Goal: Task Accomplishment & Management: Manage account settings

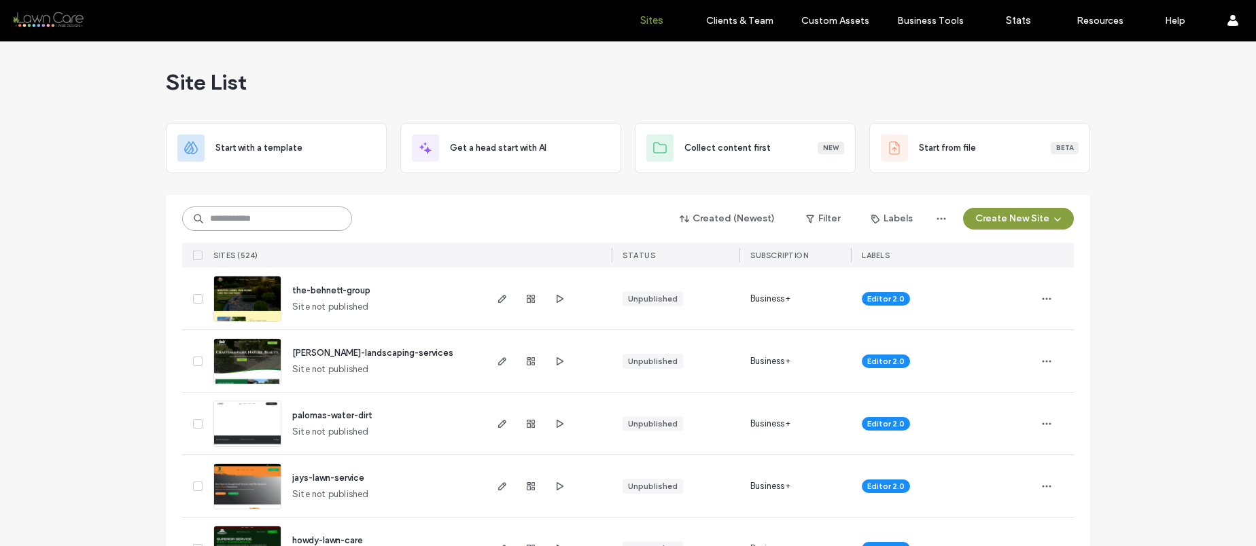
click at [269, 219] on input at bounding box center [267, 219] width 170 height 24
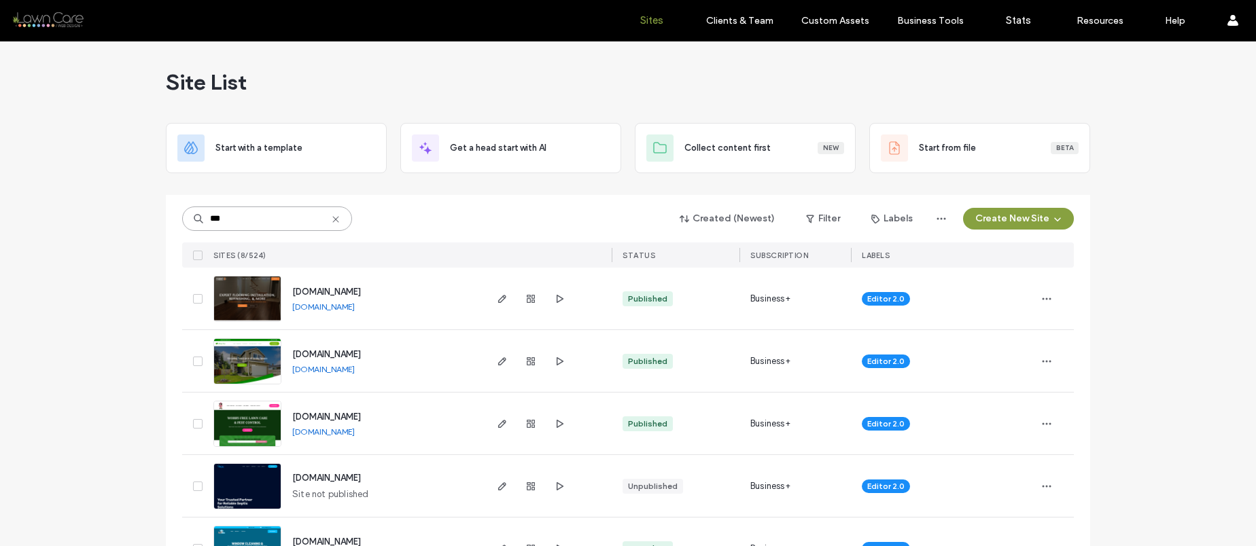
type input "***"
click at [361, 290] on span "www.clevelandflooringandremodel.com" at bounding box center [326, 292] width 69 height 10
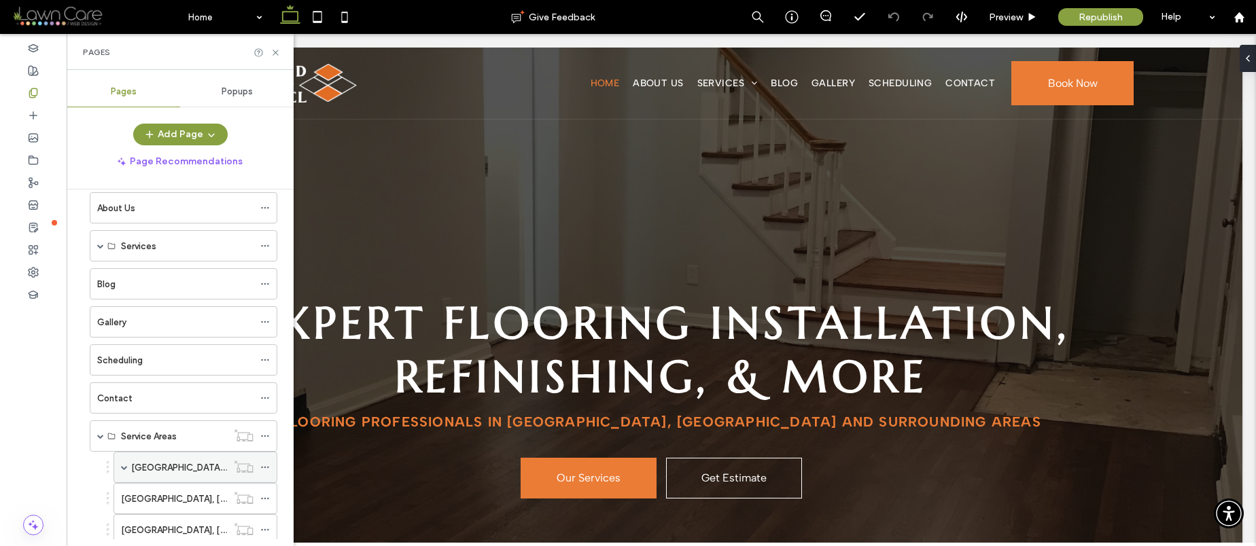
scroll to position [60, 0]
click at [121, 463] on span at bounding box center [124, 465] width 7 height 7
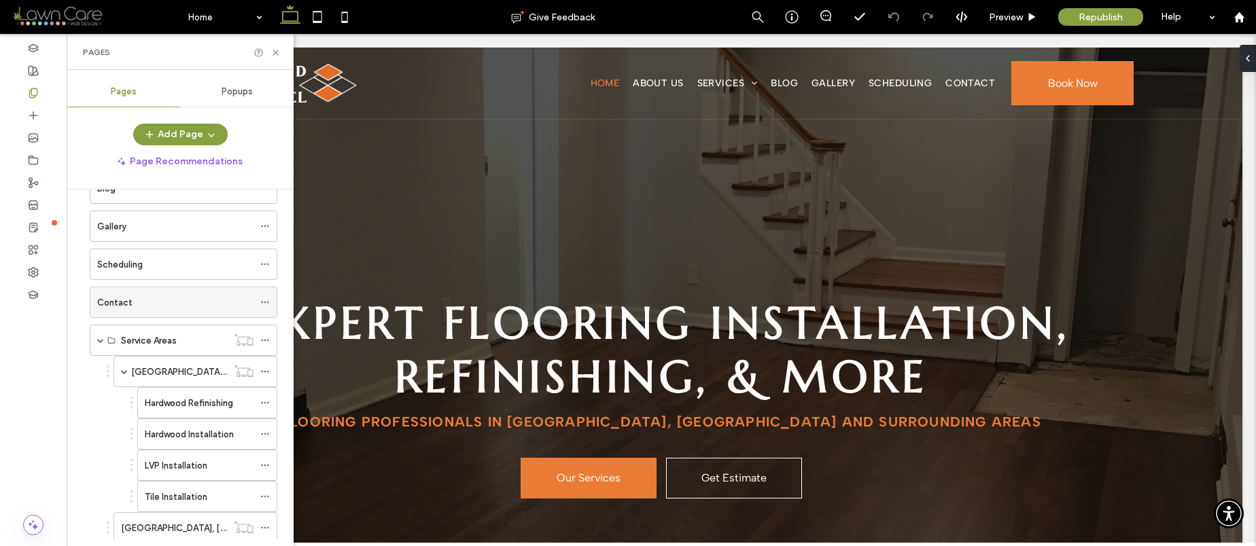
scroll to position [163, 0]
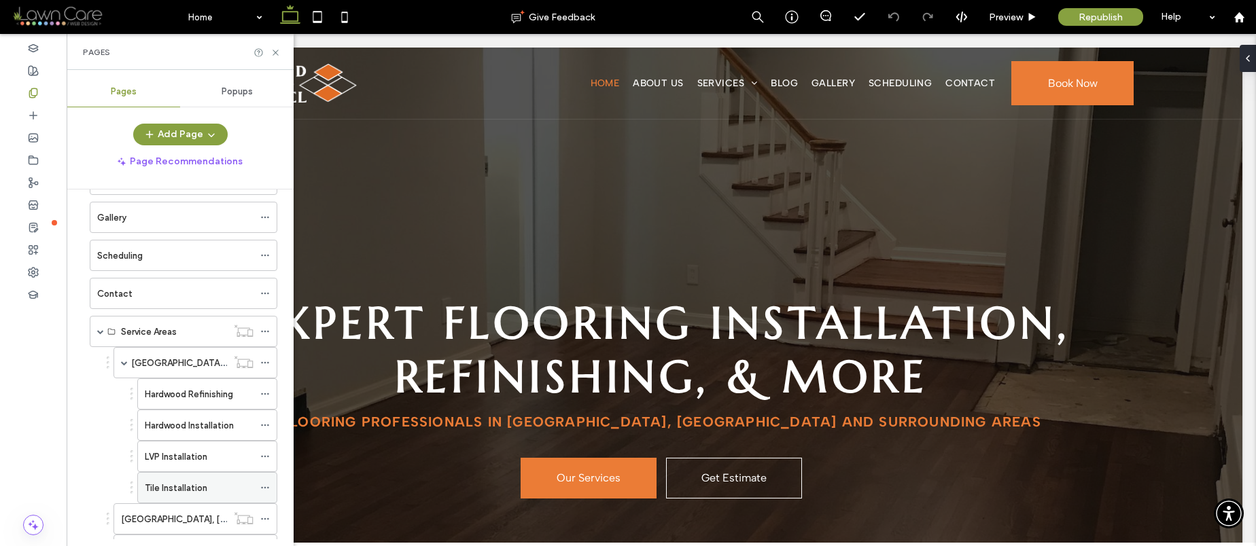
click at [176, 484] on label "Tile Installation" at bounding box center [176, 488] width 63 height 24
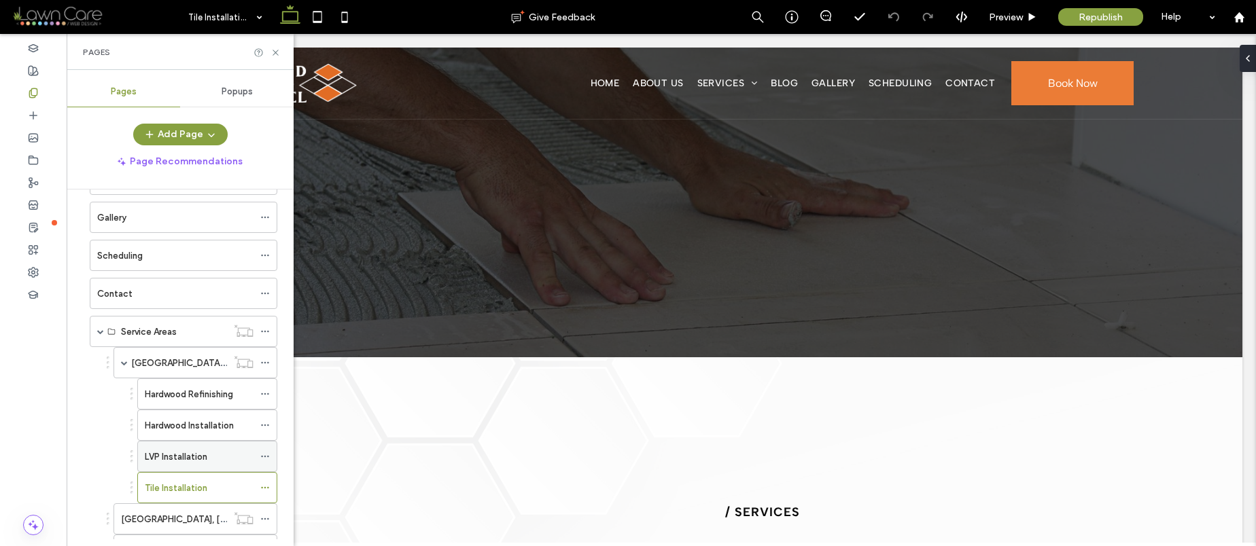
scroll to position [0, 0]
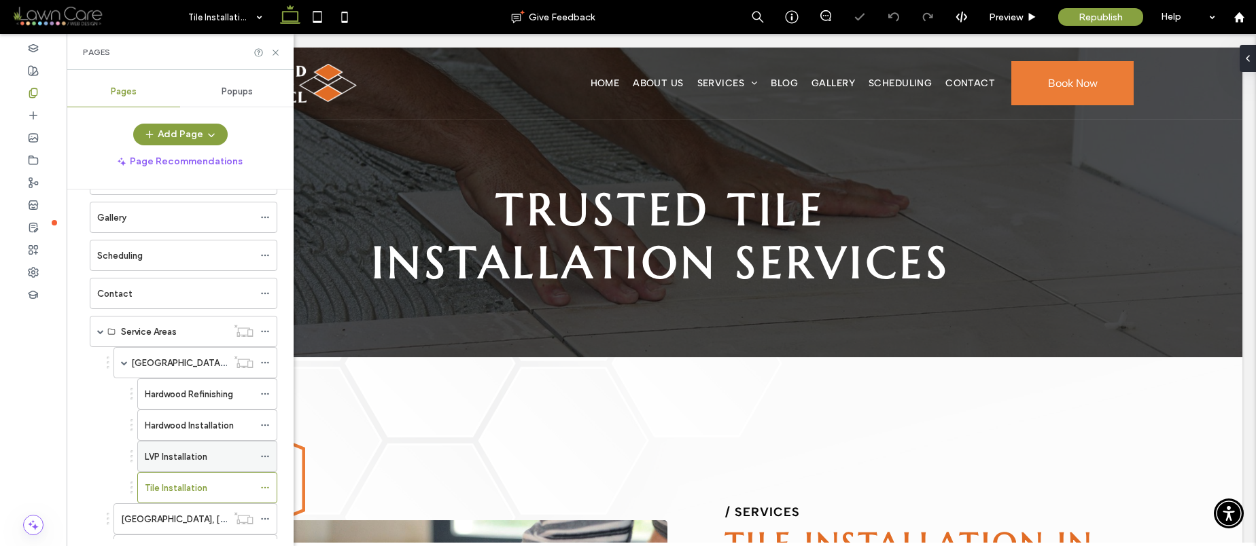
click at [191, 456] on label "LVP Installation" at bounding box center [176, 457] width 63 height 24
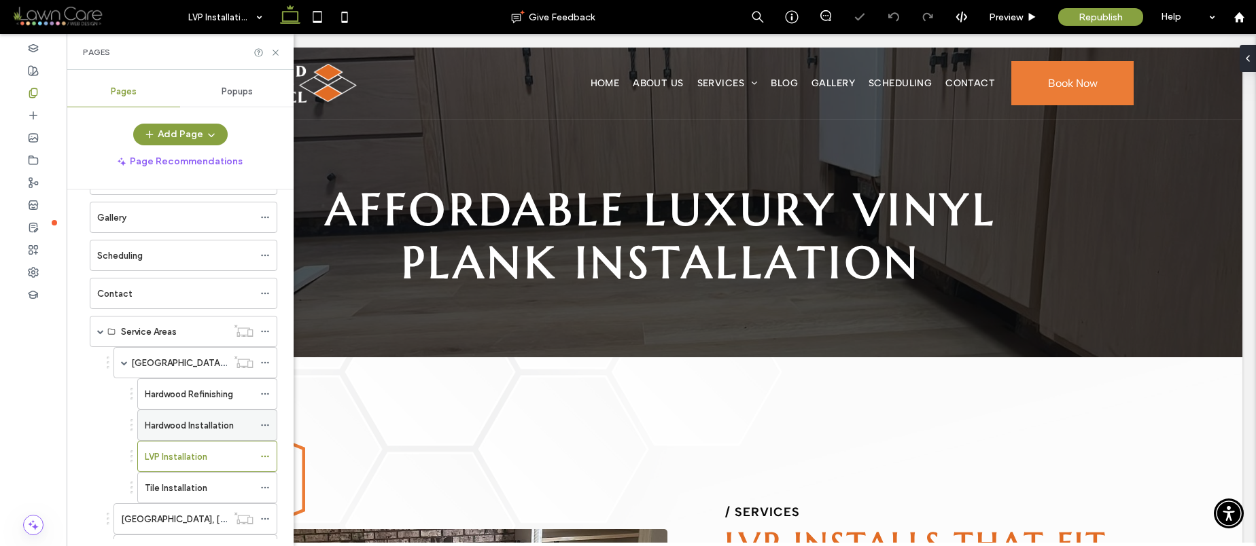
click at [195, 425] on label "Hardwood Installation" at bounding box center [189, 426] width 89 height 24
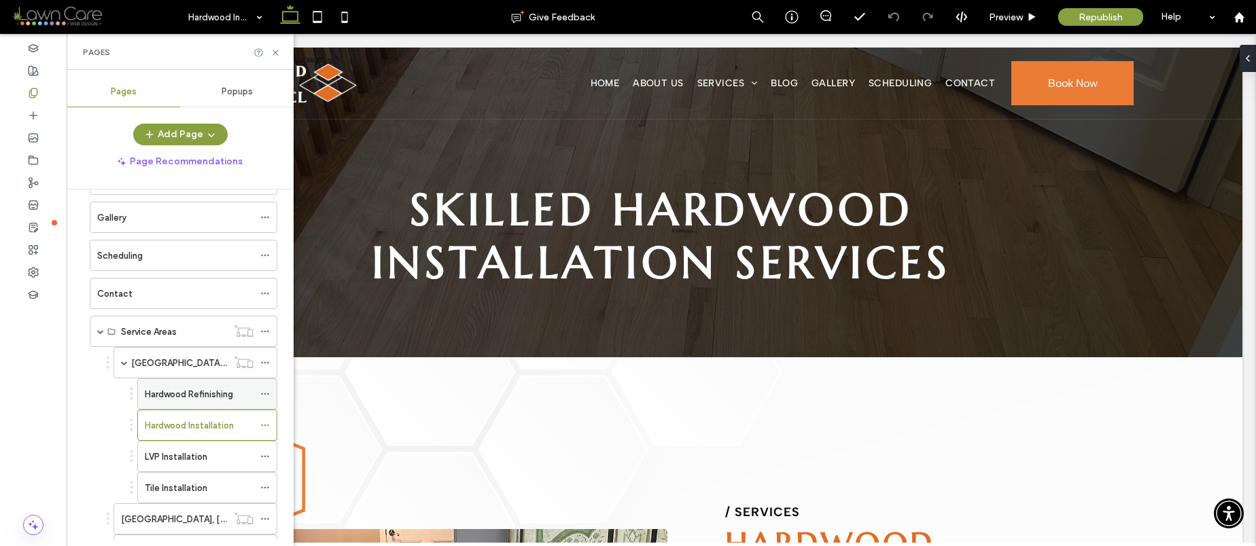
click at [209, 400] on label "Hardwood Refinishing" at bounding box center [189, 395] width 88 height 24
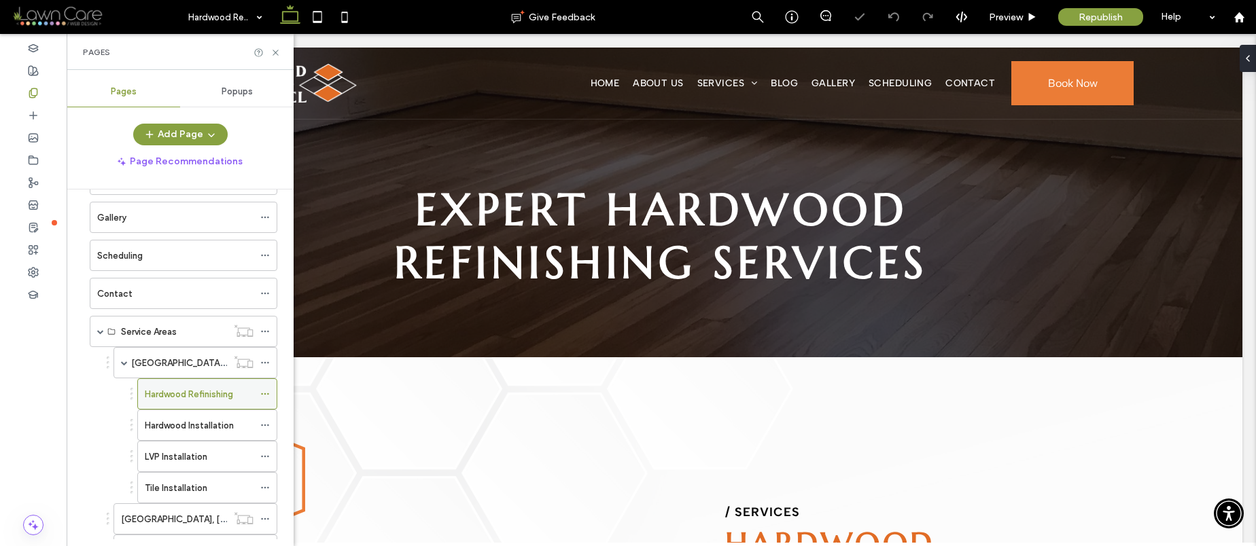
click at [188, 385] on div "Hardwood Refinishing" at bounding box center [199, 394] width 109 height 30
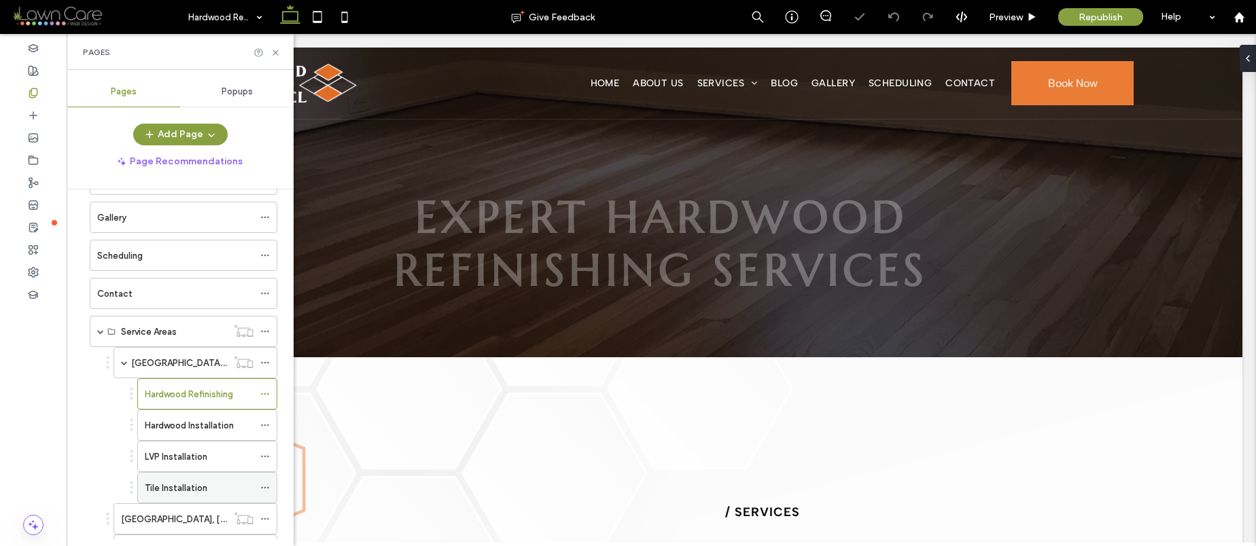
click at [186, 489] on label "Tile Installation" at bounding box center [176, 488] width 63 height 24
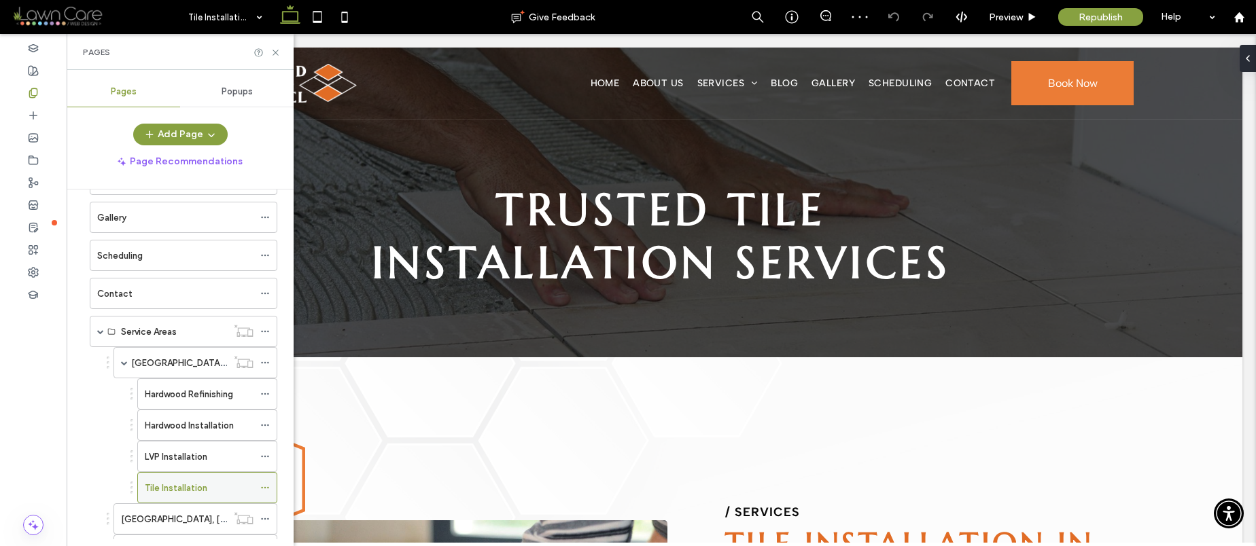
click at [264, 487] on icon at bounding box center [265, 488] width 10 height 10
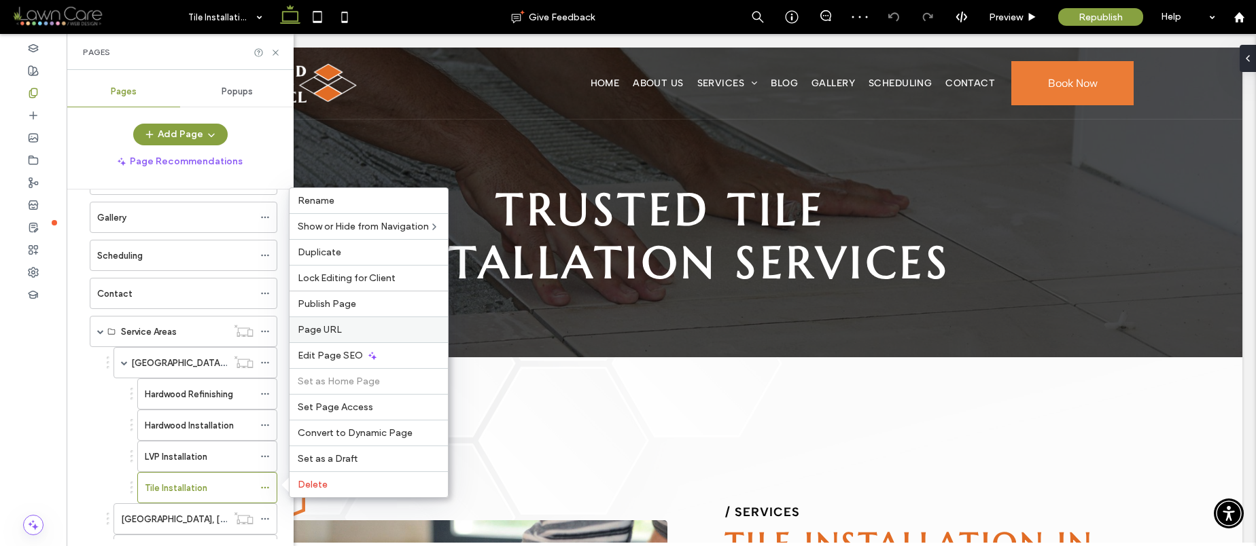
click at [356, 333] on label "Page URL" at bounding box center [369, 330] width 142 height 12
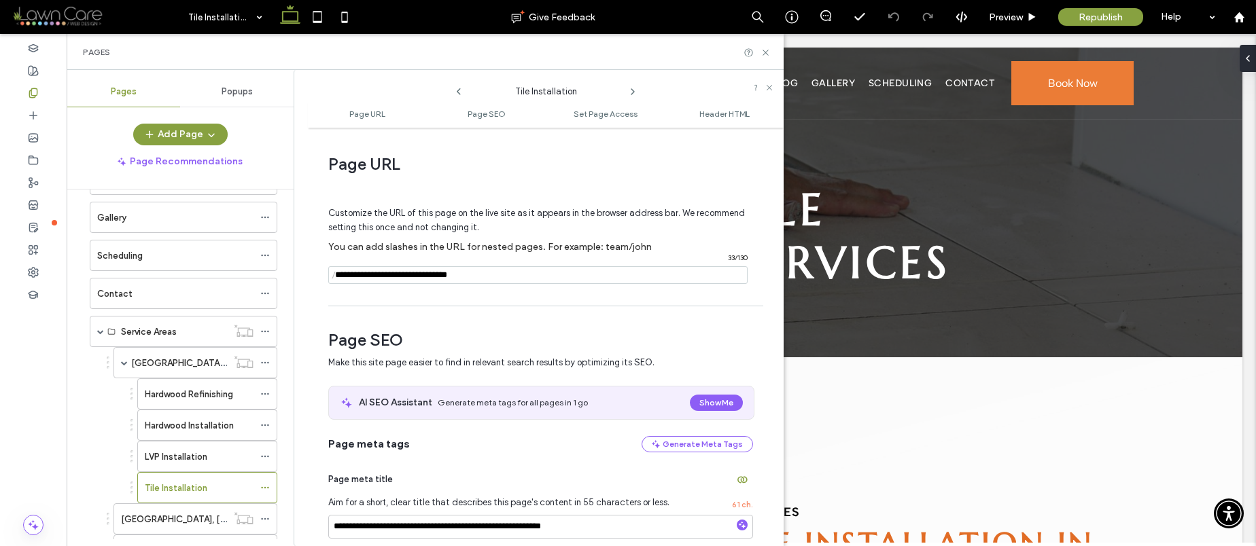
click at [487, 274] on input "notEmpty" at bounding box center [537, 275] width 419 height 18
type input "**********"
click at [493, 295] on div "Customize the URL of this page on the live site as it appears in the browser ad…" at bounding box center [540, 239] width 425 height 119
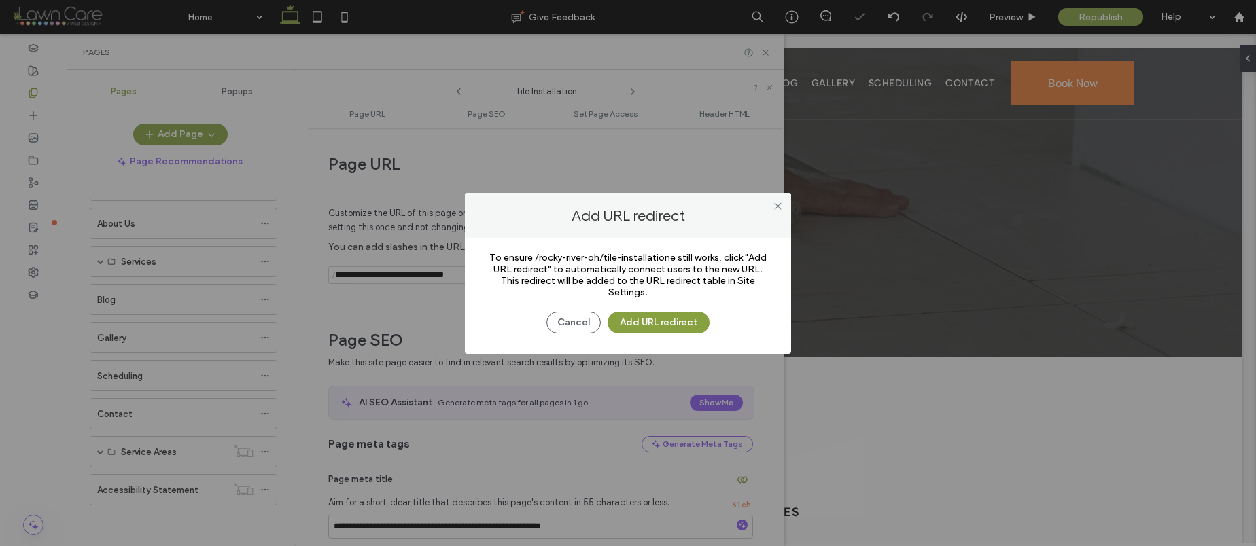
scroll to position [163, 0]
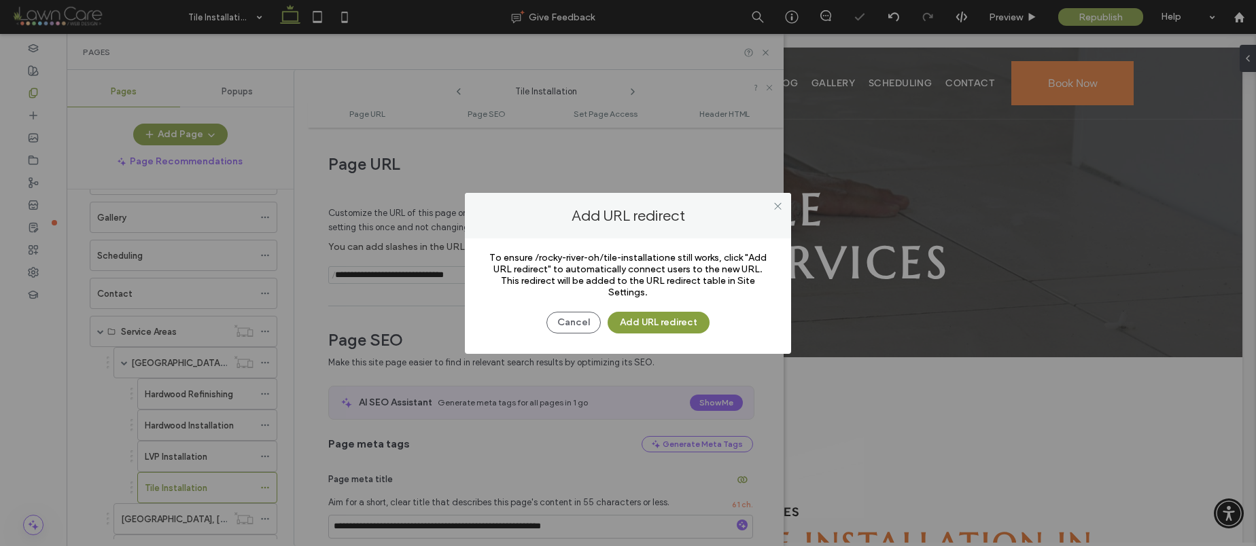
click at [667, 311] on div "Cancel Add URL redirect" at bounding box center [627, 315] width 285 height 35
click at [665, 320] on button "Add URL redirect" at bounding box center [658, 323] width 102 height 22
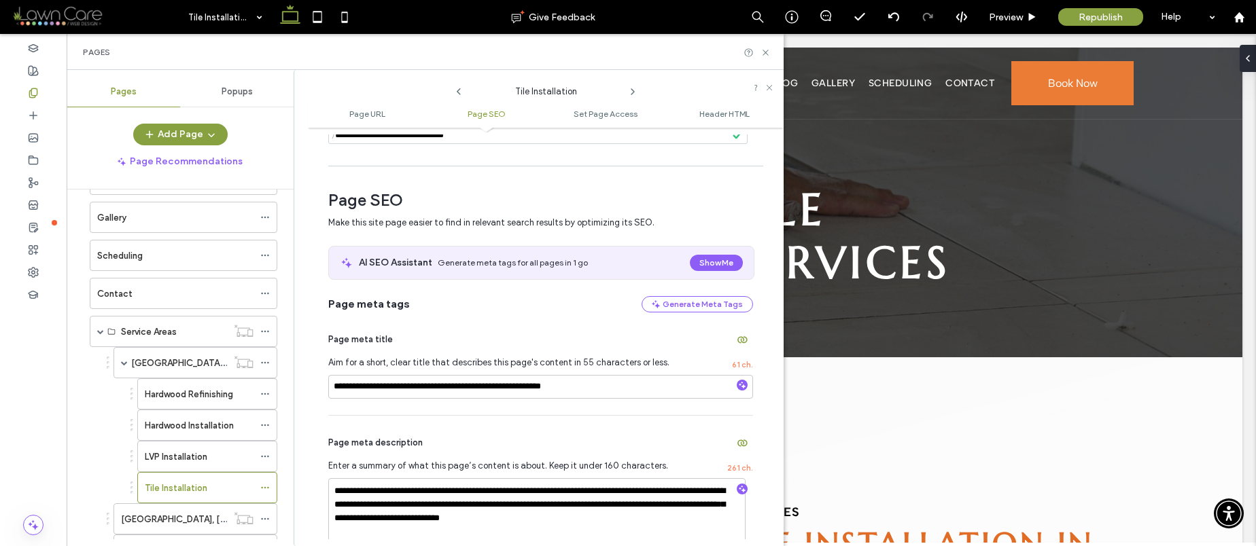
scroll to position [240, 0]
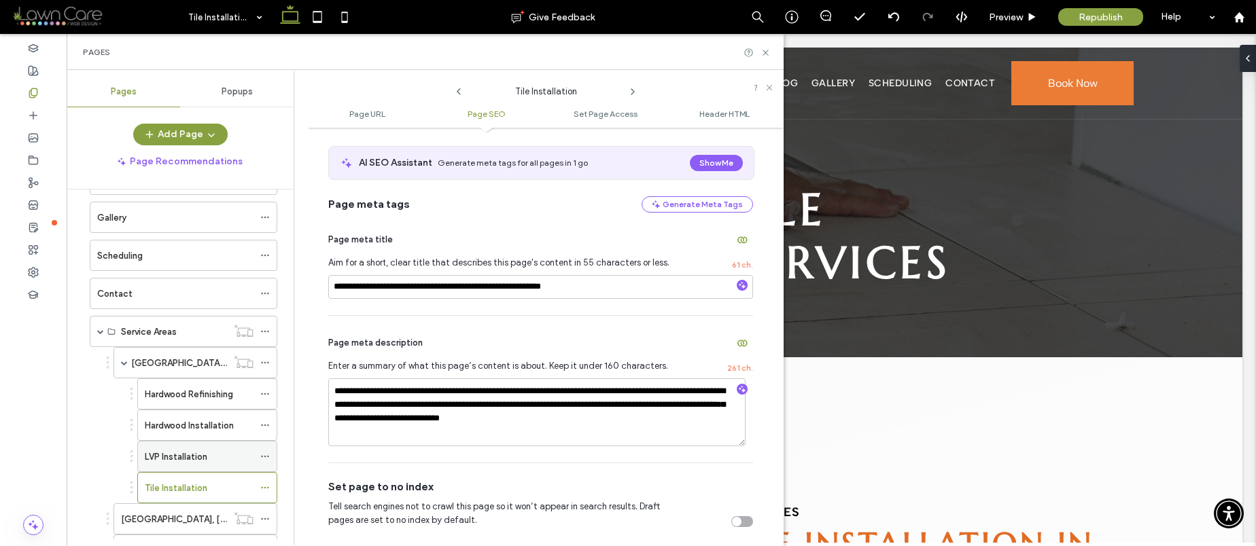
click at [188, 458] on label "LVP Installation" at bounding box center [176, 457] width 63 height 24
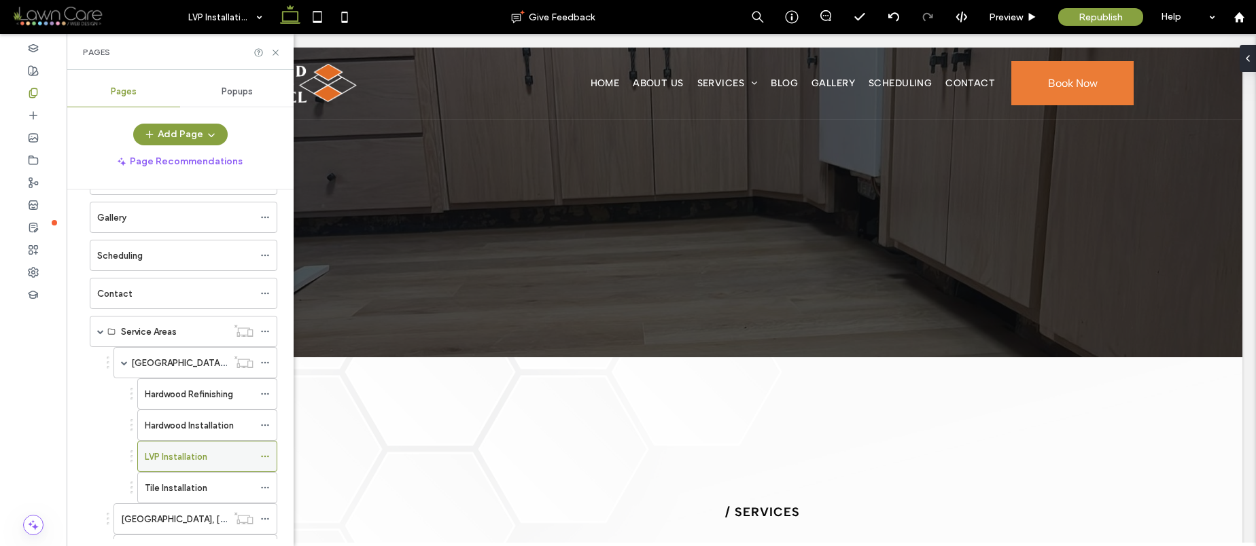
scroll to position [0, 0]
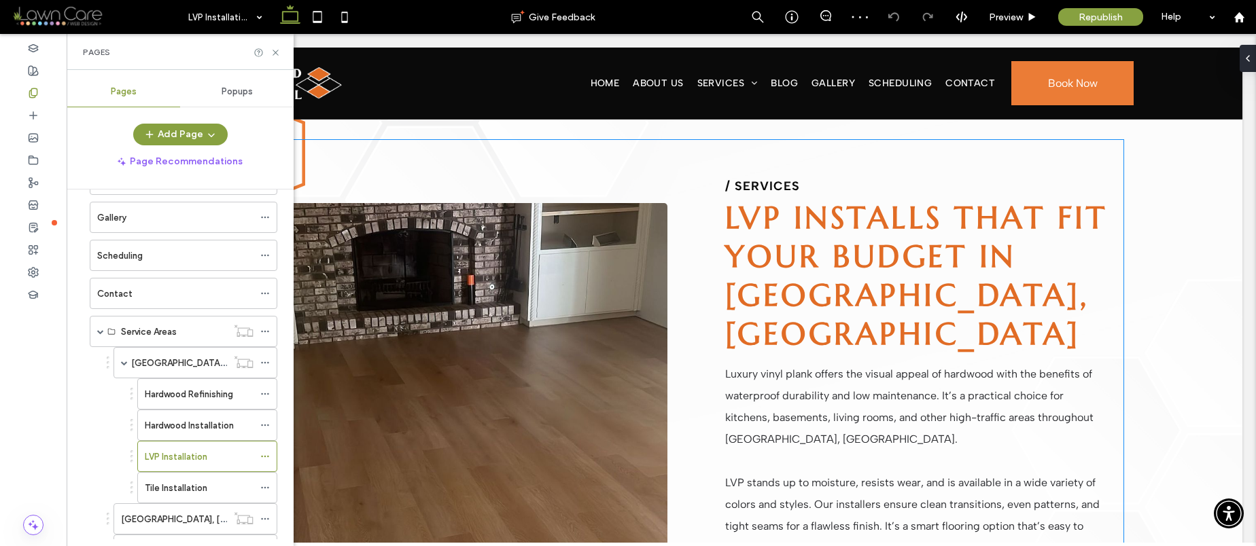
scroll to position [336, 0]
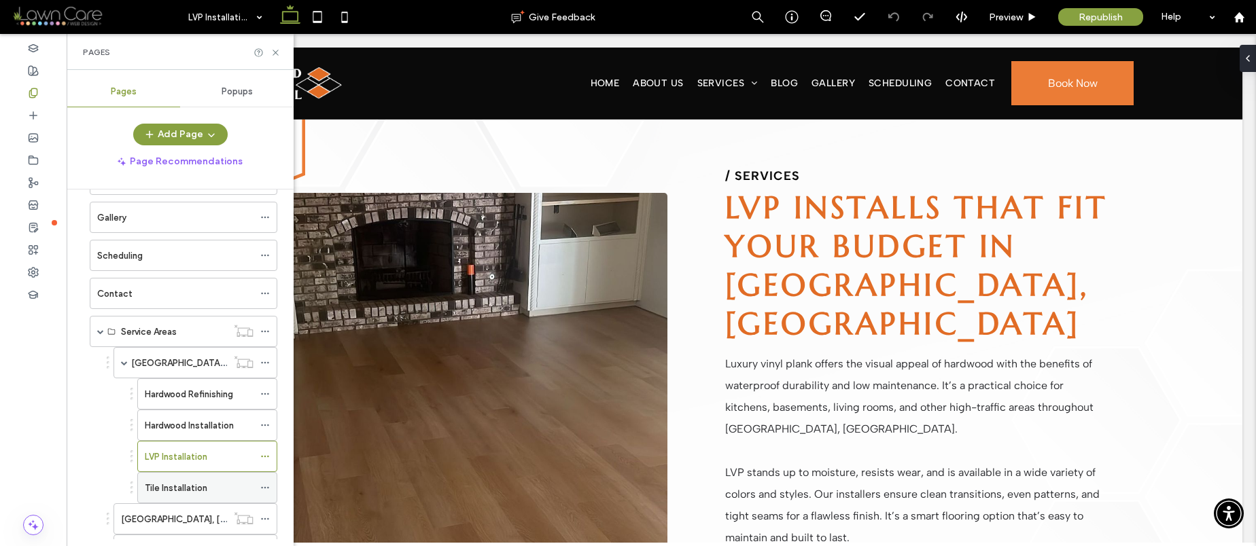
click at [185, 493] on label "Tile Installation" at bounding box center [176, 488] width 63 height 24
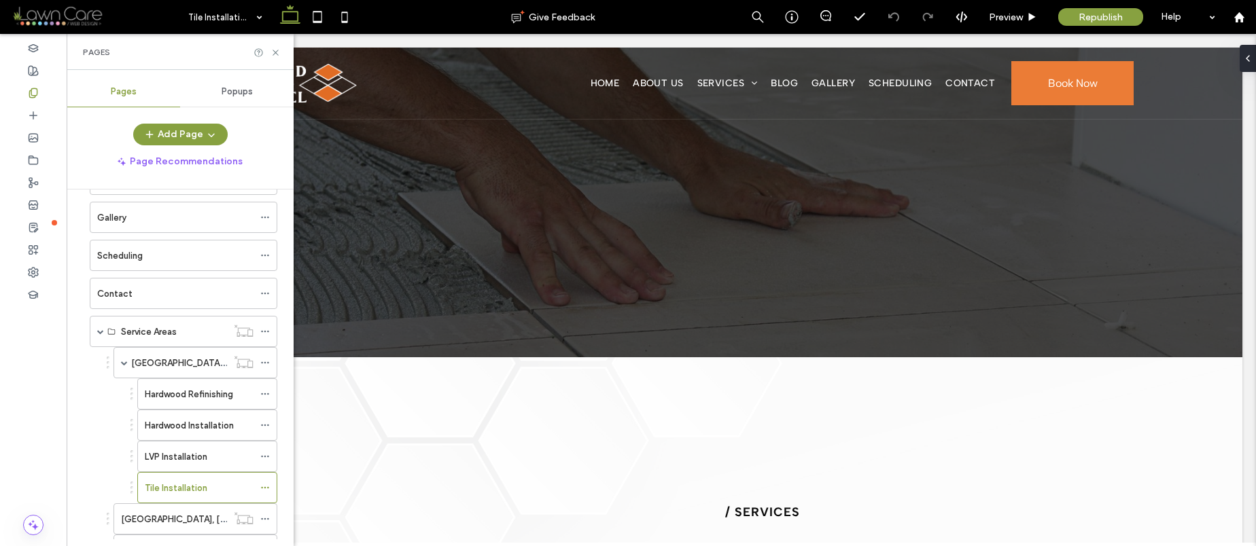
scroll to position [0, 0]
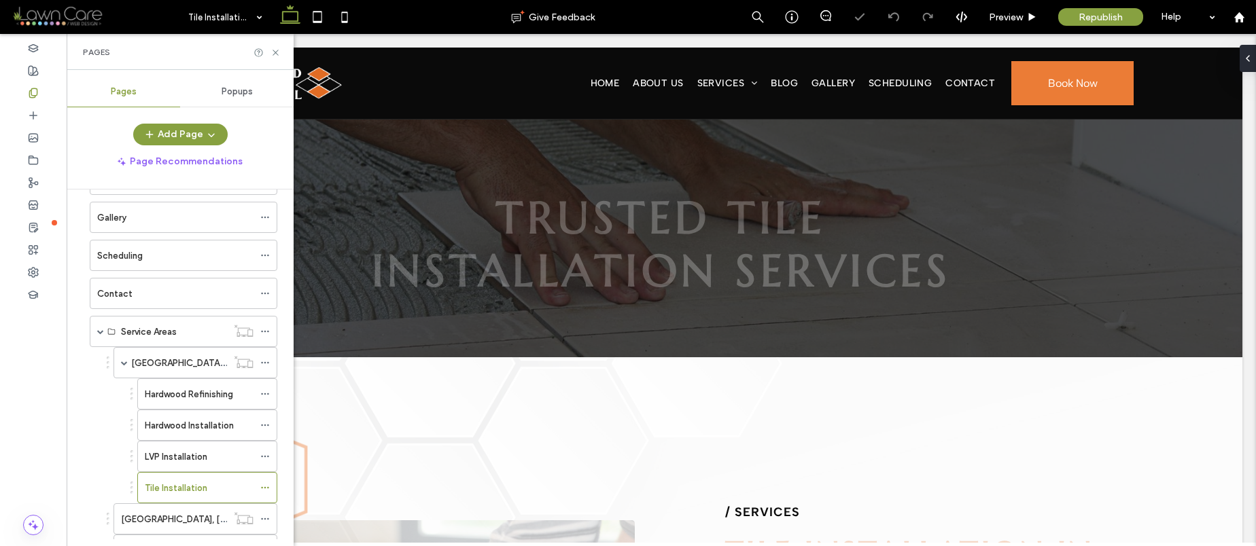
scroll to position [419, 0]
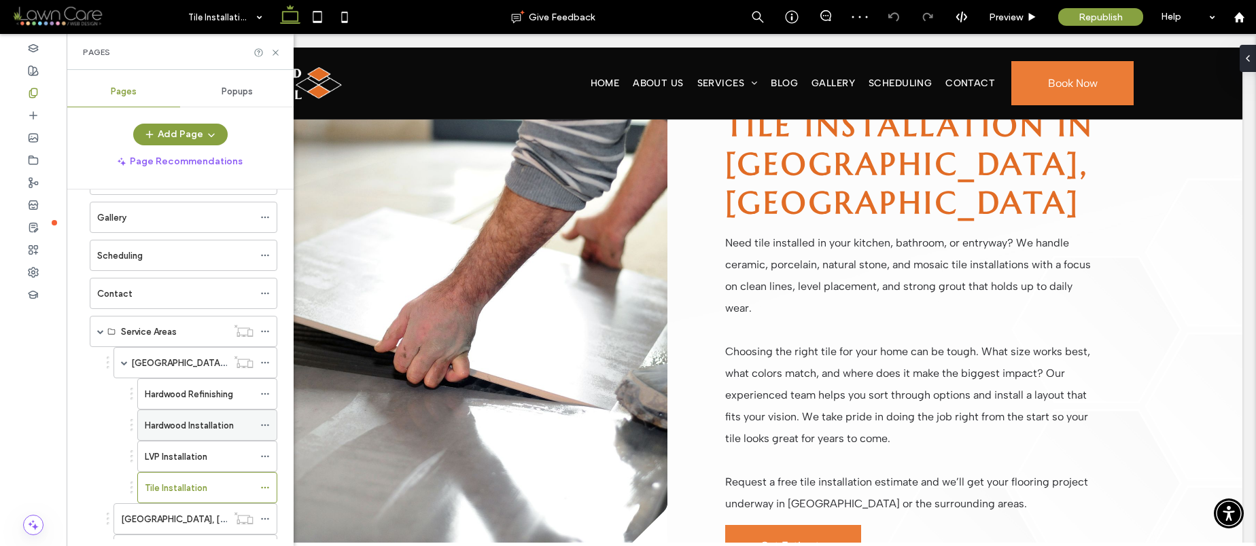
click at [180, 427] on label "Hardwood Installation" at bounding box center [189, 426] width 89 height 24
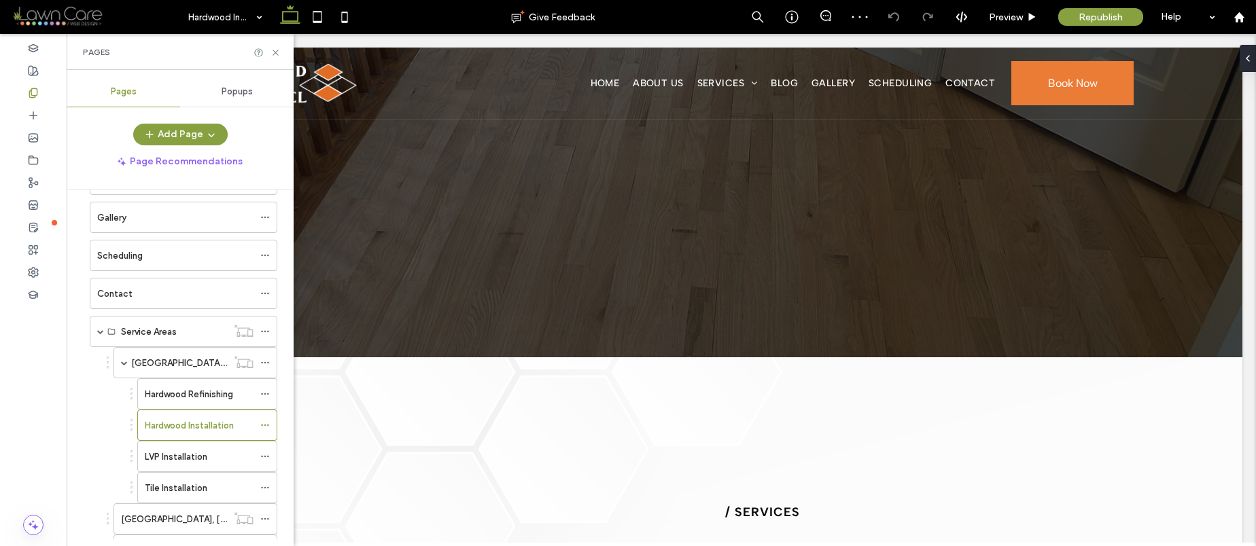
scroll to position [0, 0]
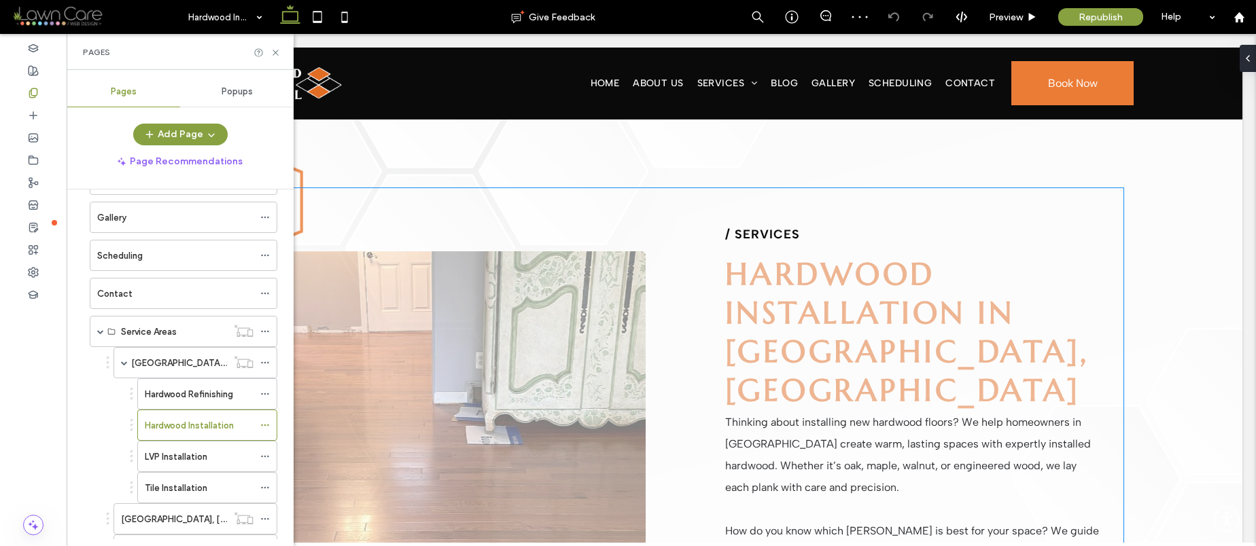
scroll to position [445, 0]
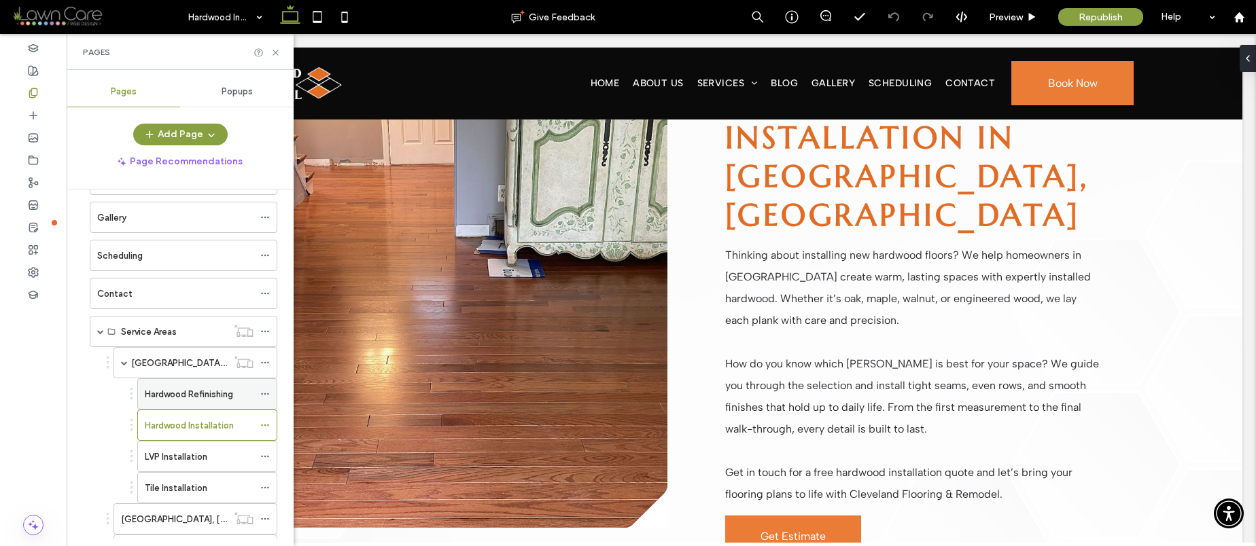
click at [178, 401] on label "Hardwood Refinishing" at bounding box center [189, 395] width 88 height 24
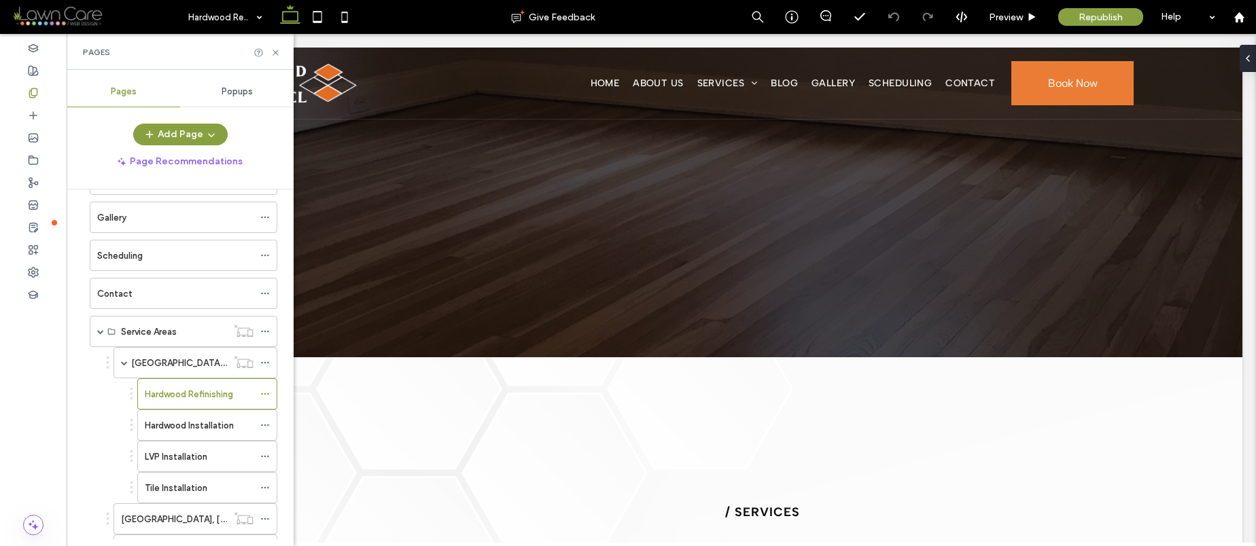
scroll to position [0, 0]
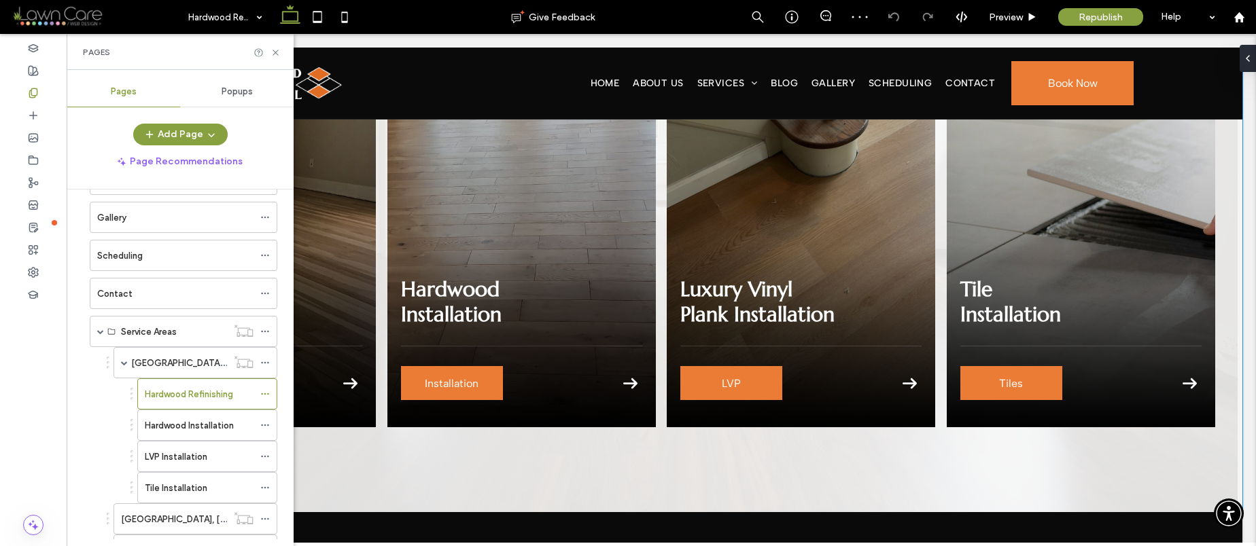
scroll to position [1486, 0]
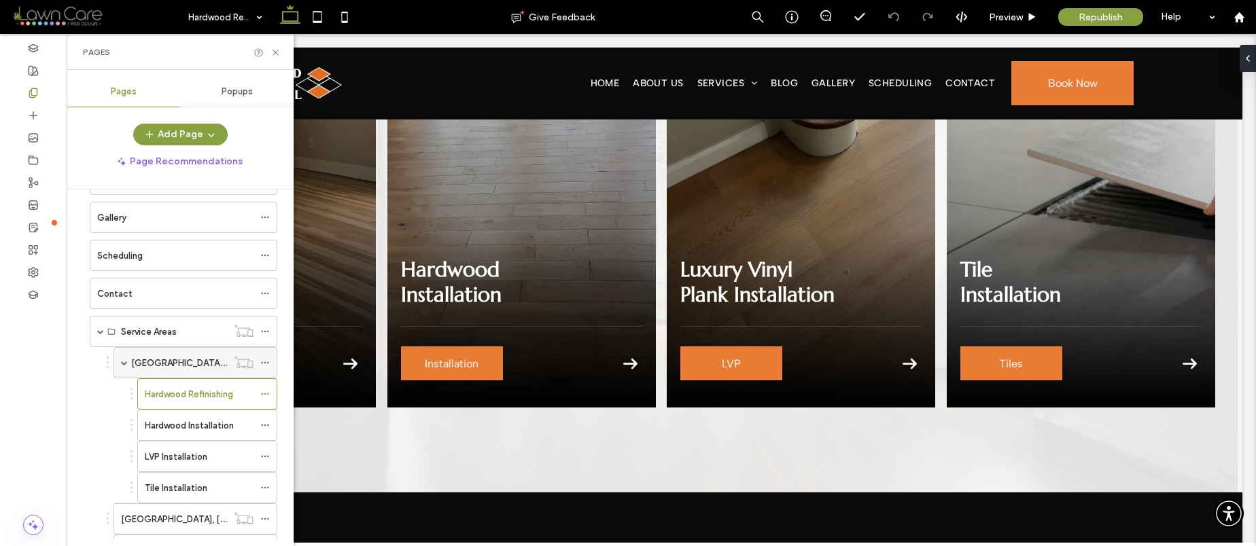
click at [126, 361] on span at bounding box center [124, 362] width 7 height 7
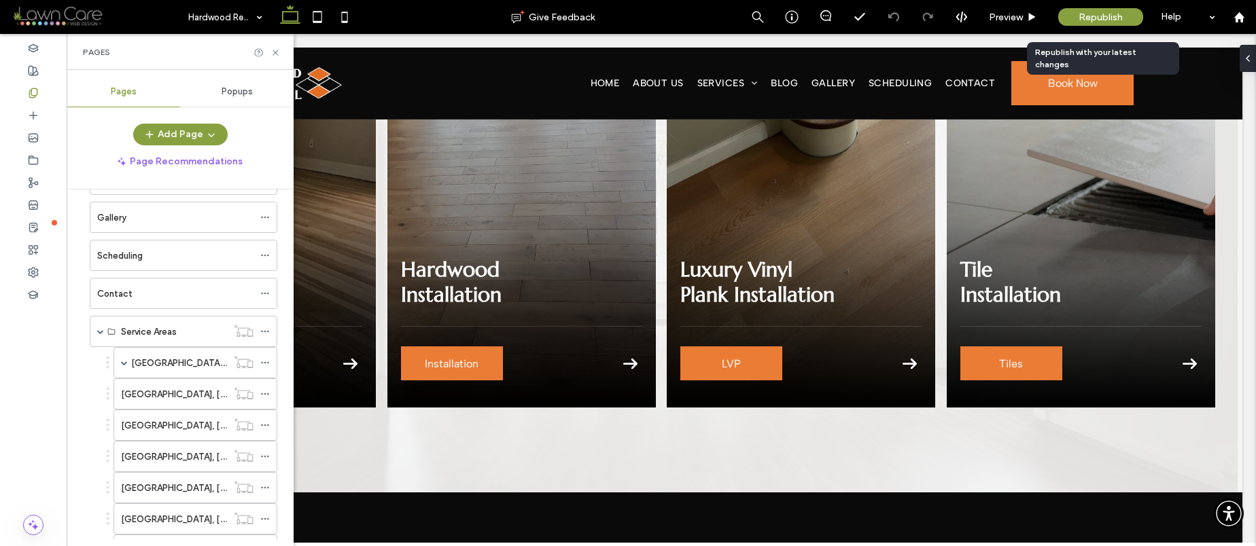
click at [1094, 17] on span "Republish" at bounding box center [1100, 18] width 44 height 12
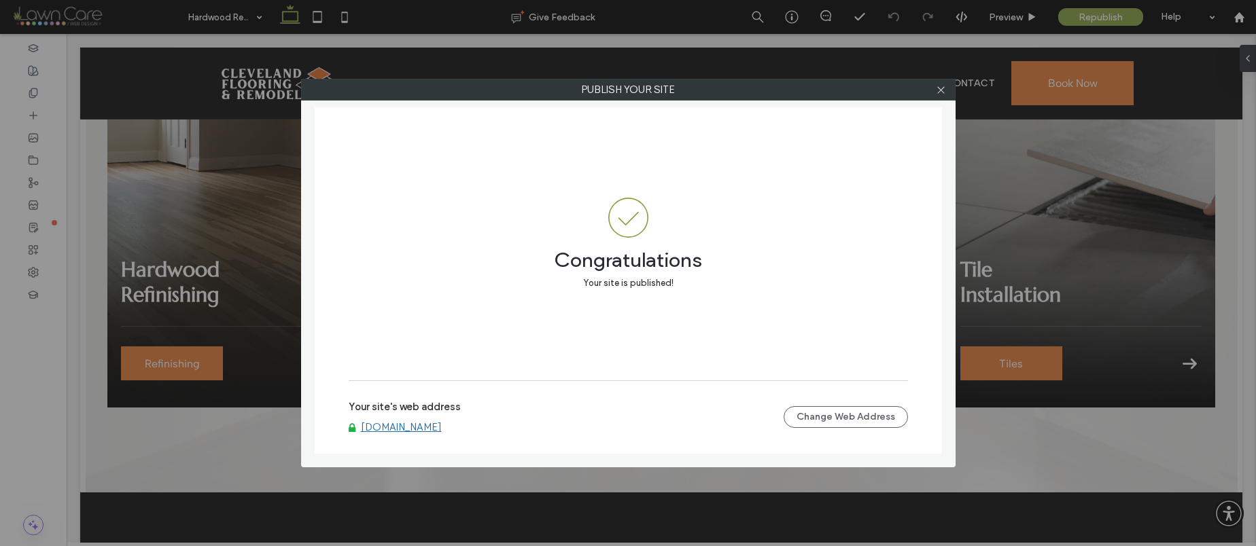
click at [442, 423] on link "[DOMAIN_NAME]" at bounding box center [401, 427] width 81 height 12
click at [941, 90] on use at bounding box center [940, 89] width 7 height 7
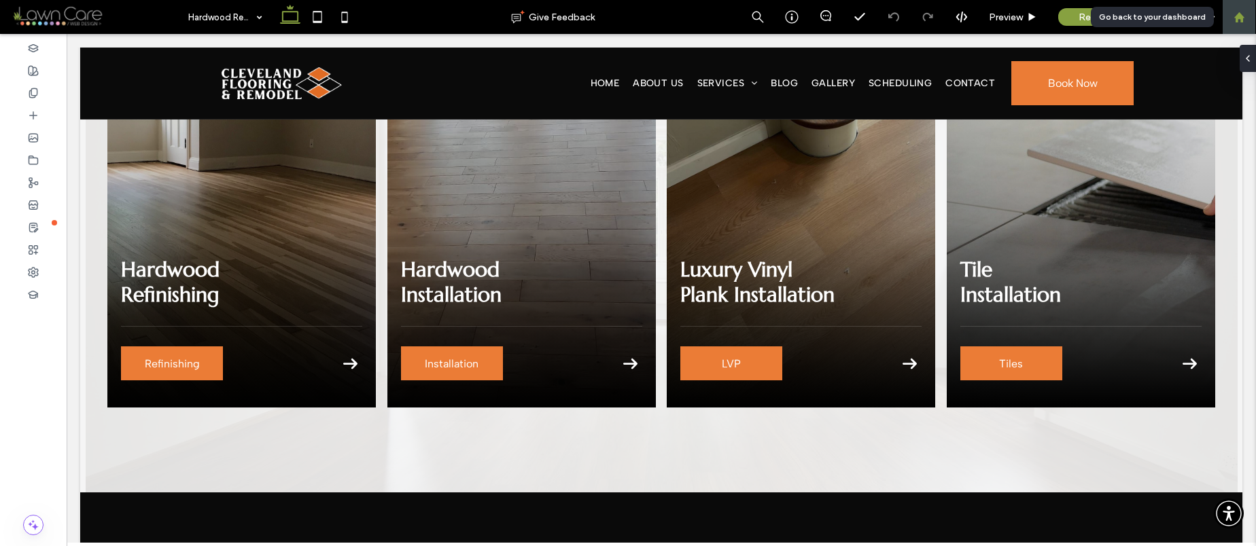
click at [1238, 16] on use at bounding box center [1238, 17] width 10 height 10
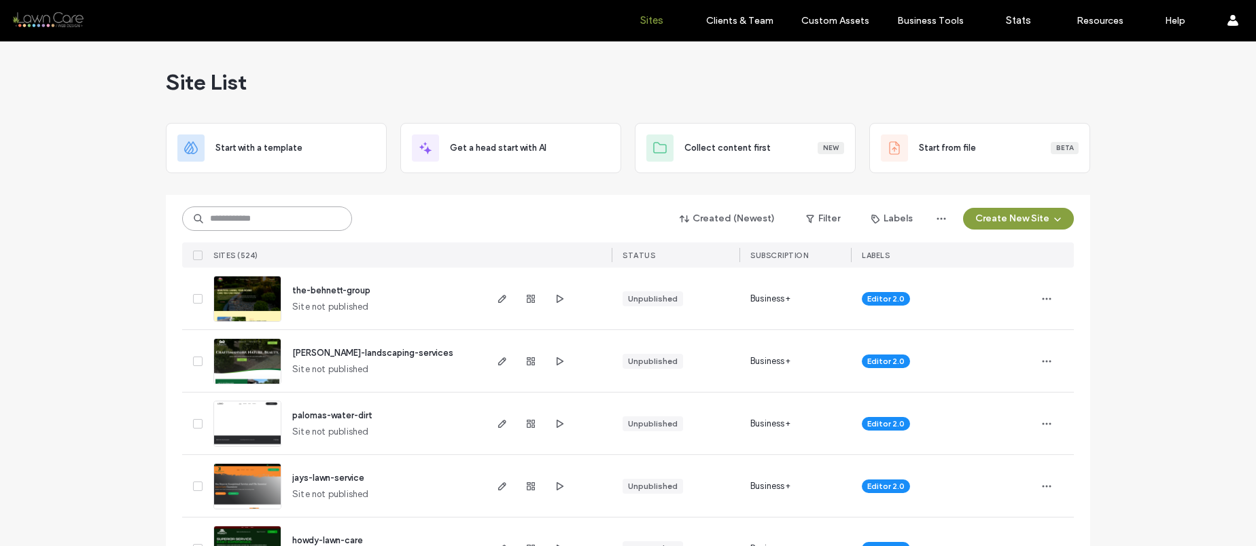
click at [313, 224] on input at bounding box center [267, 219] width 170 height 24
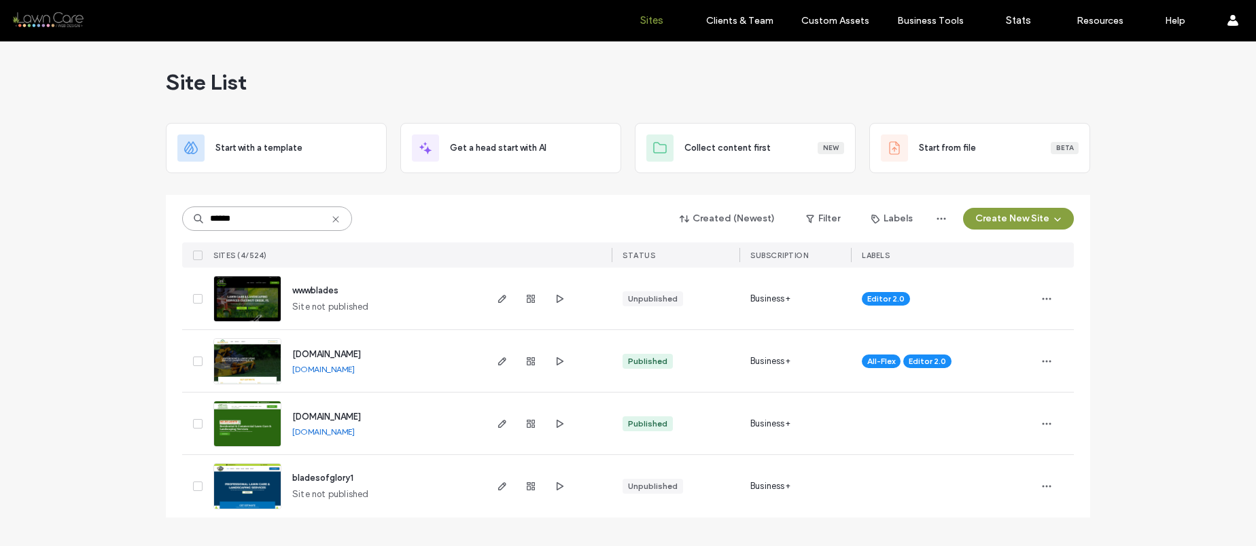
type input "******"
click at [361, 414] on span "www.mybladesofgrass.com" at bounding box center [326, 417] width 69 height 10
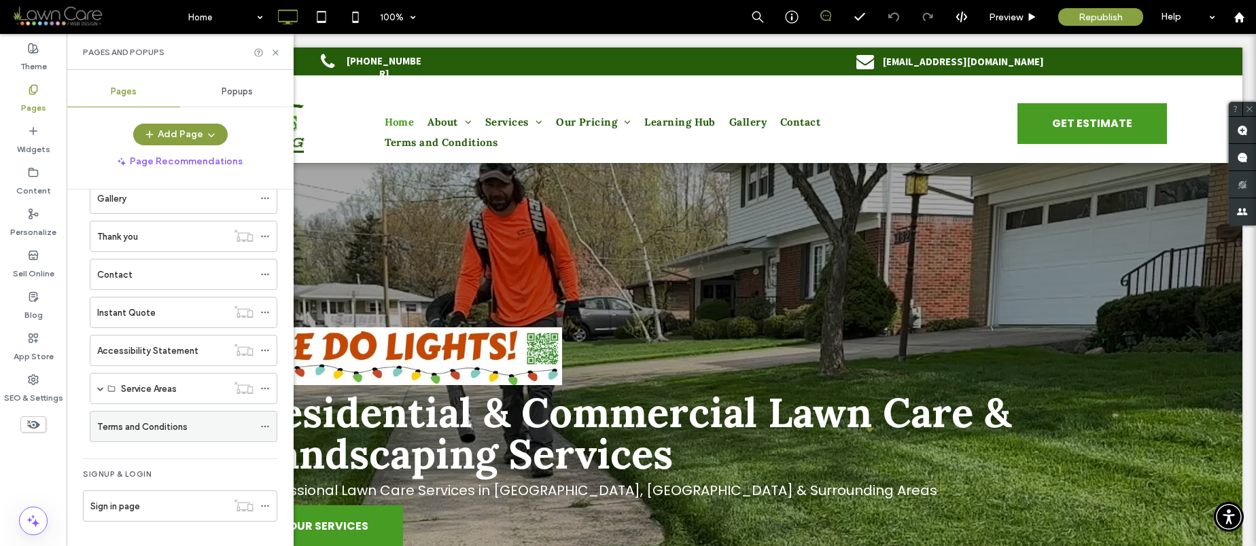
click at [266, 427] on icon at bounding box center [265, 427] width 10 height 10
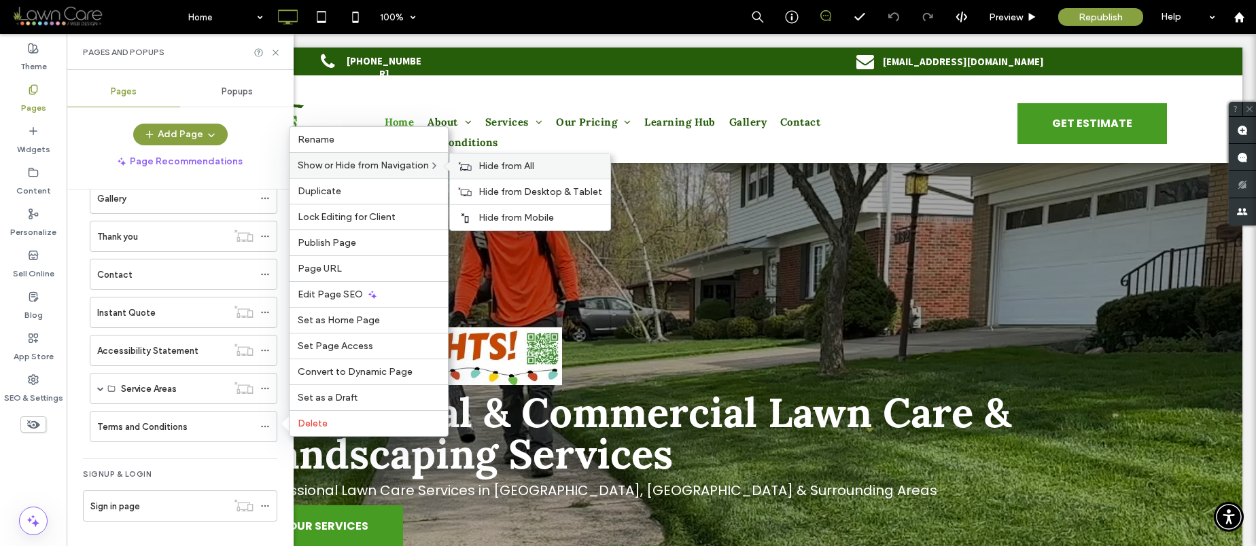
click at [495, 167] on span "Hide from All" at bounding box center [506, 166] width 56 height 12
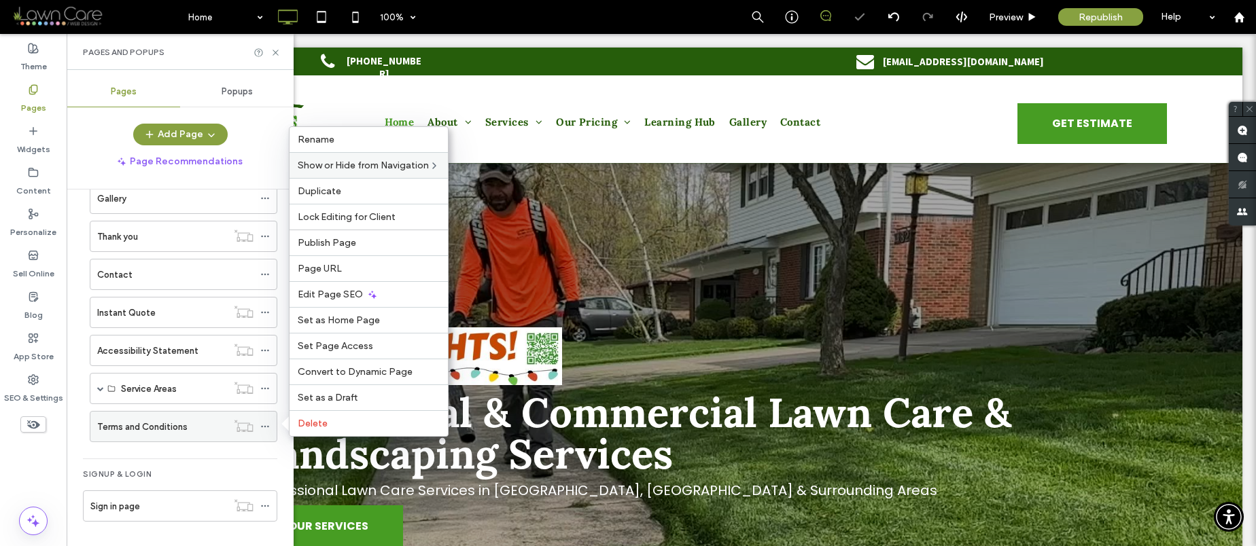
click at [227, 421] on div at bounding box center [243, 426] width 33 height 14
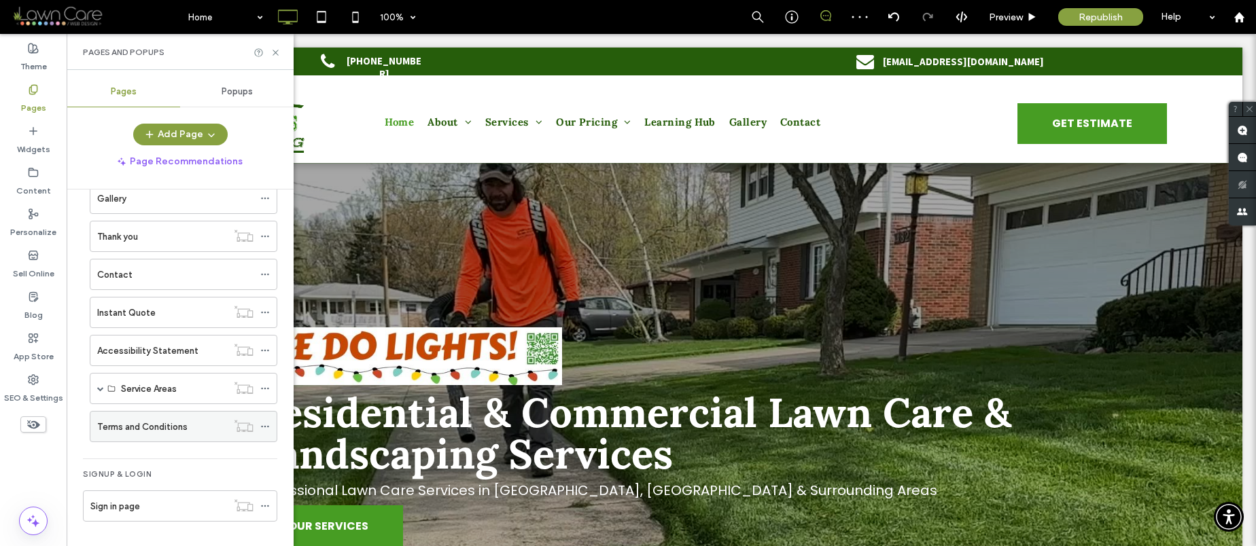
click at [266, 427] on icon at bounding box center [265, 427] width 10 height 10
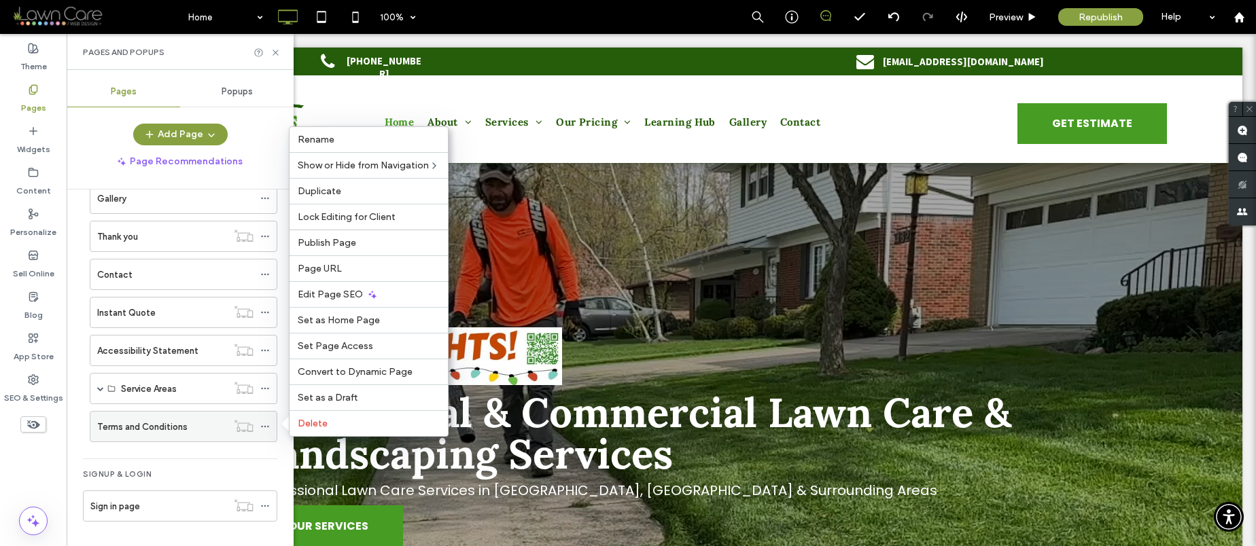
click at [217, 415] on div "Terms and Conditions" at bounding box center [162, 427] width 130 height 30
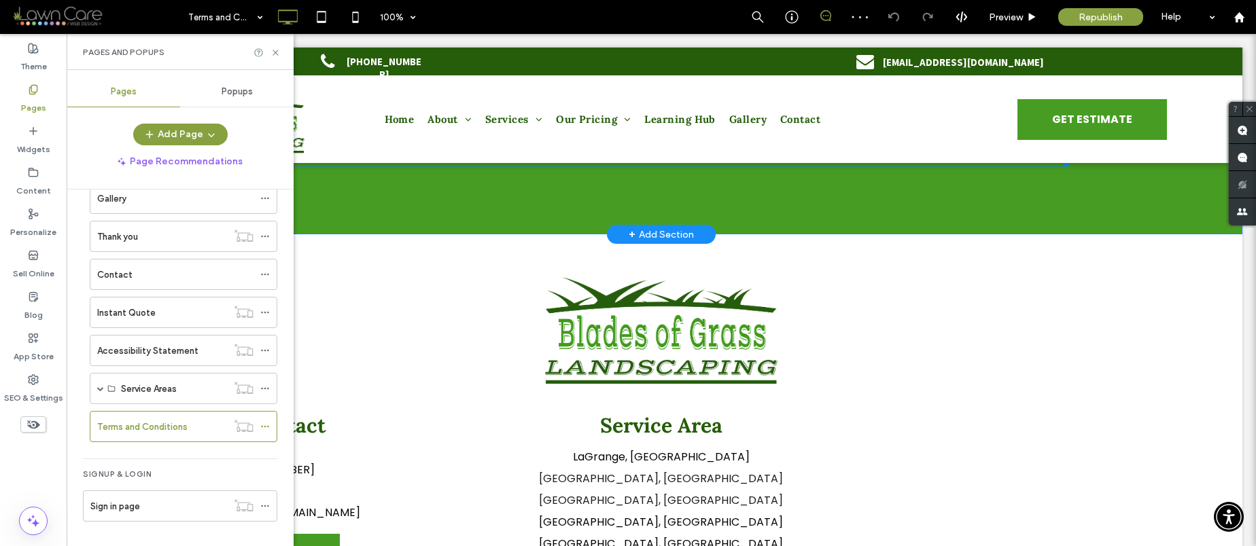
scroll to position [4006, 0]
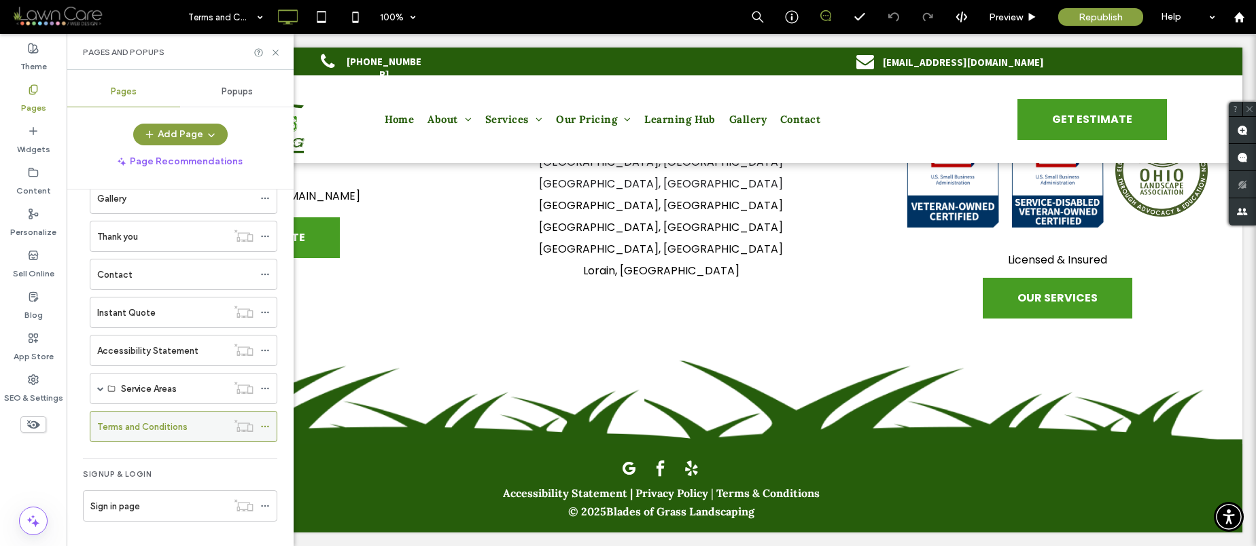
click at [264, 425] on icon at bounding box center [265, 427] width 10 height 10
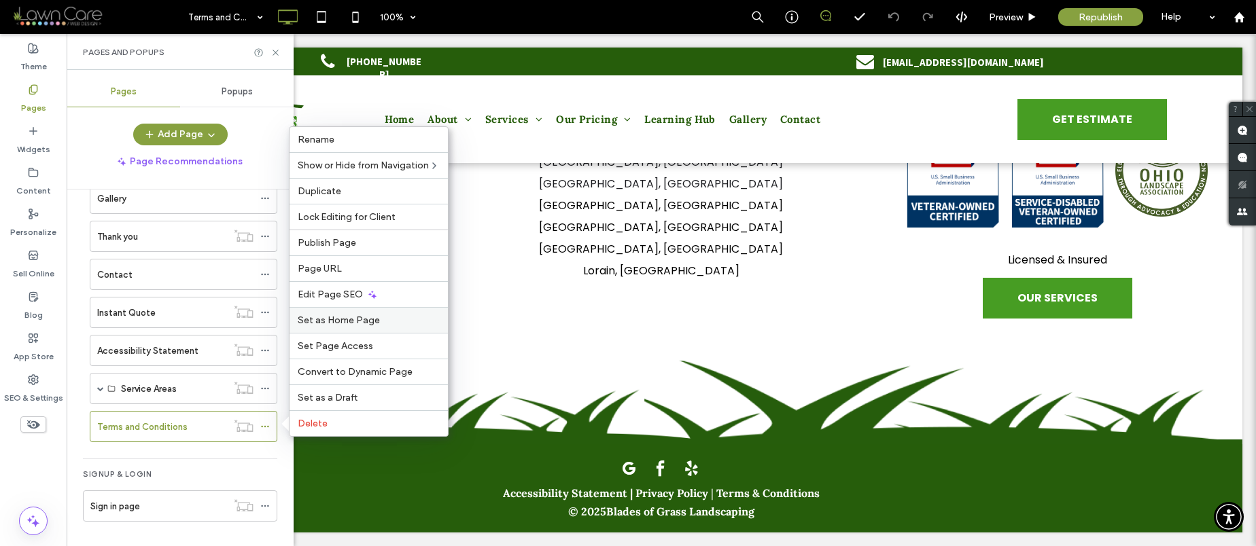
click at [383, 319] on label "Set as Home Page" at bounding box center [369, 321] width 142 height 12
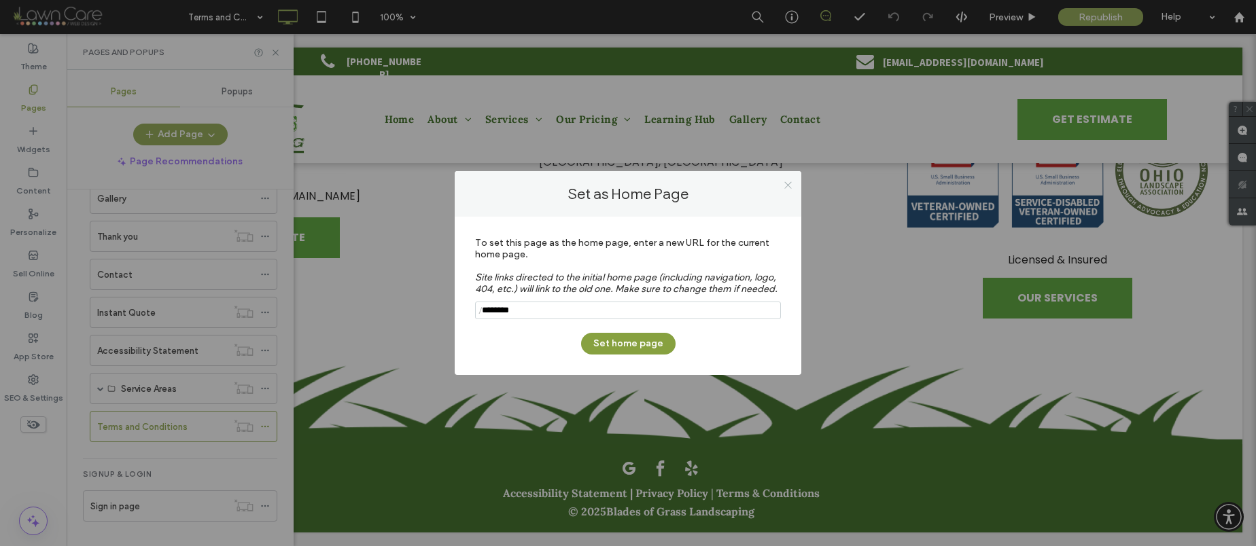
click at [790, 185] on icon at bounding box center [788, 185] width 10 height 10
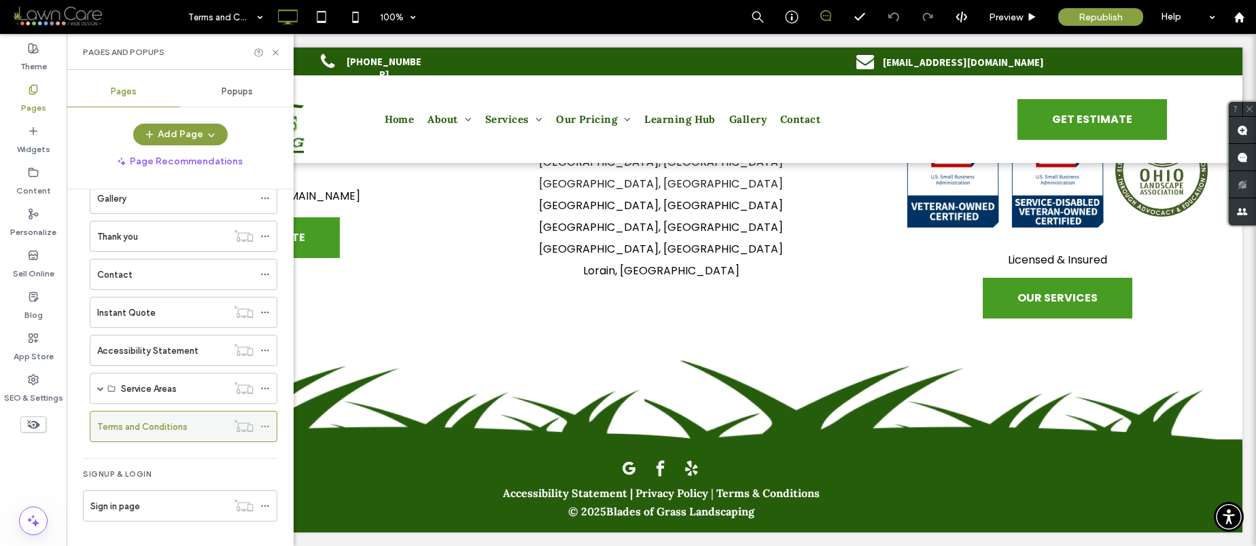
click at [266, 424] on icon at bounding box center [265, 427] width 10 height 10
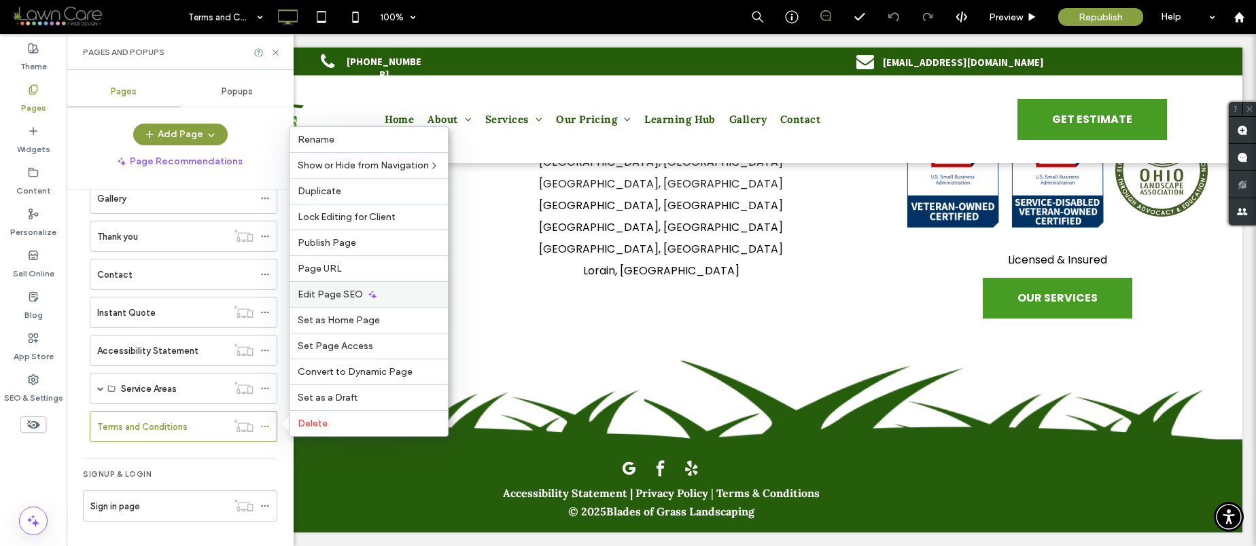
click at [400, 292] on div "Edit Page SEO" at bounding box center [368, 294] width 158 height 26
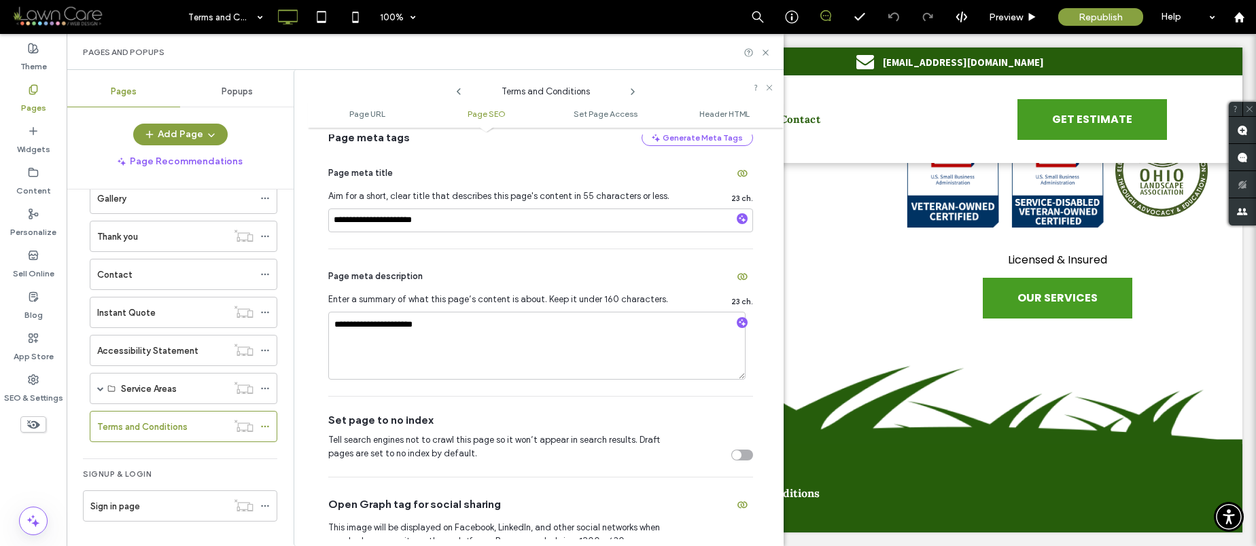
scroll to position [291, 0]
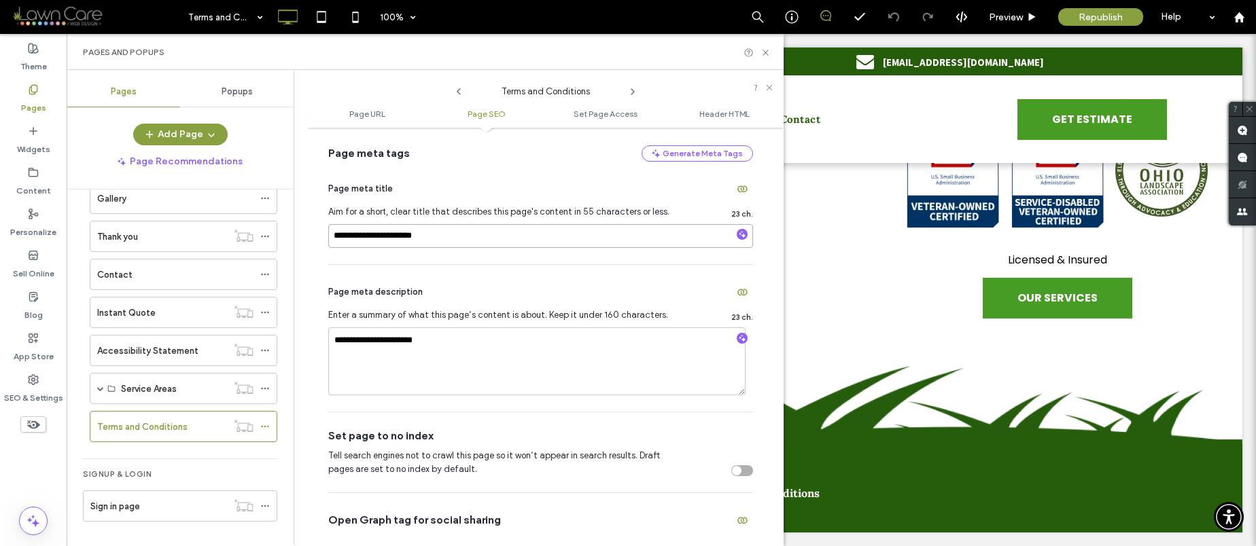
click at [394, 235] on input "**********" at bounding box center [540, 236] width 425 height 24
type input "**********"
click at [884, 361] on div "Click To Paste" at bounding box center [661, 403] width 1162 height 84
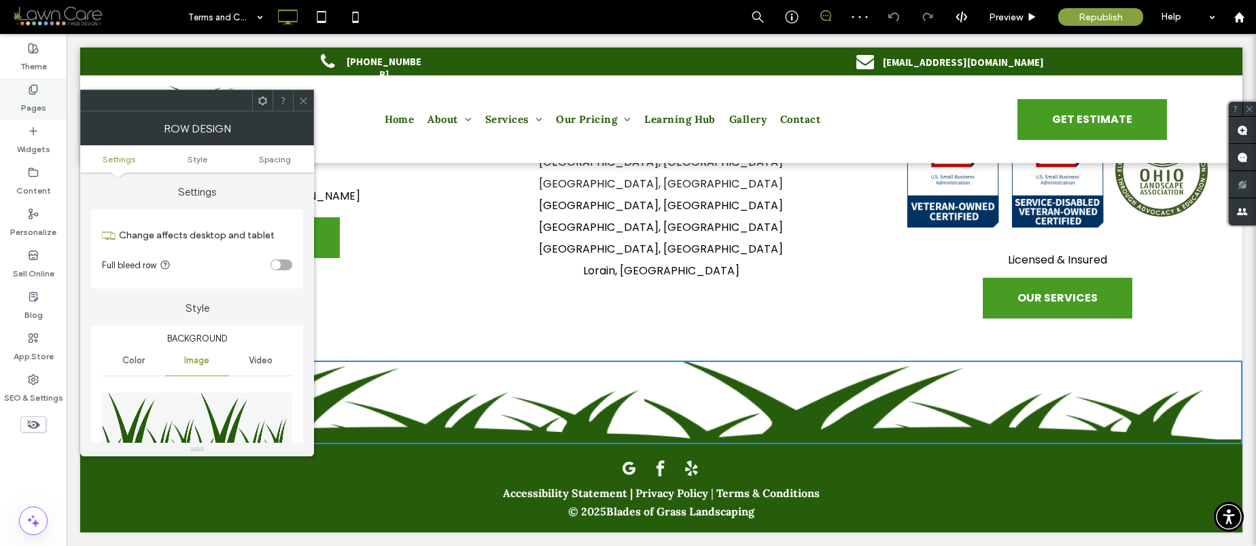
click at [31, 99] on label "Pages" at bounding box center [33, 104] width 25 height 19
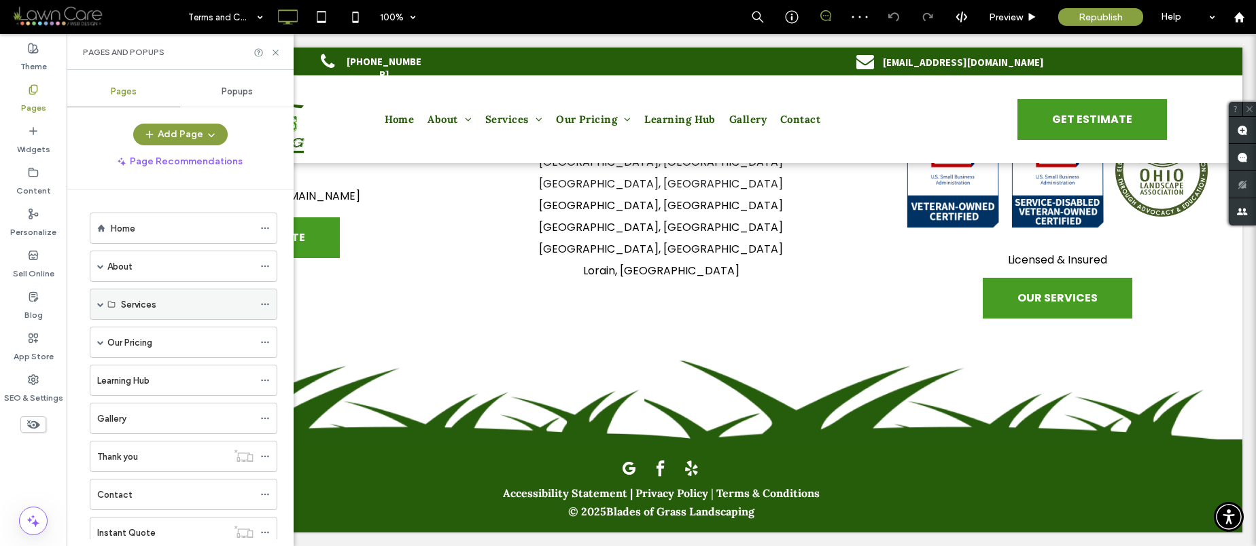
scroll to position [220, 0]
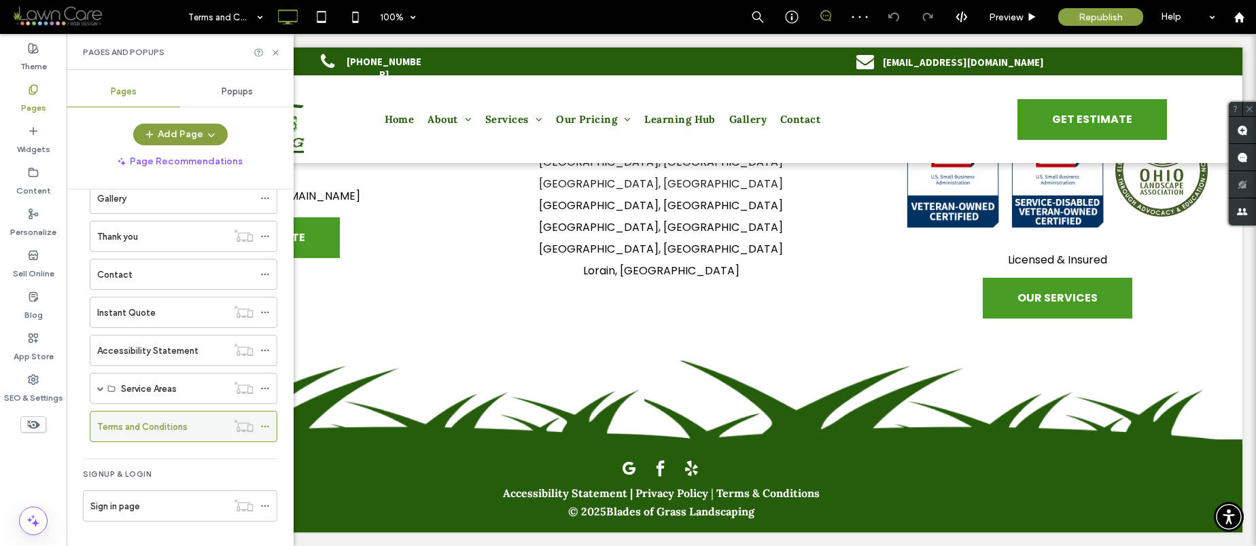
click at [264, 424] on icon at bounding box center [265, 427] width 10 height 10
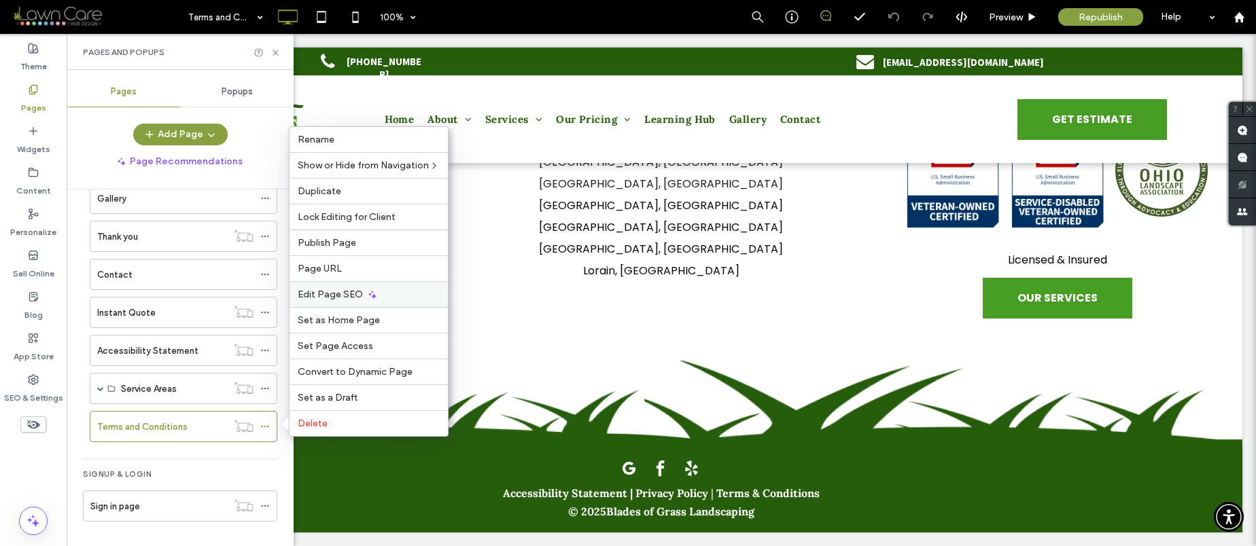
click at [391, 287] on div "Edit Page SEO" at bounding box center [368, 294] width 158 height 26
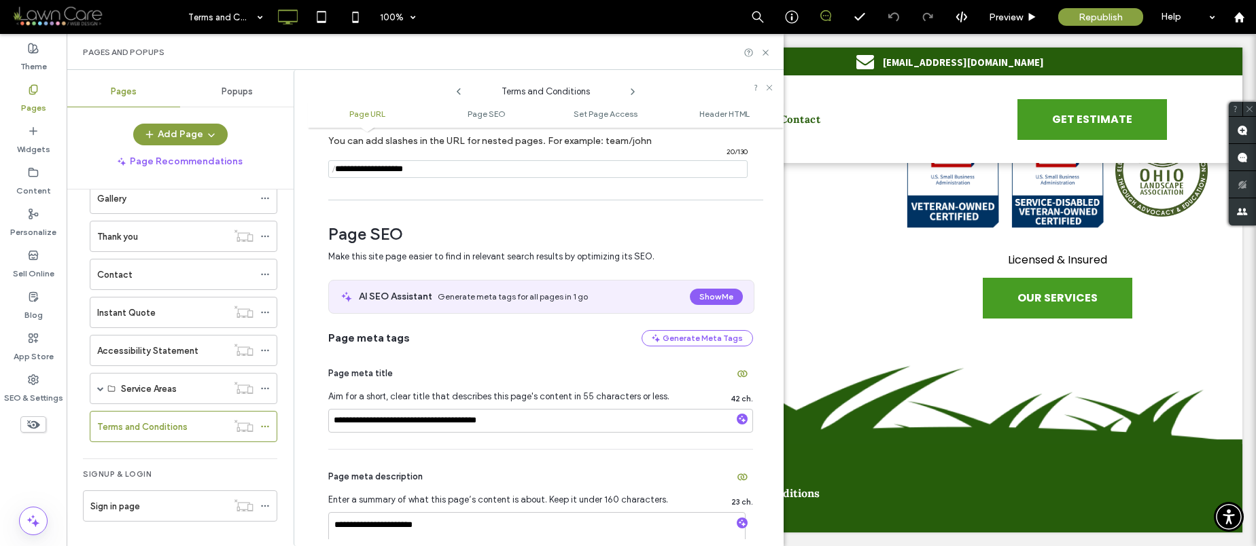
scroll to position [113, 0]
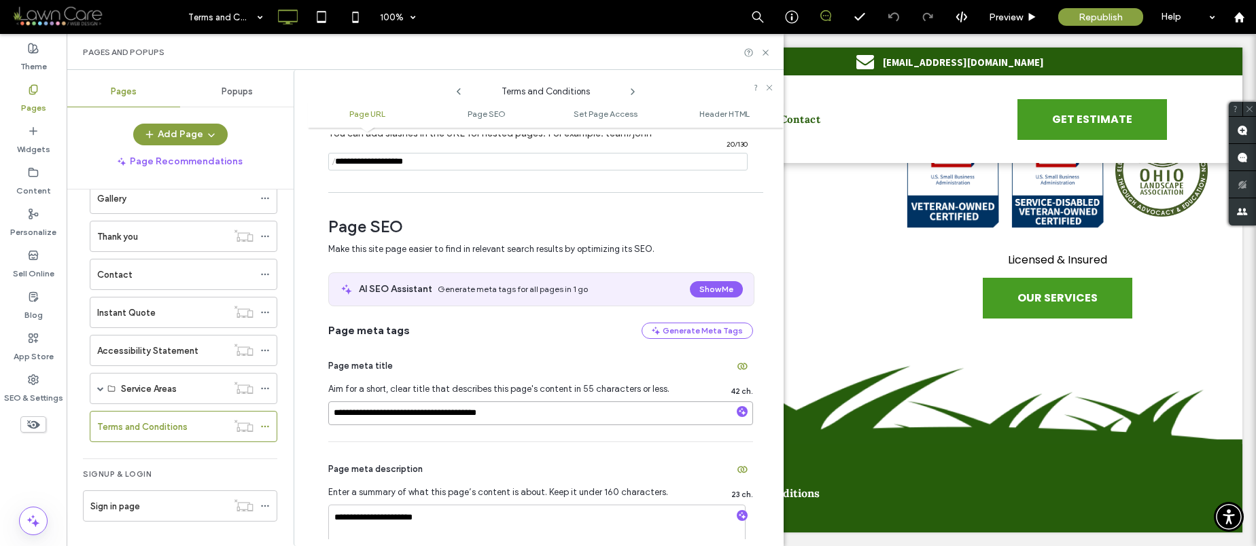
drag, startPoint x: 504, startPoint y: 413, endPoint x: 496, endPoint y: 411, distance: 8.4
click at [496, 411] on input "**********" at bounding box center [540, 414] width 425 height 24
type input "**********"
click at [572, 434] on div "**********" at bounding box center [540, 390] width 425 height 103
click at [395, 525] on textarea "**********" at bounding box center [536, 539] width 417 height 68
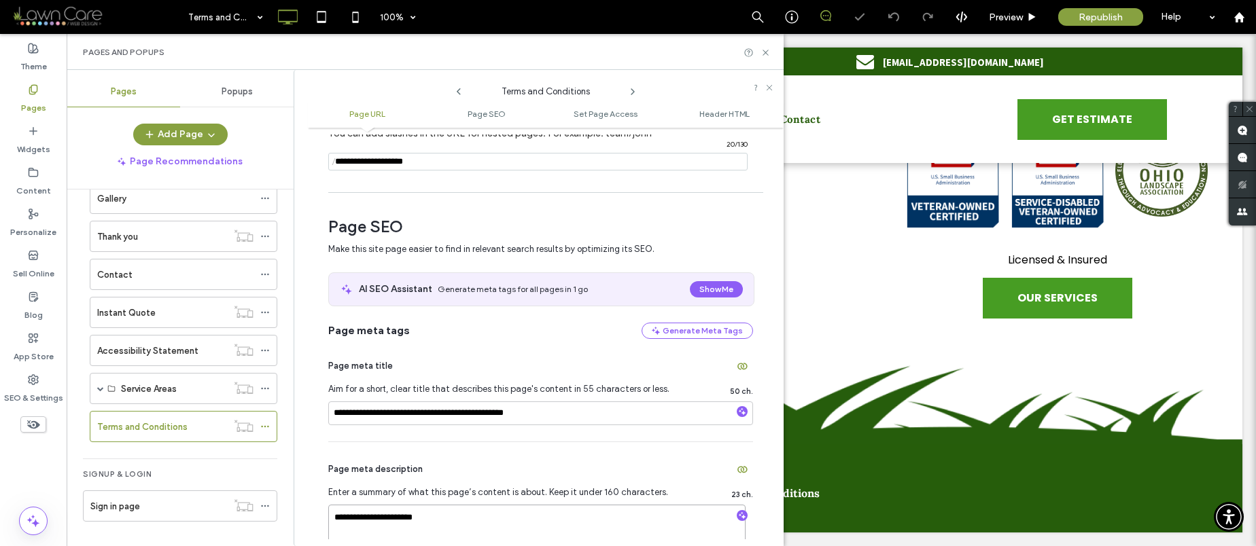
click at [395, 525] on textarea "**********" at bounding box center [536, 539] width 417 height 68
type textarea "**********"
click at [624, 455] on div "**********" at bounding box center [540, 515] width 425 height 147
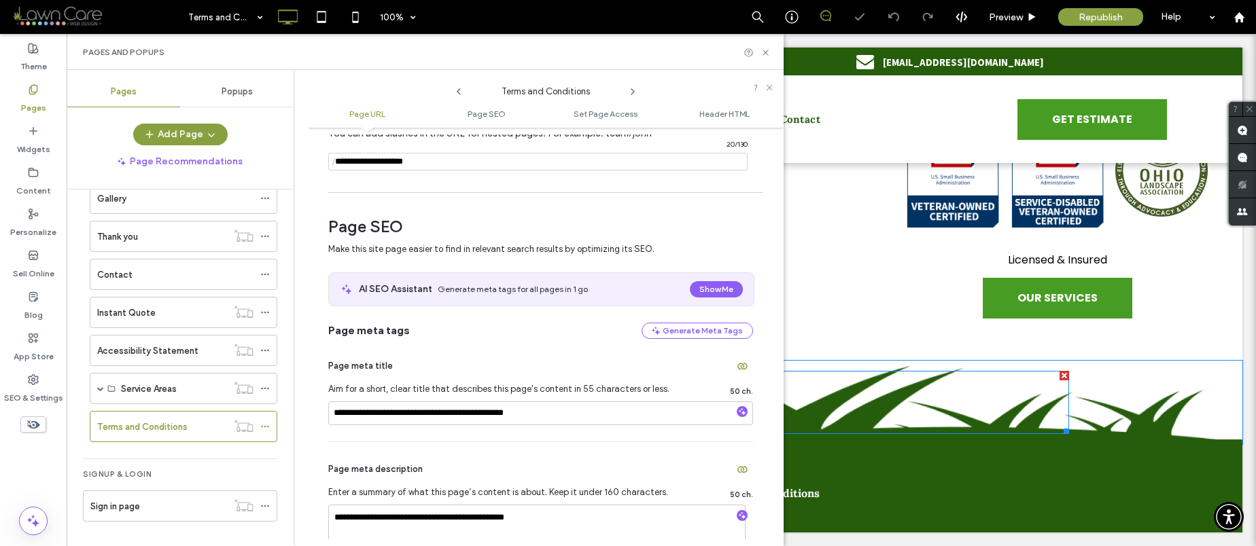
click at [919, 395] on div at bounding box center [660, 402] width 815 height 63
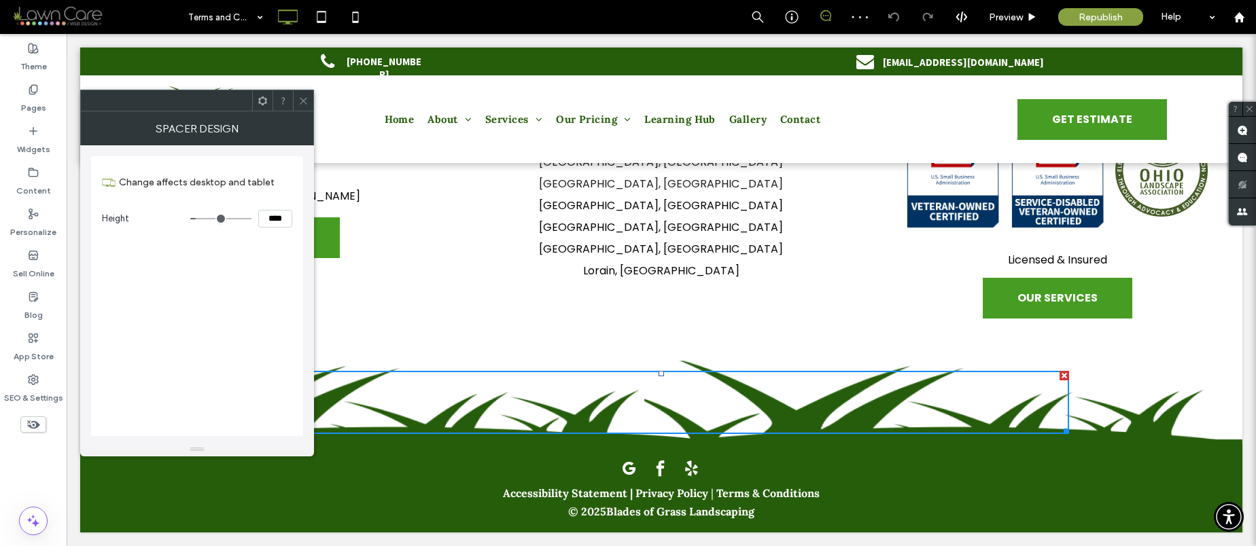
click at [305, 99] on use at bounding box center [303, 100] width 7 height 7
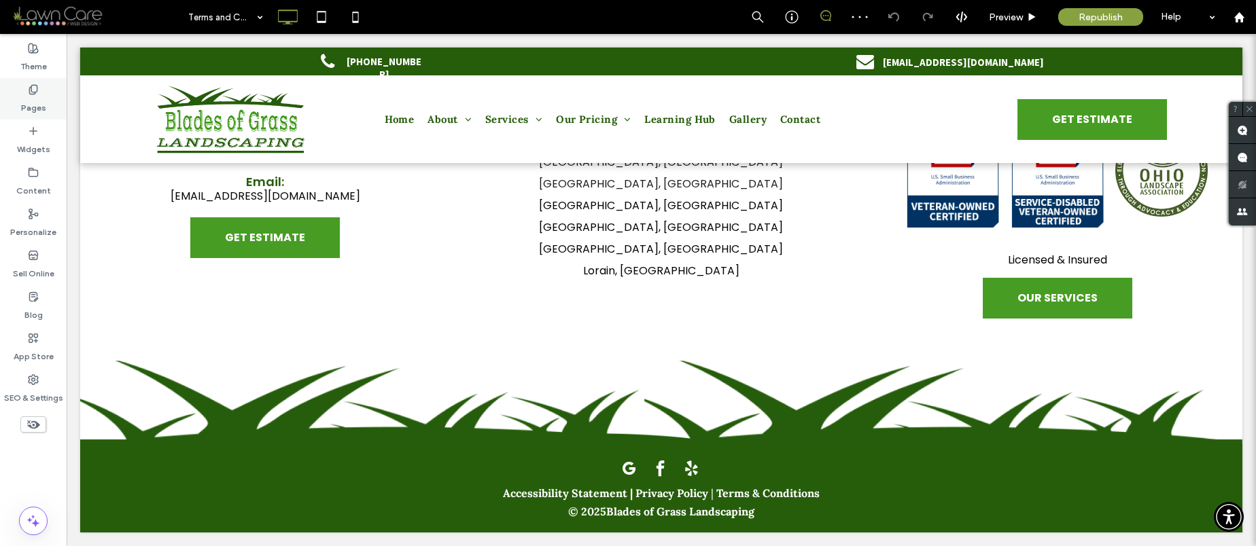
click at [34, 100] on label "Pages" at bounding box center [33, 104] width 25 height 19
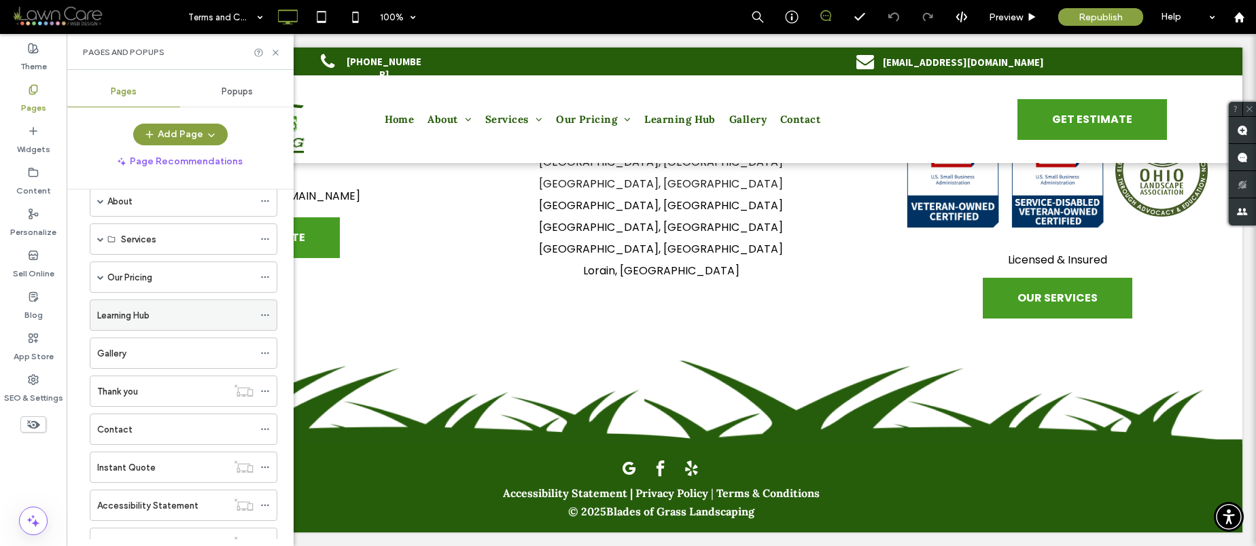
scroll to position [220, 0]
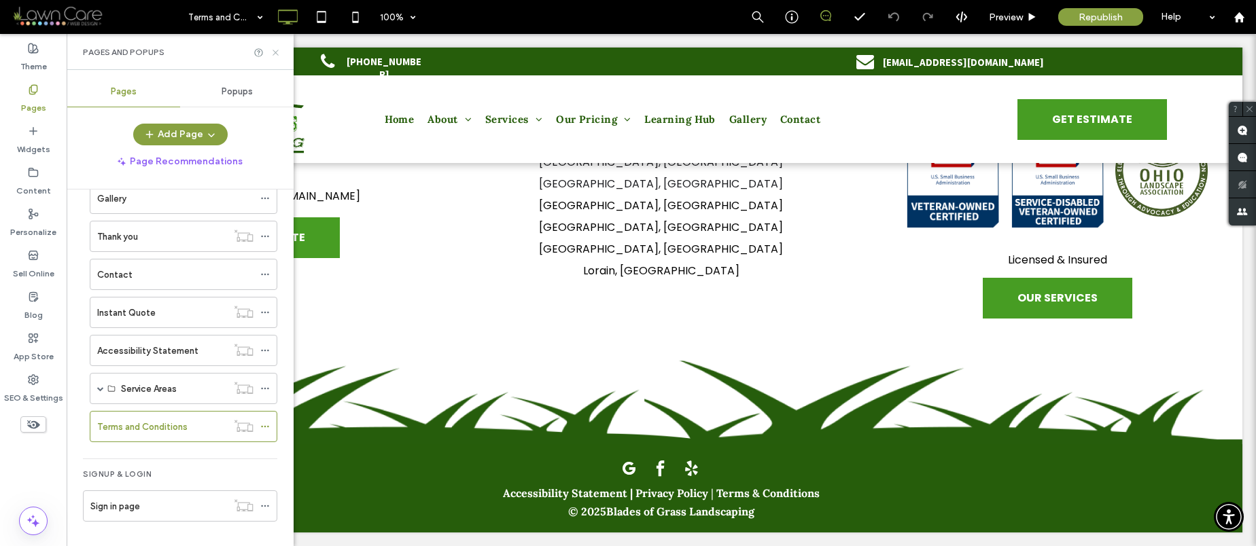
click at [275, 50] on icon at bounding box center [275, 53] width 10 height 10
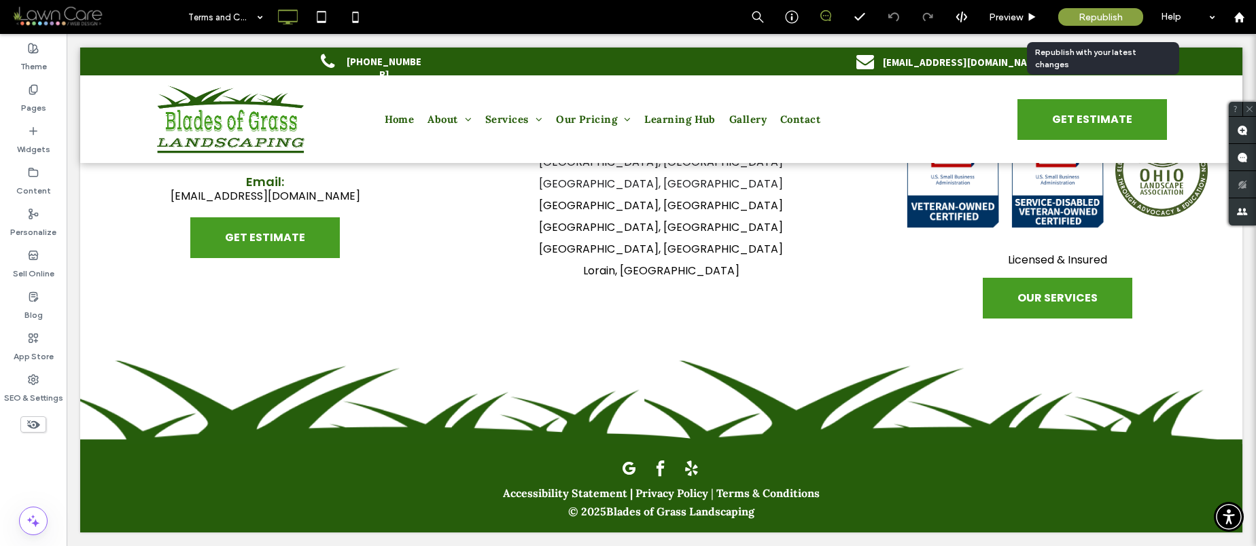
click at [1099, 17] on span "Republish" at bounding box center [1100, 18] width 44 height 12
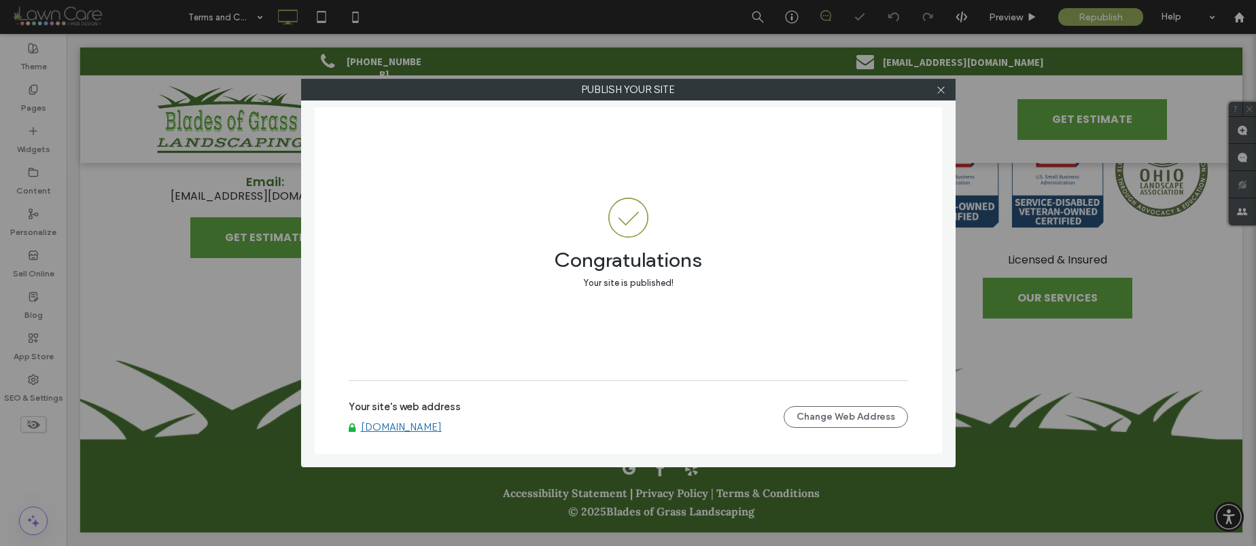
click at [438, 431] on link "www.mybladesofgrass.com" at bounding box center [401, 427] width 81 height 12
click at [942, 91] on icon at bounding box center [941, 90] width 10 height 10
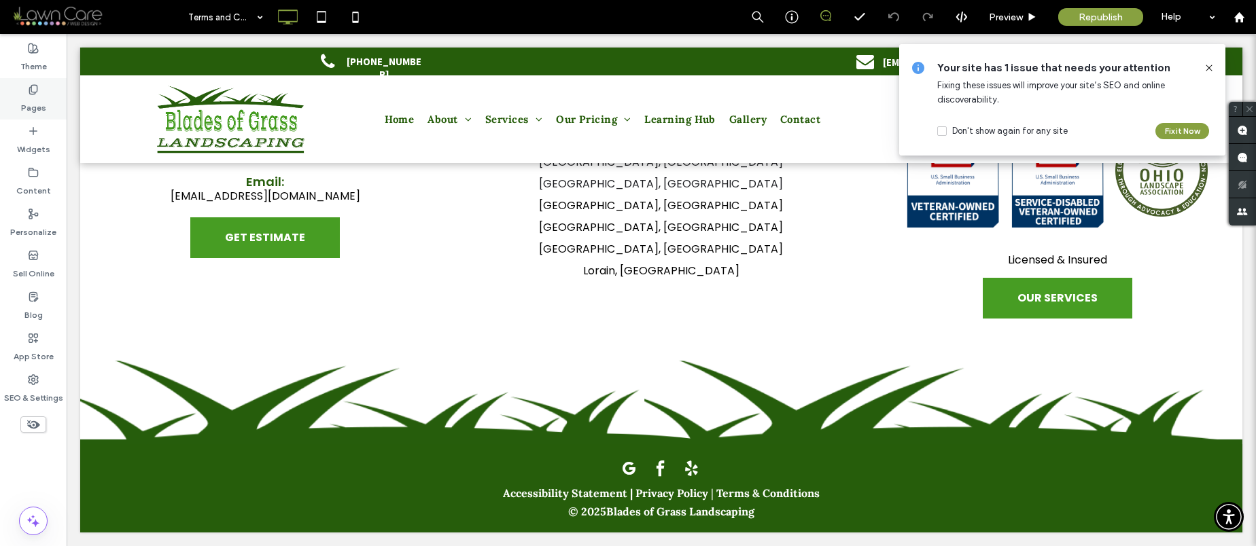
click at [49, 91] on div "Pages" at bounding box center [33, 98] width 67 height 41
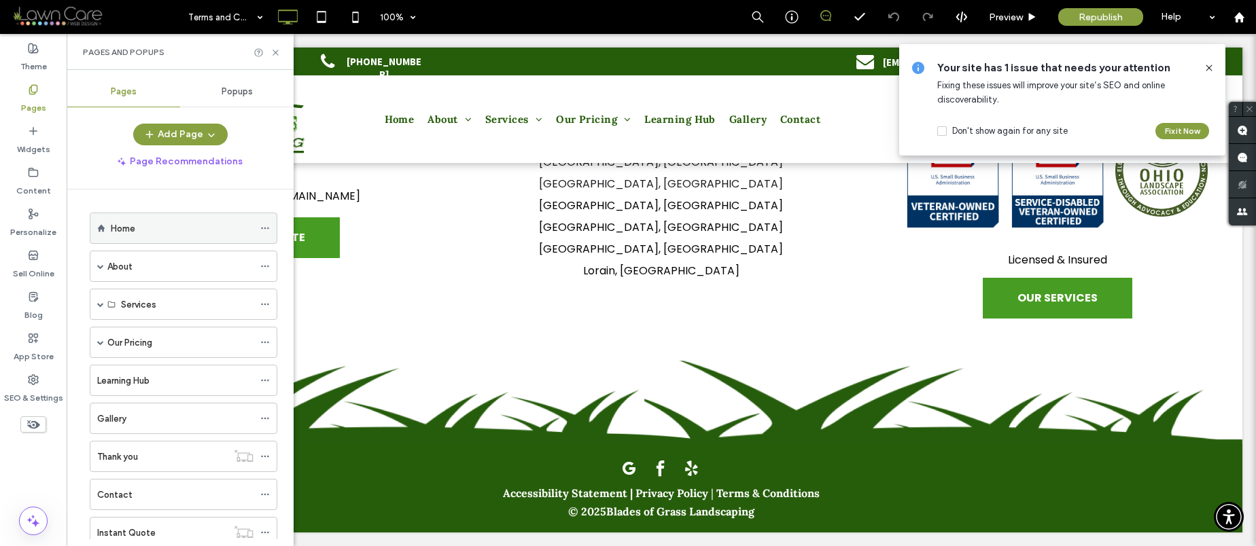
click at [118, 222] on label "Home" at bounding box center [123, 229] width 24 height 24
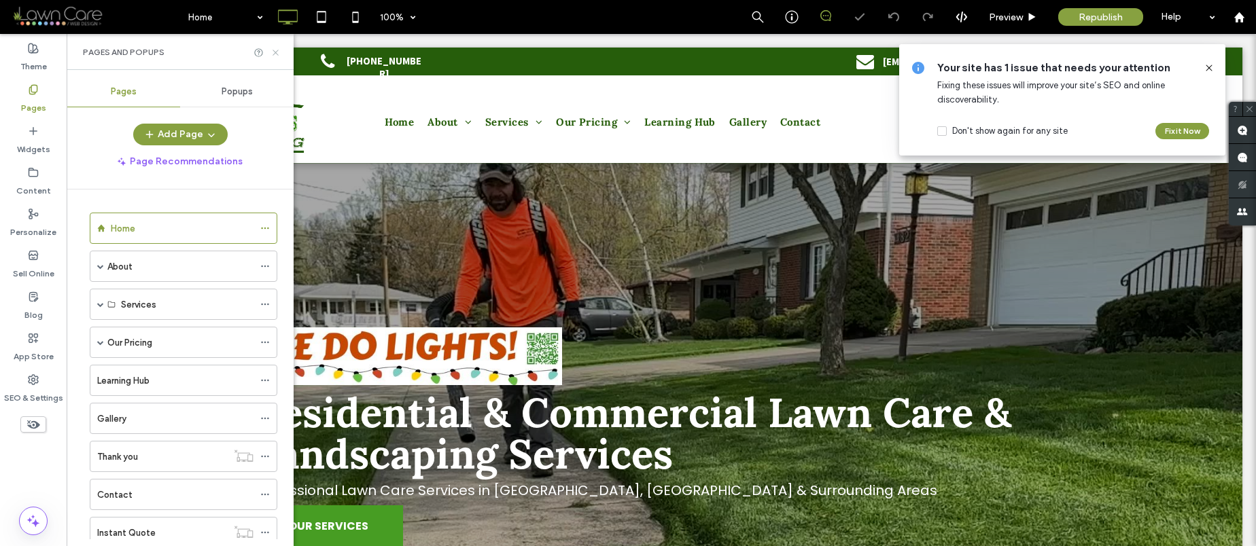
click at [275, 50] on icon at bounding box center [275, 53] width 10 height 10
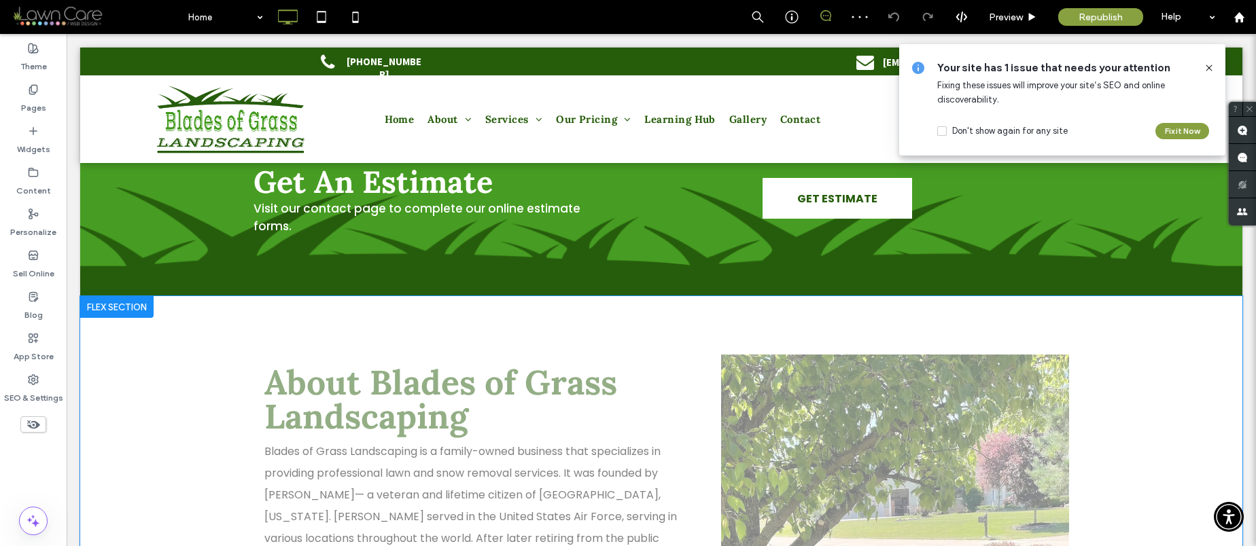
scroll to position [686, 0]
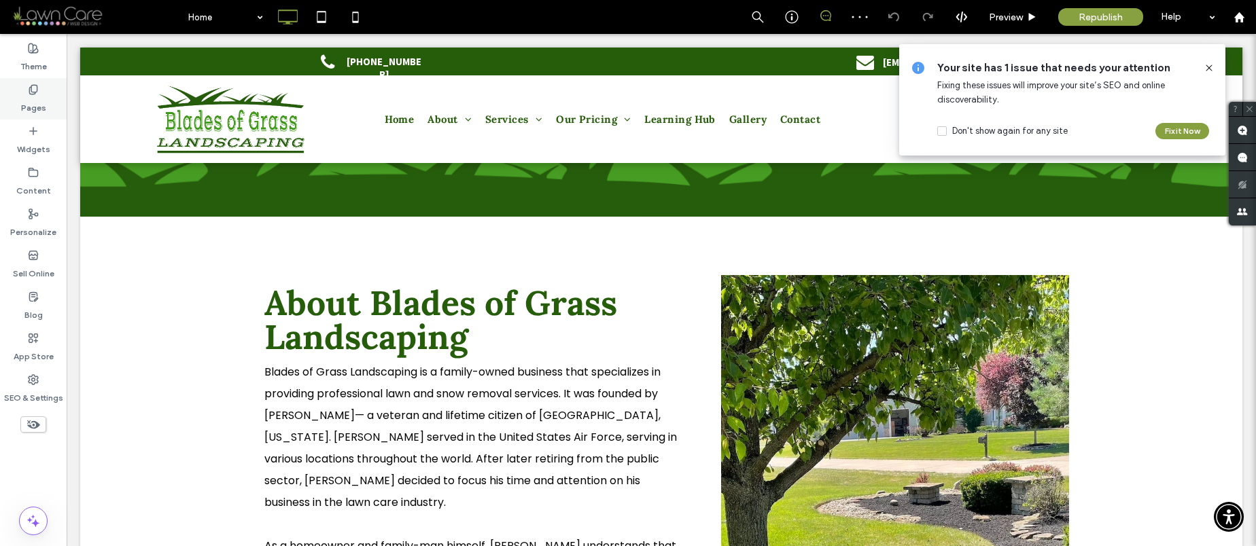
click at [33, 104] on label "Pages" at bounding box center [33, 104] width 25 height 19
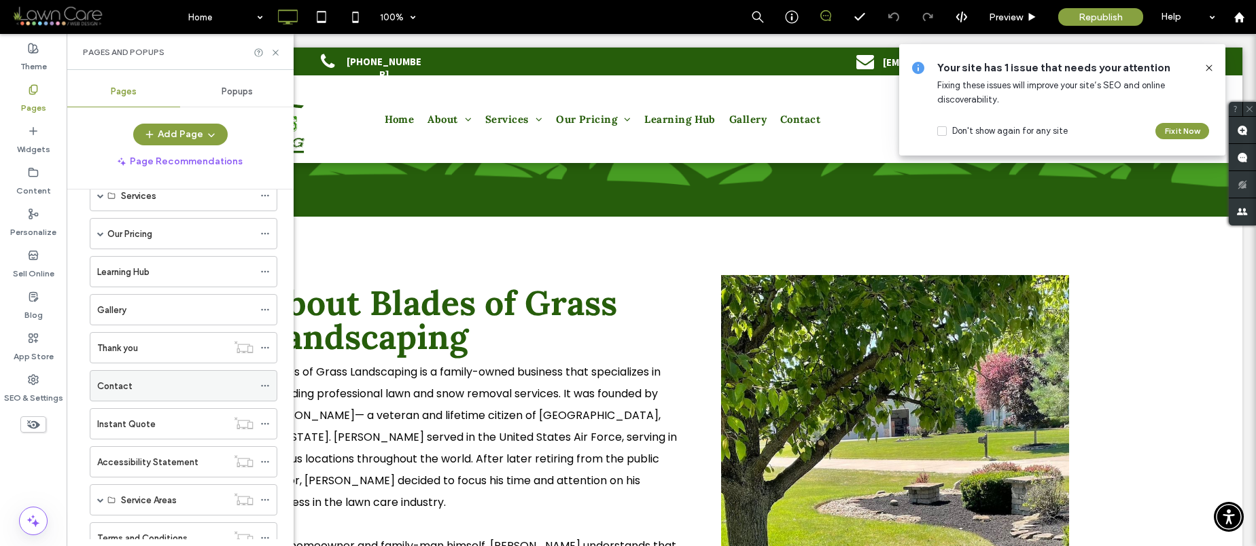
scroll to position [112, 0]
click at [157, 384] on div "Contact" at bounding box center [175, 383] width 156 height 14
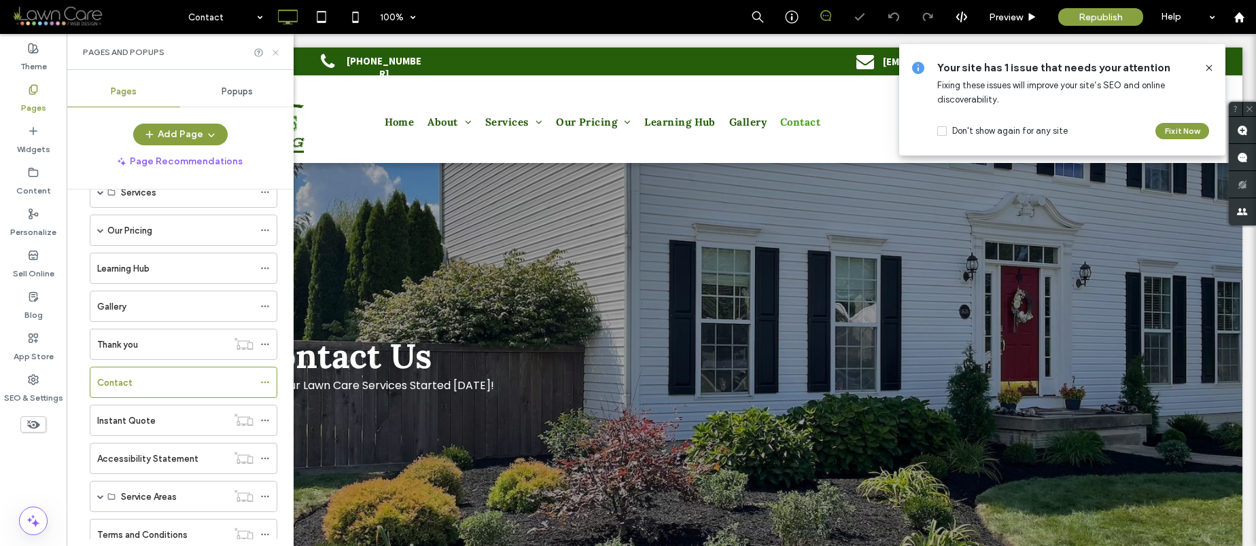
click at [275, 50] on icon at bounding box center [275, 53] width 10 height 10
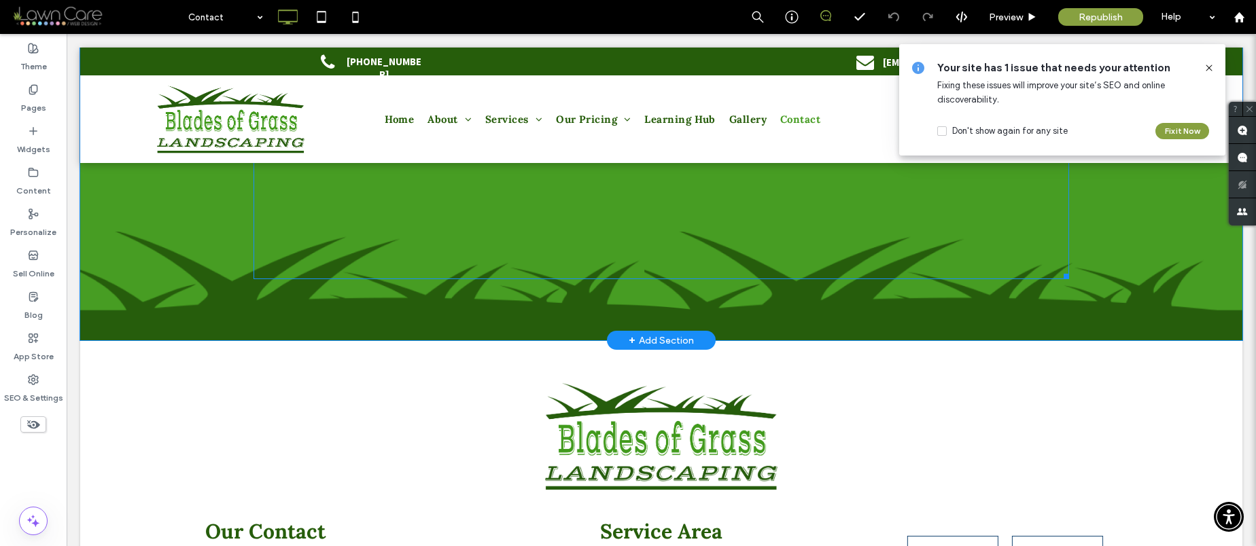
scroll to position [2038, 0]
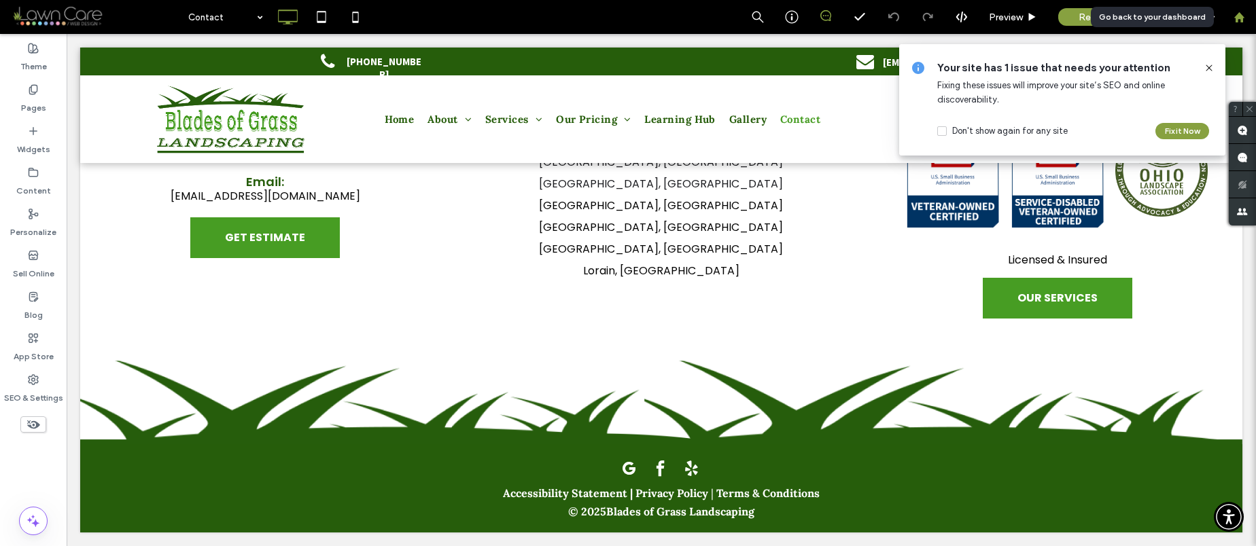
click at [1244, 16] on div at bounding box center [1238, 18] width 33 height 12
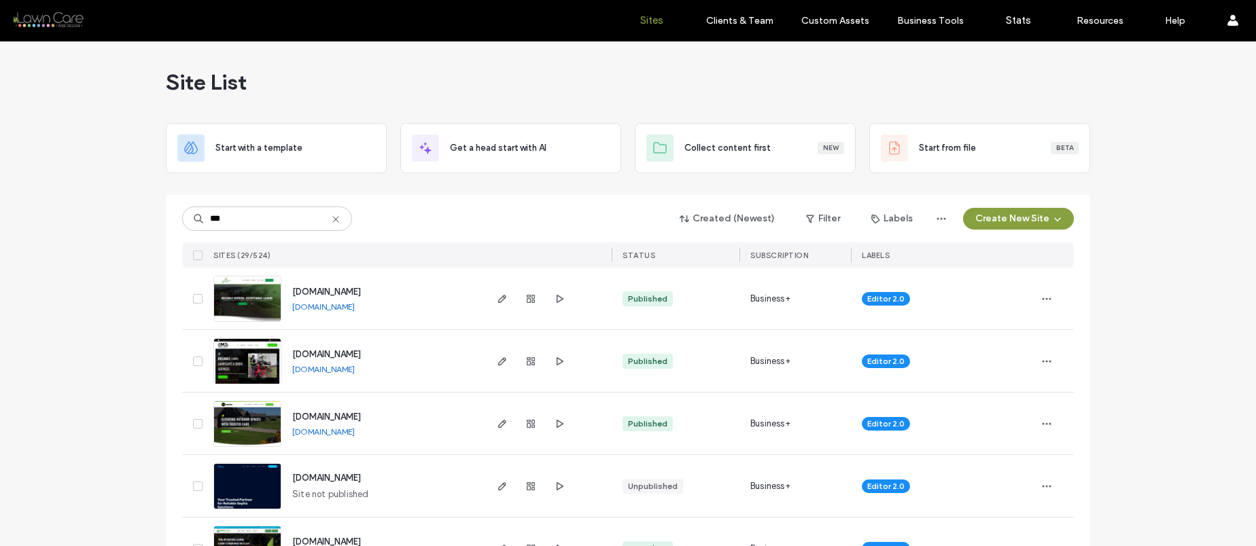
type input "***"
click at [351, 415] on span "[DOMAIN_NAME]" at bounding box center [326, 417] width 69 height 10
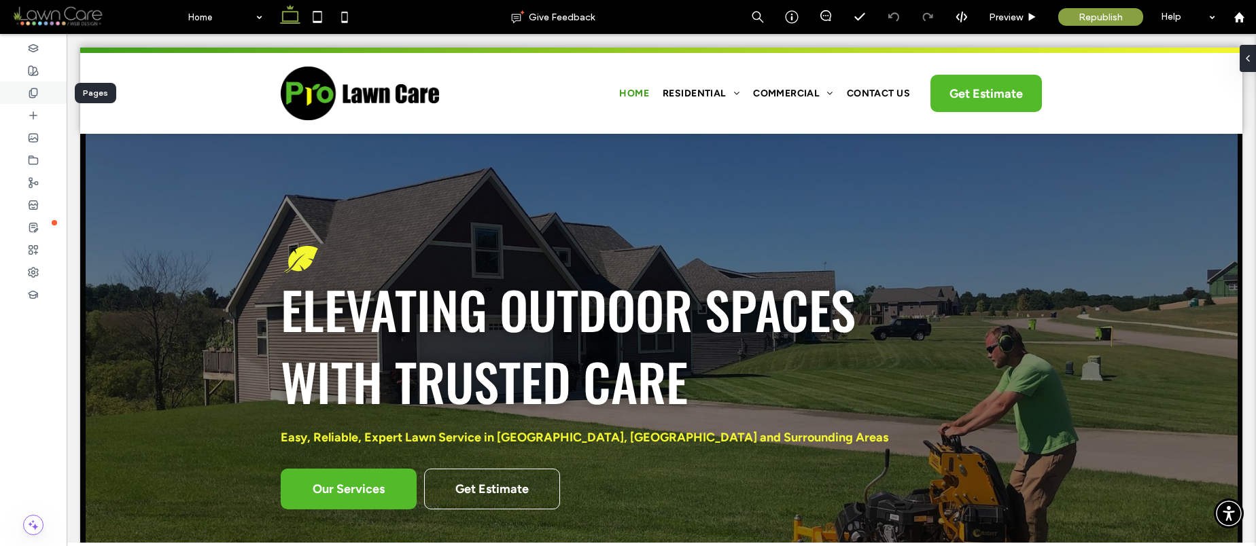
click at [25, 90] on div at bounding box center [33, 93] width 67 height 22
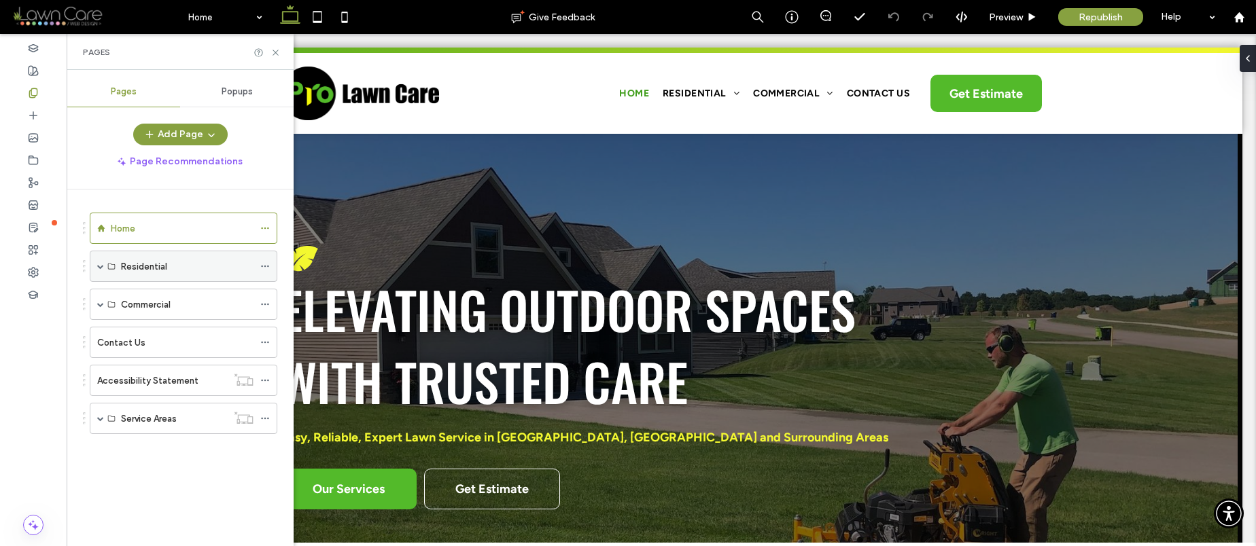
click at [99, 265] on span at bounding box center [100, 266] width 7 height 7
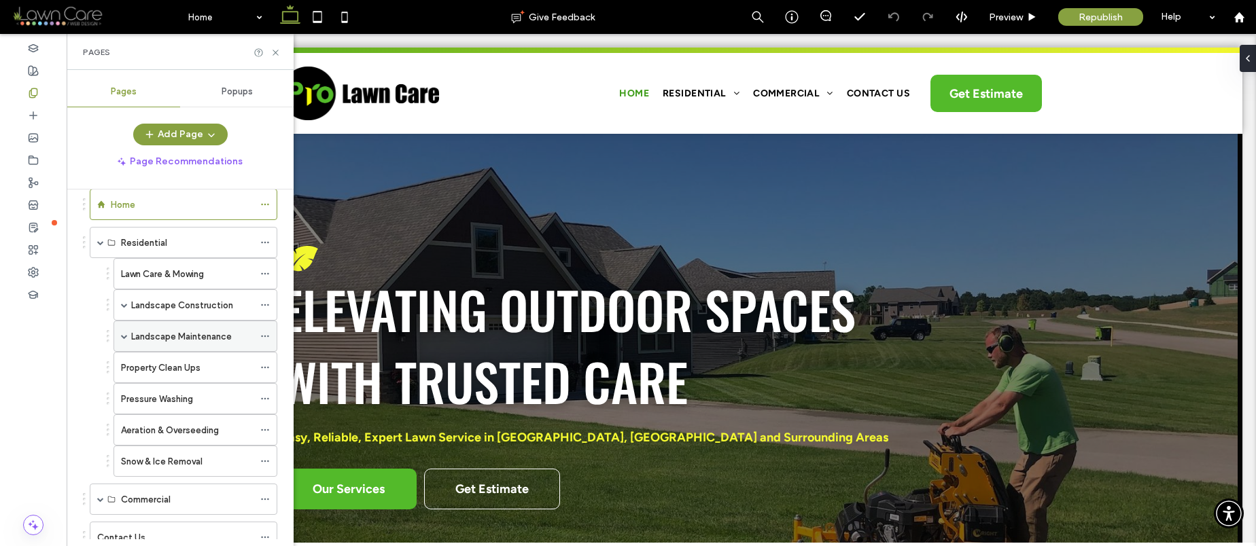
scroll to position [24, 0]
click at [123, 302] on span at bounding box center [124, 304] width 7 height 7
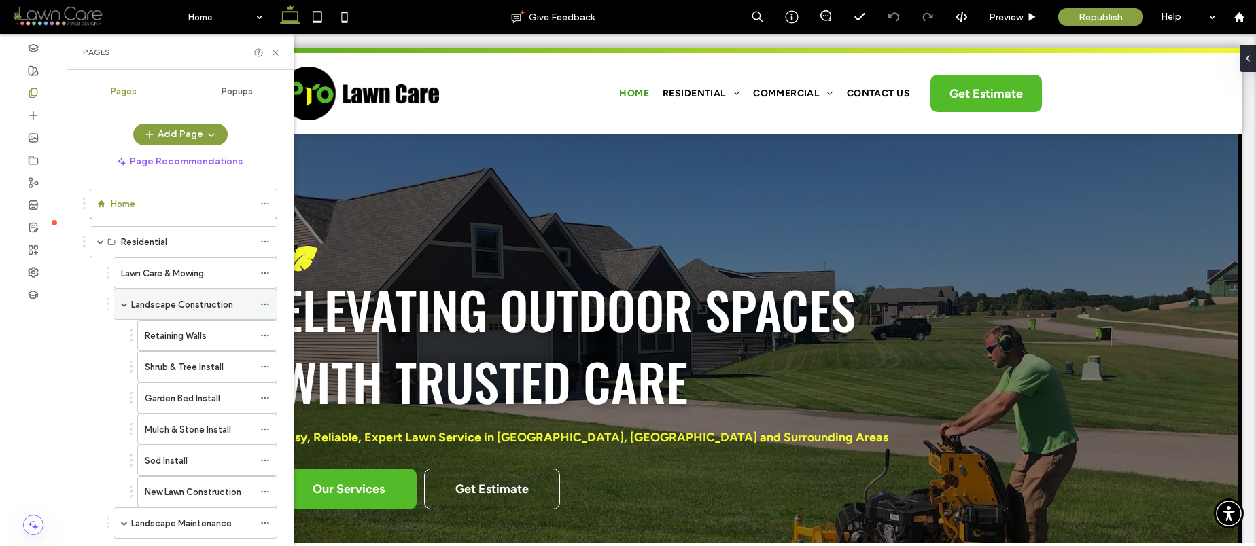
click at [177, 305] on label "Landscape Construction" at bounding box center [182, 305] width 102 height 24
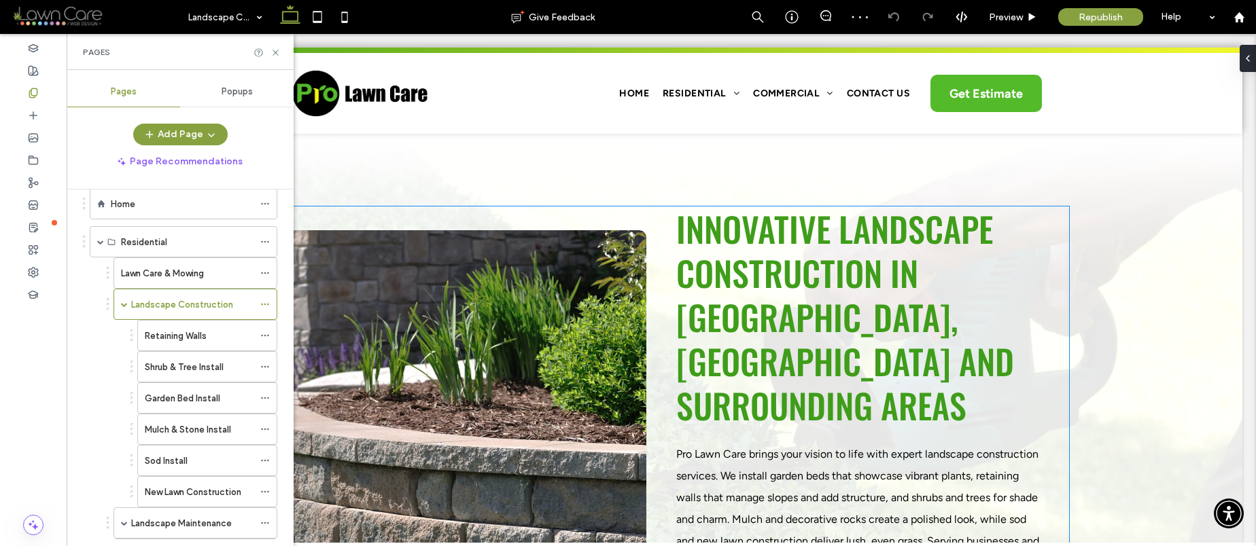
scroll to position [571, 0]
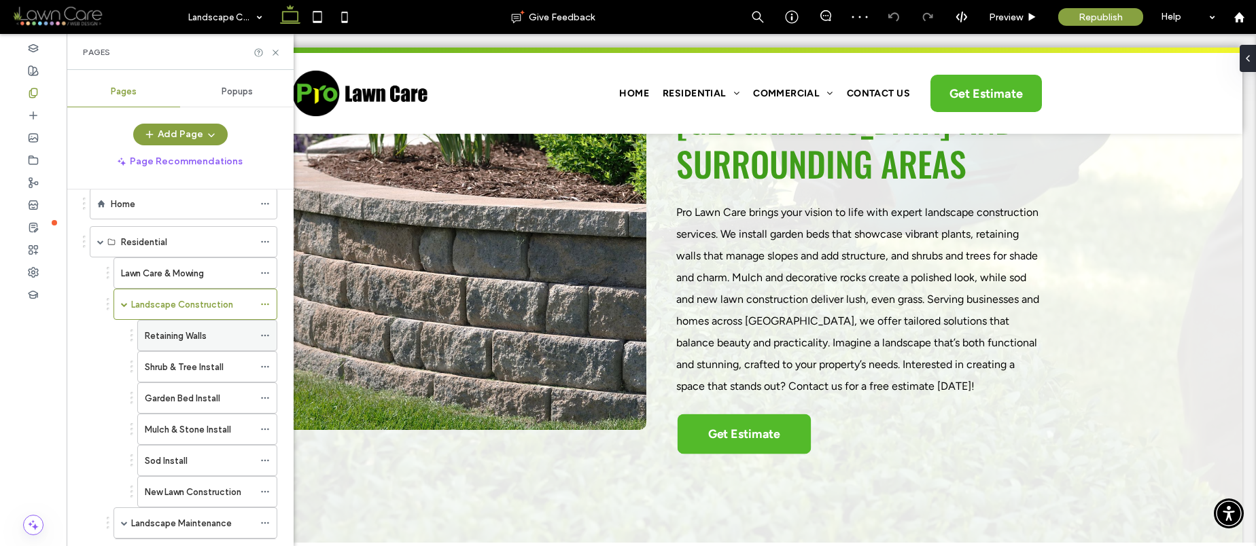
click at [179, 336] on label "Retaining Walls" at bounding box center [176, 336] width 62 height 24
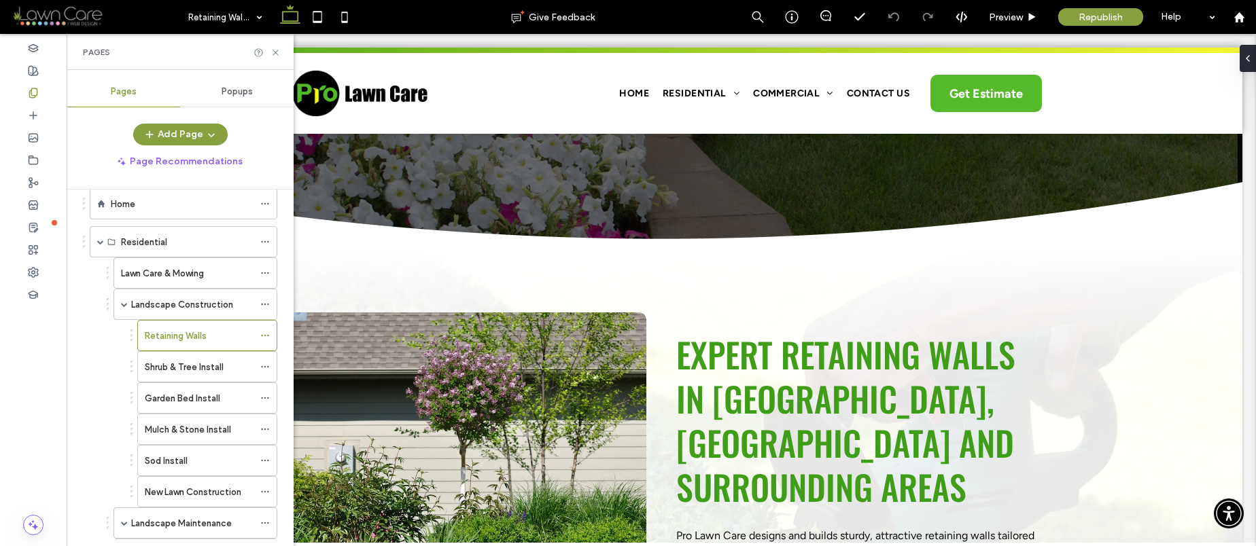
scroll to position [67, 0]
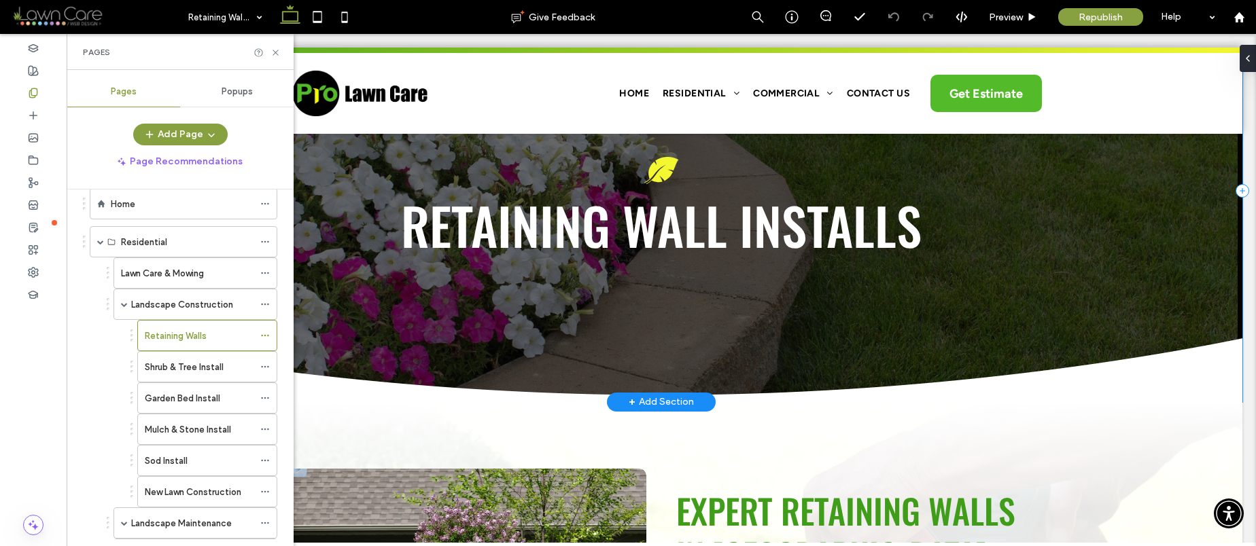
click at [1198, 283] on div "A black and white silhouette of a feather on a white background. Retaining Wall…" at bounding box center [661, 191] width 1162 height 422
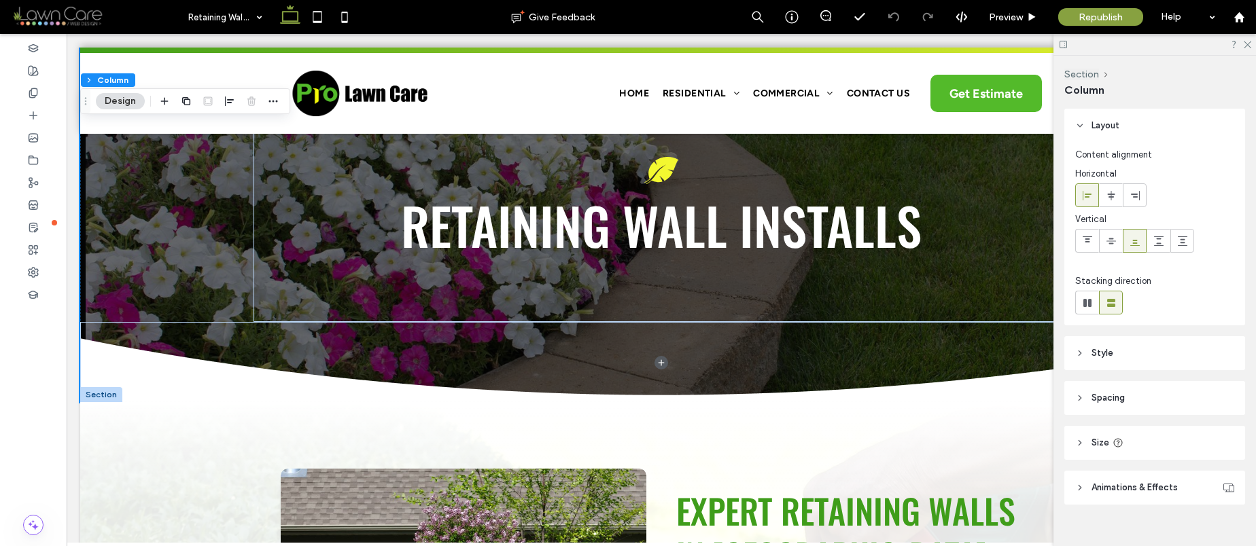
drag, startPoint x: 1137, startPoint y: 470, endPoint x: 1135, endPoint y: 476, distance: 6.9
click at [1137, 470] on div "Layout Content alignment Horizontal Vertical Stacking direction Style Color Ima…" at bounding box center [1159, 325] width 190 height 432
click at [1135, 484] on span "Animations & Effects" at bounding box center [1134, 488] width 86 height 14
click at [1082, 77] on button "Section" at bounding box center [1081, 75] width 35 height 12
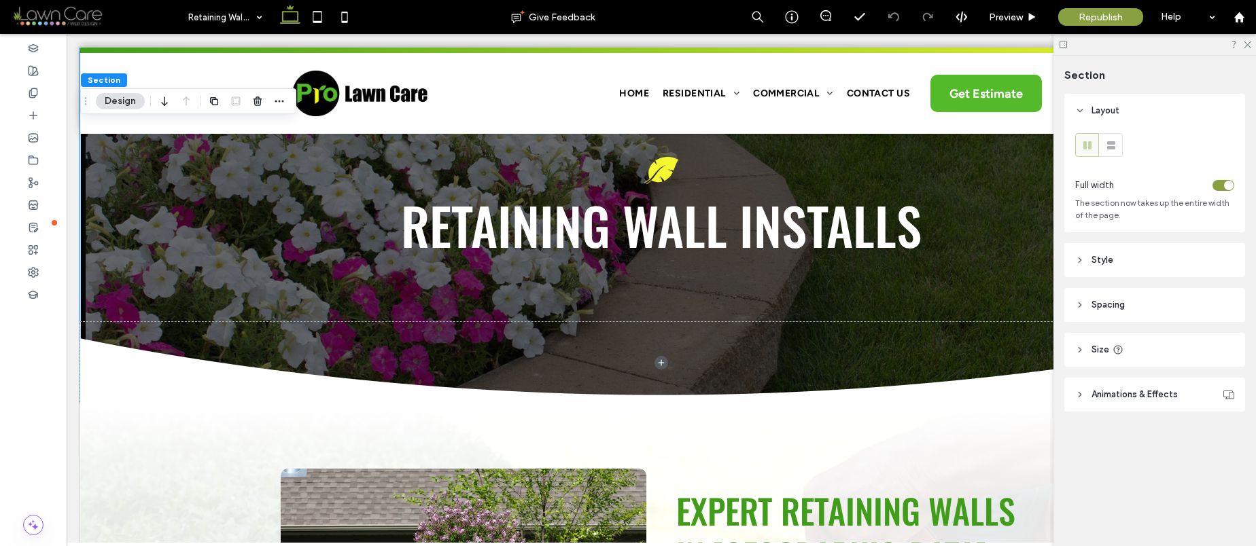
click at [1115, 261] on header "Style" at bounding box center [1154, 260] width 181 height 34
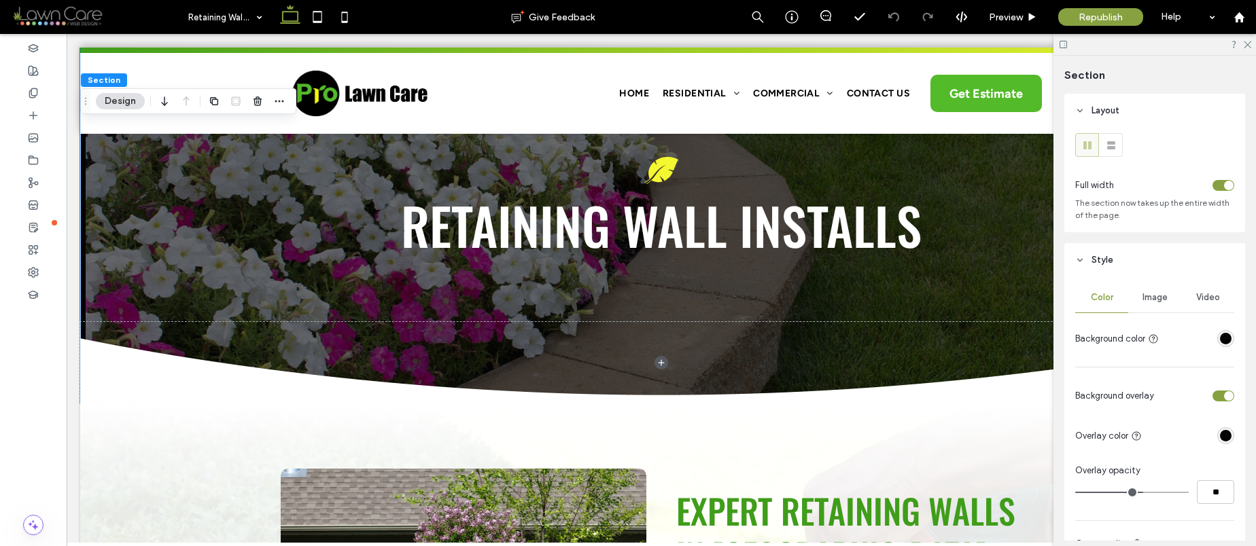
click at [1152, 294] on span "Image" at bounding box center [1154, 297] width 25 height 11
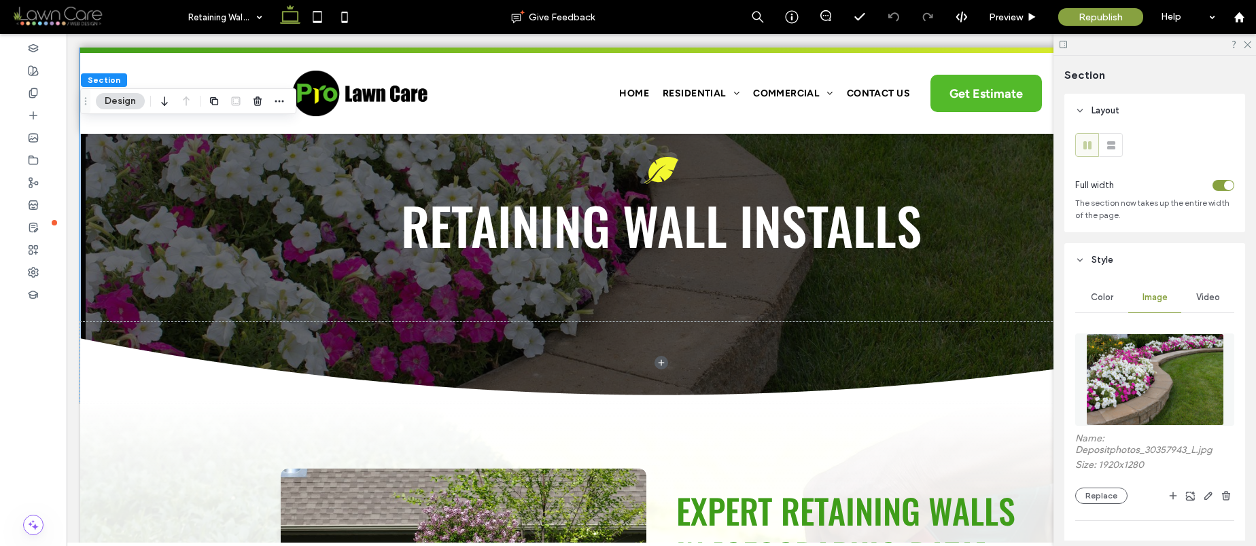
click at [1124, 354] on img at bounding box center [1155, 380] width 138 height 92
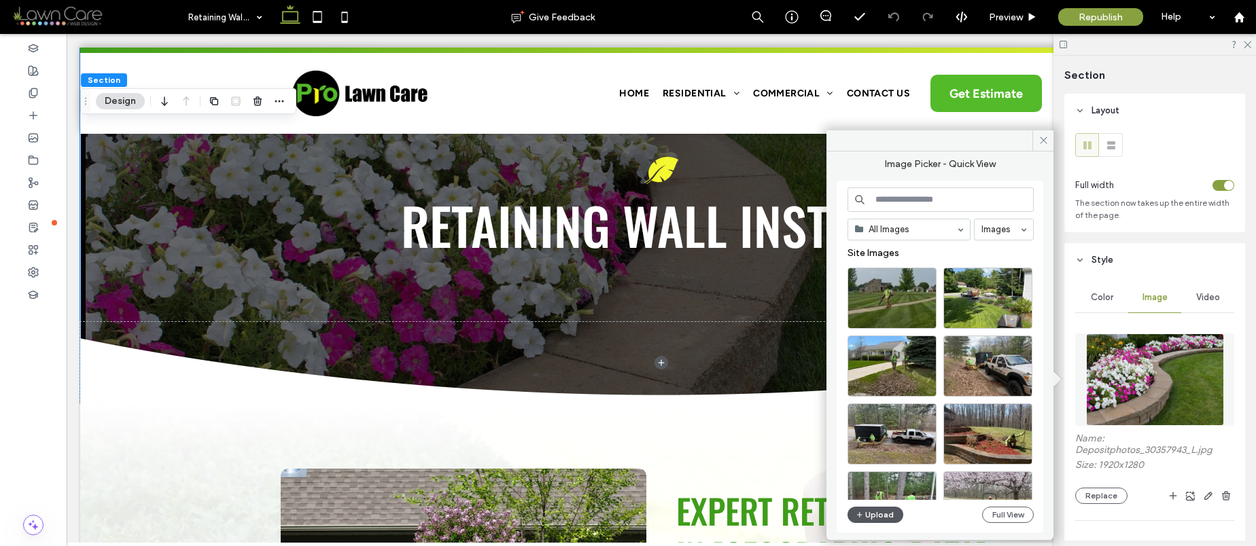
click at [861, 511] on icon "button" at bounding box center [859, 515] width 8 height 11
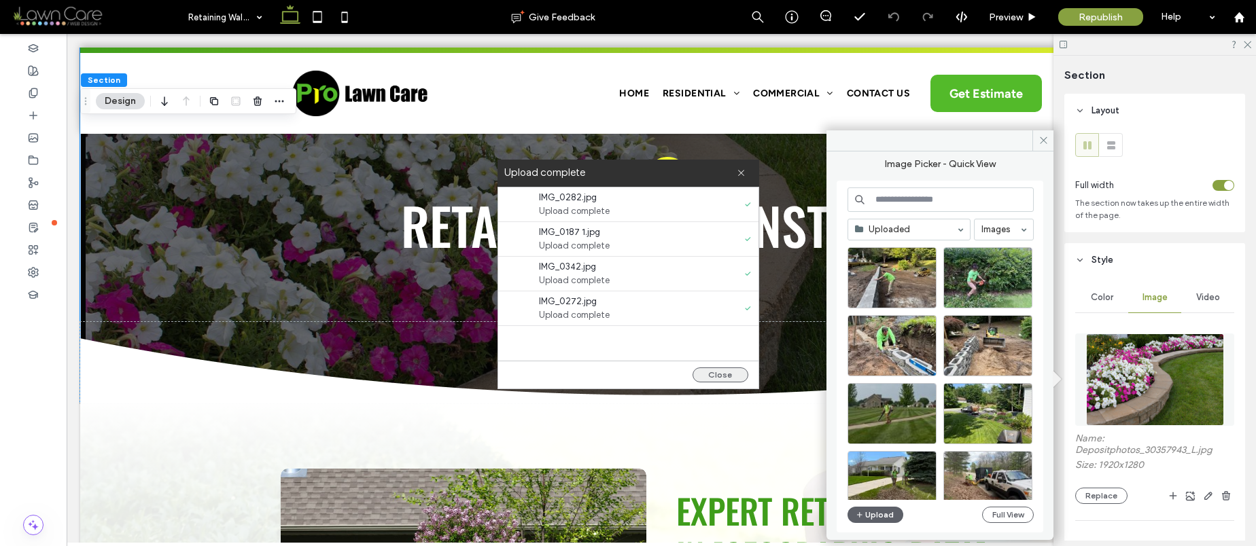
click at [732, 376] on button "Close" at bounding box center [720, 375] width 56 height 15
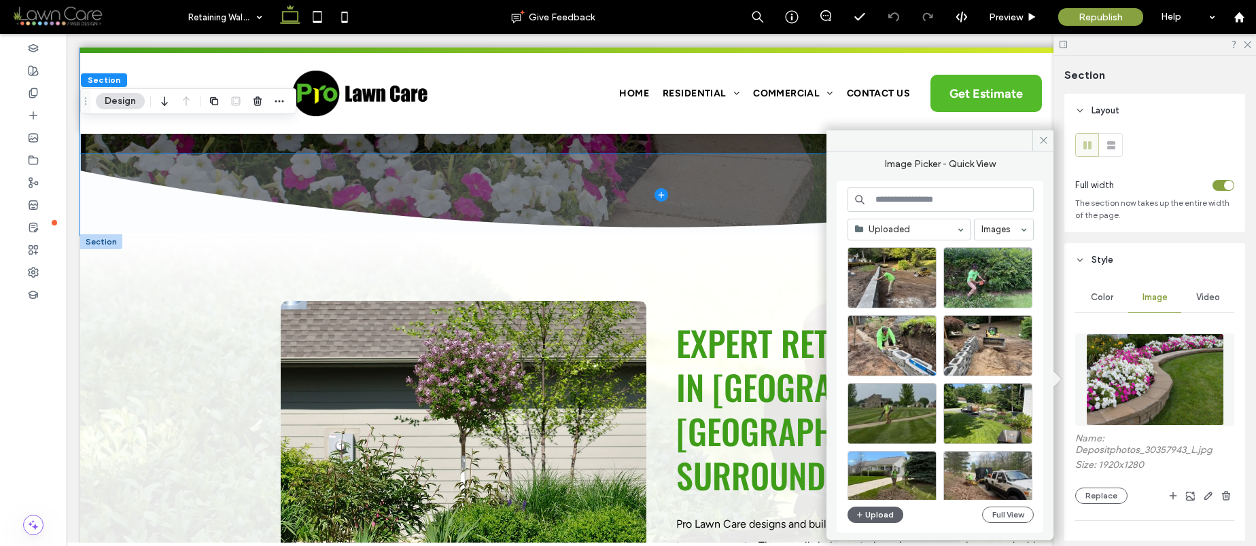
scroll to position [257, 0]
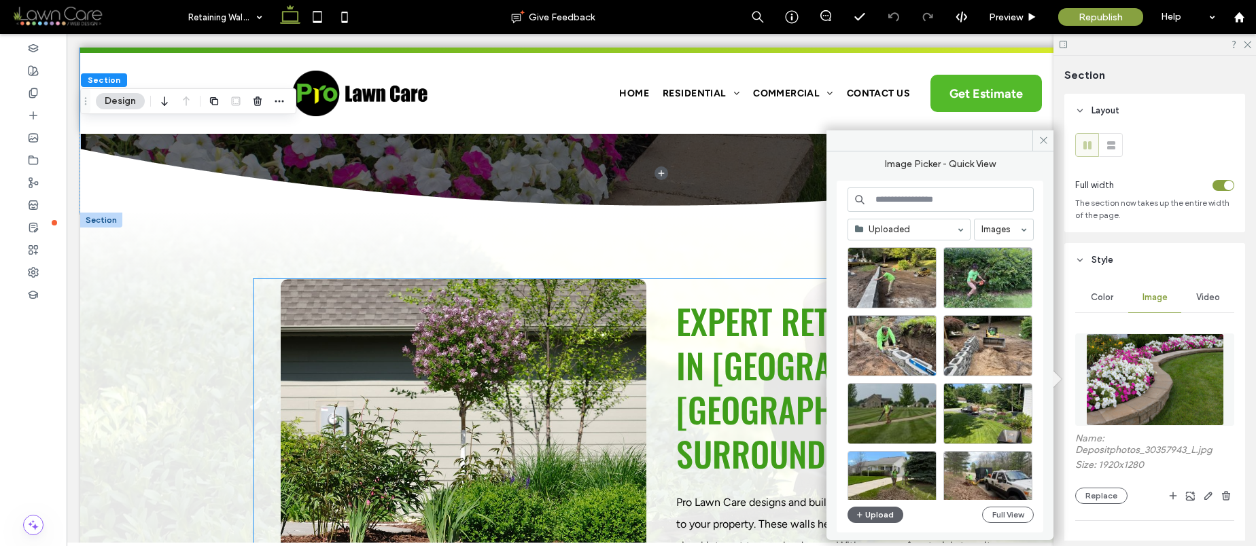
click at [630, 297] on link at bounding box center [463, 500] width 387 height 468
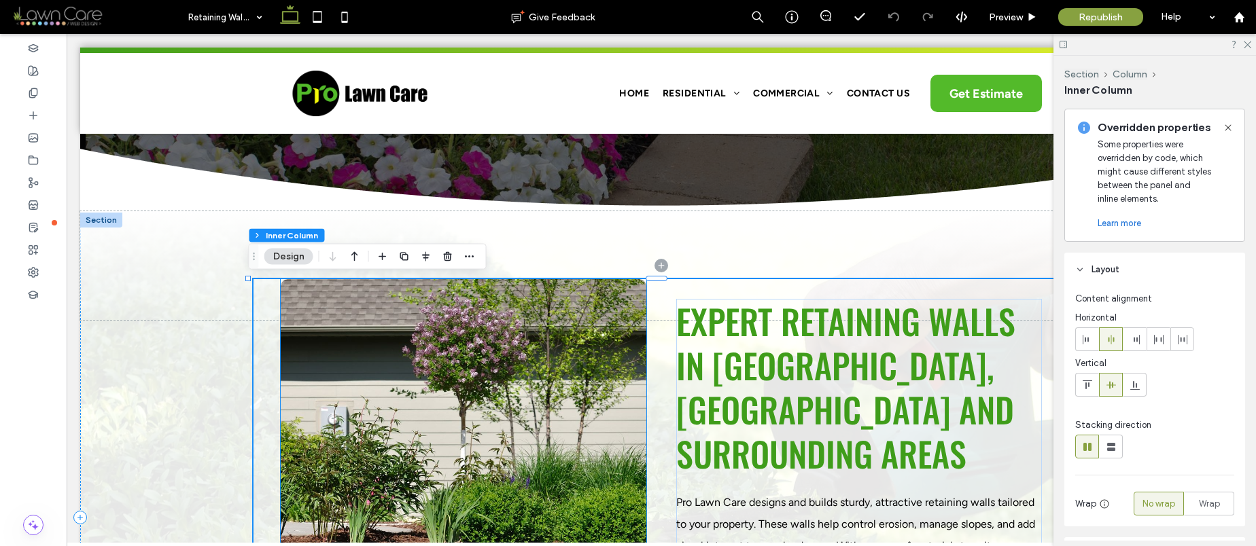
click at [604, 319] on link at bounding box center [463, 500] width 387 height 468
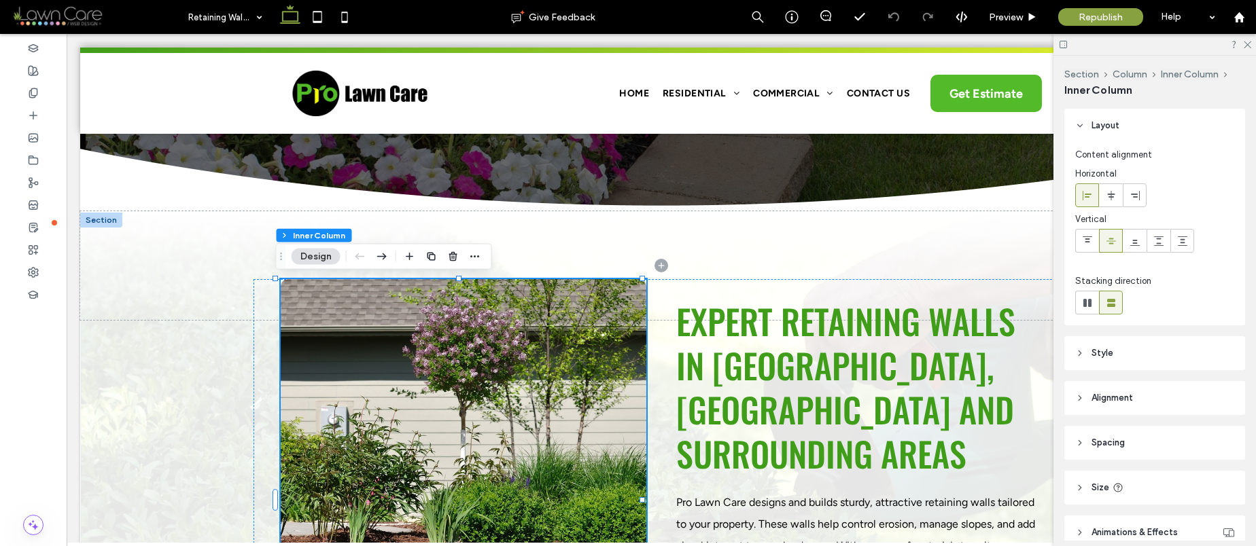
click at [604, 319] on link at bounding box center [463, 500] width 387 height 468
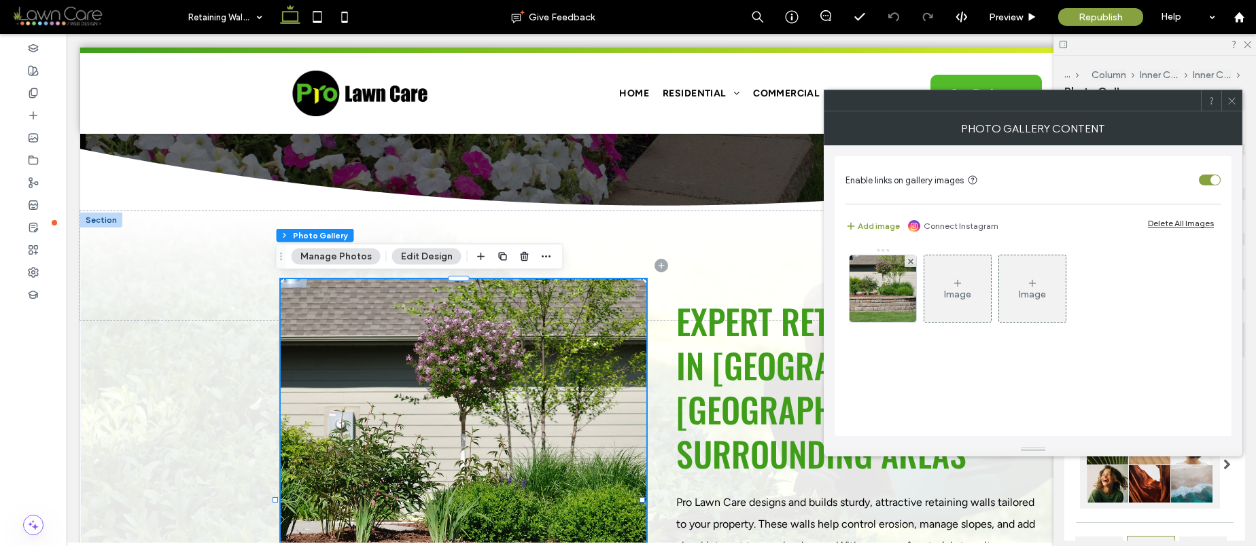
click at [955, 297] on div "Image" at bounding box center [957, 295] width 27 height 12
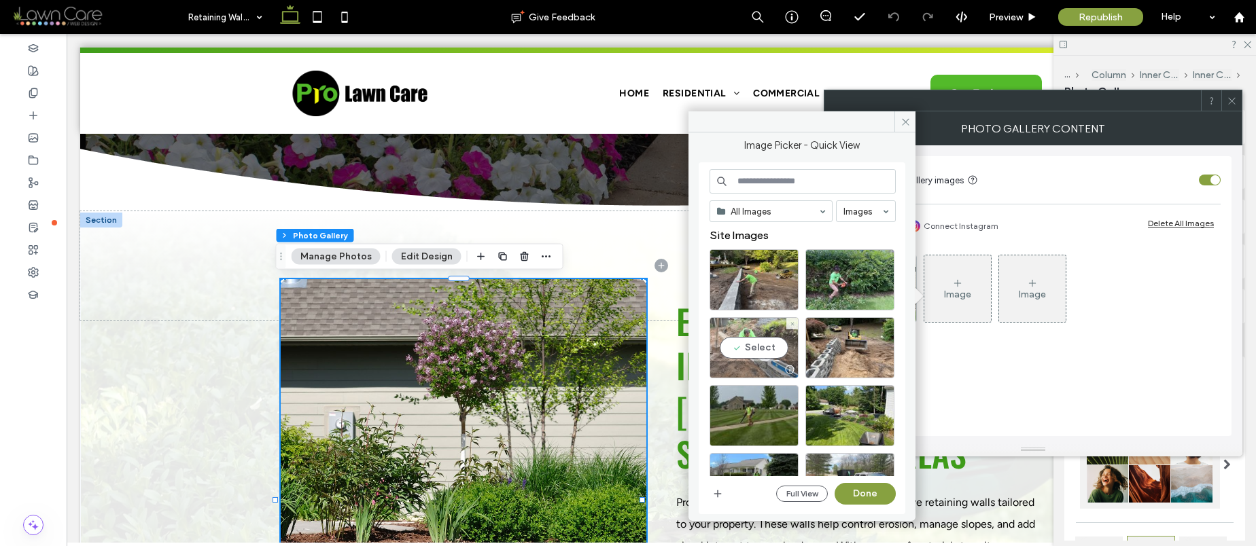
click at [755, 349] on div "Select" at bounding box center [753, 347] width 89 height 61
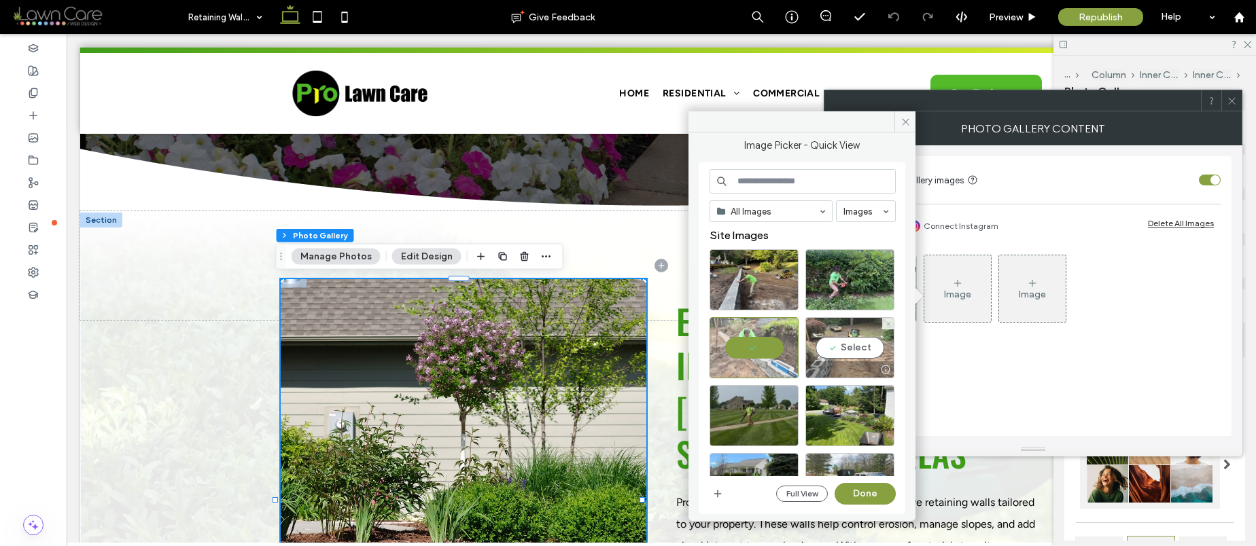
click at [837, 347] on div "Select" at bounding box center [849, 347] width 89 height 61
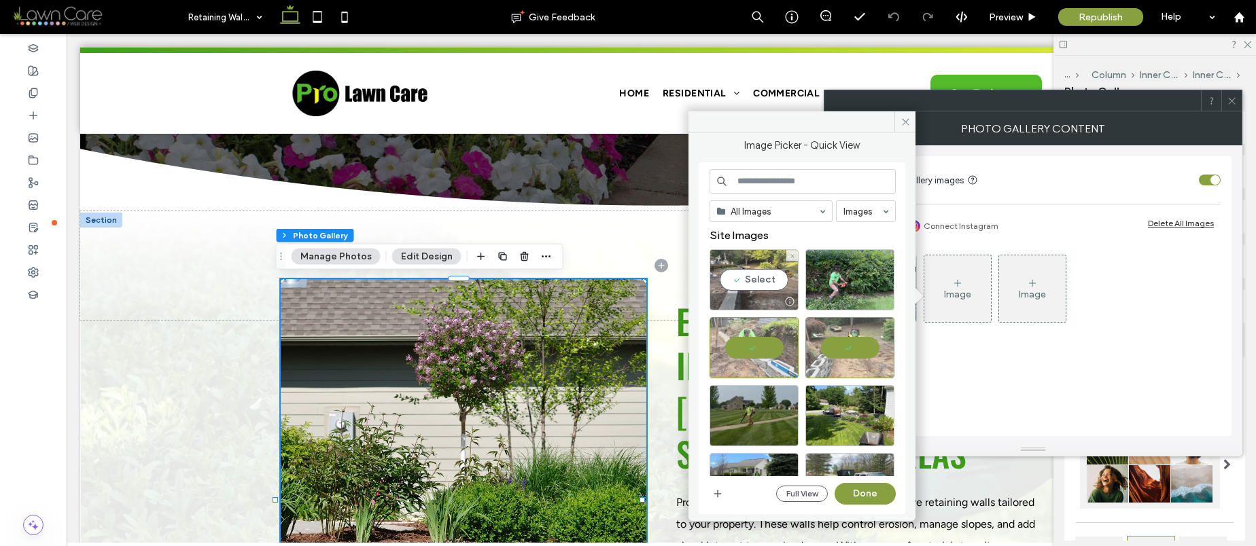
click at [745, 280] on div "Select" at bounding box center [753, 279] width 89 height 61
click at [867, 494] on button "Done" at bounding box center [864, 494] width 61 height 22
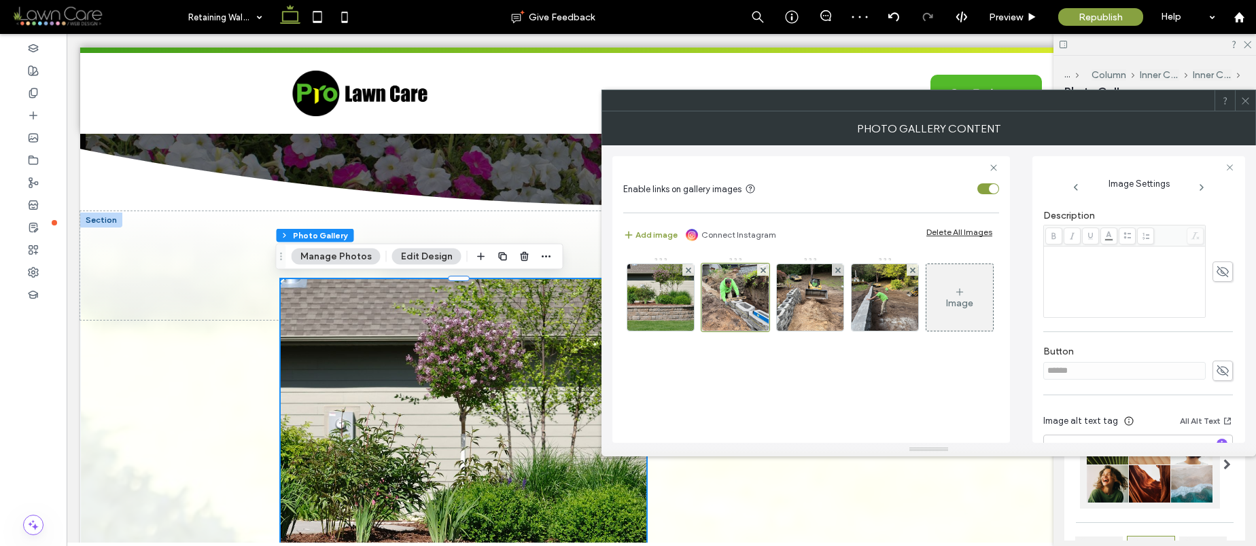
scroll to position [388, 0]
click at [1218, 398] on use "button" at bounding box center [1221, 396] width 7 height 7
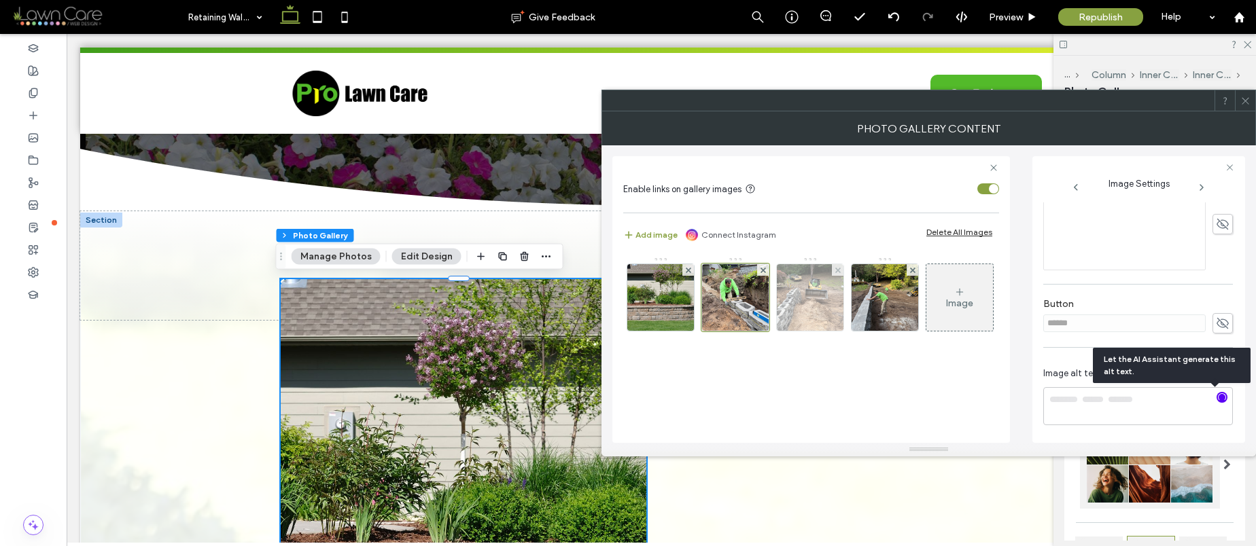
type textarea "**********"
click at [809, 304] on img at bounding box center [810, 297] width 89 height 67
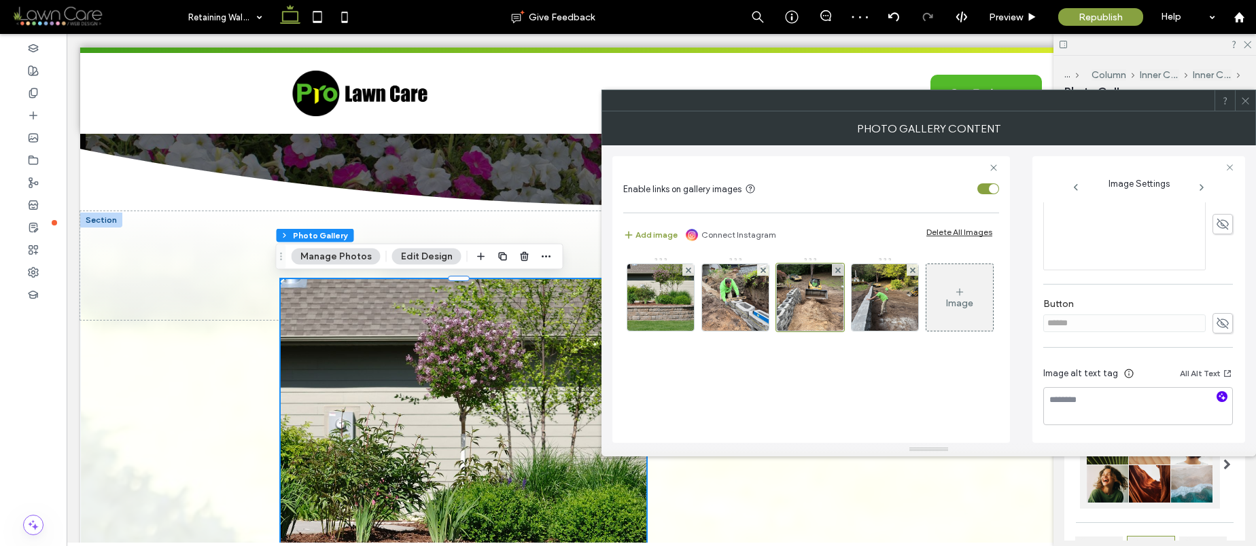
click at [1217, 399] on icon "button" at bounding box center [1222, 397] width 10 height 10
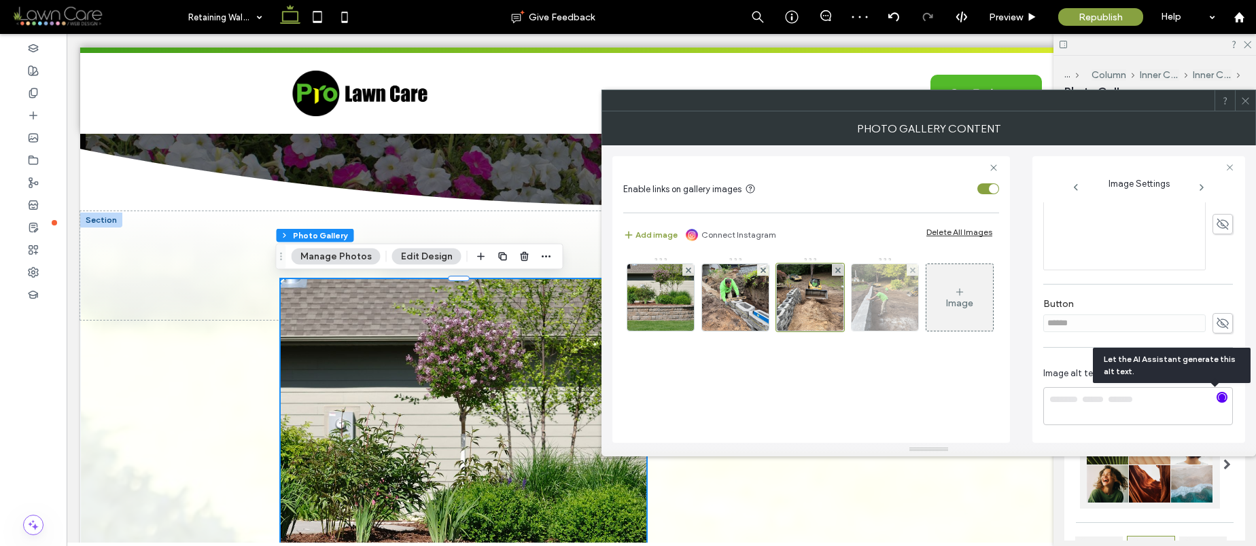
type textarea "**********"
click at [877, 299] on img at bounding box center [885, 297] width 89 height 67
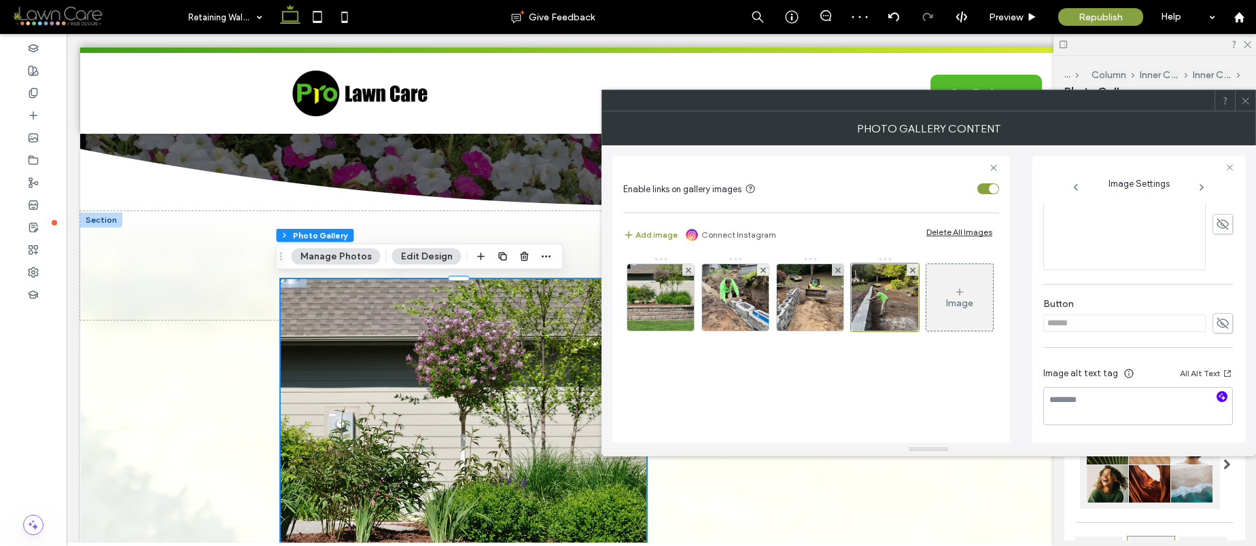
click at [1217, 397] on icon "button" at bounding box center [1222, 397] width 10 height 10
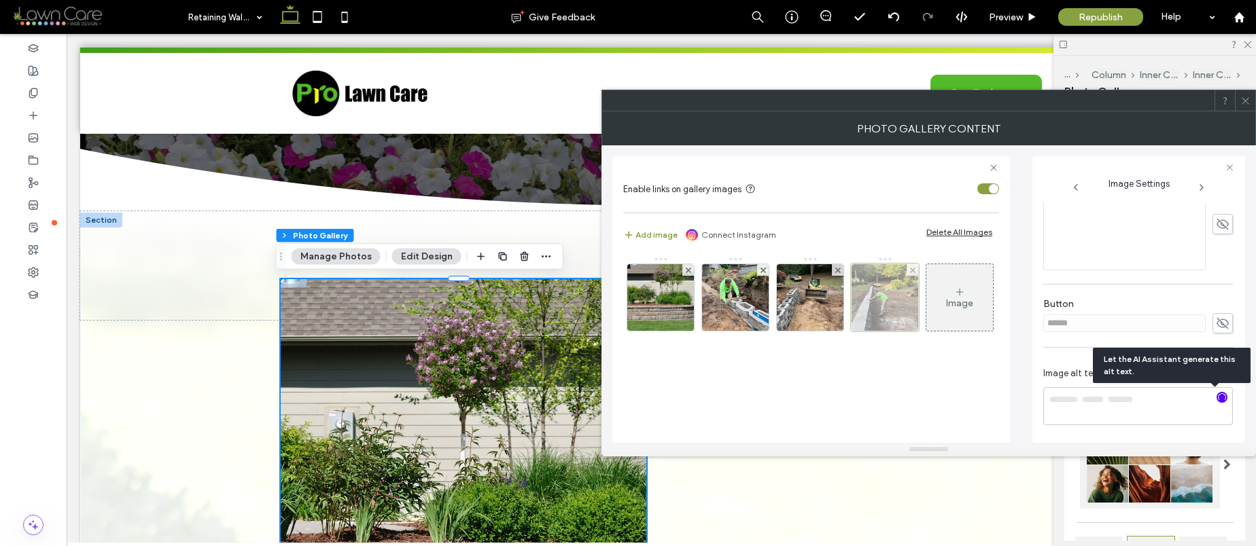
type textarea "**********"
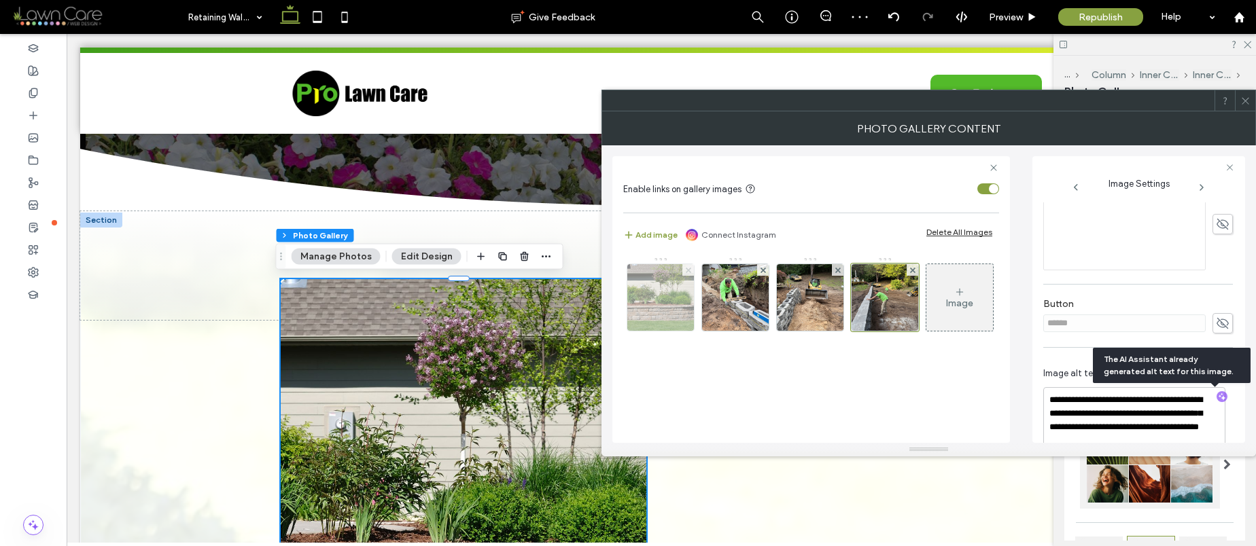
click at [690, 270] on icon at bounding box center [688, 270] width 5 height 5
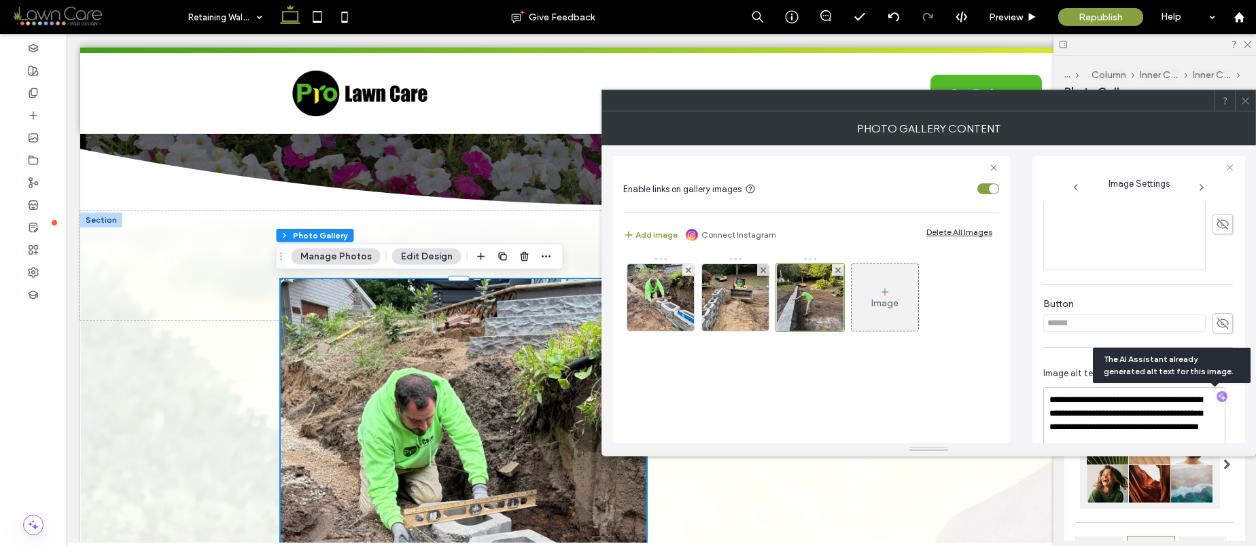
click at [1246, 99] on icon at bounding box center [1245, 101] width 10 height 10
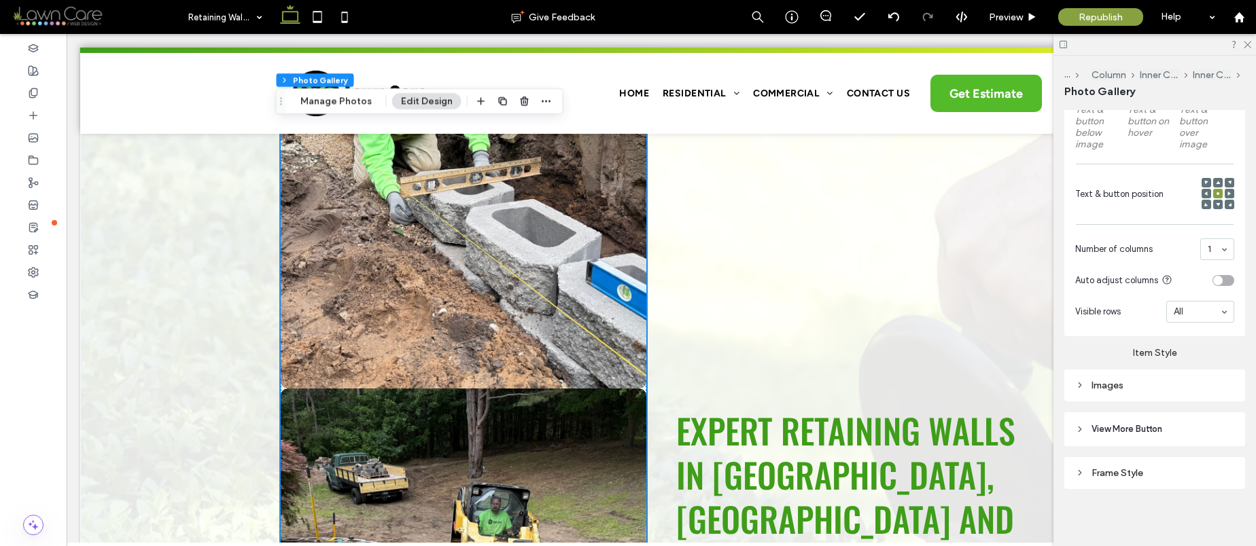
scroll to position [594, 0]
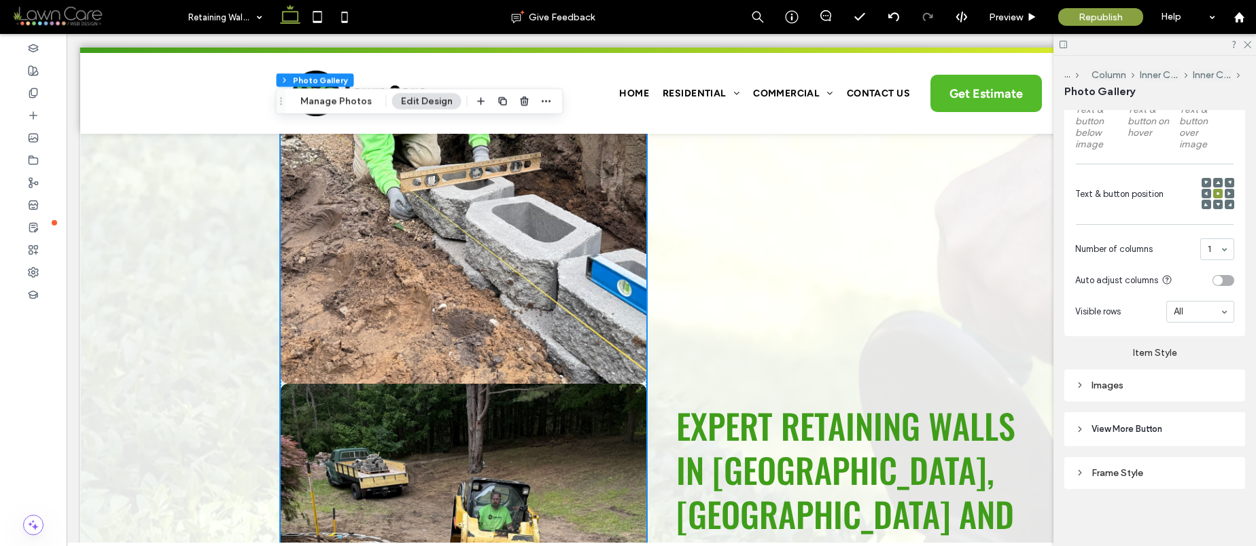
click at [610, 259] on link at bounding box center [463, 163] width 387 height 468
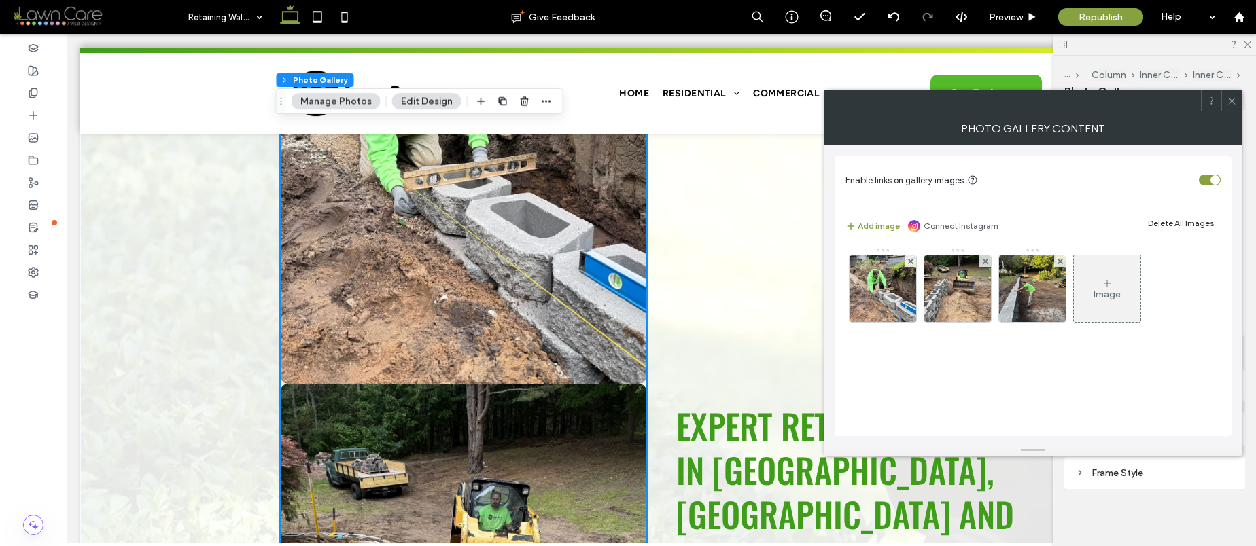
click at [1233, 101] on icon at bounding box center [1232, 101] width 10 height 10
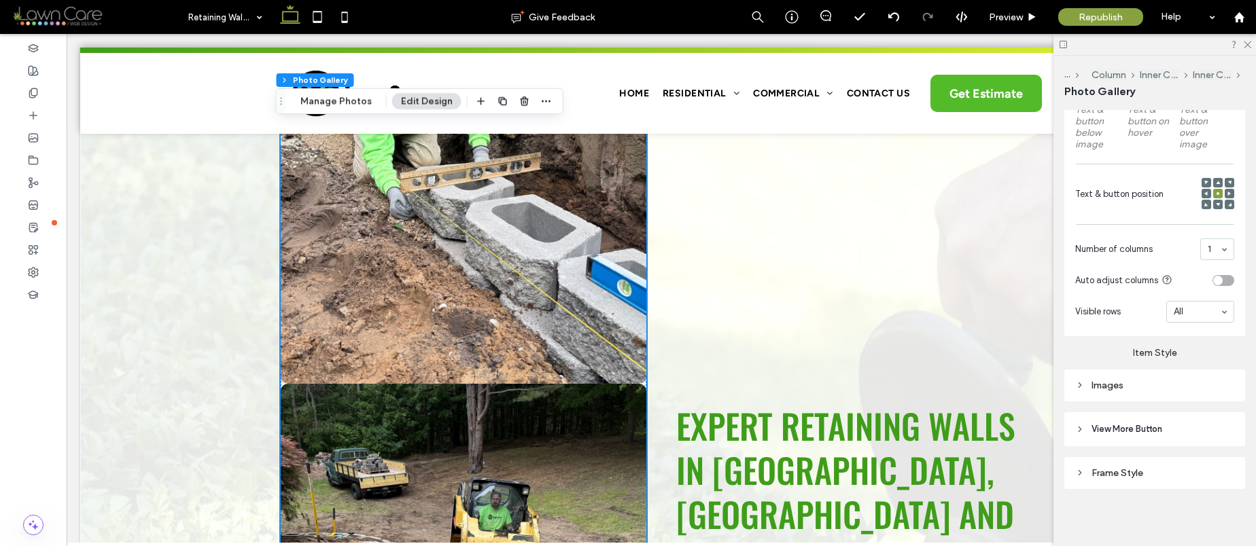
scroll to position [334, 0]
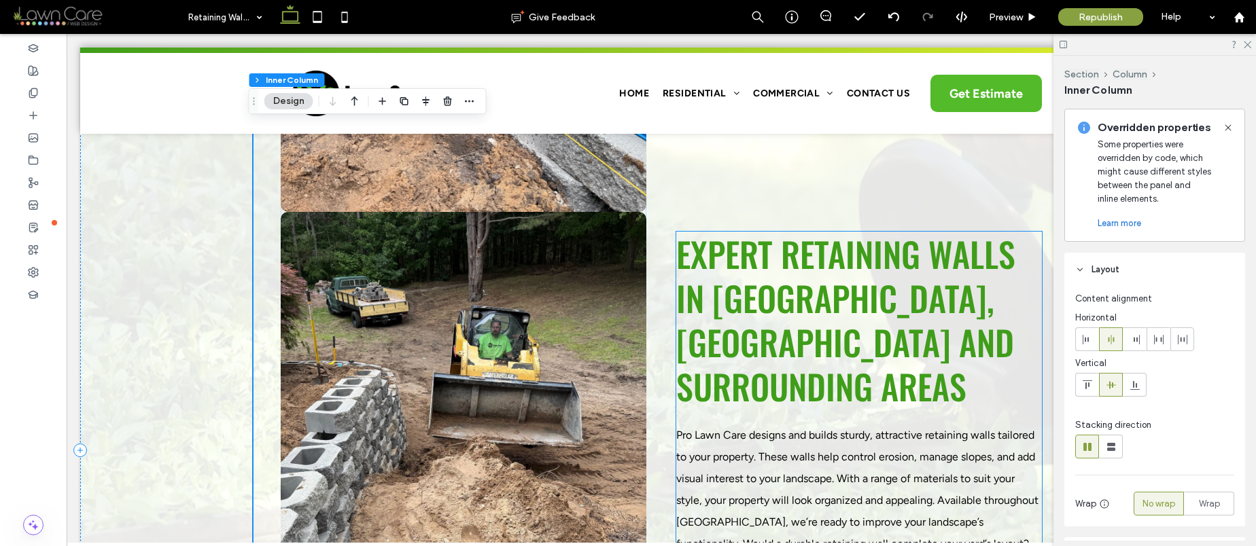
scroll to position [792, 0]
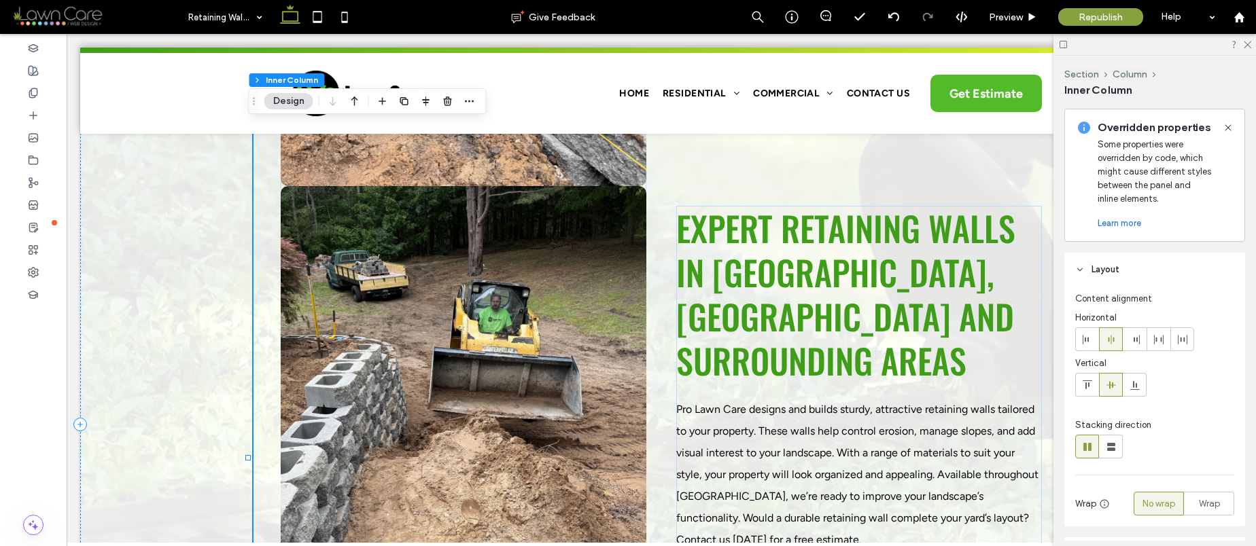
click at [656, 311] on div "Button Button Button eXPERT Retaining Walls in Benzonia Township, MI and Surrou…" at bounding box center [660, 458] width 815 height 1427
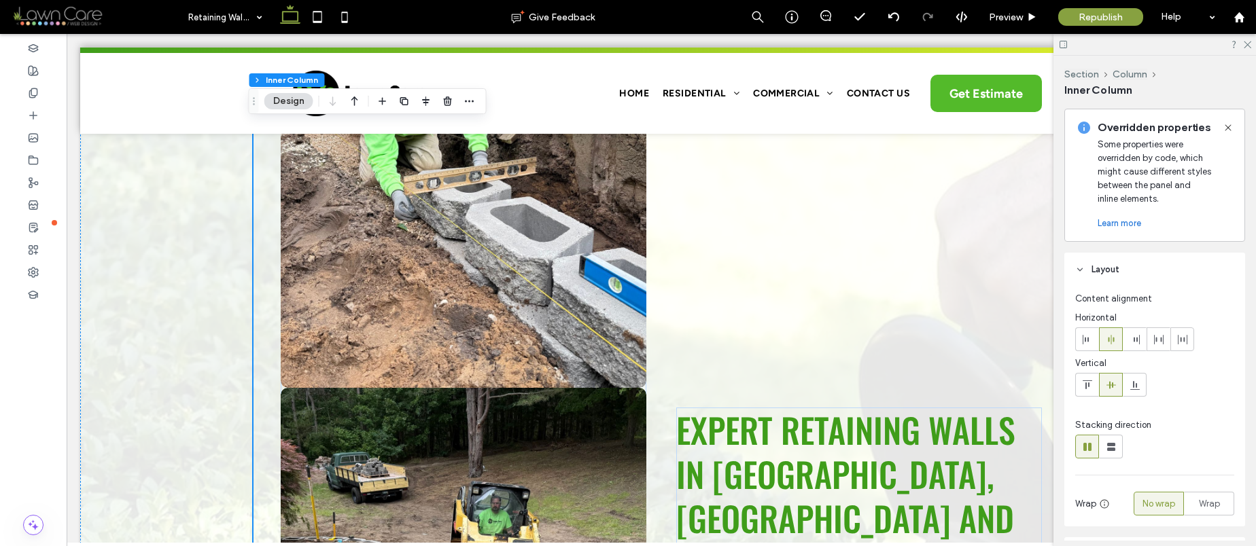
scroll to position [531, 0]
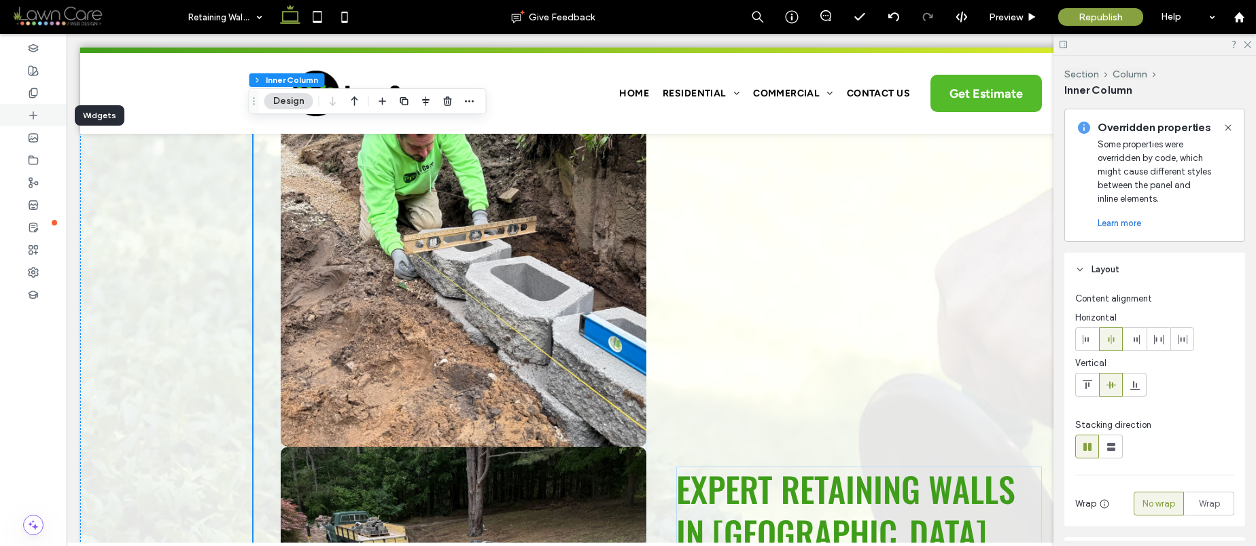
click at [20, 111] on div at bounding box center [33, 115] width 67 height 22
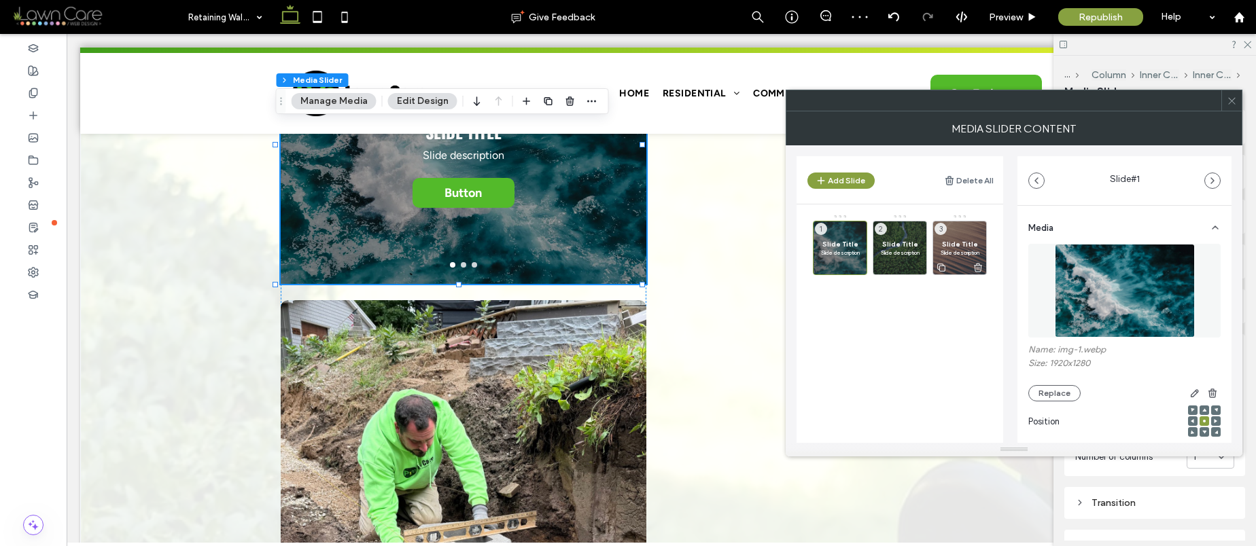
click at [979, 266] on icon at bounding box center [977, 268] width 11 height 12
click at [915, 264] on icon at bounding box center [918, 268] width 11 height 12
click at [1130, 296] on img at bounding box center [1125, 291] width 140 height 94
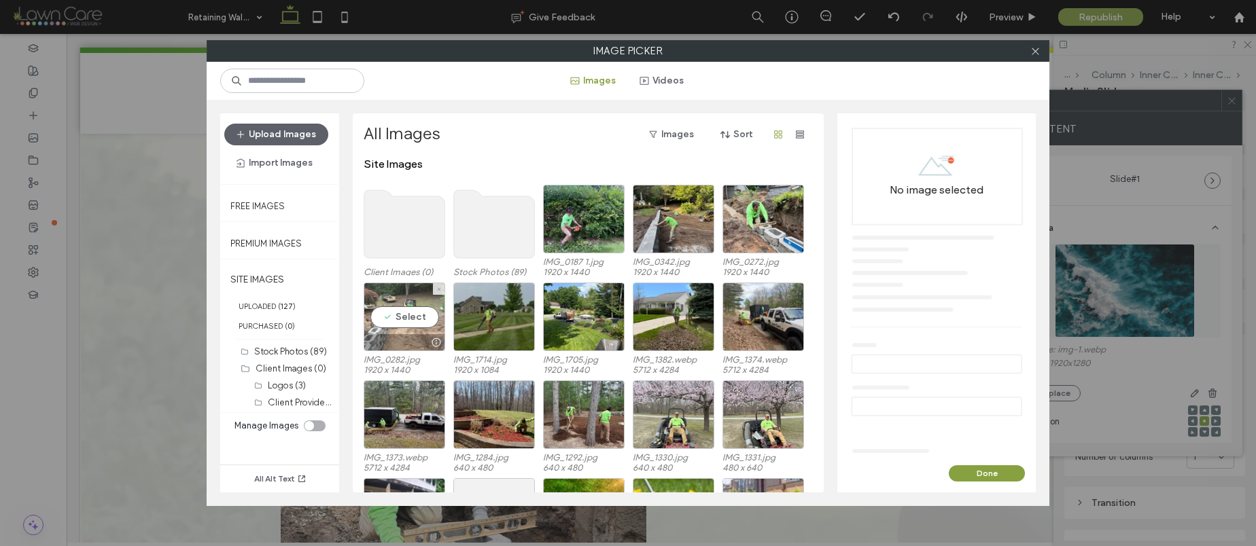
click at [400, 321] on div "Select" at bounding box center [405, 317] width 82 height 69
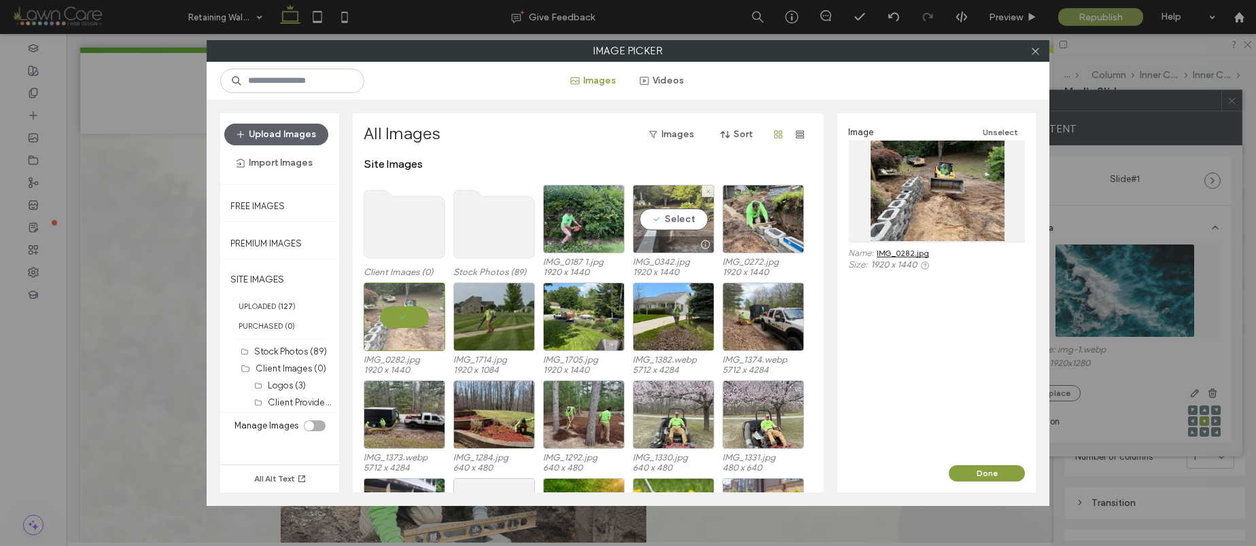
click at [650, 208] on div "Select" at bounding box center [674, 219] width 82 height 69
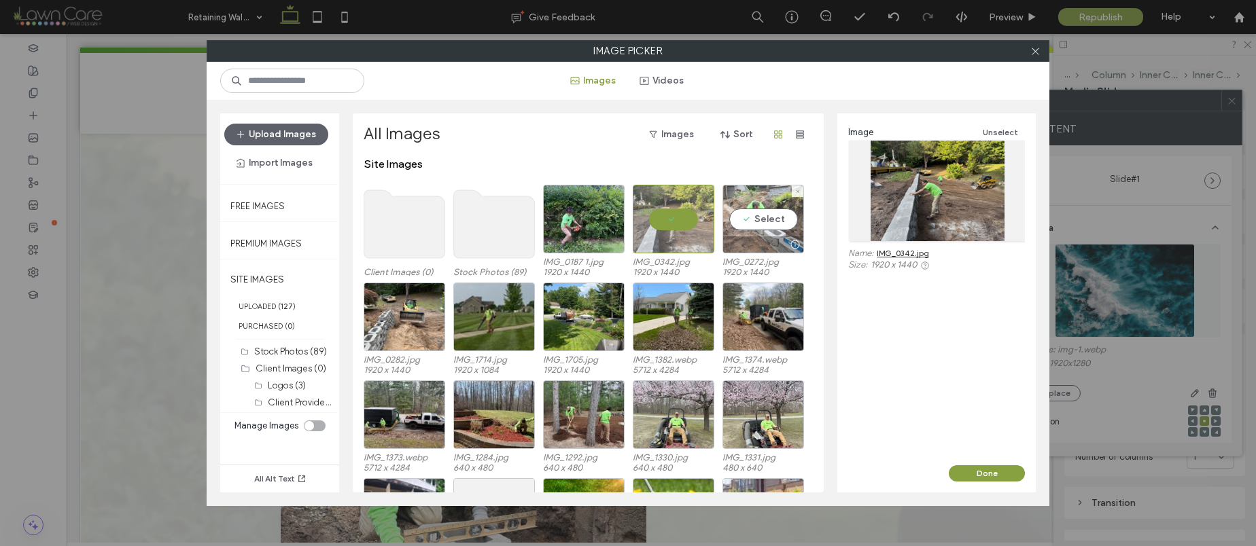
click at [770, 215] on div "Select" at bounding box center [763, 219] width 82 height 69
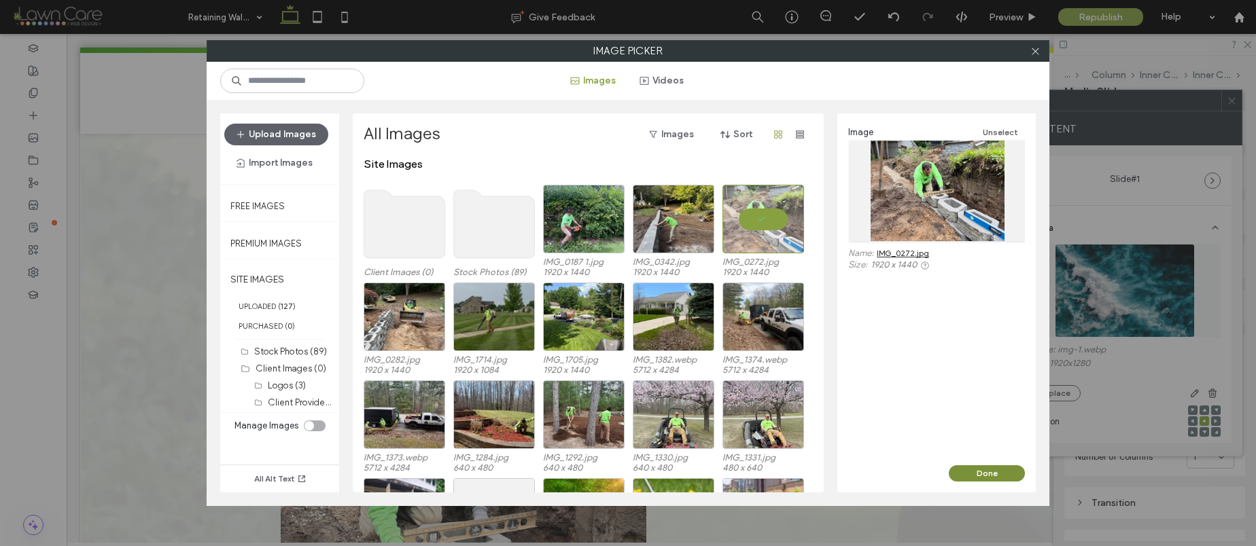
click at [993, 469] on button "Done" at bounding box center [987, 473] width 76 height 16
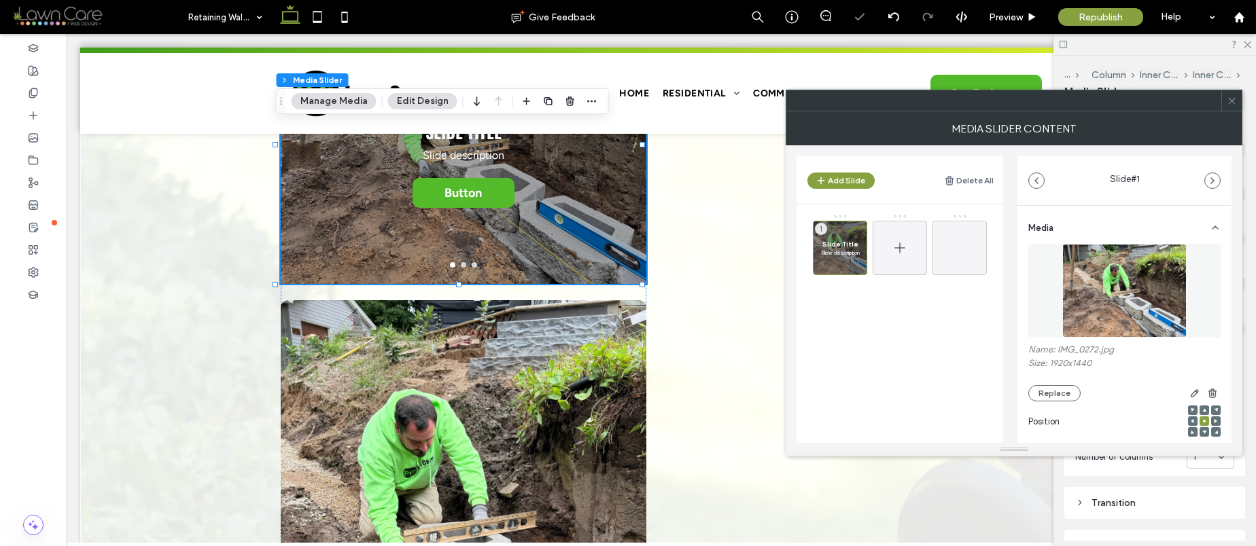
click at [903, 243] on icon at bounding box center [900, 248] width 16 height 16
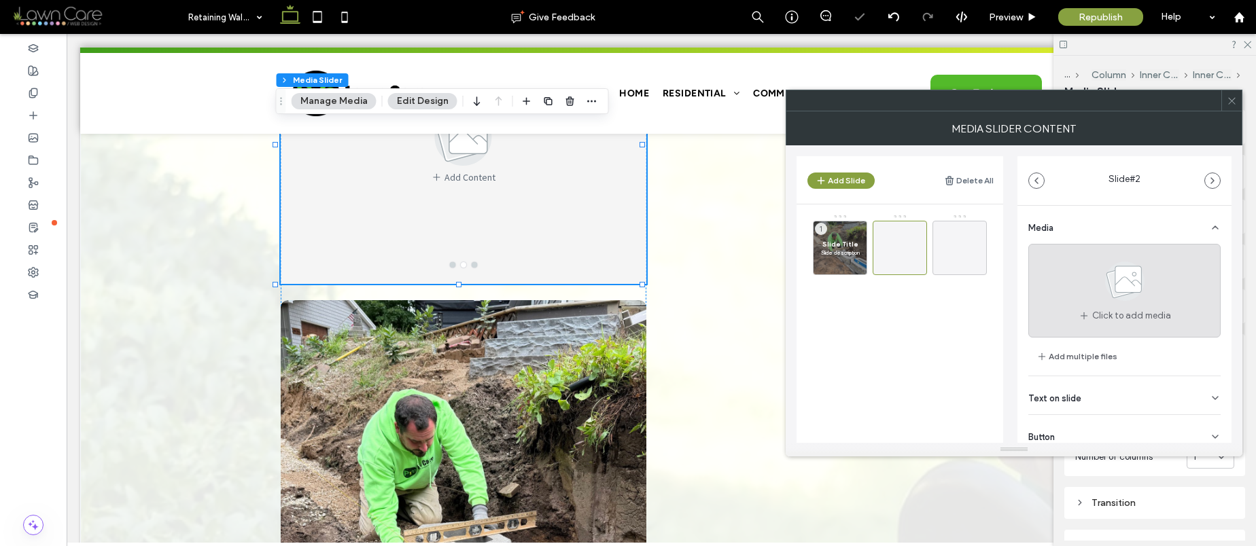
click at [1109, 289] on use at bounding box center [1124, 281] width 39 height 39
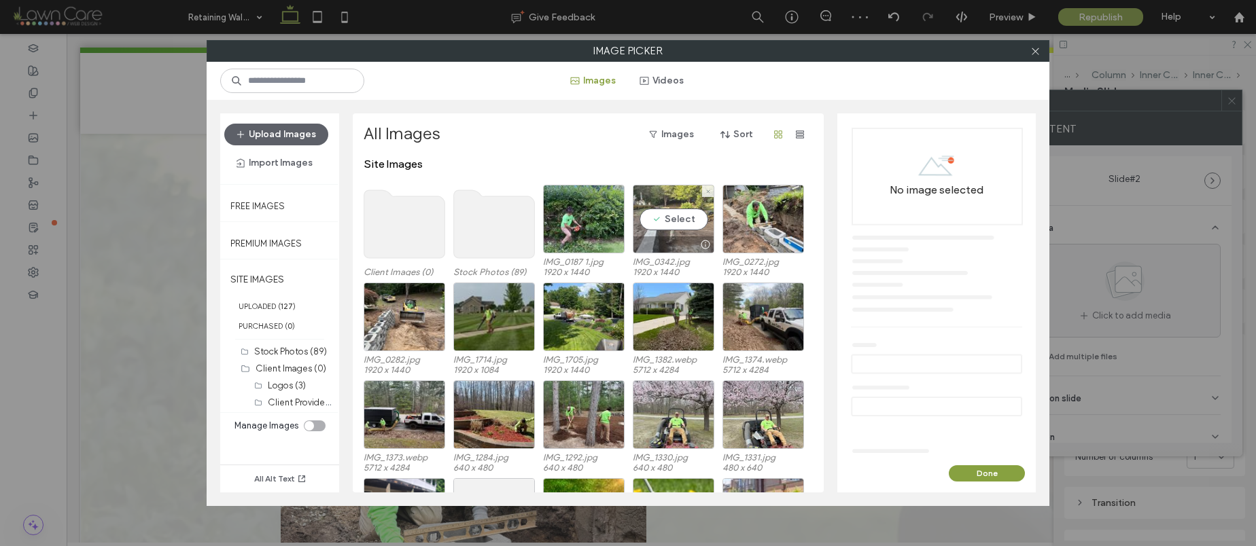
click at [670, 221] on div "Select" at bounding box center [674, 219] width 82 height 69
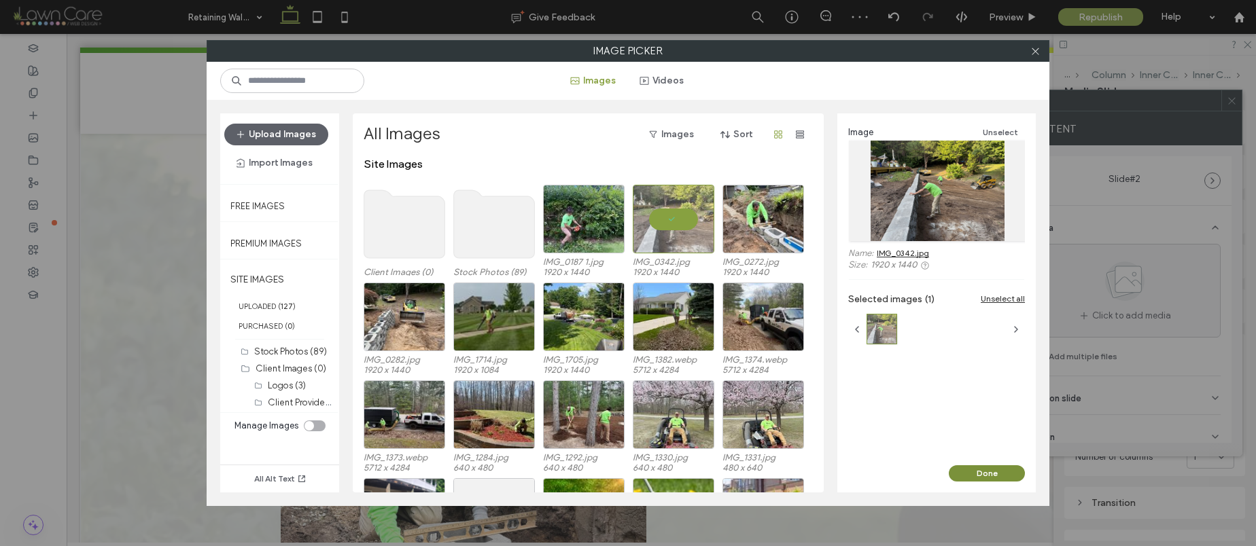
click at [1011, 476] on button "Done" at bounding box center [987, 473] width 76 height 16
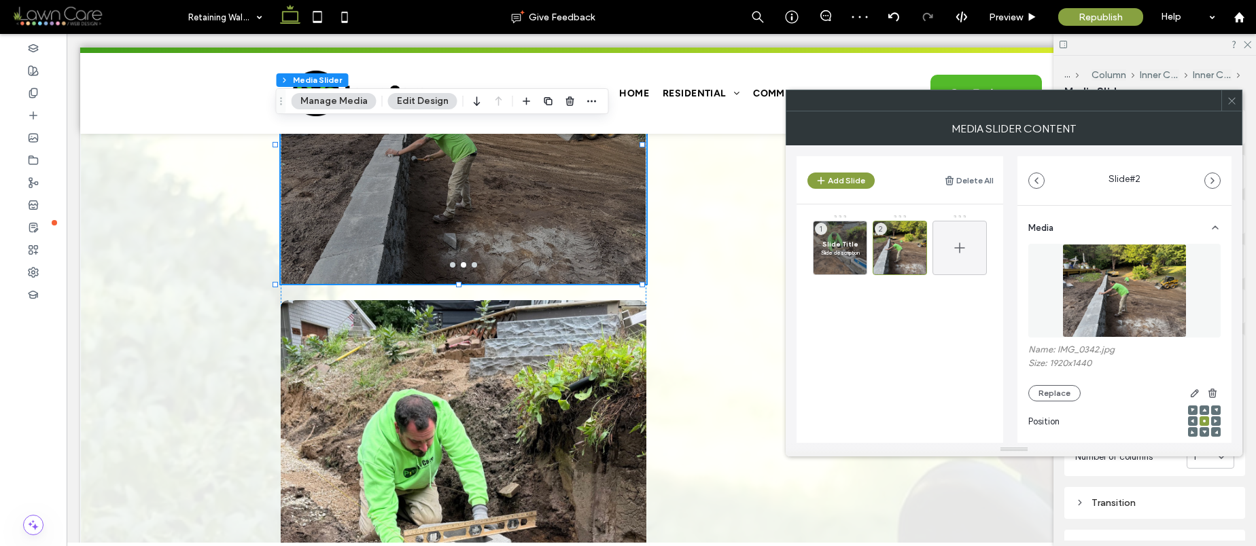
click at [957, 250] on icon at bounding box center [959, 248] width 16 height 16
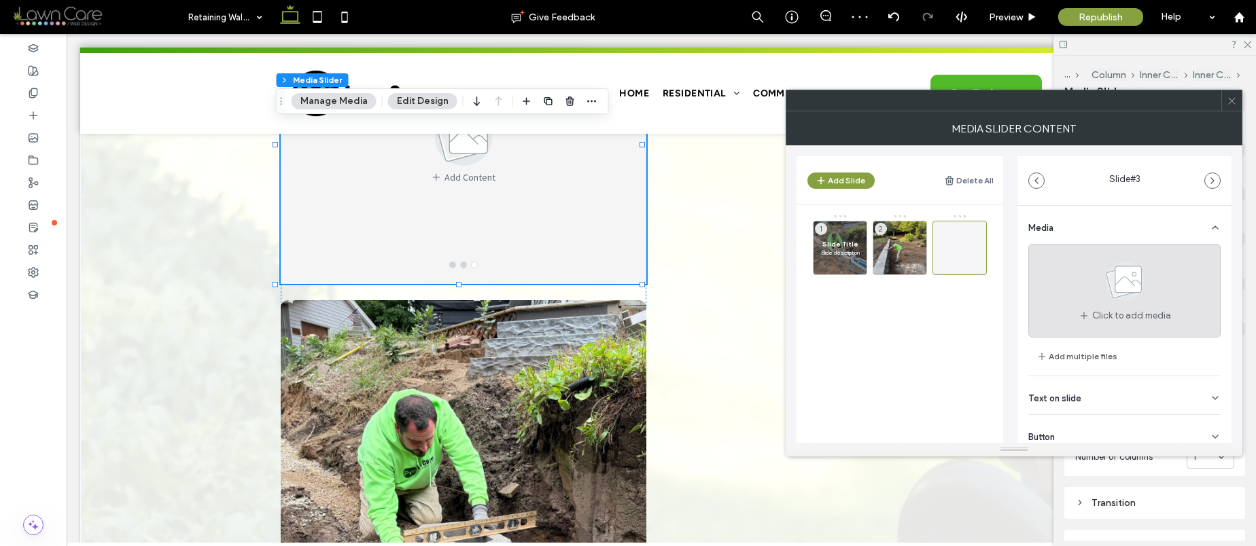
click at [1103, 296] on icon at bounding box center [1125, 281] width 68 height 45
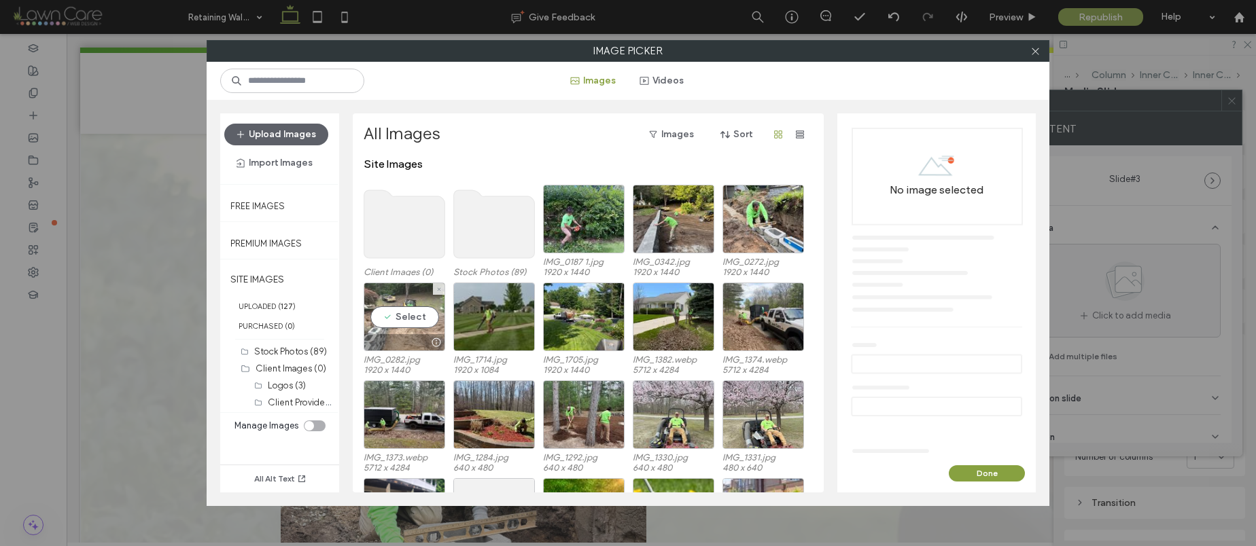
click at [387, 315] on div "Select" at bounding box center [405, 317] width 82 height 69
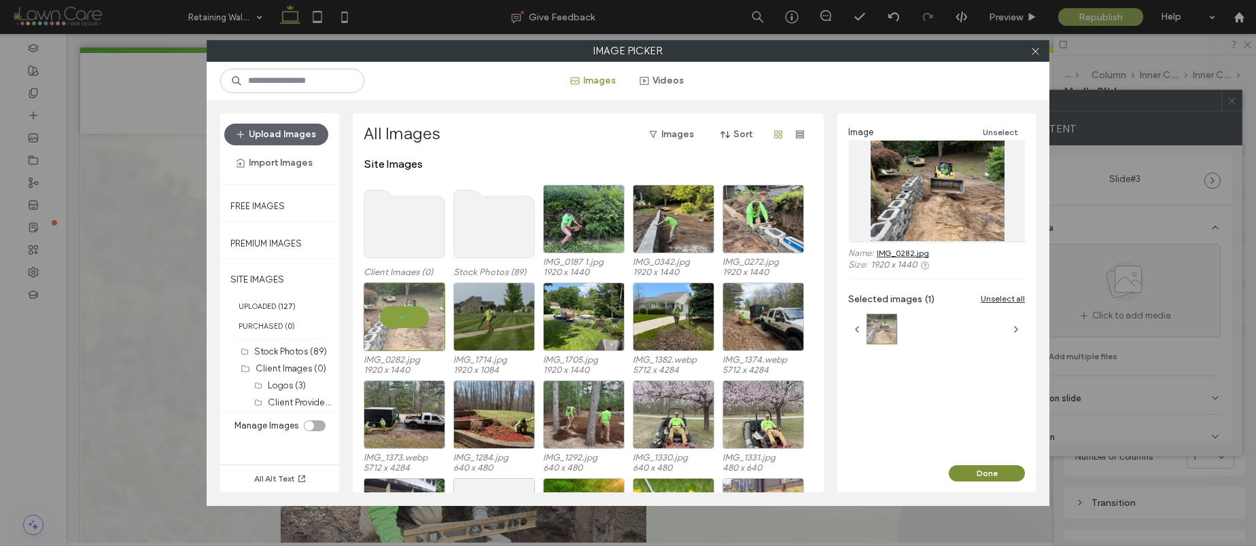
click at [976, 478] on button "Done" at bounding box center [987, 473] width 76 height 16
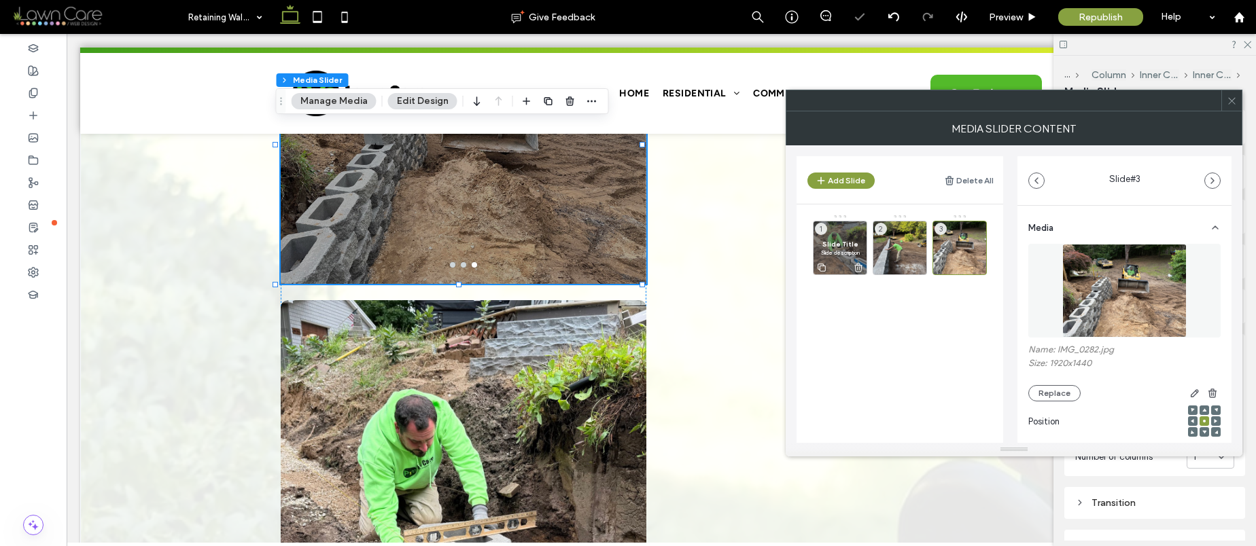
click at [843, 241] on span "Slide Title" at bounding box center [839, 244] width 39 height 9
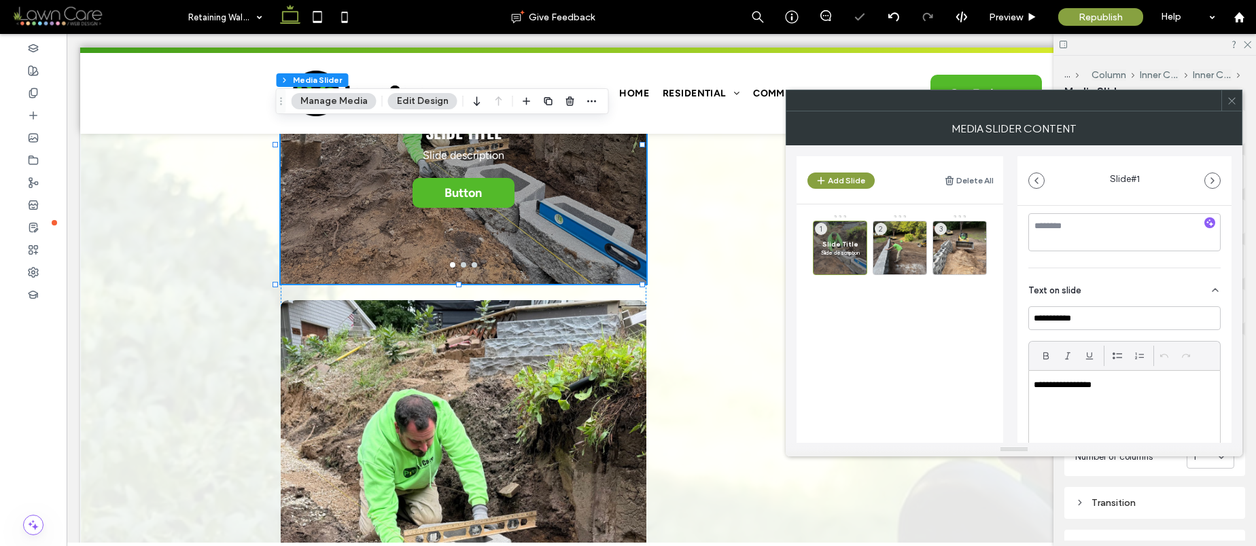
scroll to position [374, 0]
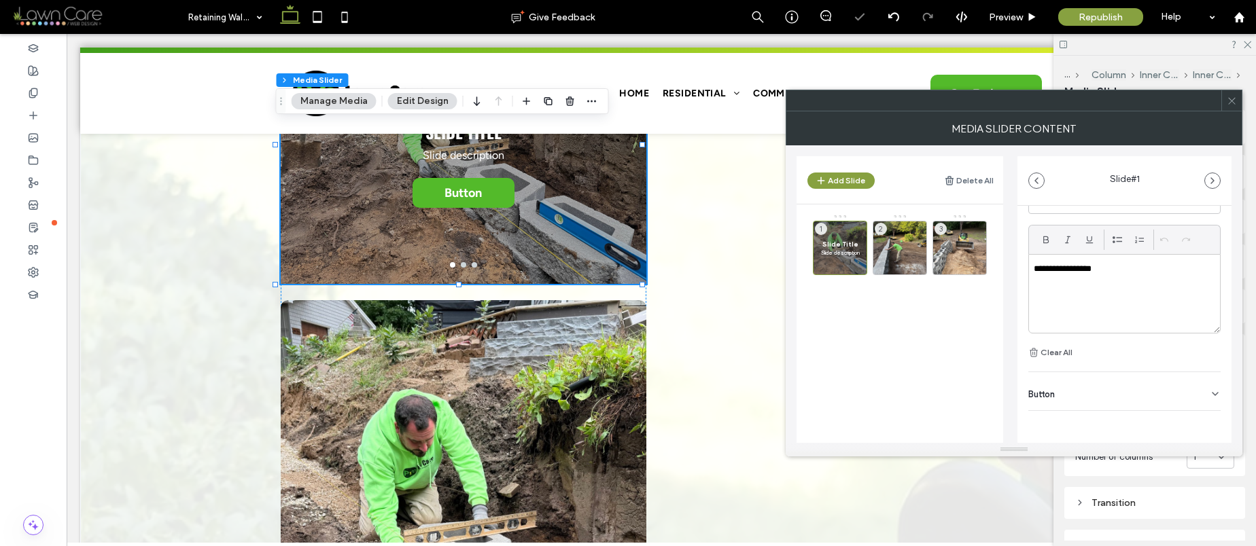
click at [1149, 292] on div "**********" at bounding box center [1124, 294] width 191 height 78
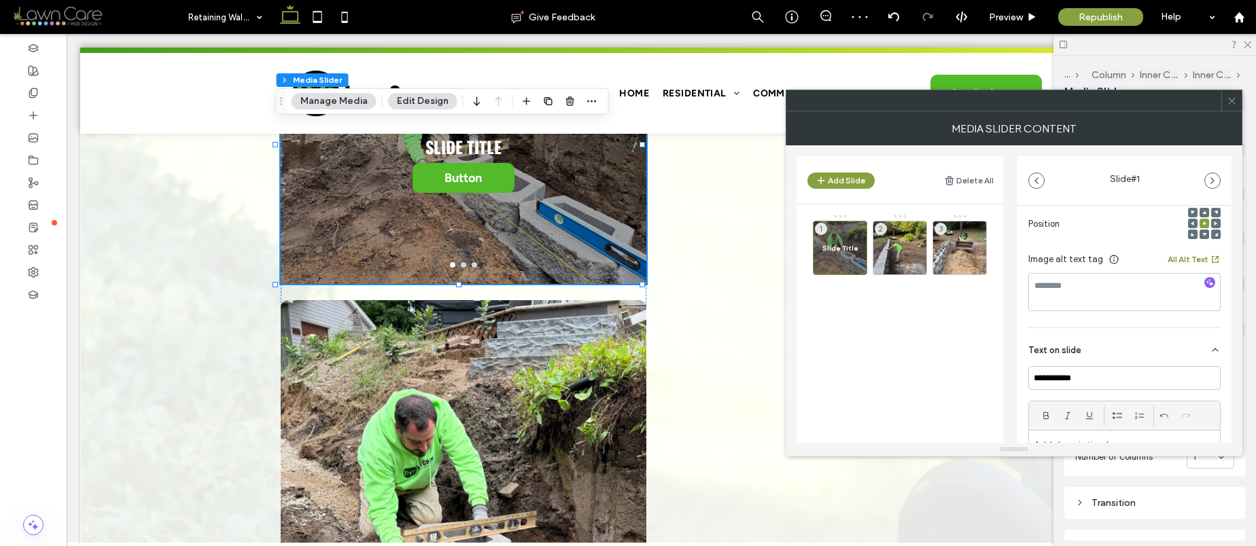
scroll to position [169, 0]
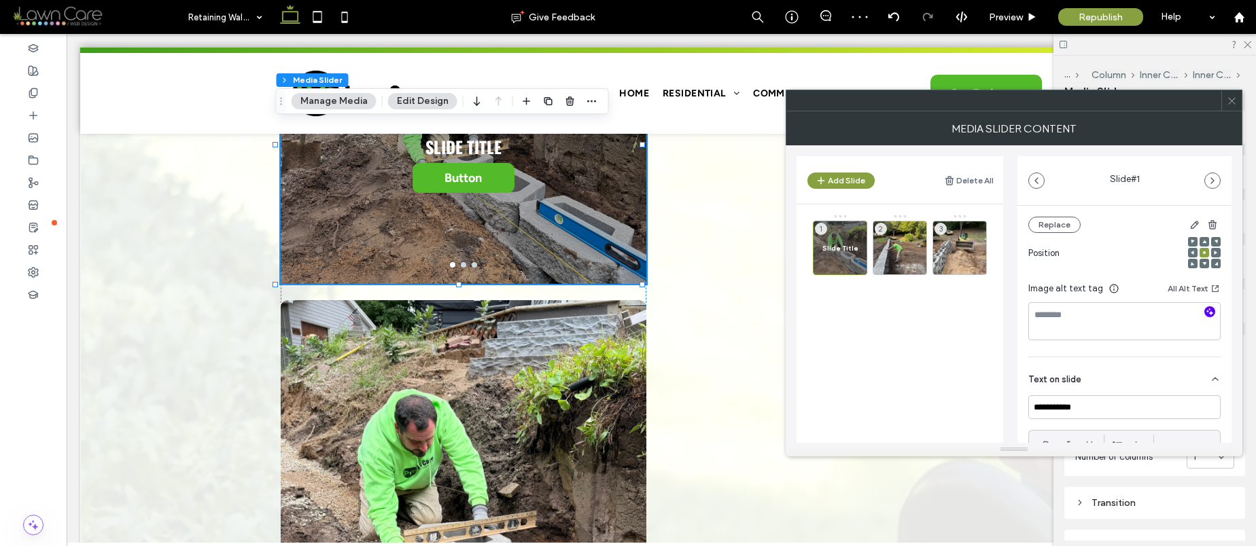
click at [1205, 315] on icon "button" at bounding box center [1210, 312] width 10 height 10
click at [1073, 404] on input "**********" at bounding box center [1124, 407] width 192 height 24
type textarea "**********"
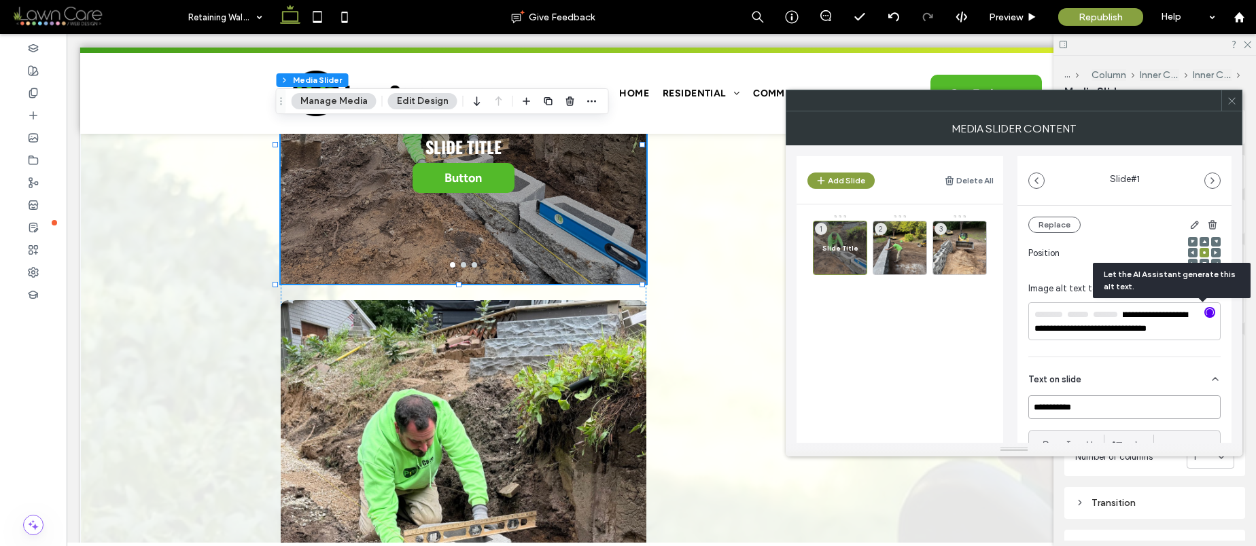
click at [1073, 404] on input "**********" at bounding box center [1124, 407] width 192 height 24
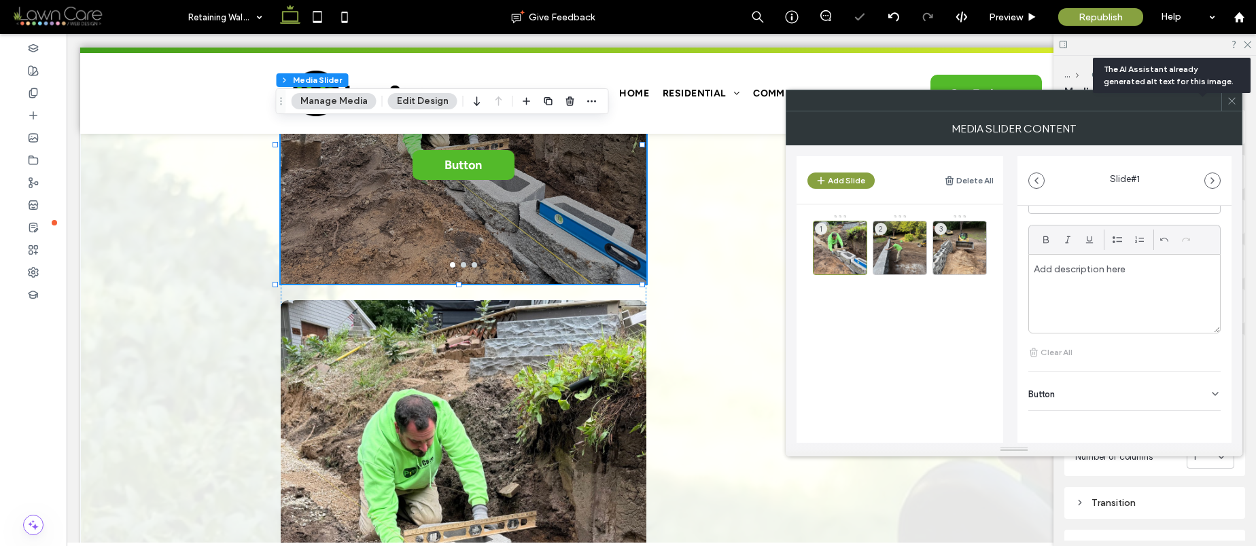
click at [1172, 391] on div "Button" at bounding box center [1124, 391] width 192 height 38
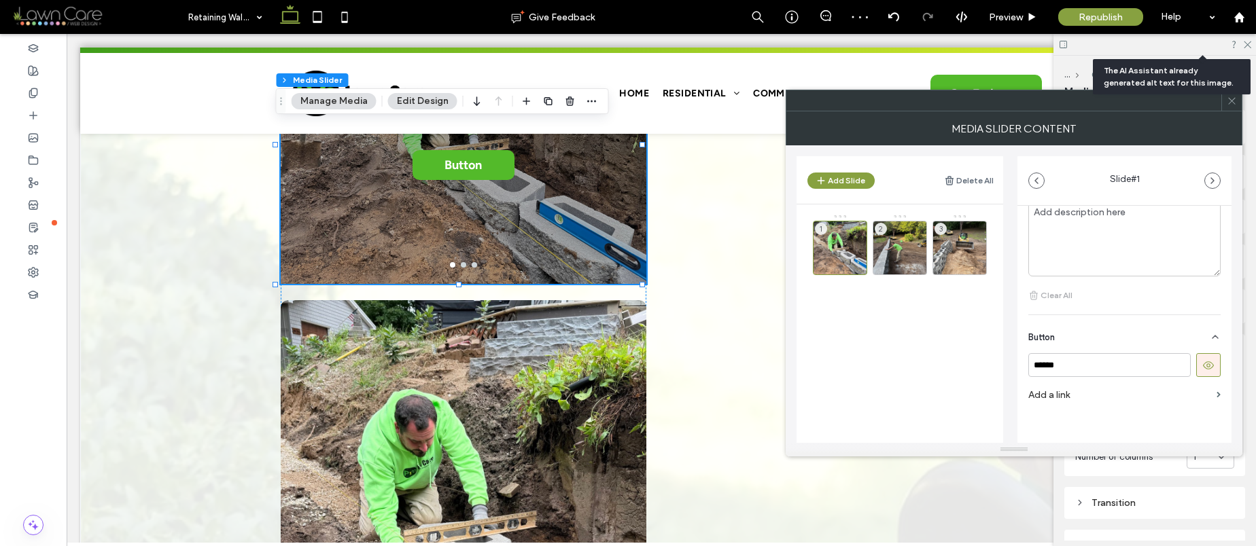
scroll to position [437, 0]
click at [1204, 363] on icon at bounding box center [1208, 359] width 12 height 12
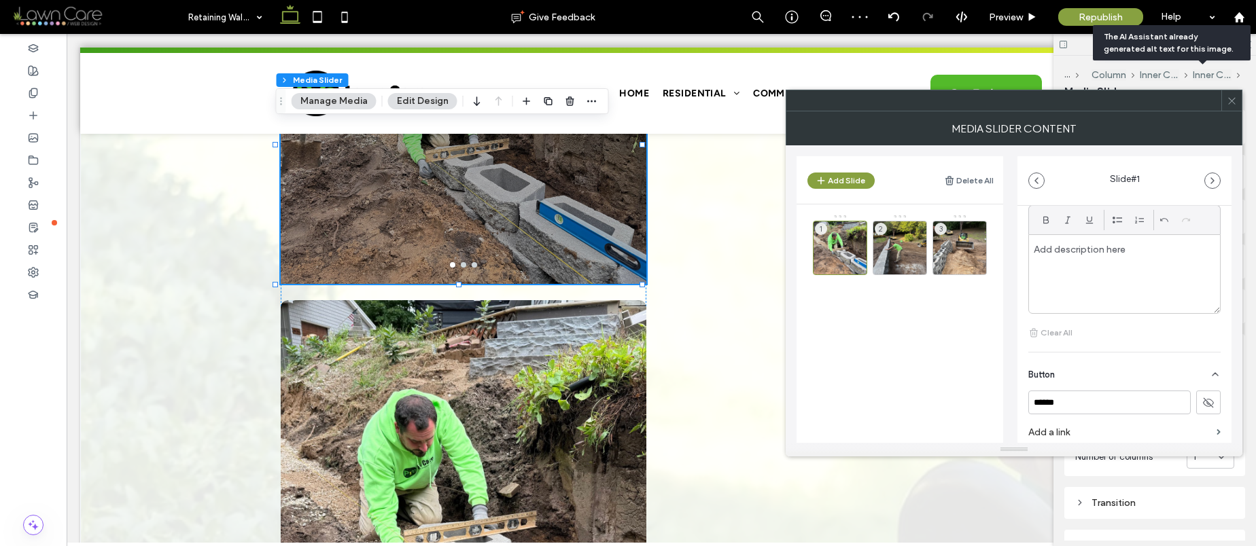
scroll to position [209, 0]
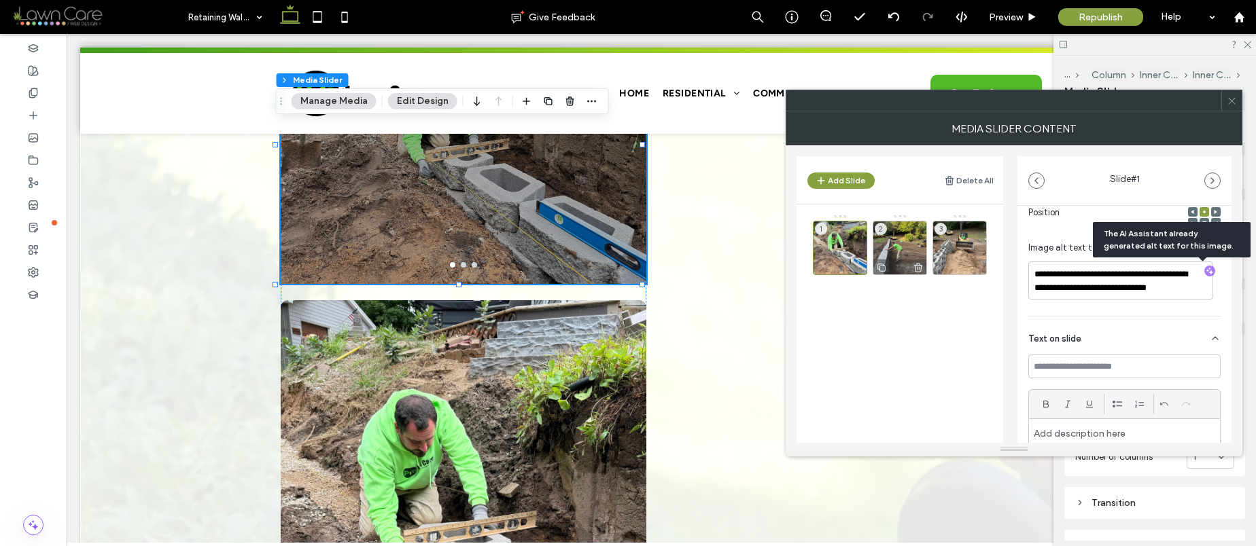
click at [890, 243] on div "2" at bounding box center [899, 248] width 54 height 54
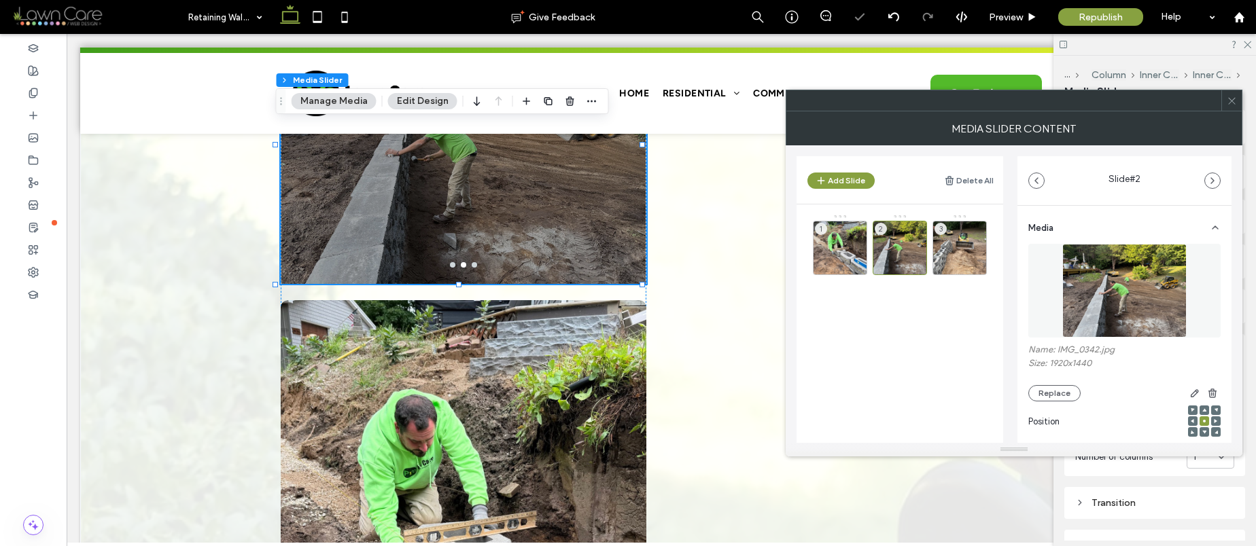
scroll to position [192, 0]
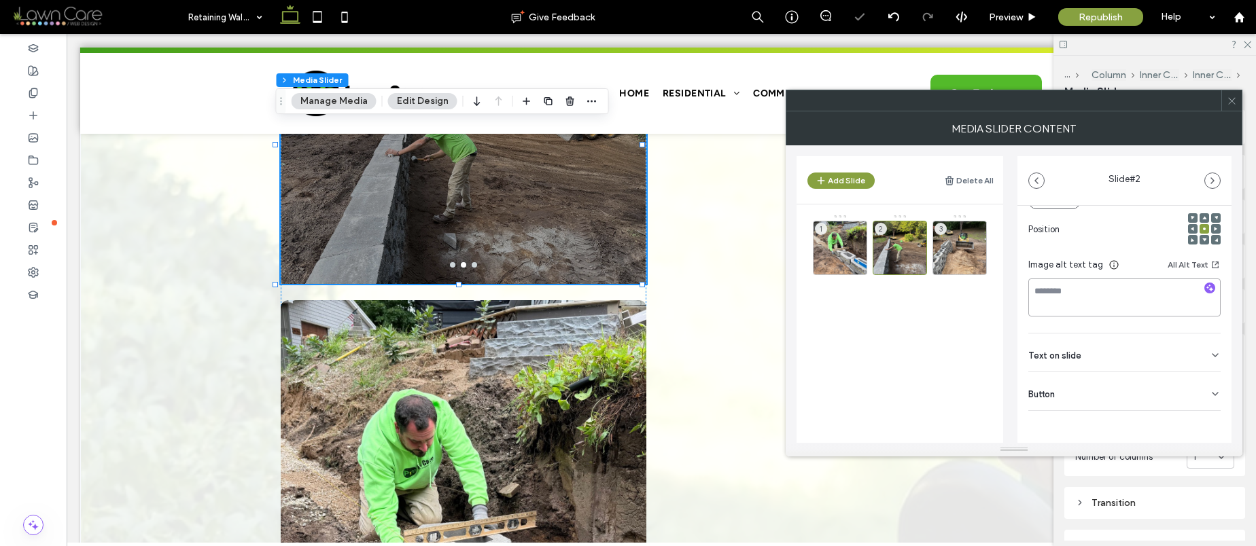
click at [1206, 281] on textarea at bounding box center [1124, 298] width 192 height 38
click at [1205, 285] on icon "button" at bounding box center [1210, 288] width 10 height 10
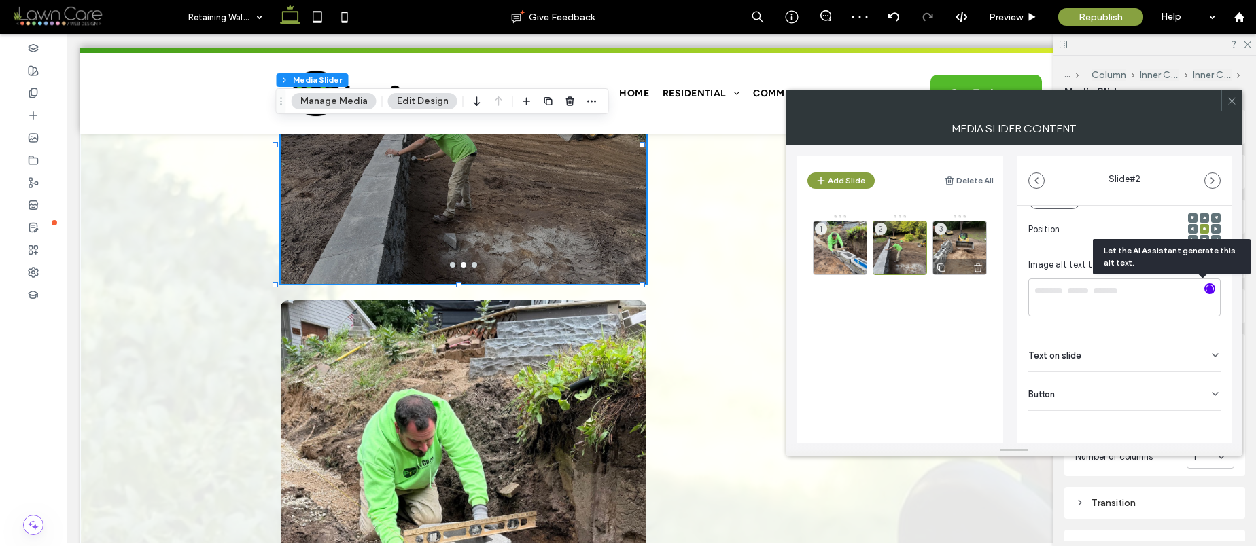
type textarea "**********"
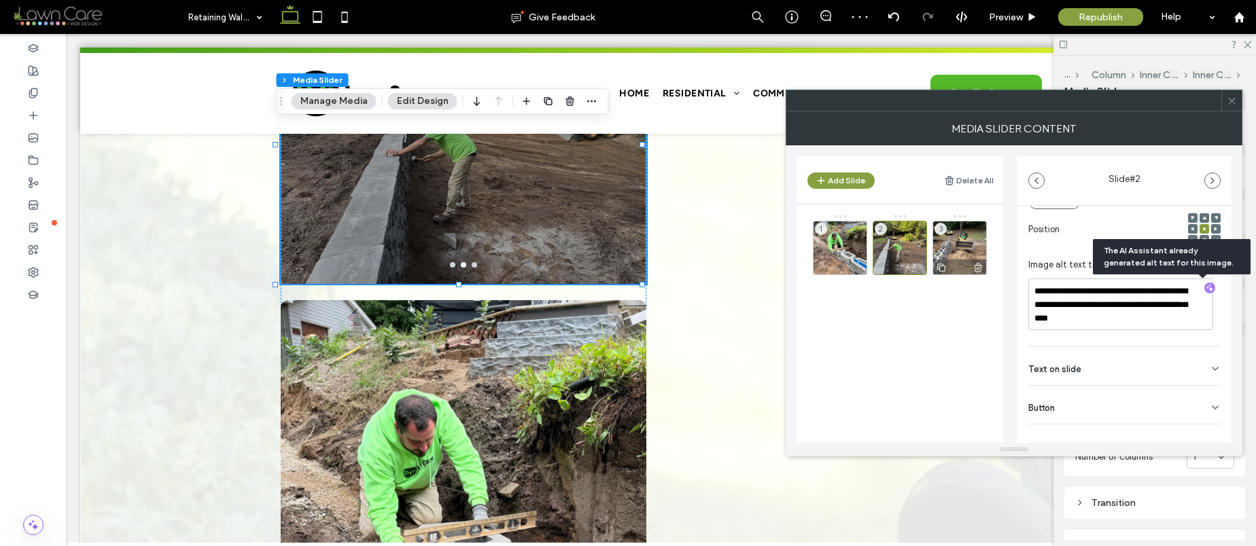
click at [969, 241] on div "3" at bounding box center [959, 248] width 54 height 54
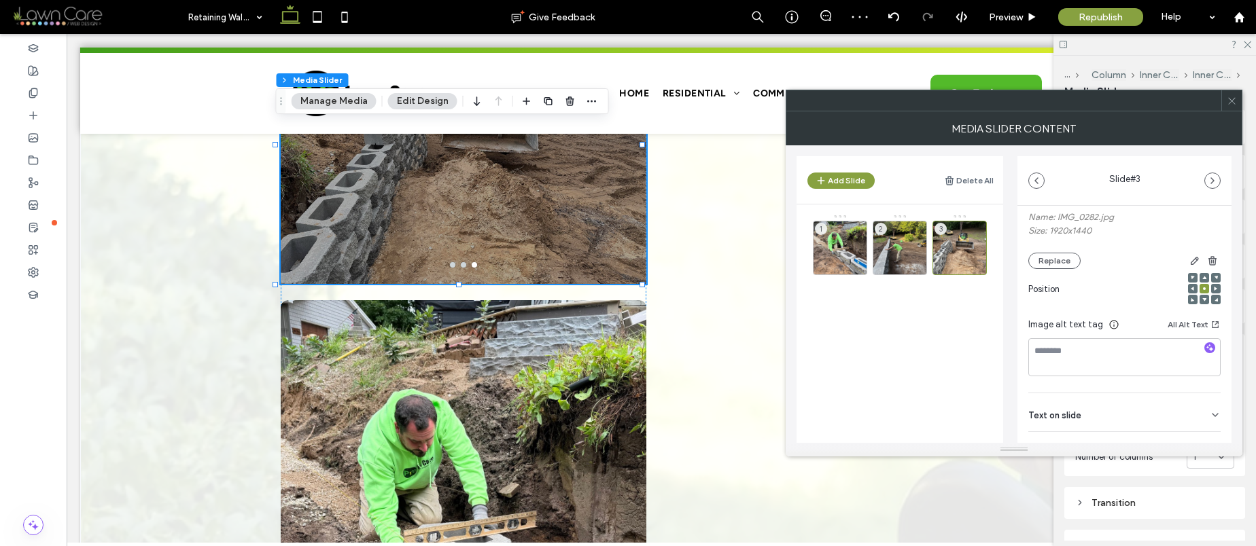
scroll to position [133, 0]
click at [1205, 347] on icon "button" at bounding box center [1210, 347] width 10 height 10
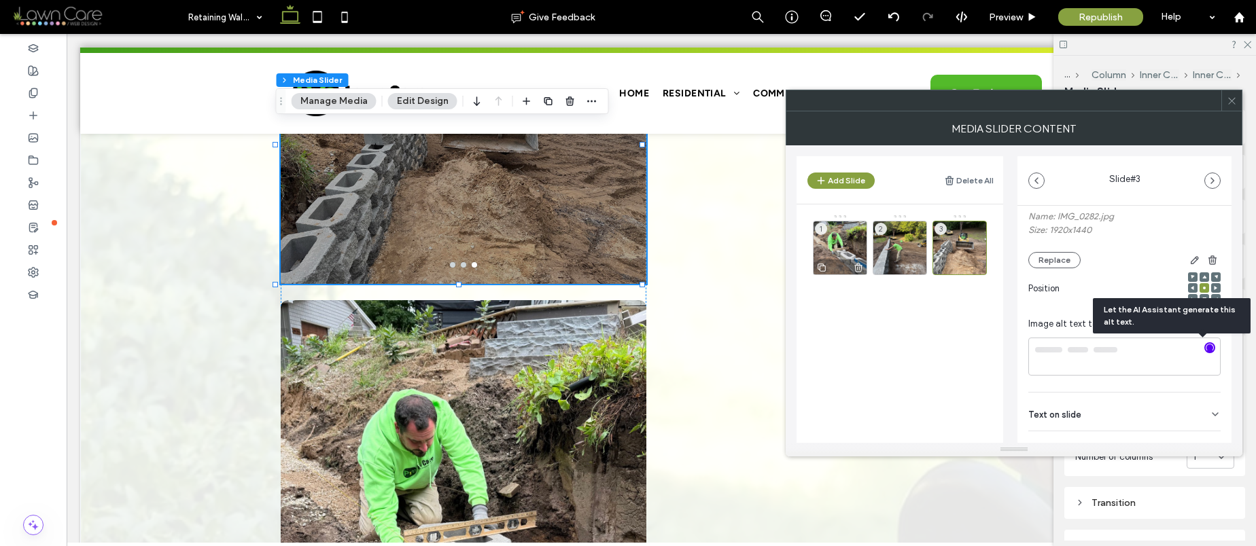
type textarea "**********"
click at [844, 245] on div "1" at bounding box center [840, 248] width 54 height 54
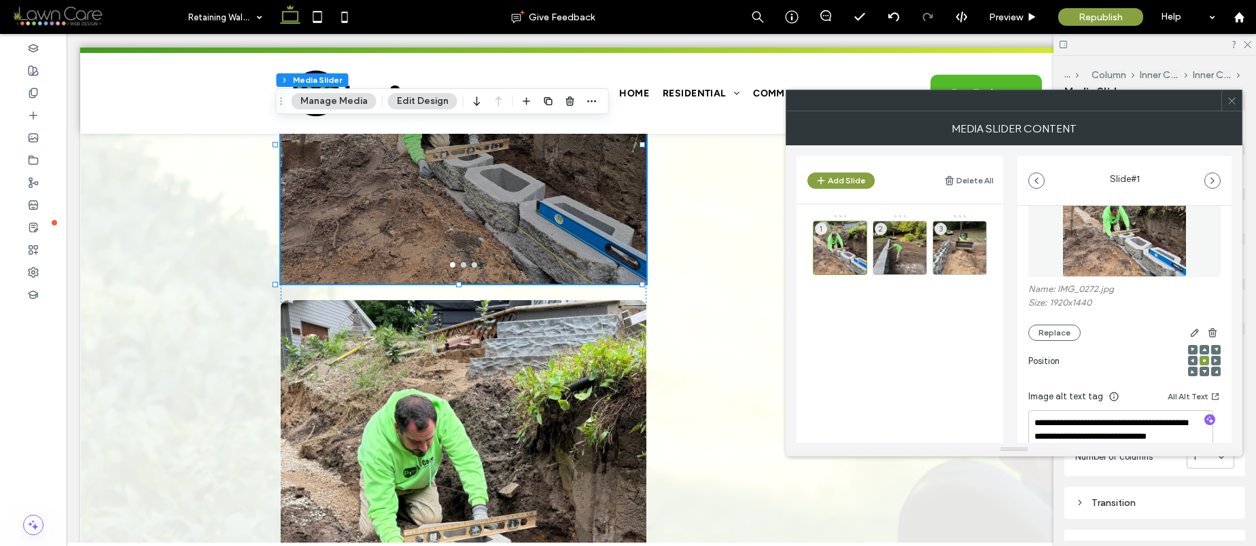
scroll to position [59, 0]
click at [911, 241] on div "2" at bounding box center [899, 248] width 54 height 54
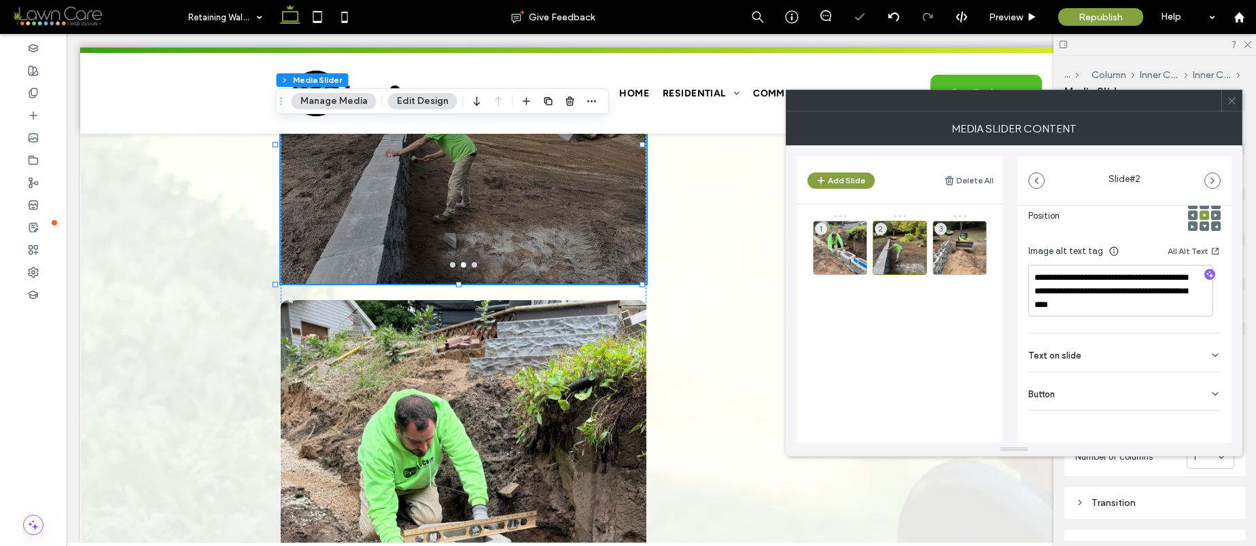
click at [1176, 401] on div "Button" at bounding box center [1124, 391] width 192 height 38
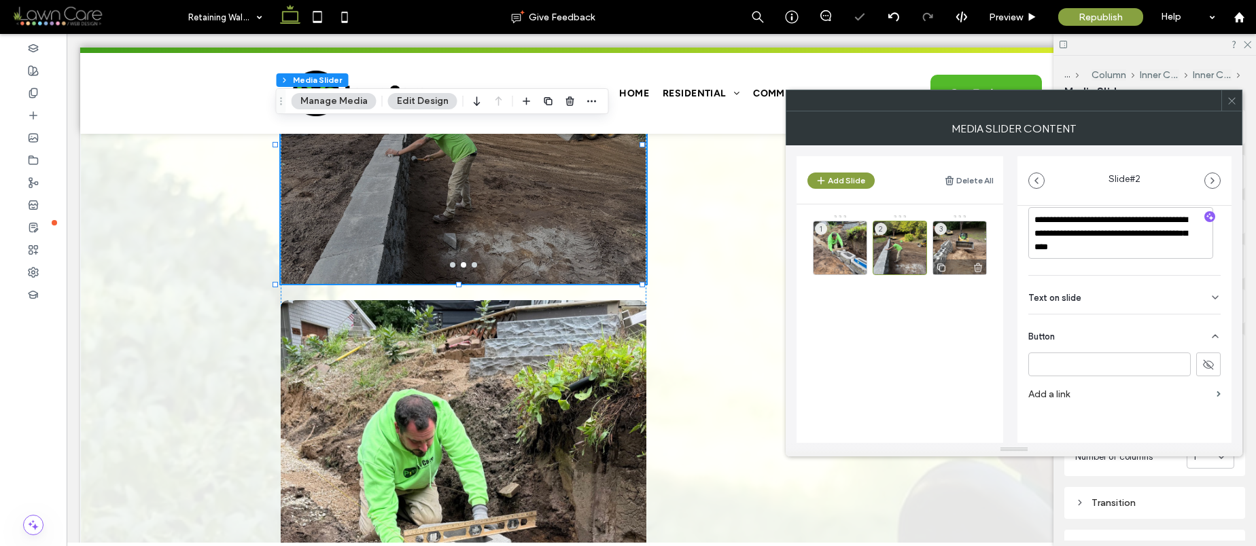
scroll to position [270, 0]
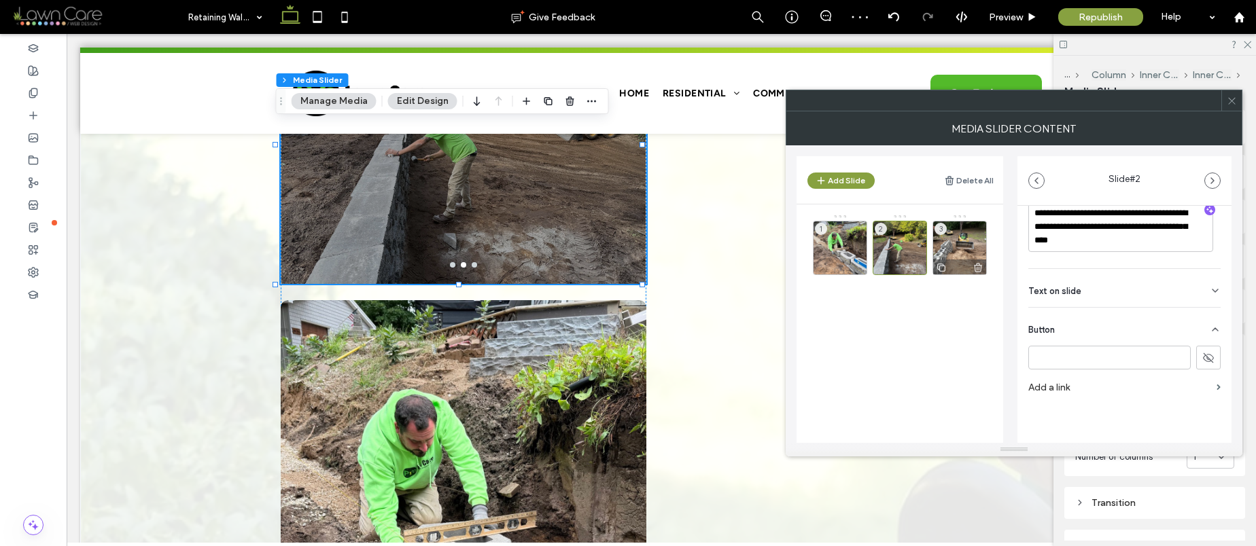
click at [958, 239] on div "3" at bounding box center [959, 248] width 54 height 54
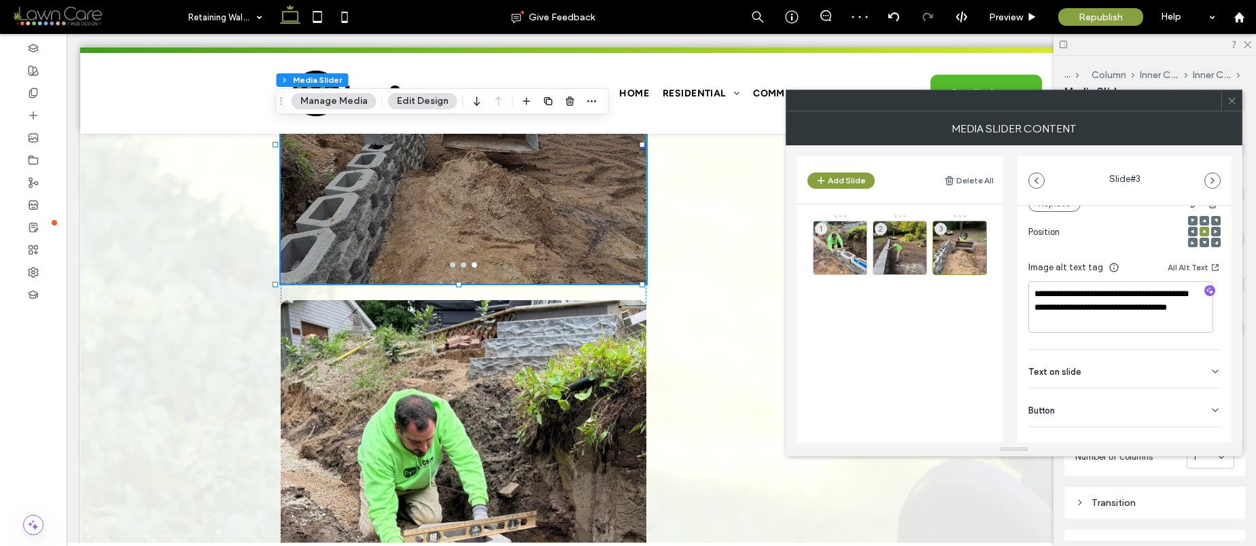
scroll to position [188, 0]
click at [1235, 93] on span at bounding box center [1232, 100] width 10 height 20
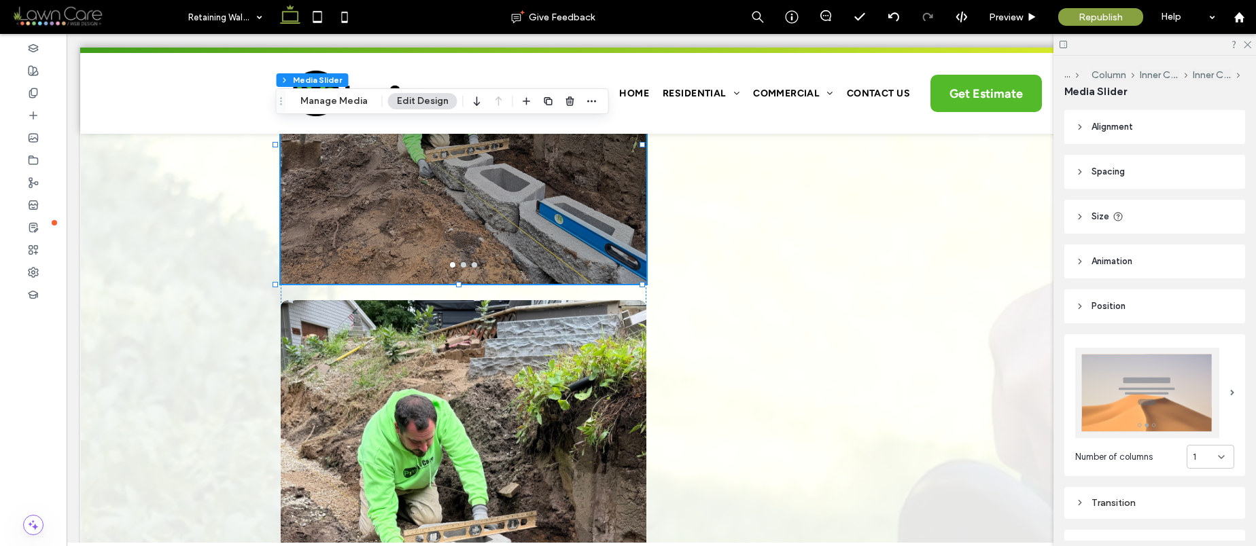
scroll to position [241, 0]
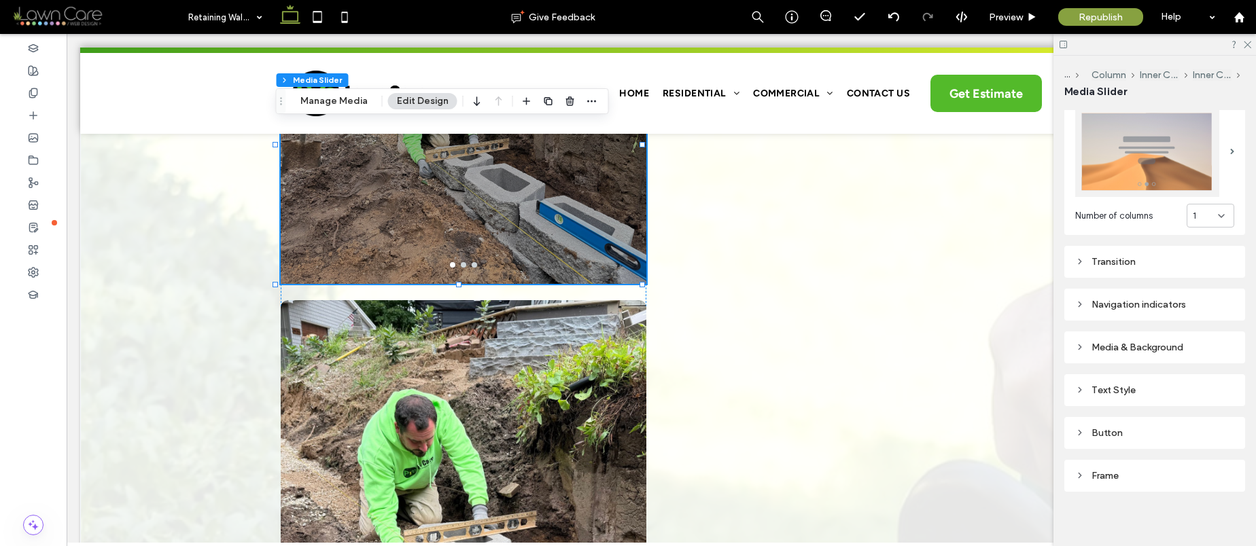
click at [1139, 338] on div "Media & Background" at bounding box center [1154, 347] width 159 height 18
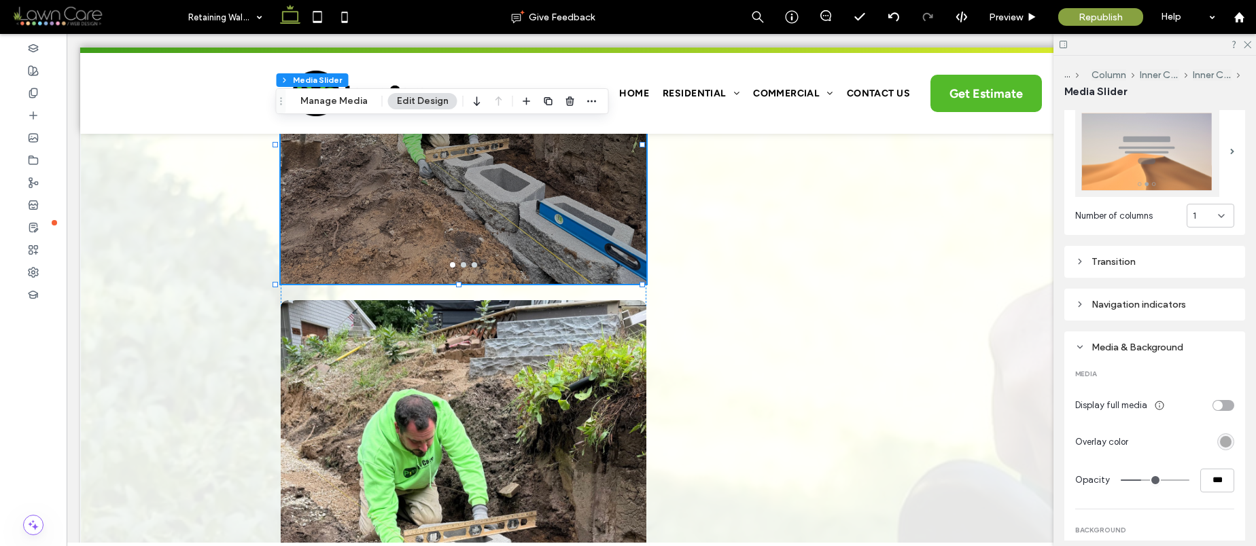
click at [1222, 436] on div "rgba(0, 0, 0, 0.3)" at bounding box center [1226, 442] width 12 height 12
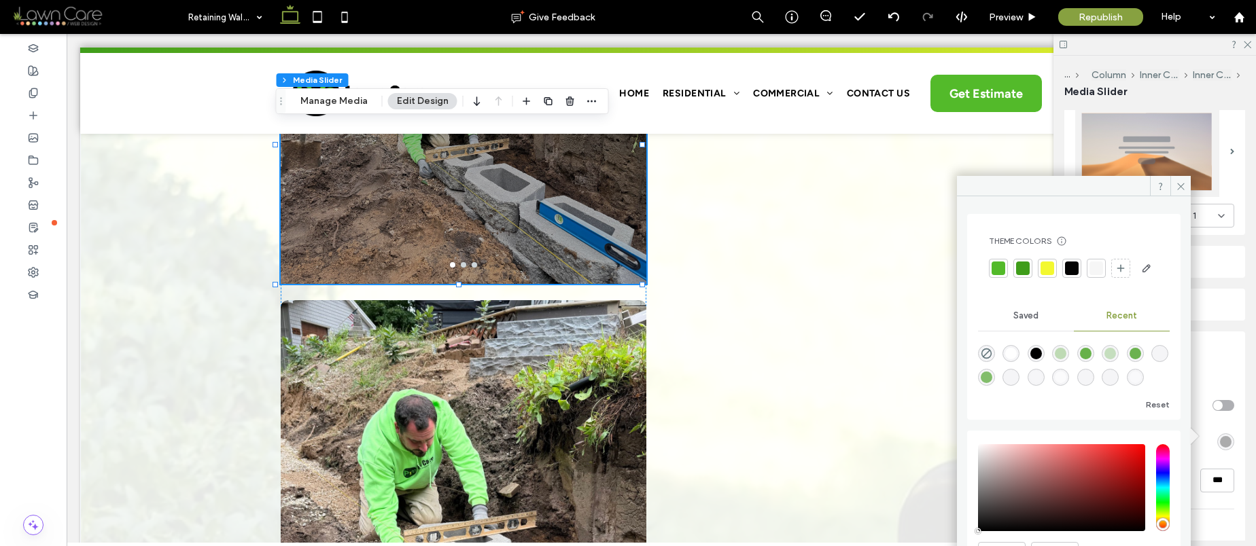
click at [1114, 321] on span "Recent" at bounding box center [1121, 316] width 31 height 11
click at [987, 359] on icon "rgba(0, 0, 0, 0)" at bounding box center [987, 354] width 12 height 12
type input "*"
type input "**"
type input "*"
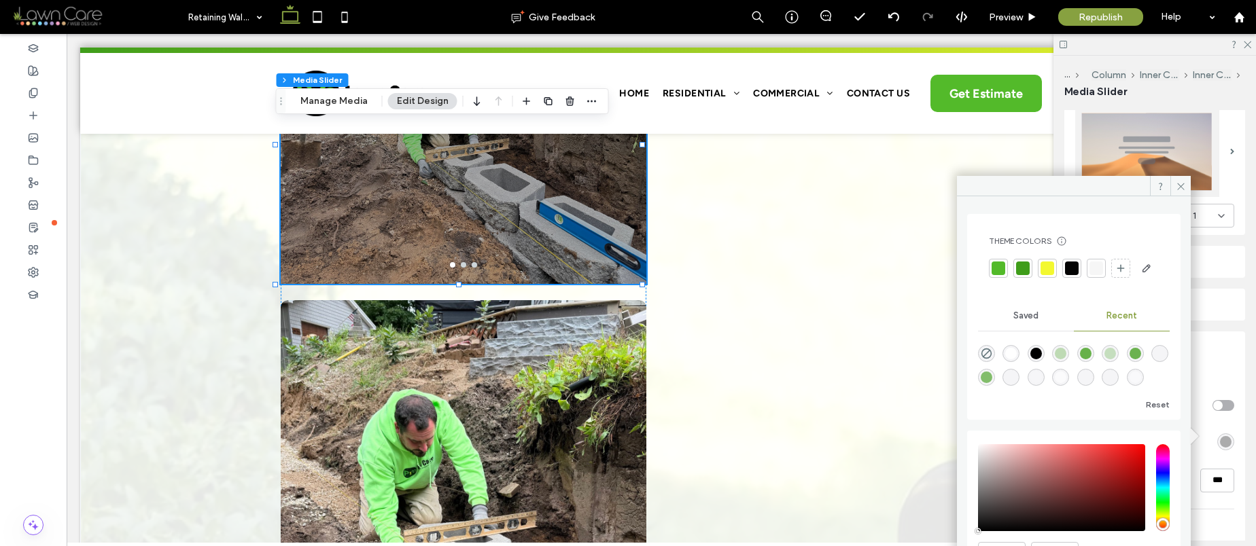
type input "**"
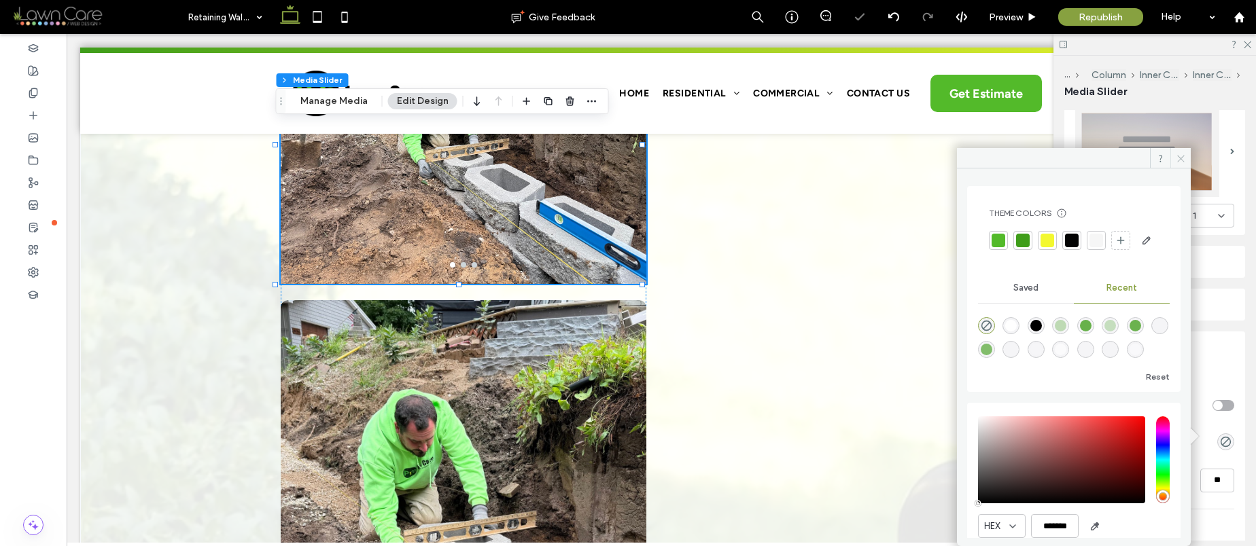
click at [1180, 158] on use at bounding box center [1180, 158] width 7 height 7
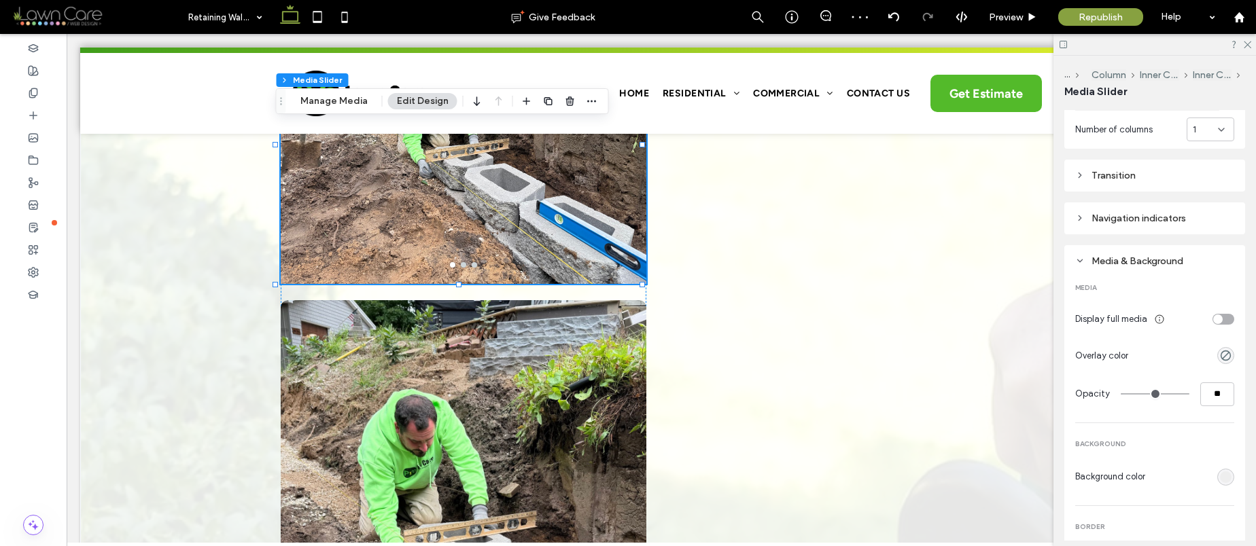
scroll to position [305, 0]
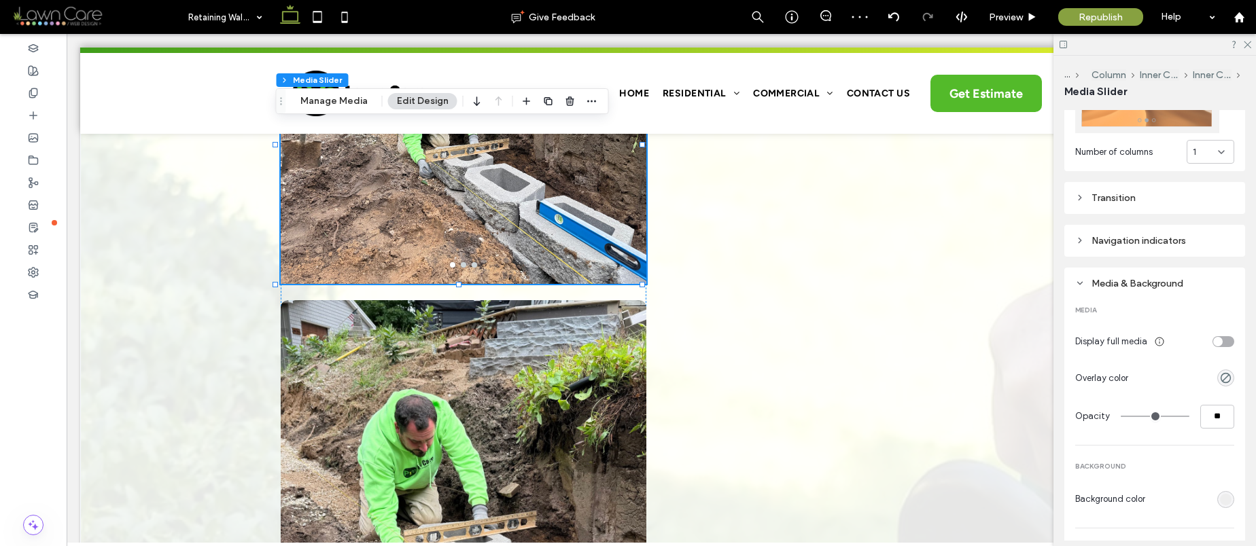
click at [1123, 235] on div "Navigation indicators" at bounding box center [1154, 241] width 159 height 12
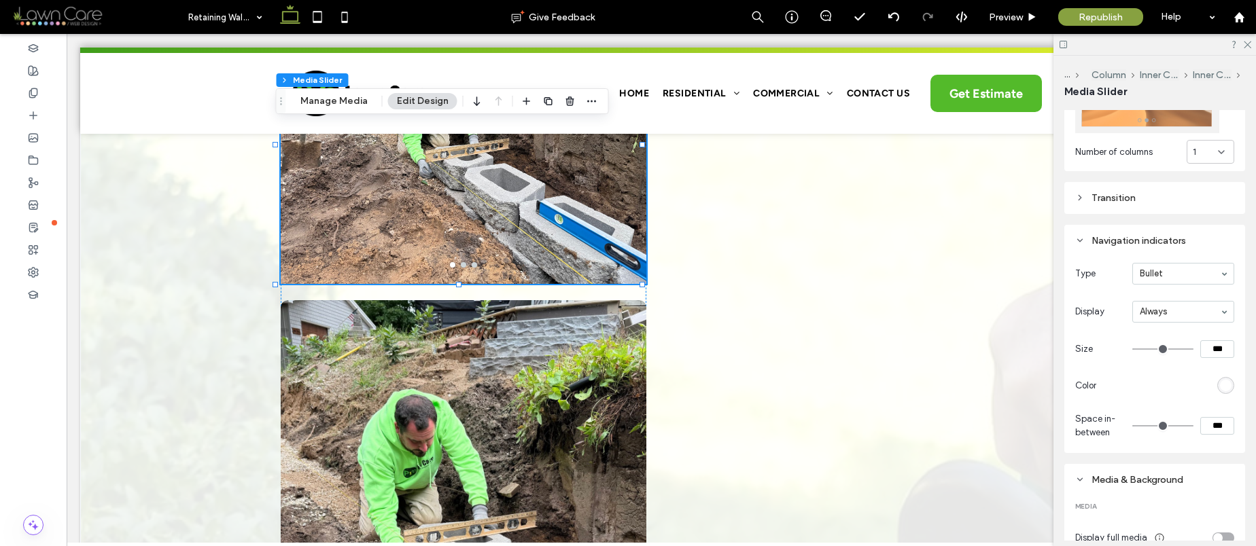
click at [1100, 267] on span "Type" at bounding box center [1101, 274] width 52 height 14
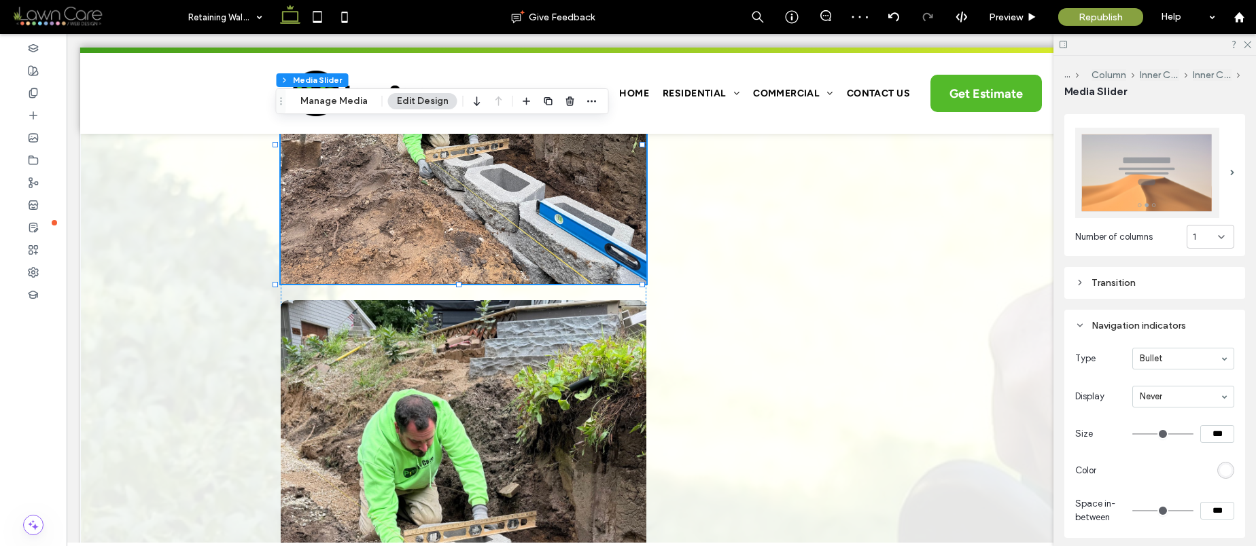
scroll to position [137, 0]
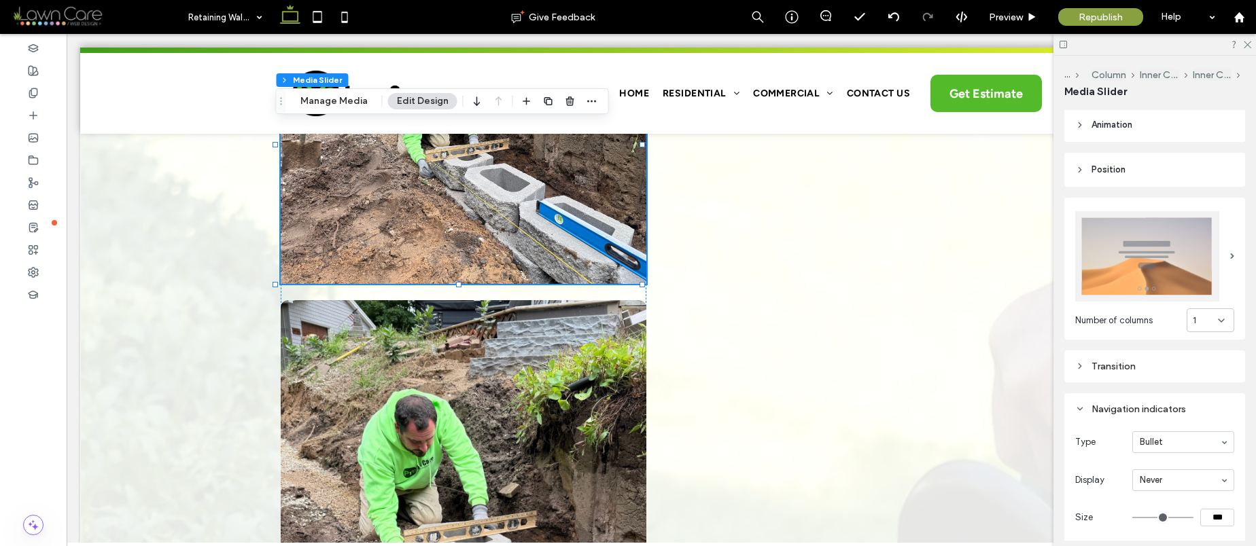
click at [1130, 368] on div "Transition" at bounding box center [1154, 366] width 159 height 18
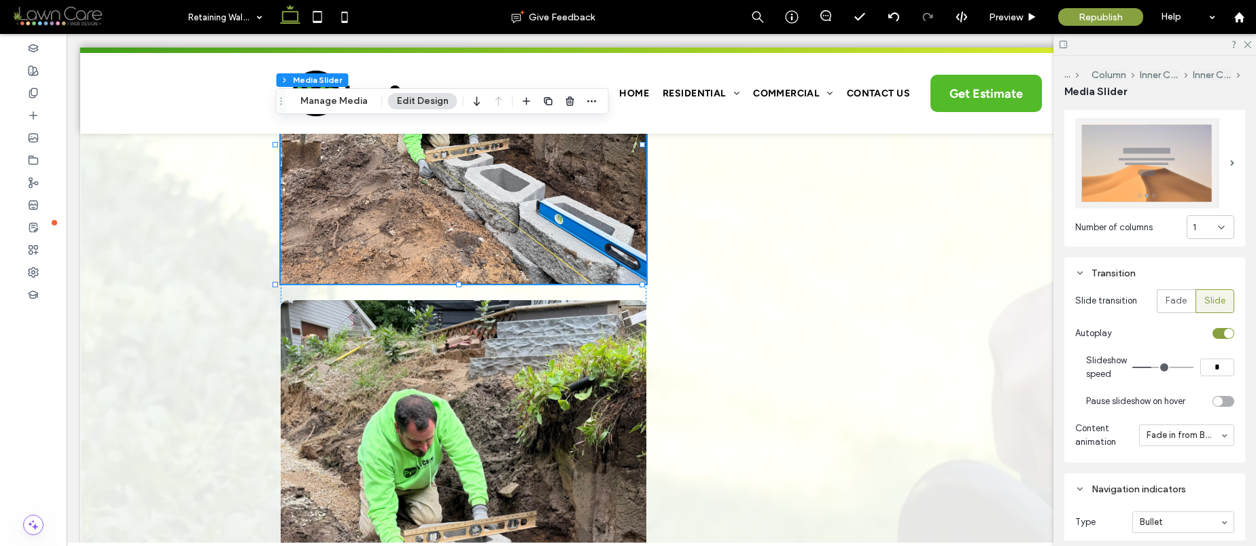
scroll to position [247, 0]
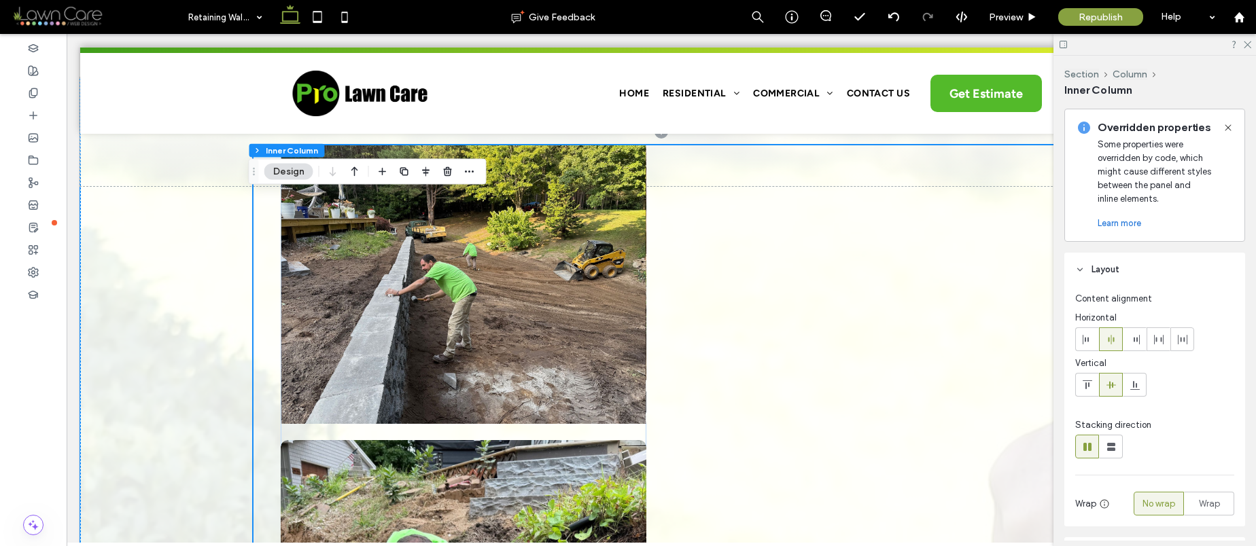
scroll to position [423, 0]
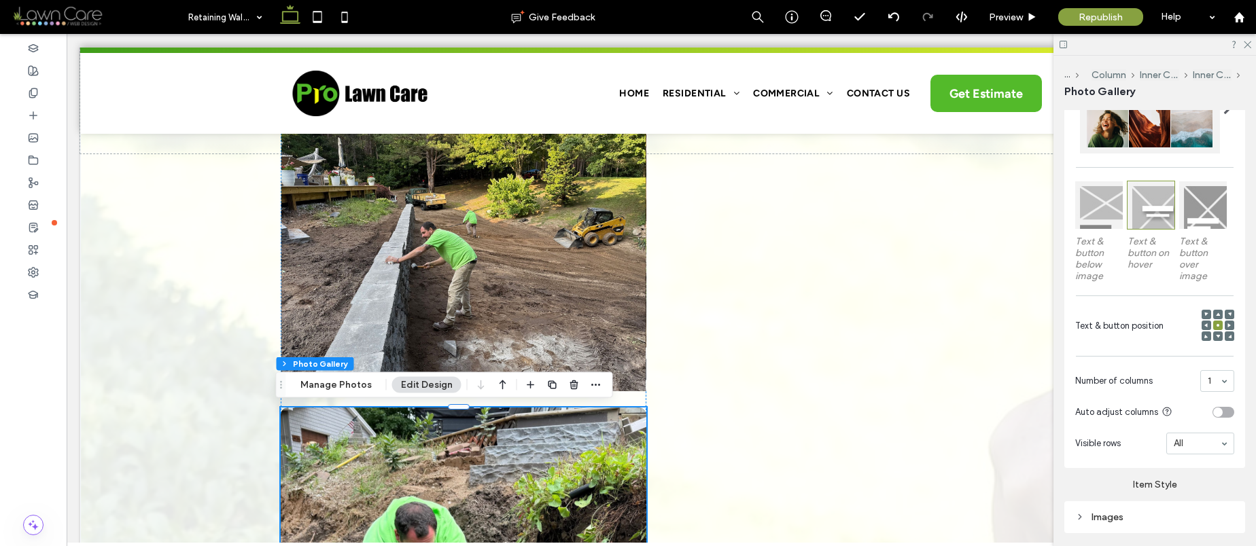
scroll to position [487, 0]
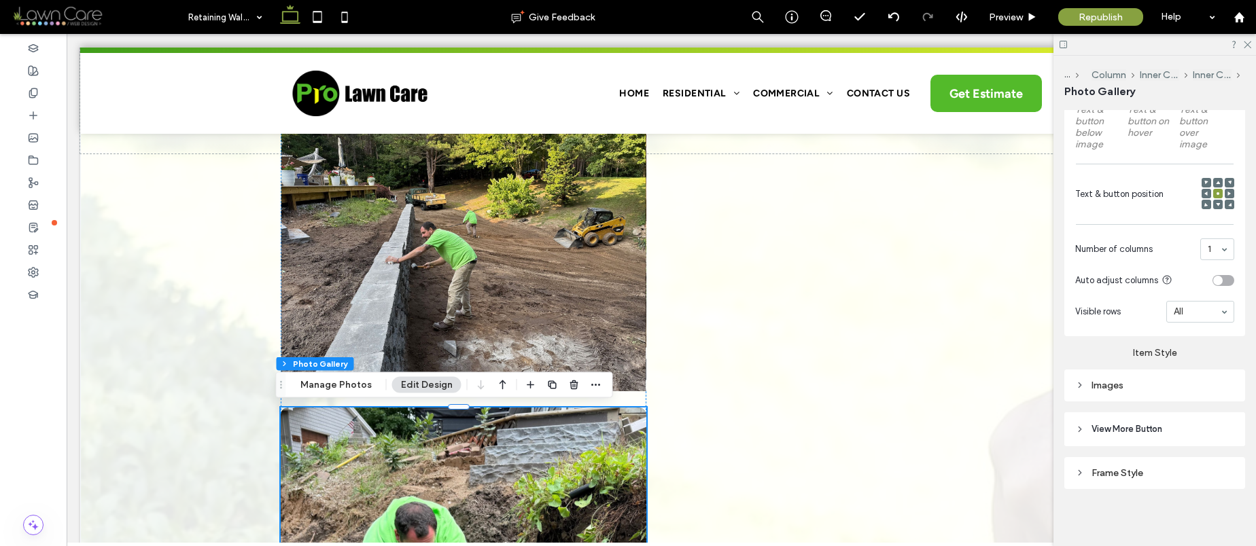
click at [1157, 475] on div "Frame Style" at bounding box center [1154, 473] width 159 height 12
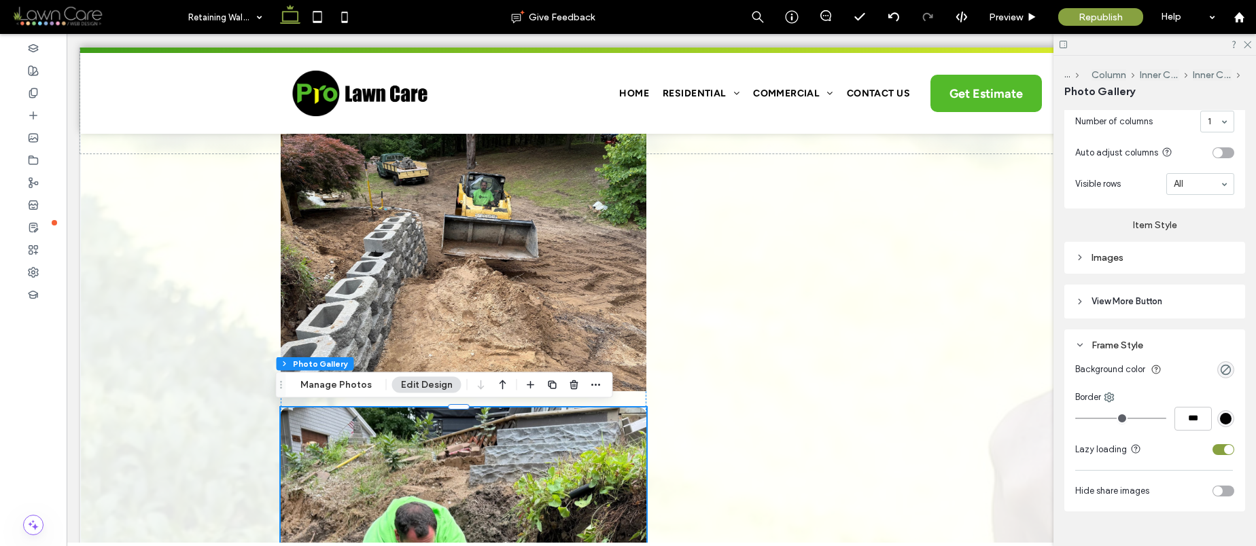
scroll to position [637, 0]
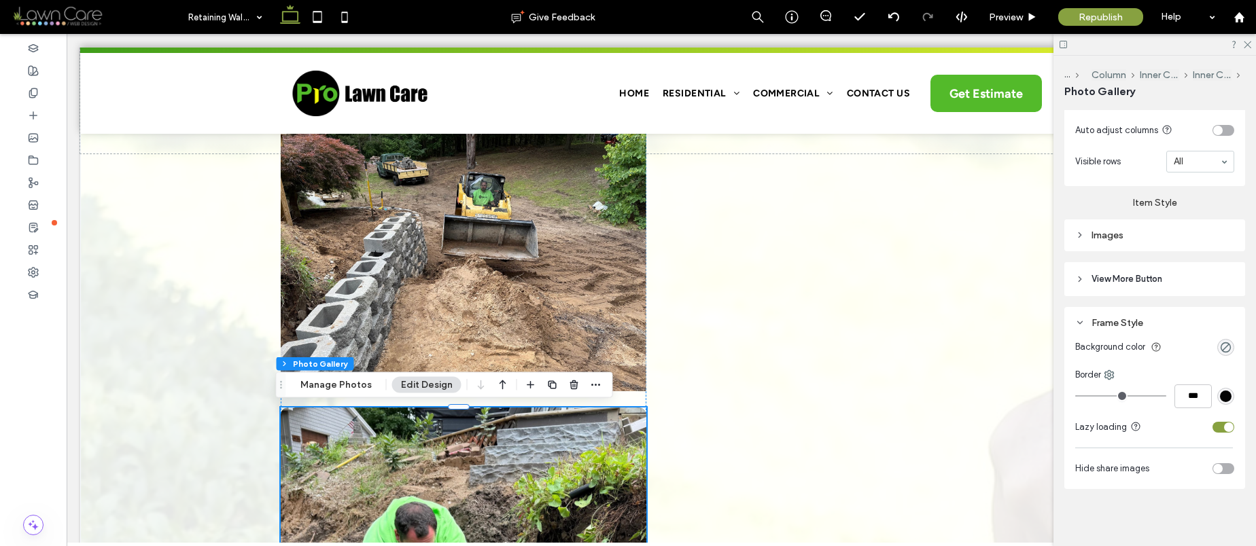
click at [1160, 236] on div "Images" at bounding box center [1154, 236] width 159 height 12
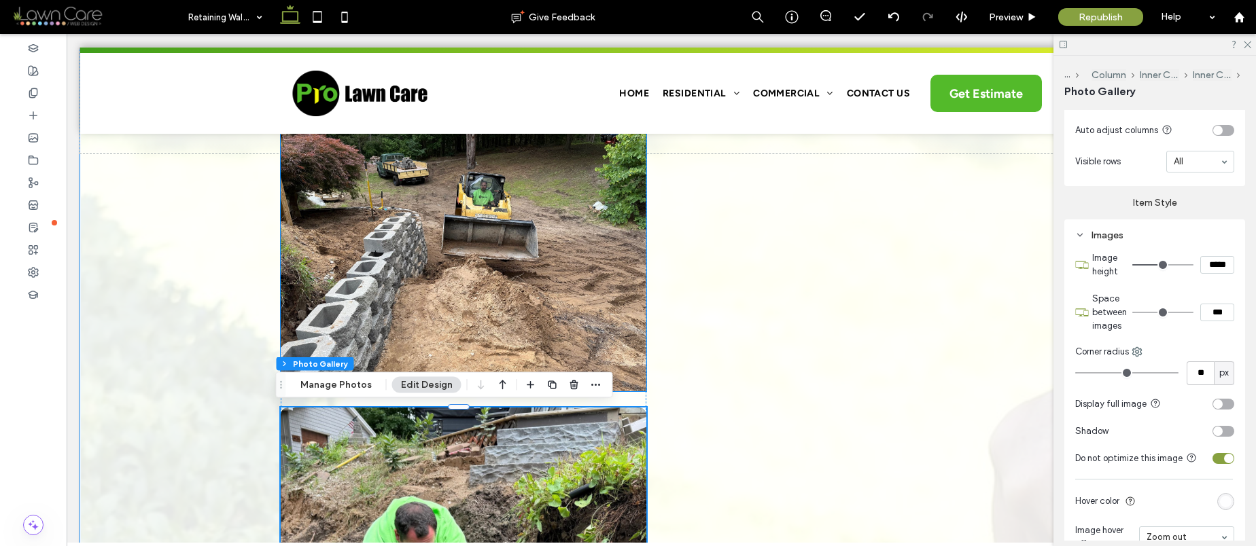
click at [569, 272] on div at bounding box center [464, 261] width 366 height 214
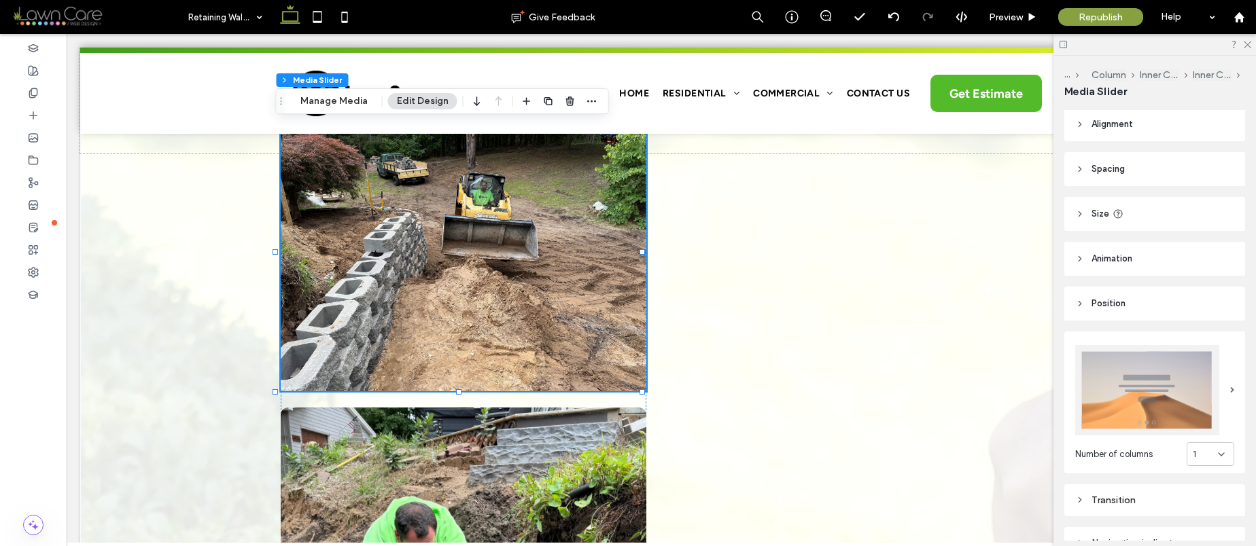
scroll to position [241, 0]
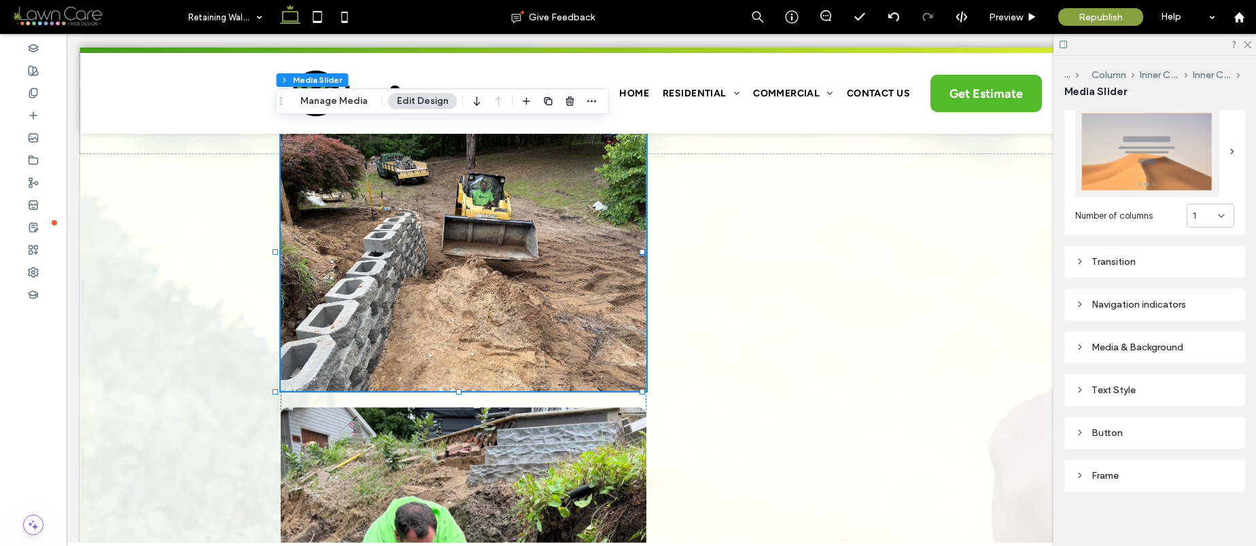
click at [1134, 475] on div "Frame" at bounding box center [1154, 476] width 159 height 12
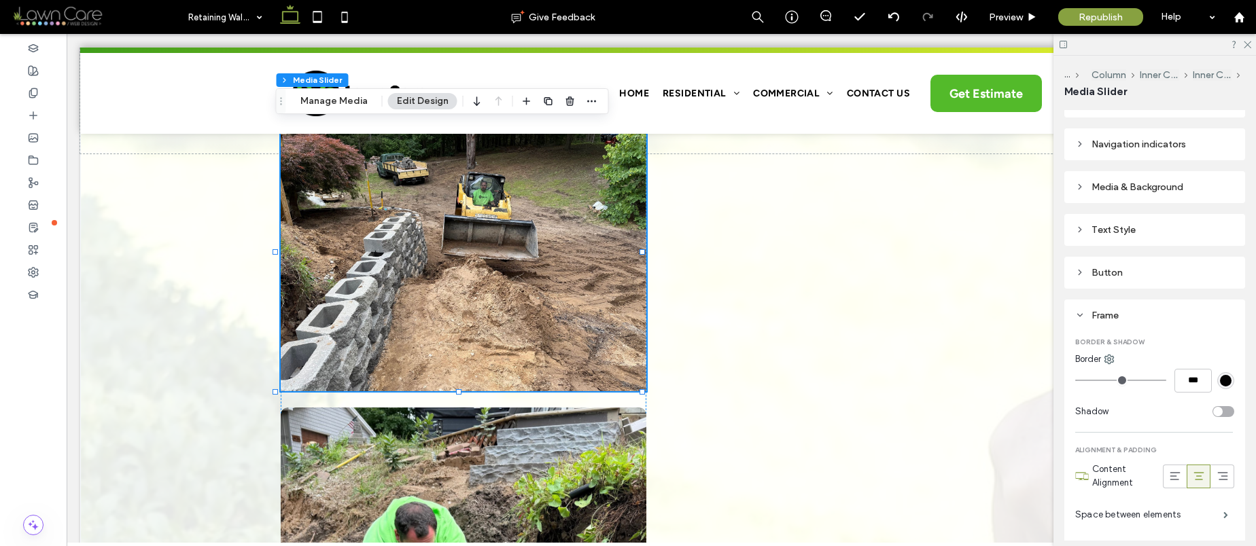
scroll to position [385, 0]
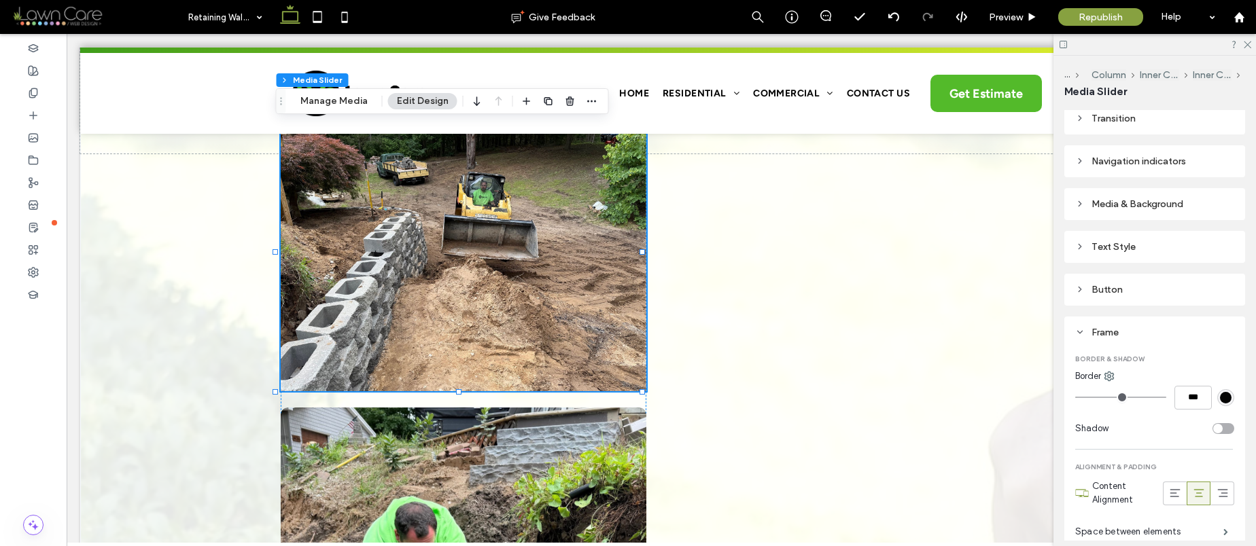
click at [1154, 181] on div "Number of columns 1 Transition Navigation indicators Media & Background Text St…" at bounding box center [1154, 262] width 181 height 647
click at [1155, 200] on div "Media & Background" at bounding box center [1154, 204] width 159 height 12
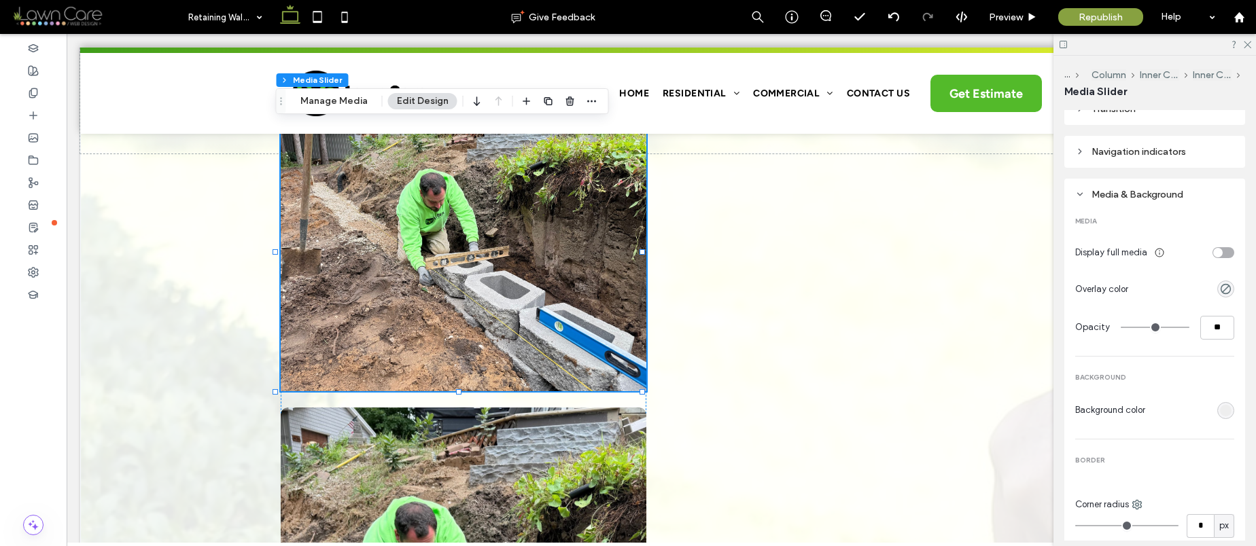
scroll to position [461, 0]
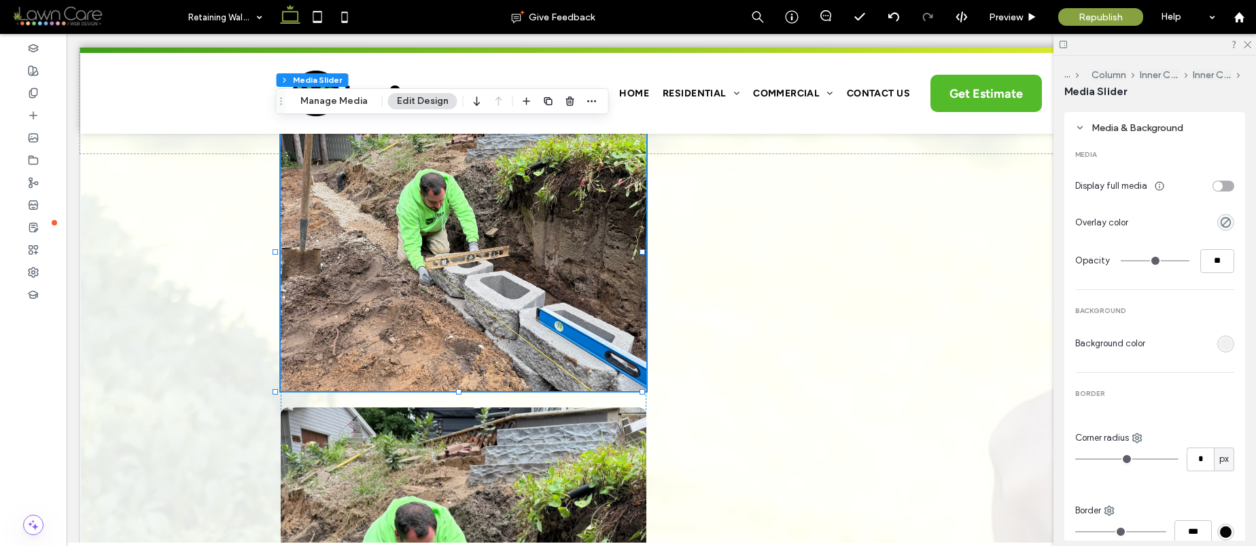
click at [1220, 342] on div "rgb(238, 238, 238)" at bounding box center [1226, 344] width 12 height 12
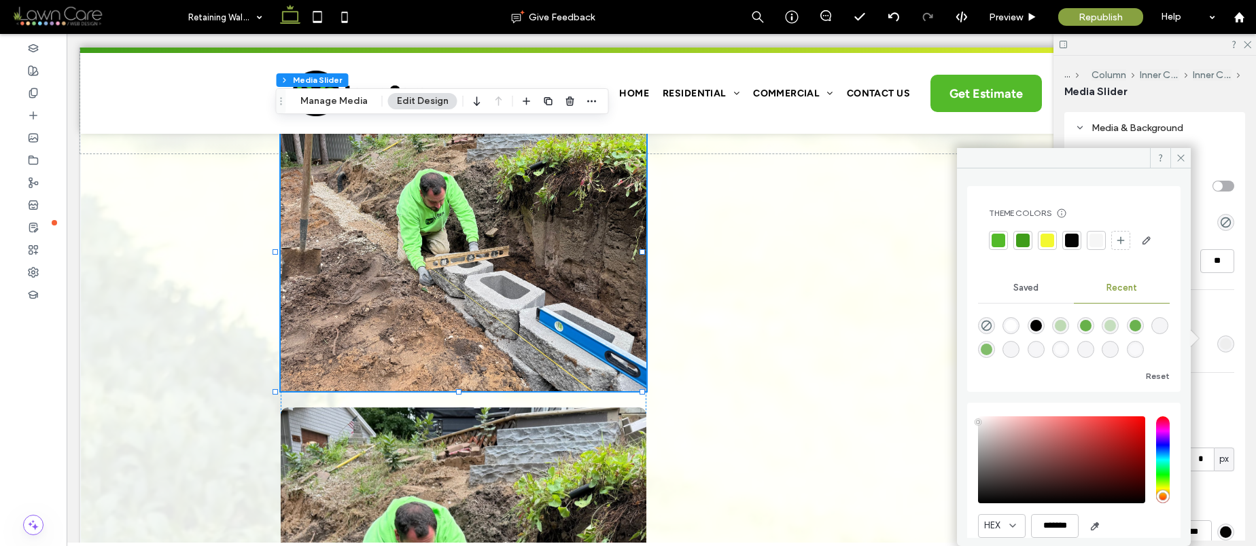
click at [985, 332] on icon "rgba(0, 0, 0, 0)" at bounding box center [987, 326] width 12 height 12
type input "*******"
type input "*"
type input "**"
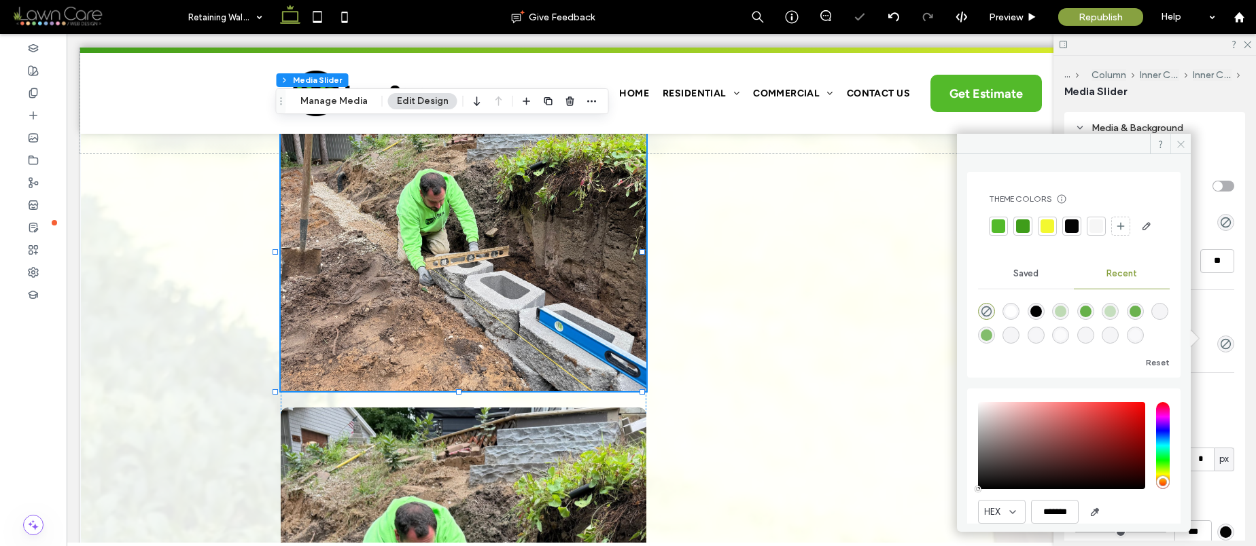
click at [1184, 143] on icon at bounding box center [1181, 144] width 10 height 10
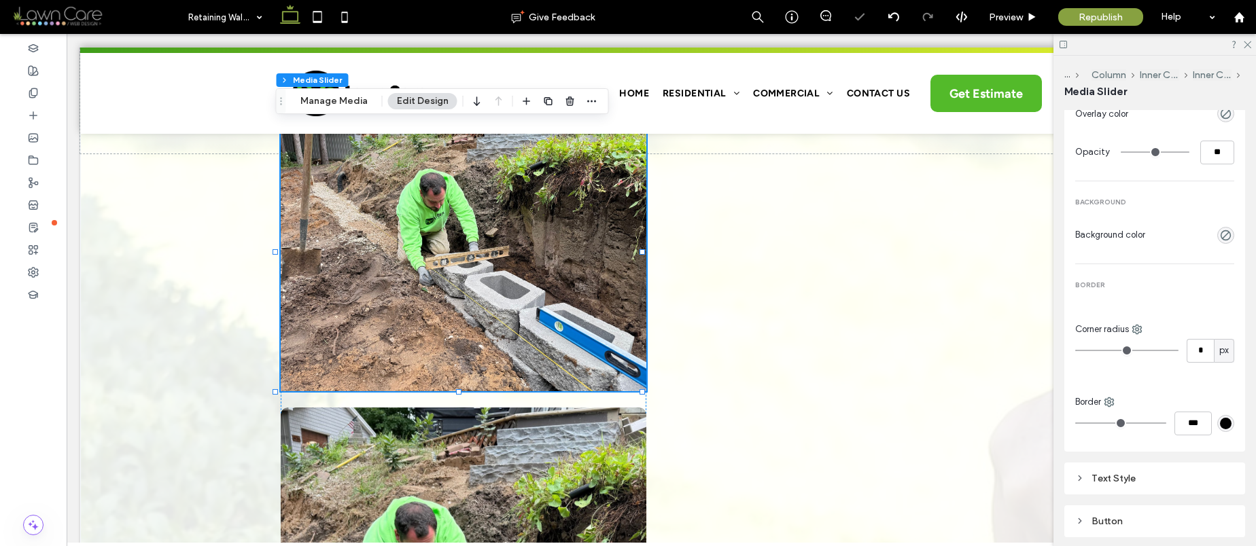
scroll to position [601, 0]
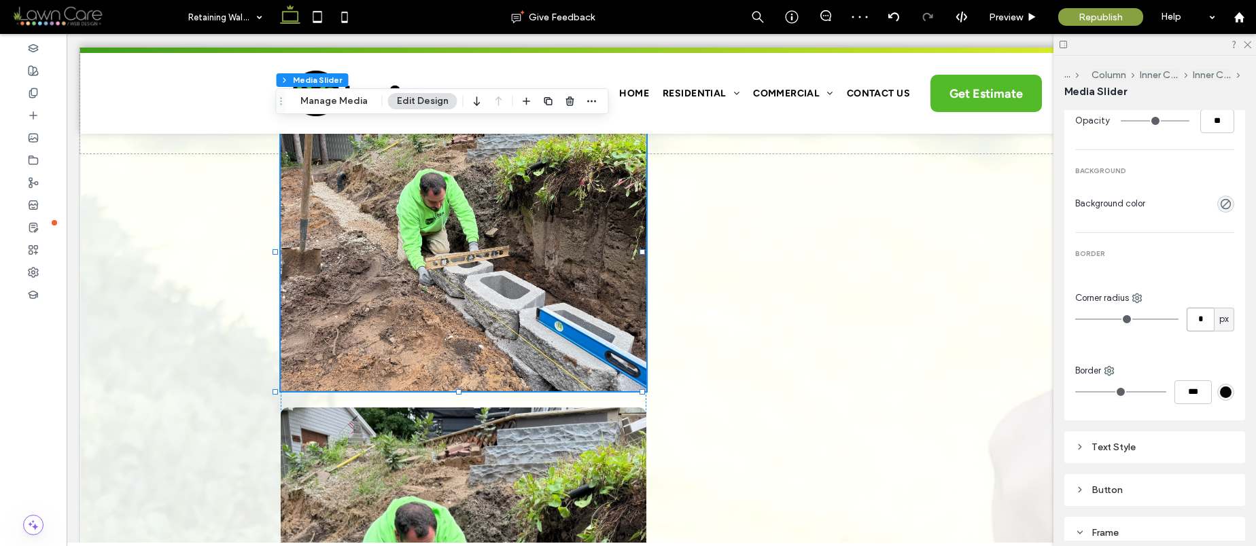
click at [1191, 313] on input "*" at bounding box center [1199, 320] width 27 height 24
type input "**"
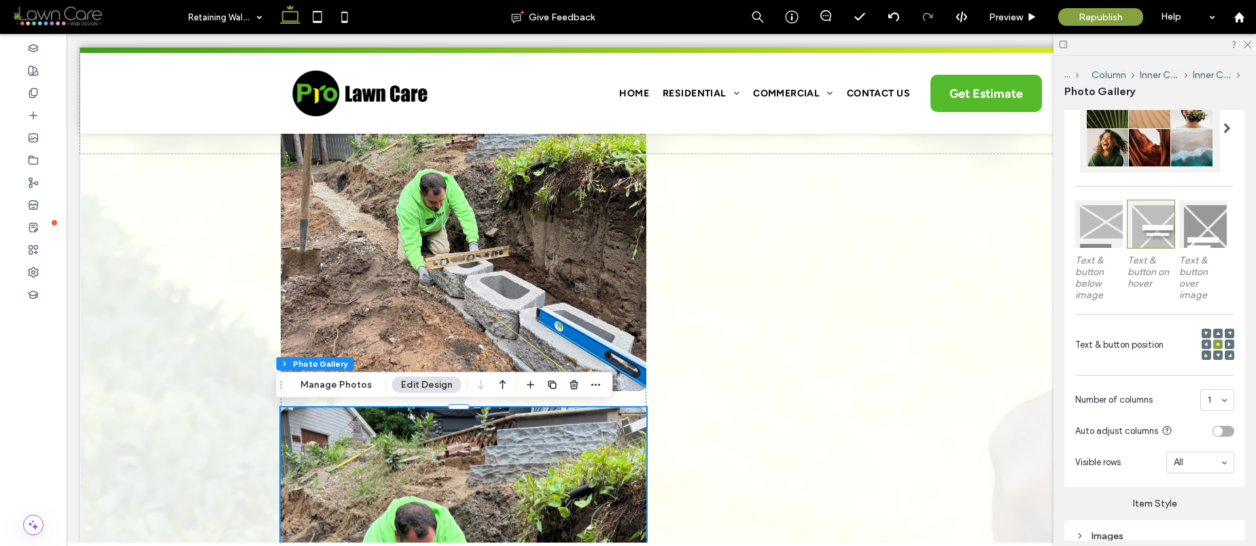
scroll to position [487, 0]
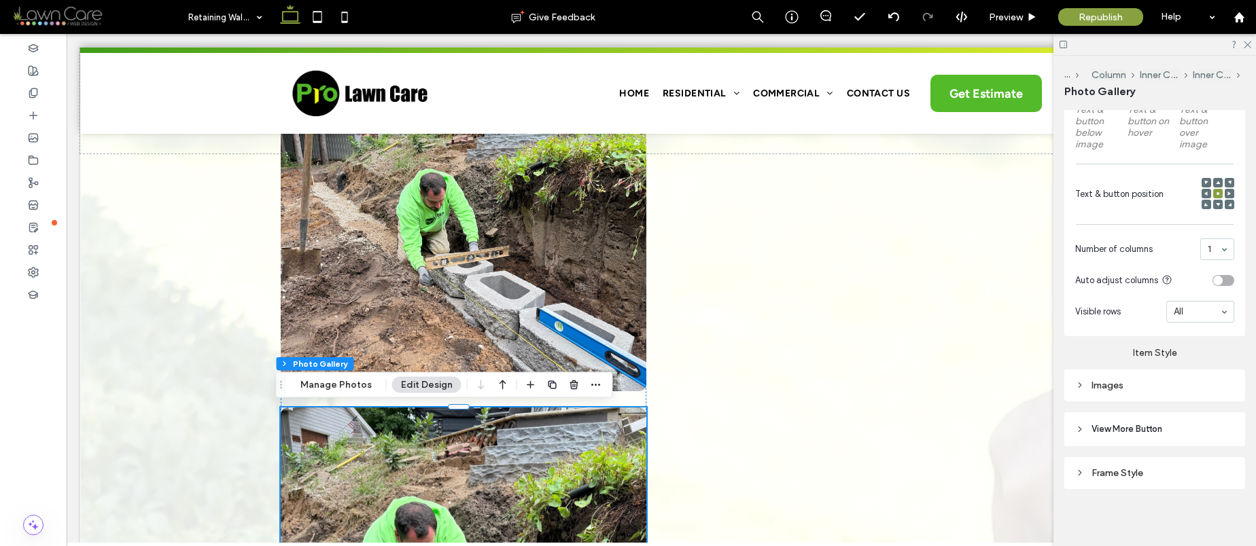
click at [1152, 372] on div "Images" at bounding box center [1154, 386] width 181 height 32
click at [1154, 383] on div "Images" at bounding box center [1154, 386] width 159 height 12
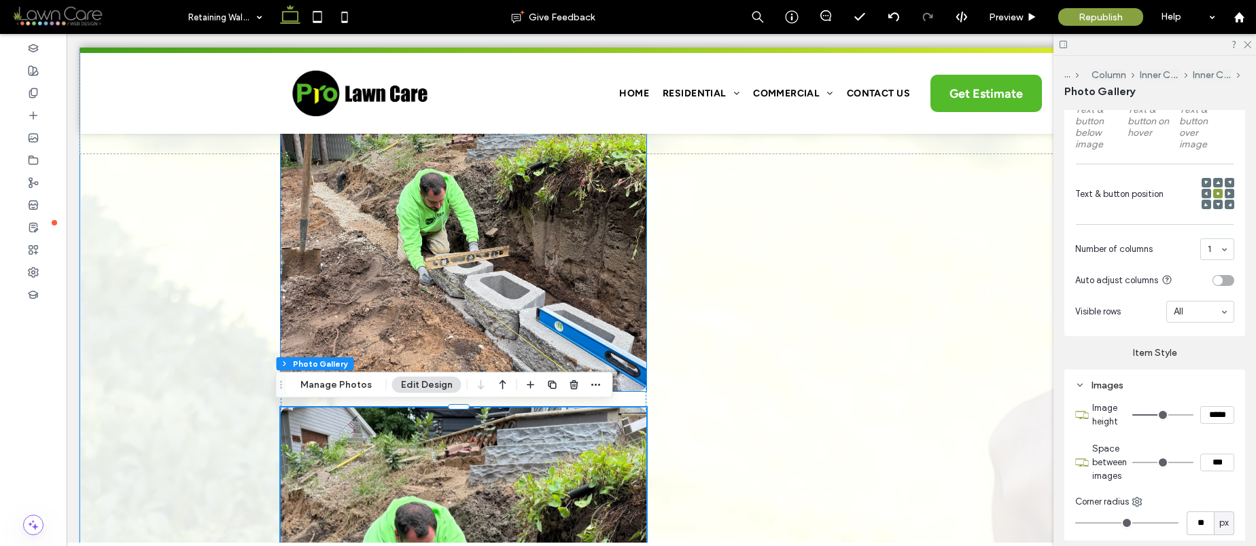
click at [569, 269] on div at bounding box center [464, 261] width 366 height 214
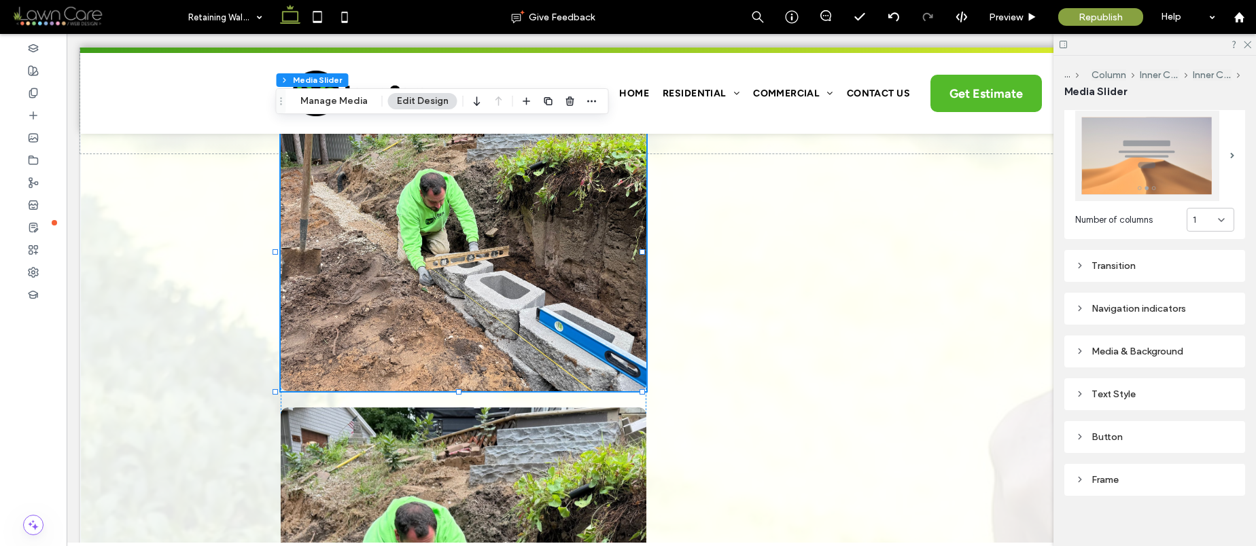
scroll to position [241, 0]
click at [1152, 342] on div "Media & Background" at bounding box center [1154, 348] width 159 height 12
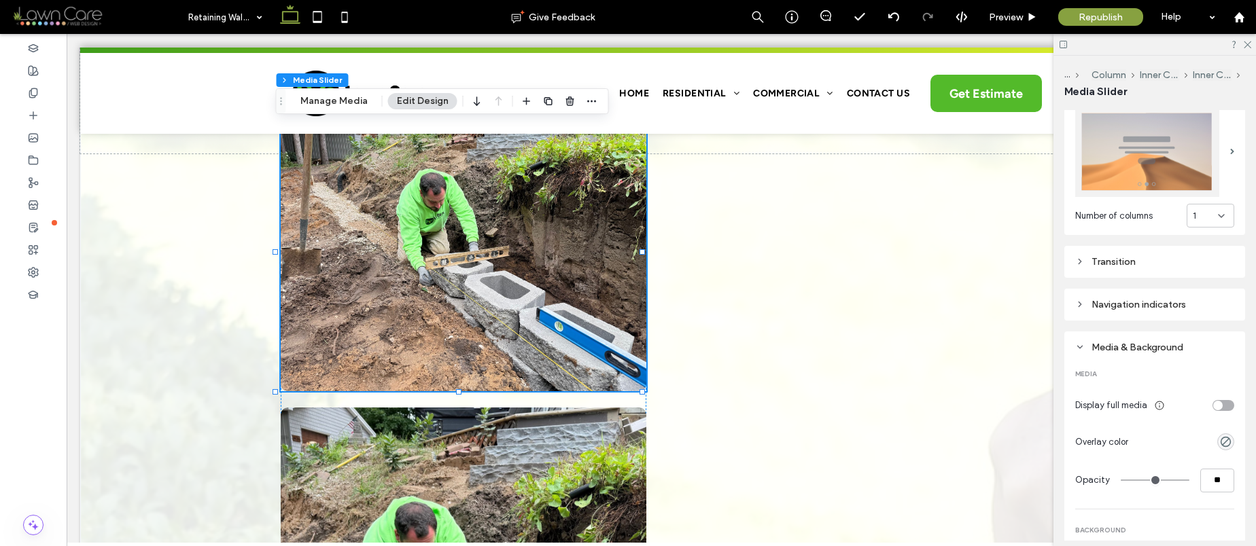
scroll to position [658, 0]
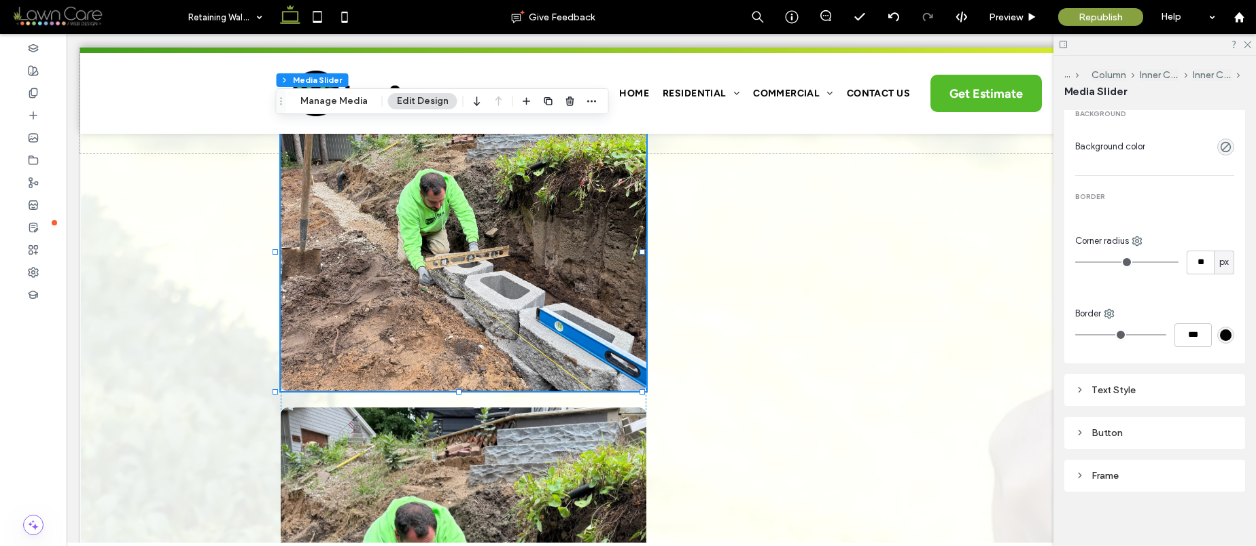
click at [1125, 477] on div "Frame" at bounding box center [1154, 476] width 159 height 18
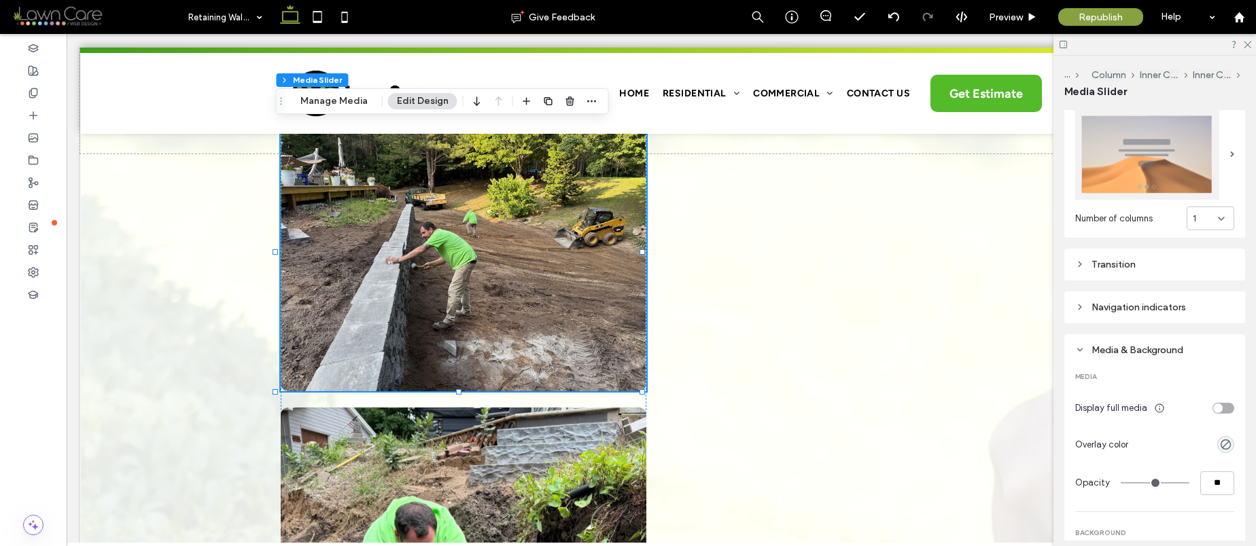
scroll to position [209, 0]
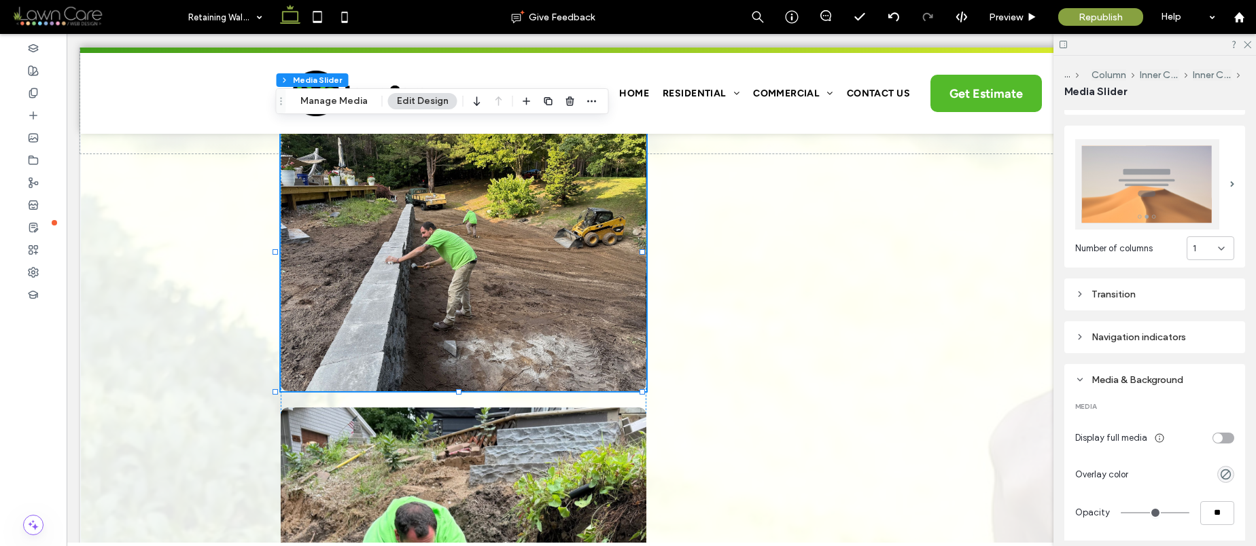
click at [1153, 332] on div "Navigation indicators" at bounding box center [1154, 338] width 159 height 12
click at [1131, 303] on div "Transition" at bounding box center [1154, 295] width 181 height 32
click at [1134, 289] on div "Transition" at bounding box center [1154, 295] width 159 height 12
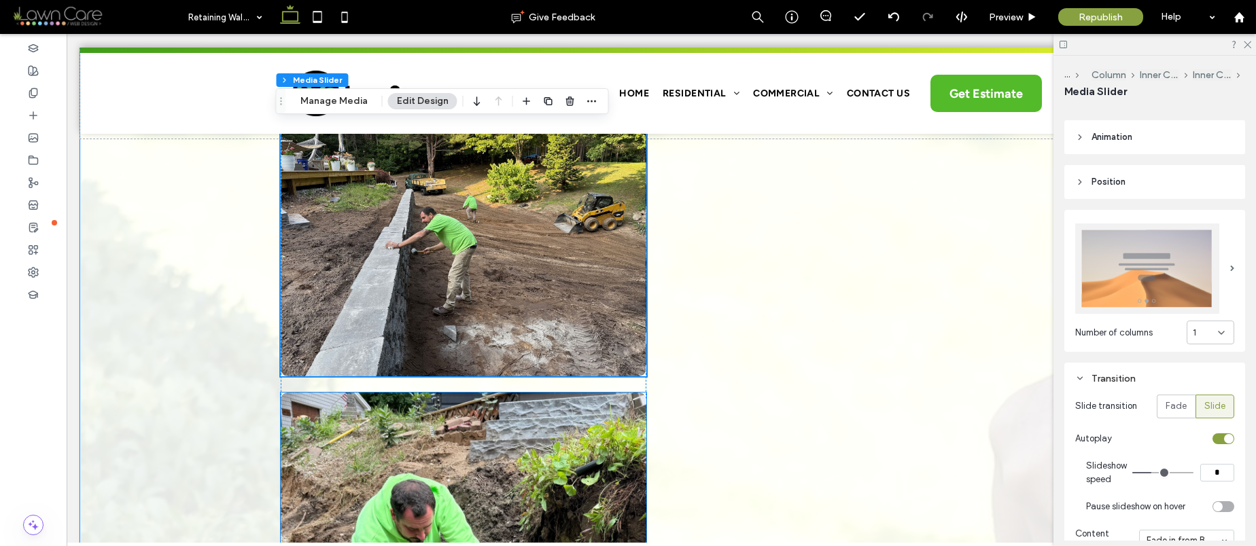
scroll to position [639, 0]
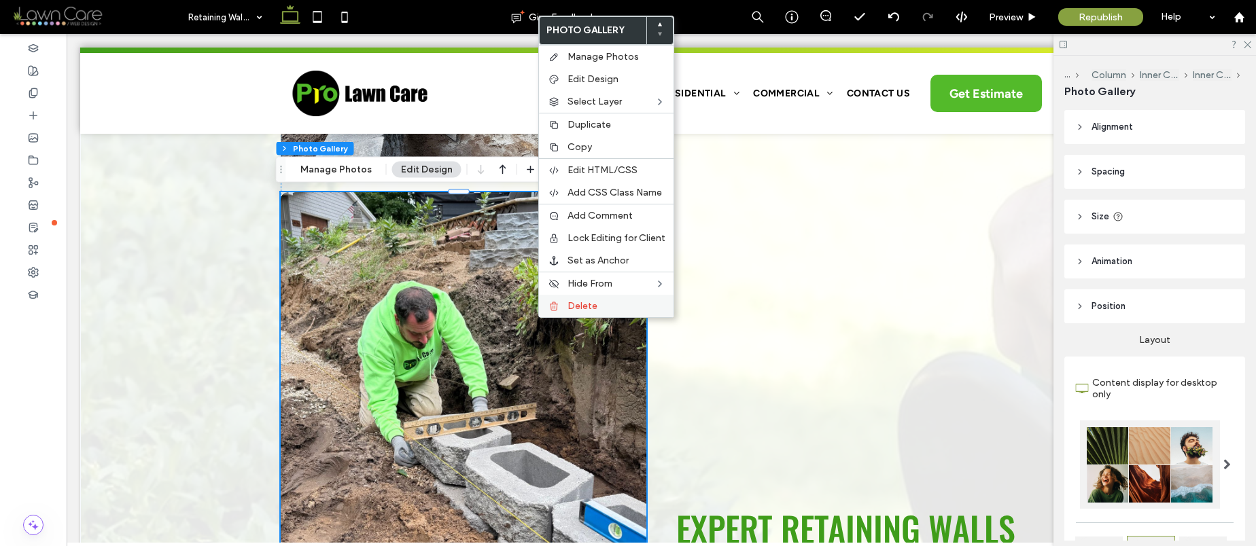
click at [565, 302] on div "Delete" at bounding box center [606, 306] width 135 height 22
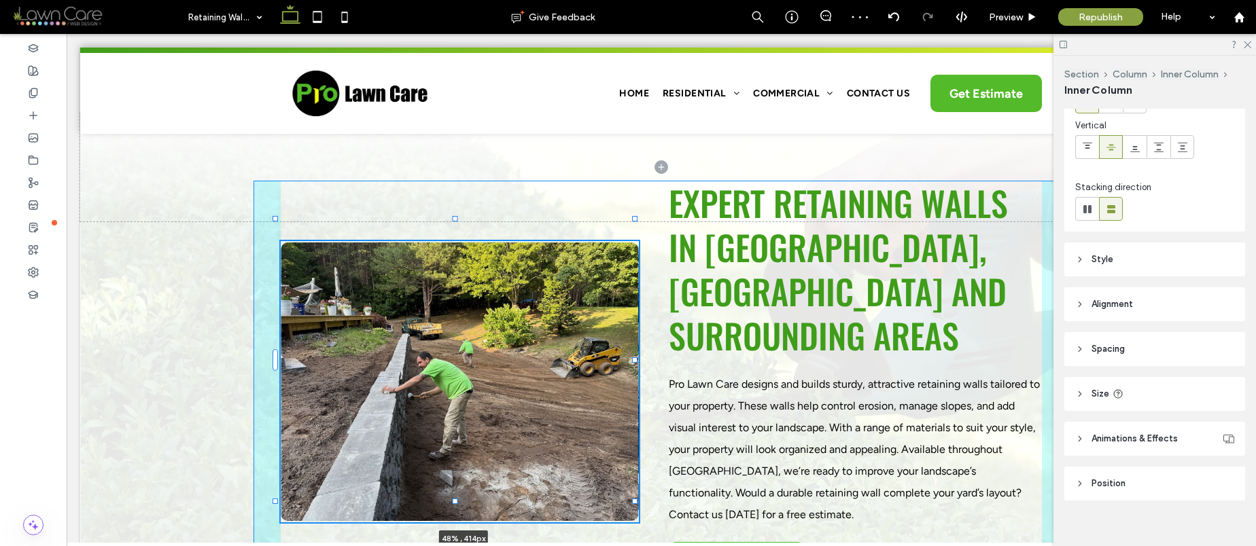
scroll to position [108, 0]
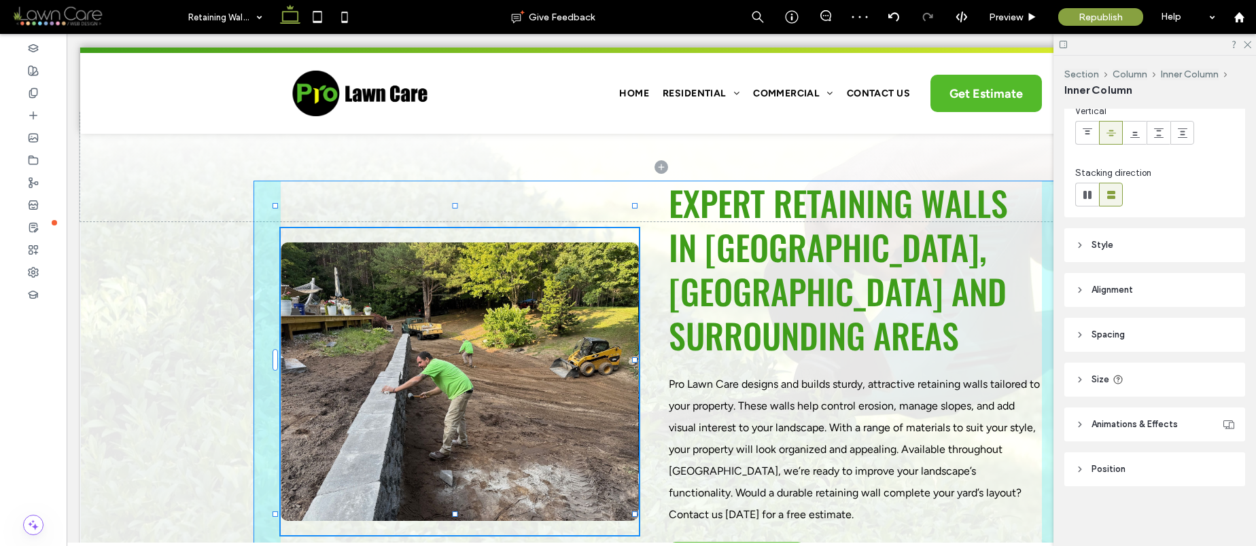
drag, startPoint x: 459, startPoint y: 501, endPoint x: 458, endPoint y: 514, distance: 13.0
click at [458, 514] on div "a a a a 48% , 452px eXPERT Retaining Walls in Benzonia Township, MI and Surroun…" at bounding box center [661, 408] width 1162 height 588
type input "***"
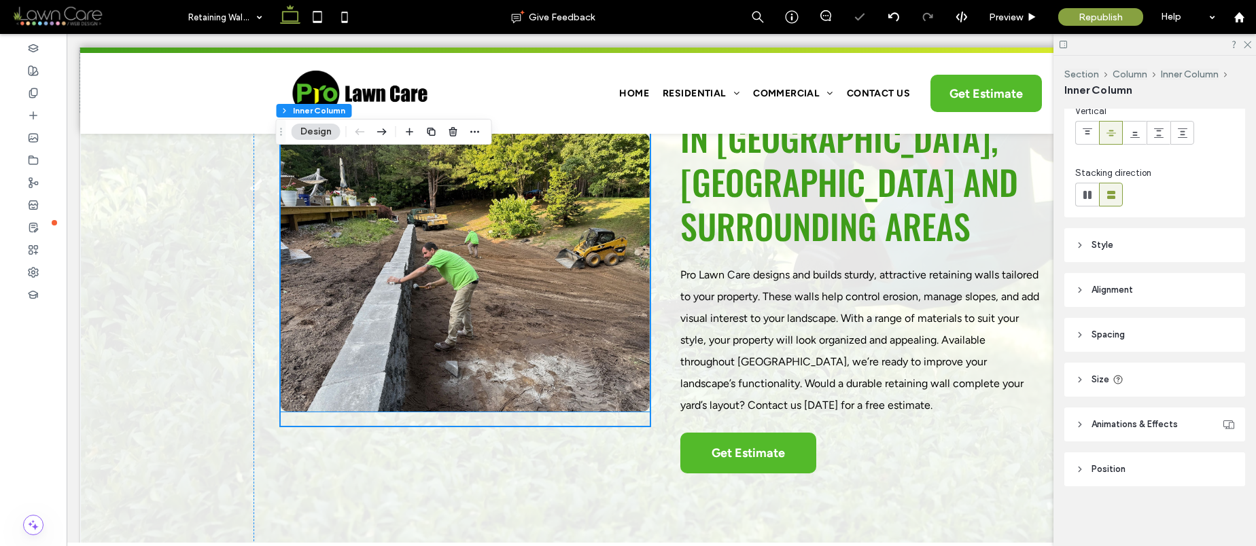
scroll to position [474, 0]
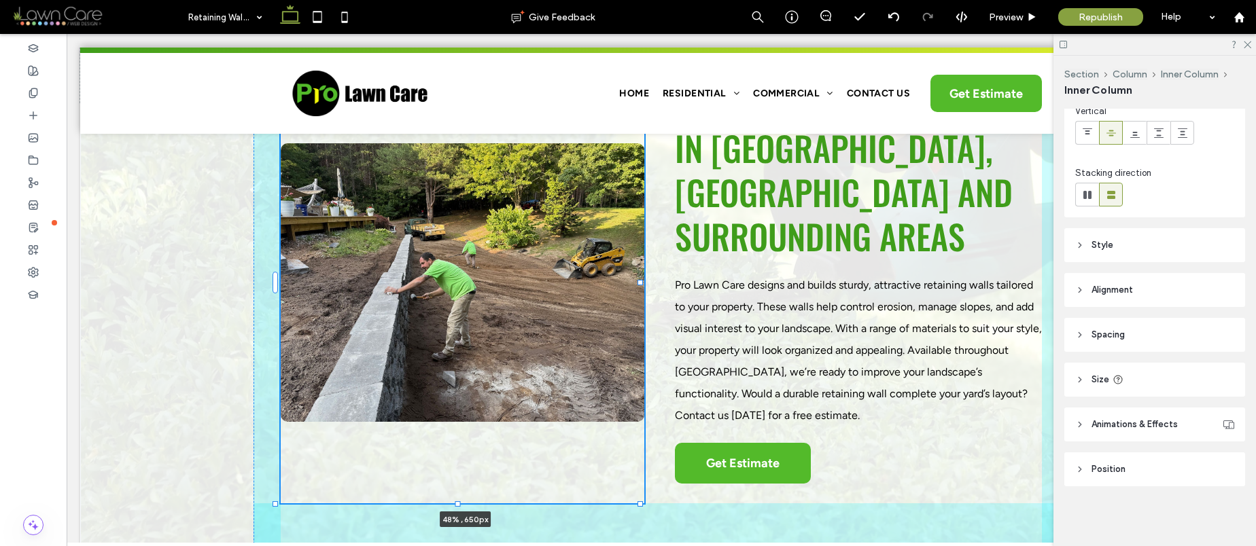
drag, startPoint x: 459, startPoint y: 396, endPoint x: 458, endPoint y: 463, distance: 67.3
click at [458, 463] on div "a a a a 48% , 650px eXPERT Retaining Walls in Benzonia Township, MI and Surroun…" at bounding box center [661, 300] width 1162 height 610
type input "***"
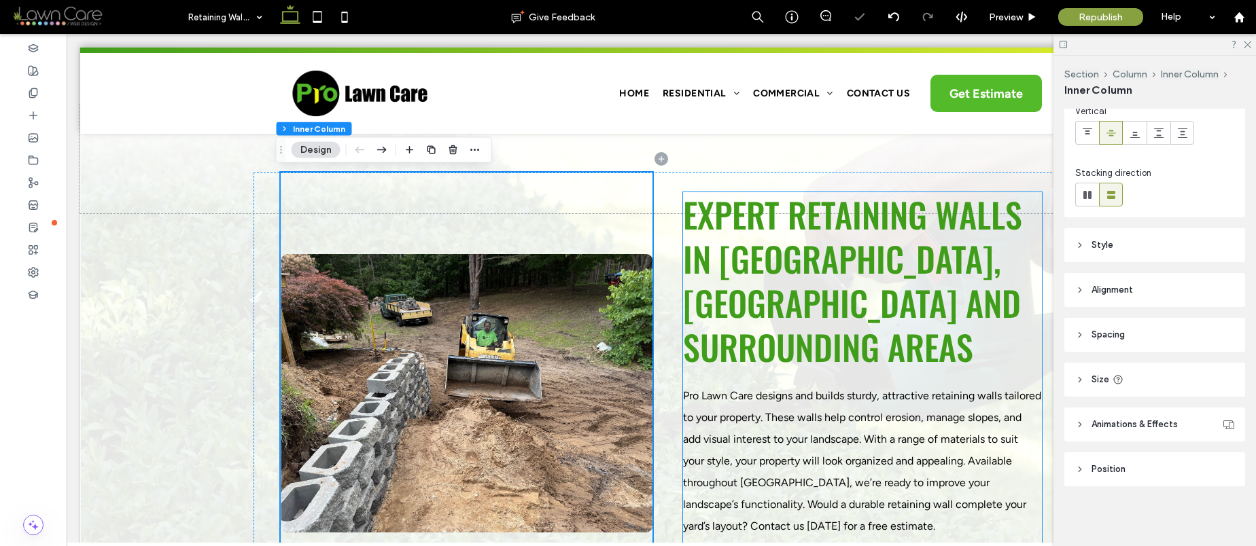
scroll to position [363, 0]
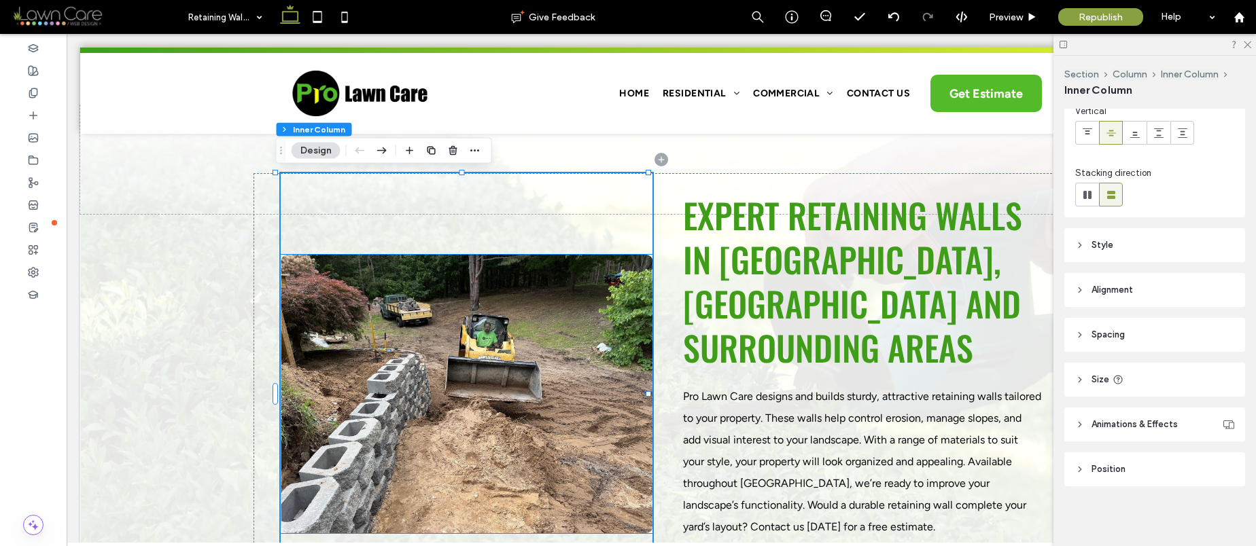
click at [596, 306] on div at bounding box center [467, 403] width 372 height 214
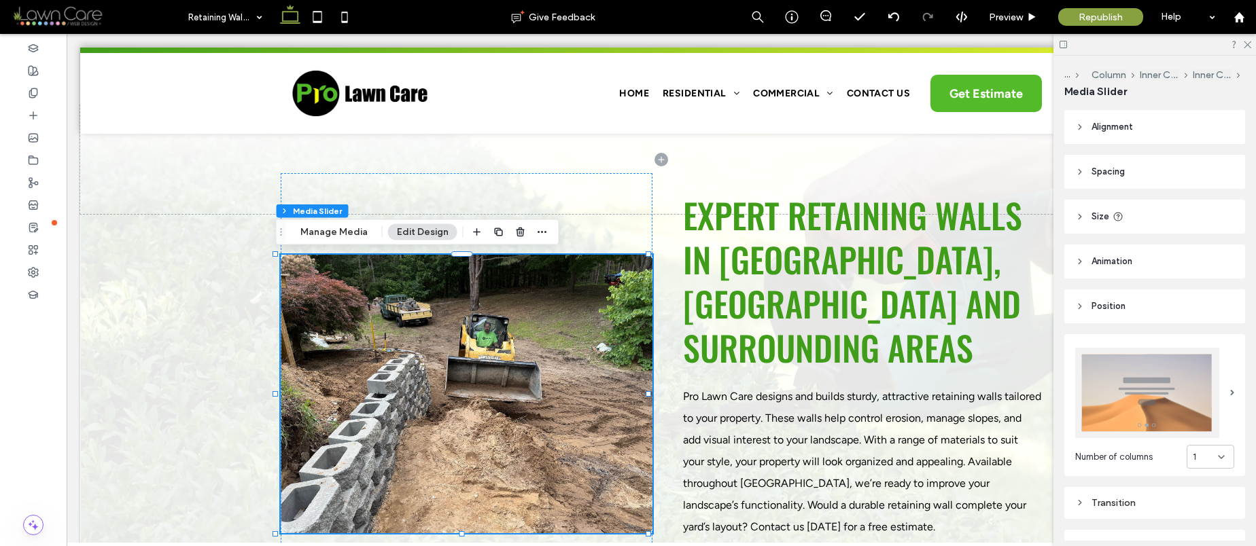
click at [1165, 218] on header "Size" at bounding box center [1154, 217] width 181 height 34
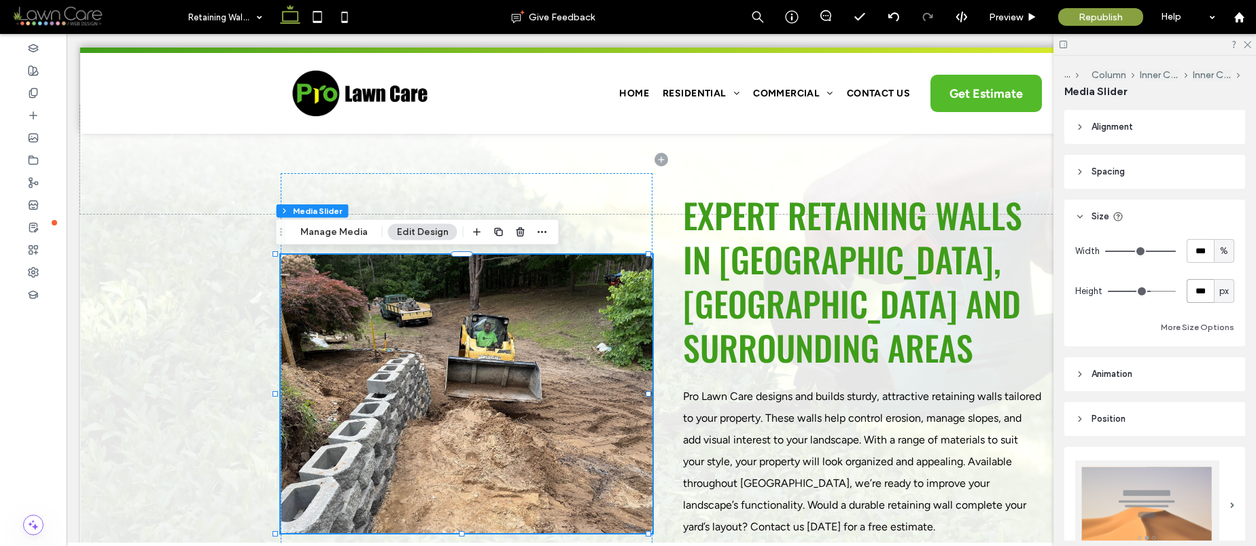
click at [1188, 300] on input "***" at bounding box center [1199, 291] width 27 height 24
type input "***"
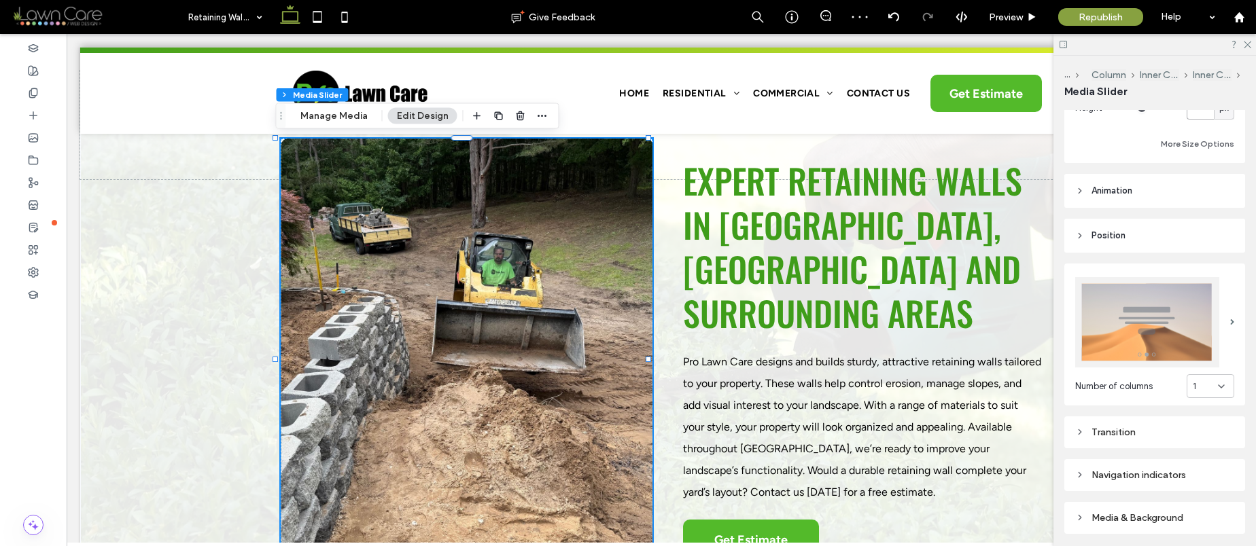
scroll to position [354, 0]
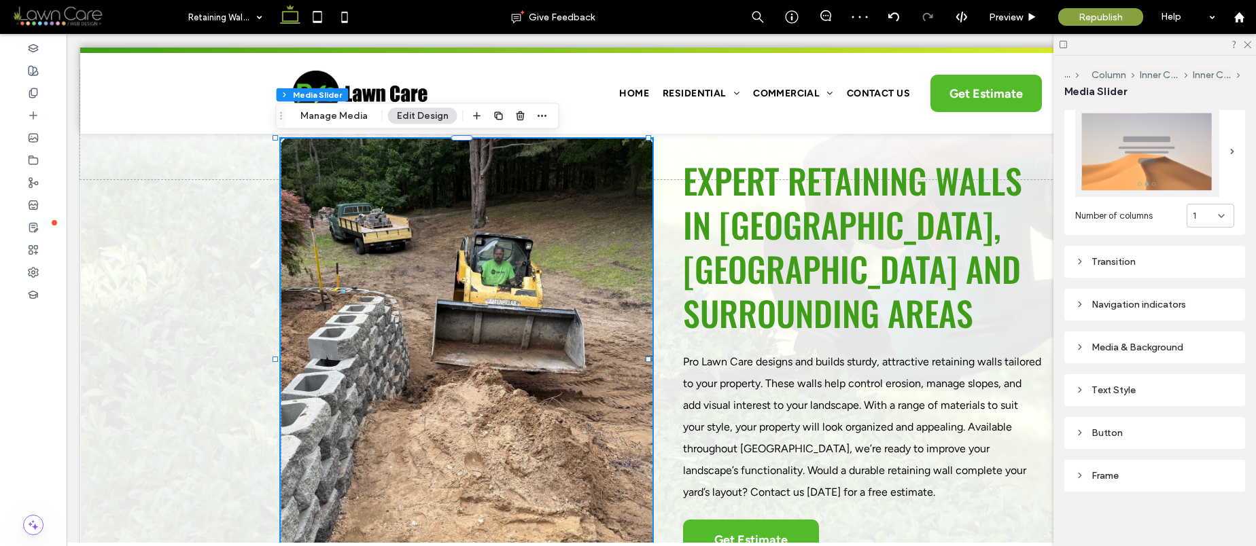
click at [510, 342] on div at bounding box center [467, 367] width 372 height 377
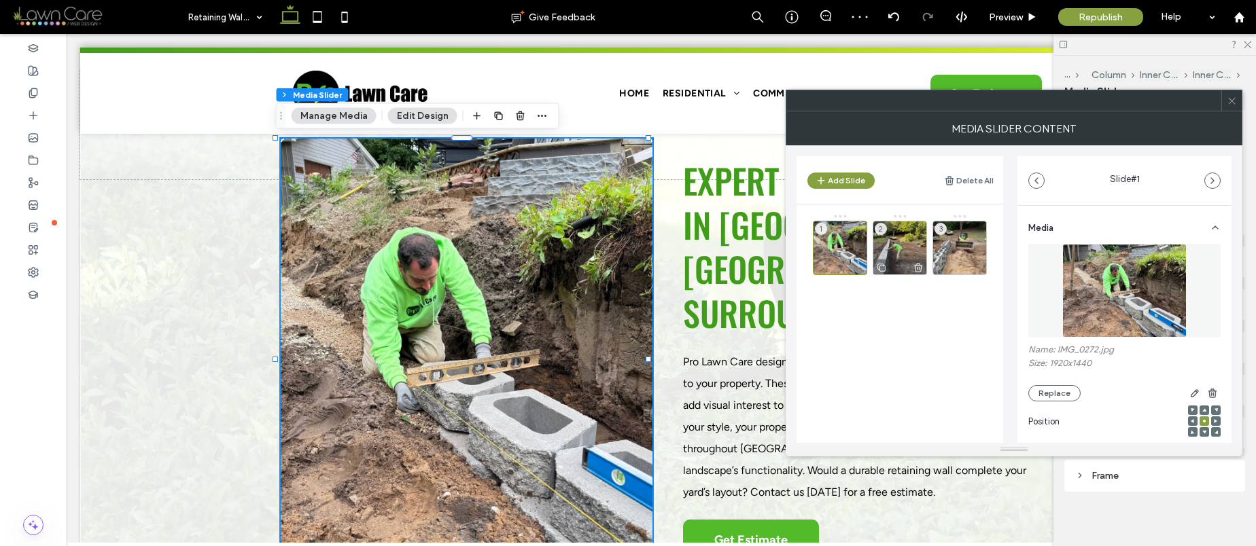
click at [900, 240] on div "2" at bounding box center [899, 248] width 54 height 54
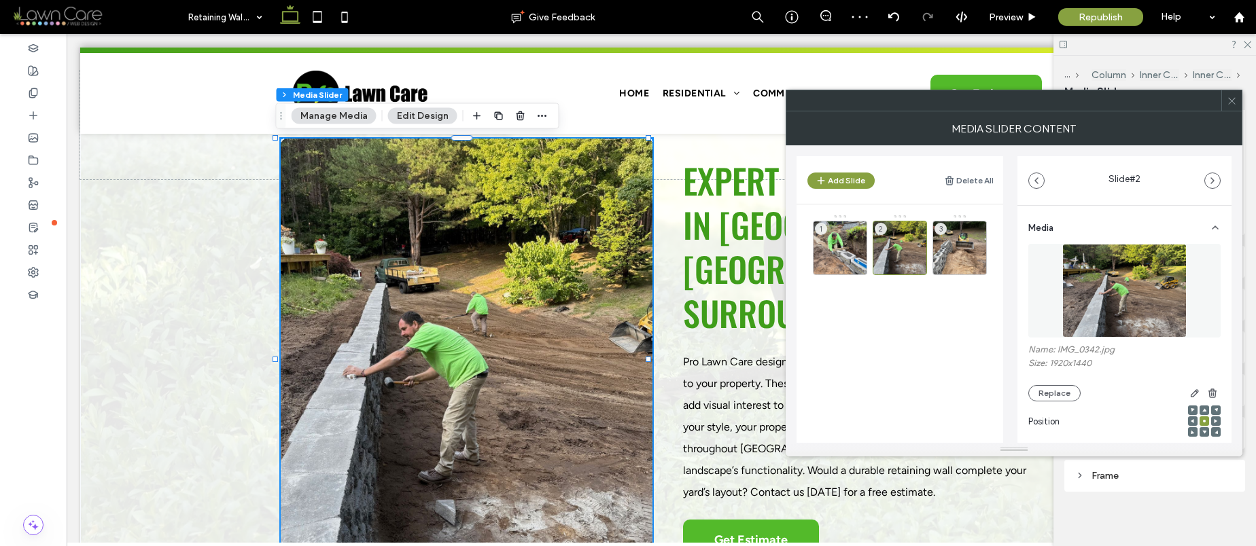
click at [1190, 421] on icon at bounding box center [1192, 421] width 4 height 4
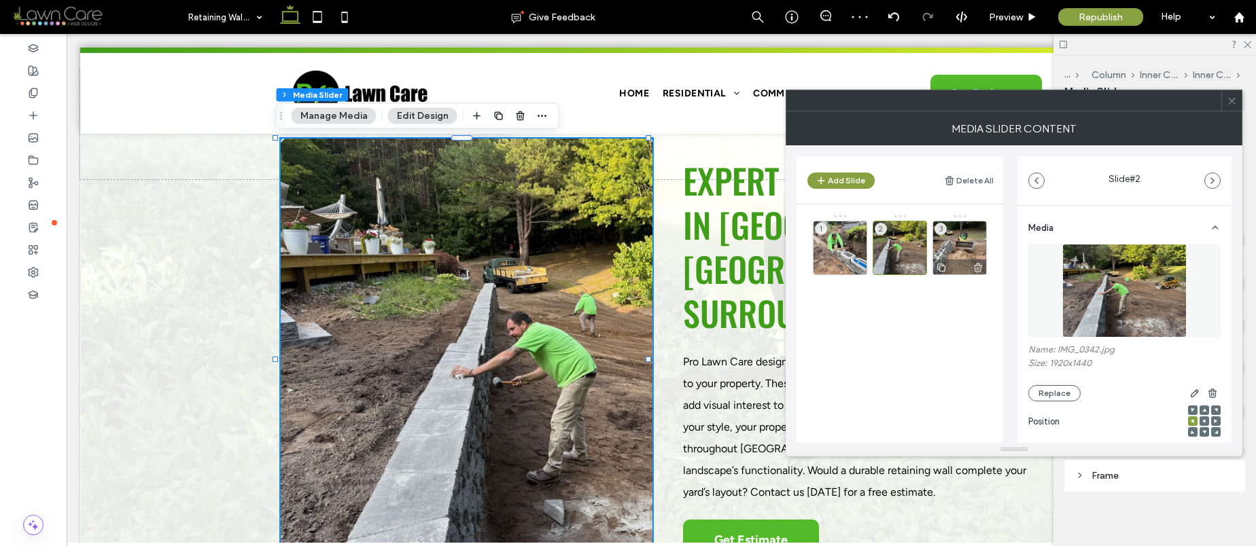
click at [963, 247] on div "3" at bounding box center [959, 248] width 54 height 54
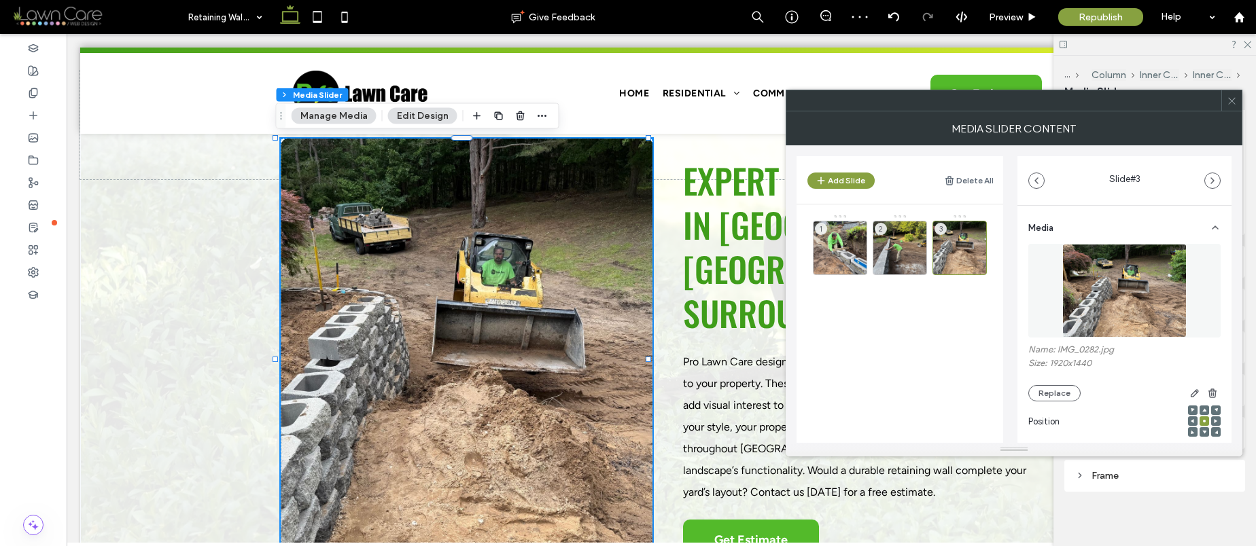
click at [1190, 421] on icon at bounding box center [1192, 421] width 4 height 4
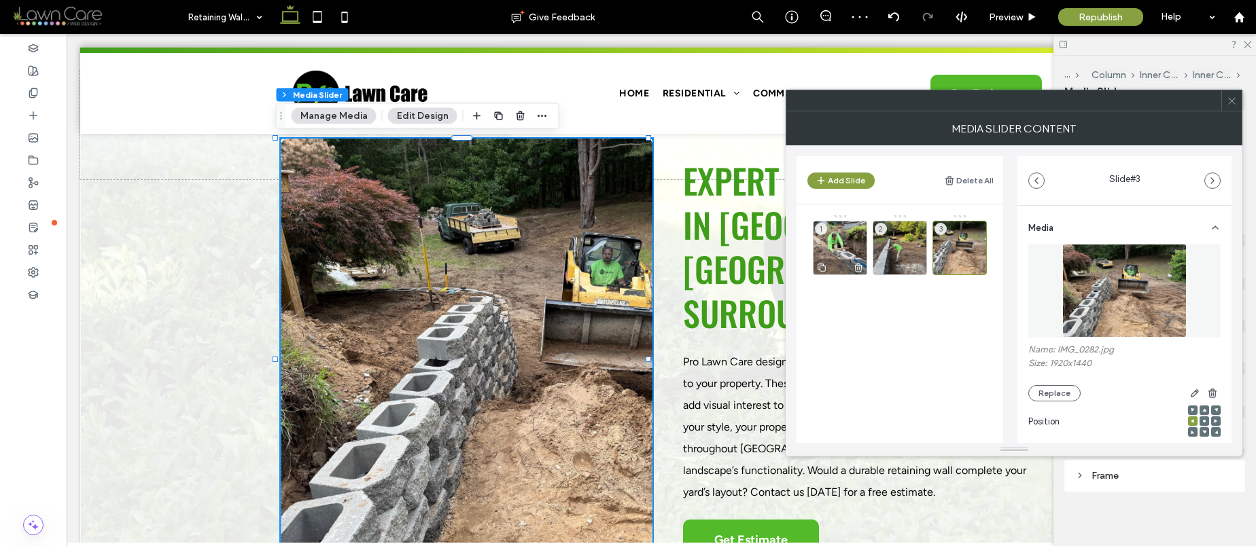
click at [846, 243] on div "1" at bounding box center [840, 248] width 54 height 54
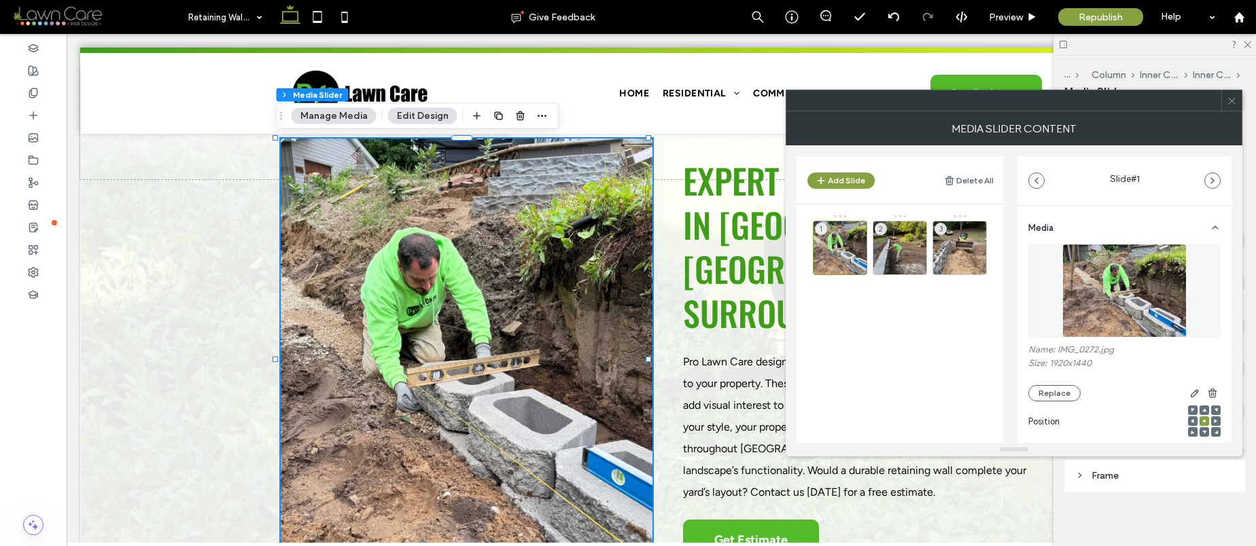
click at [1233, 102] on icon at bounding box center [1232, 101] width 10 height 10
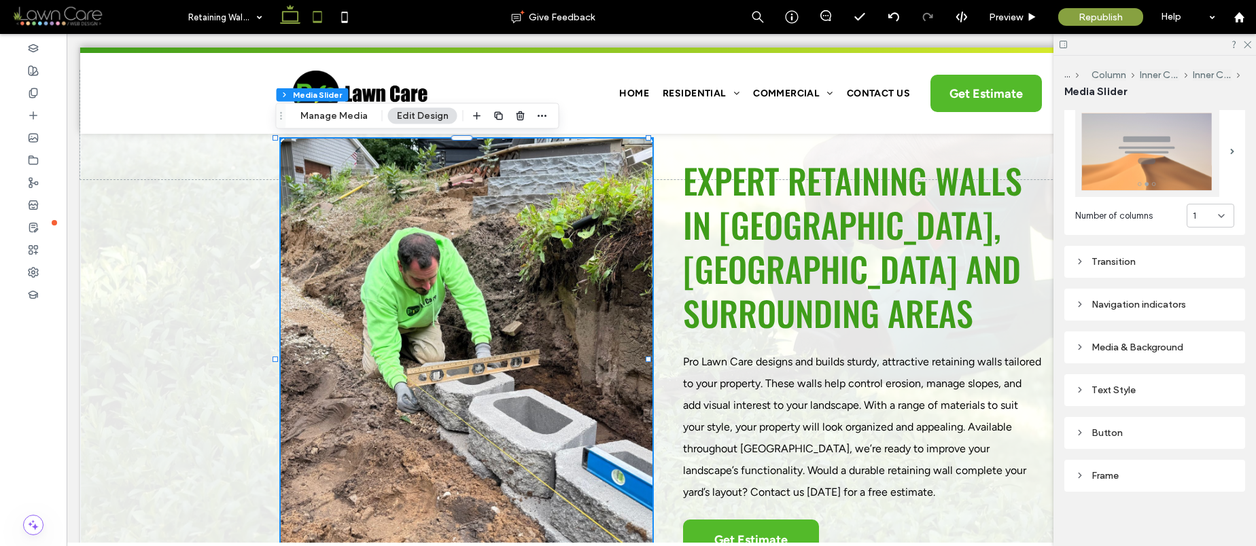
click at [318, 16] on icon at bounding box center [317, 16] width 27 height 27
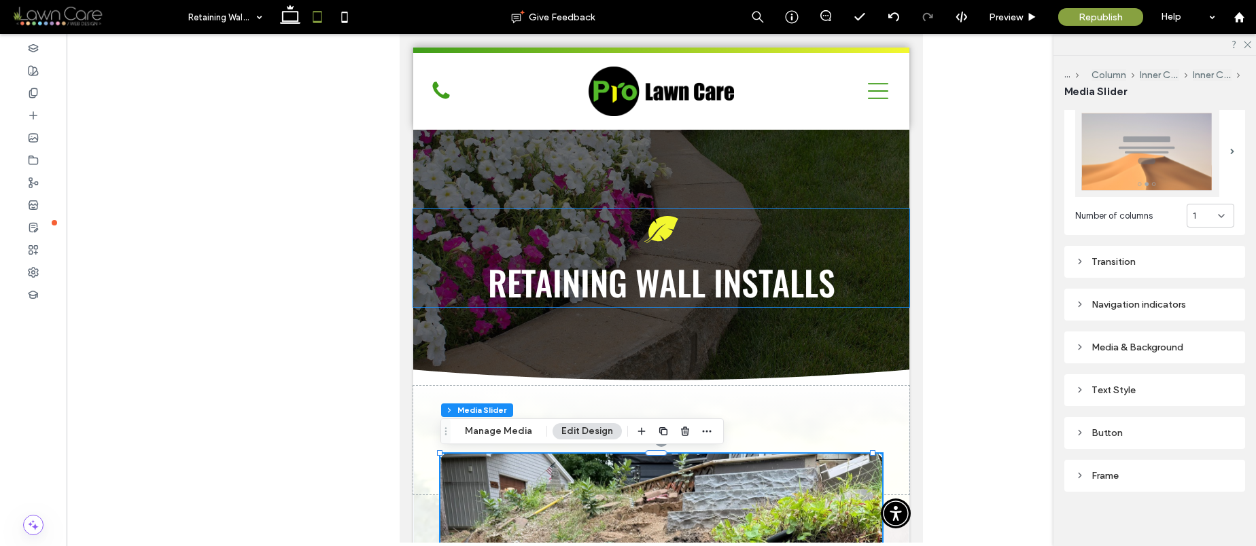
scroll to position [460, 0]
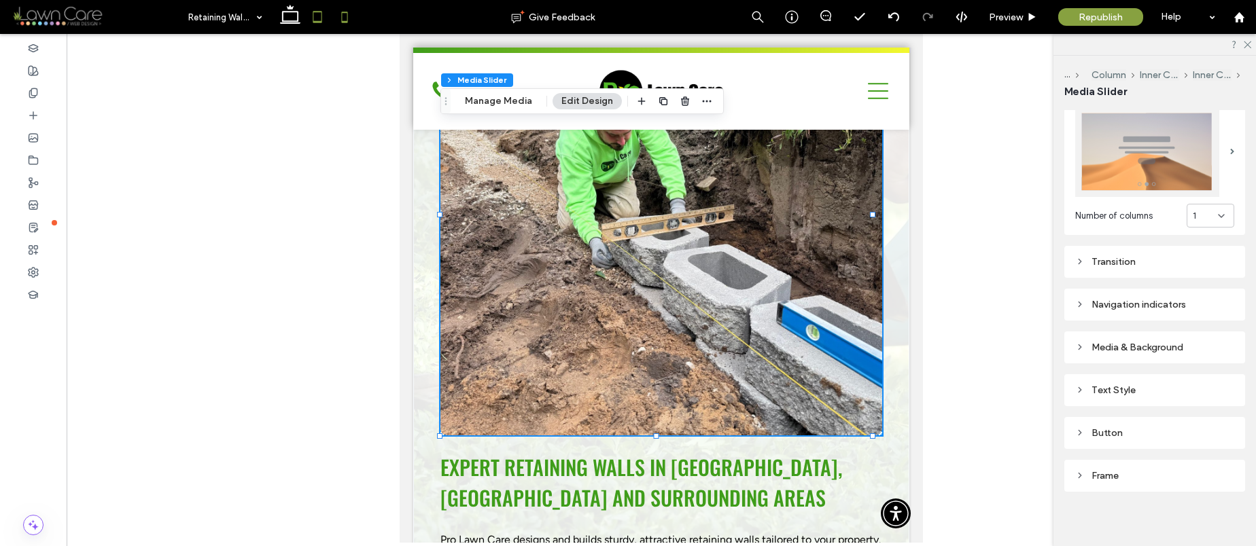
click at [340, 8] on icon at bounding box center [344, 16] width 27 height 27
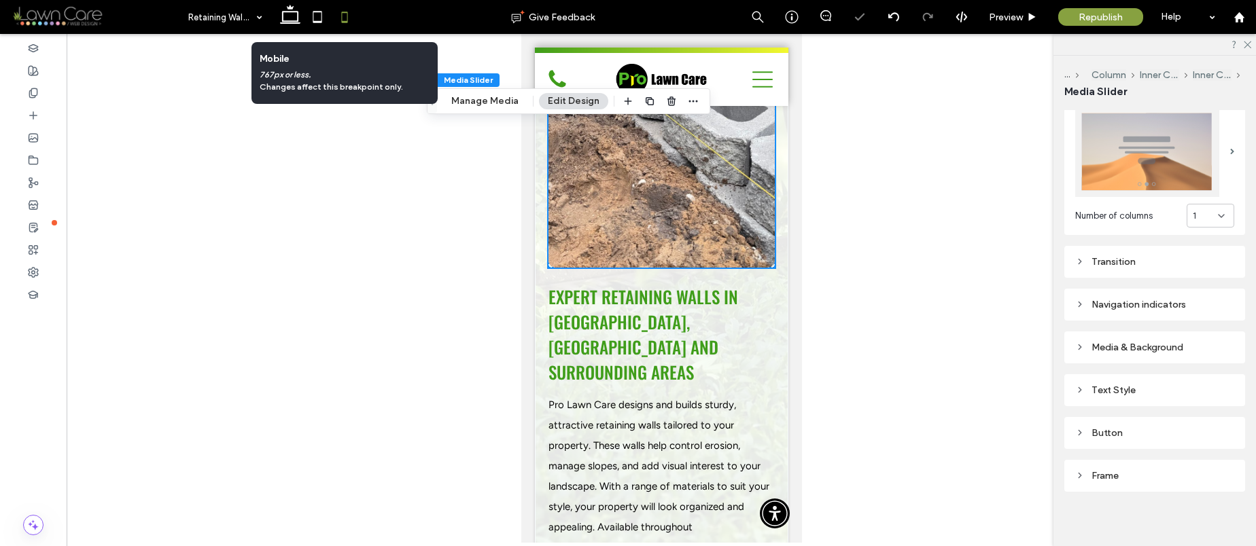
scroll to position [224, 0]
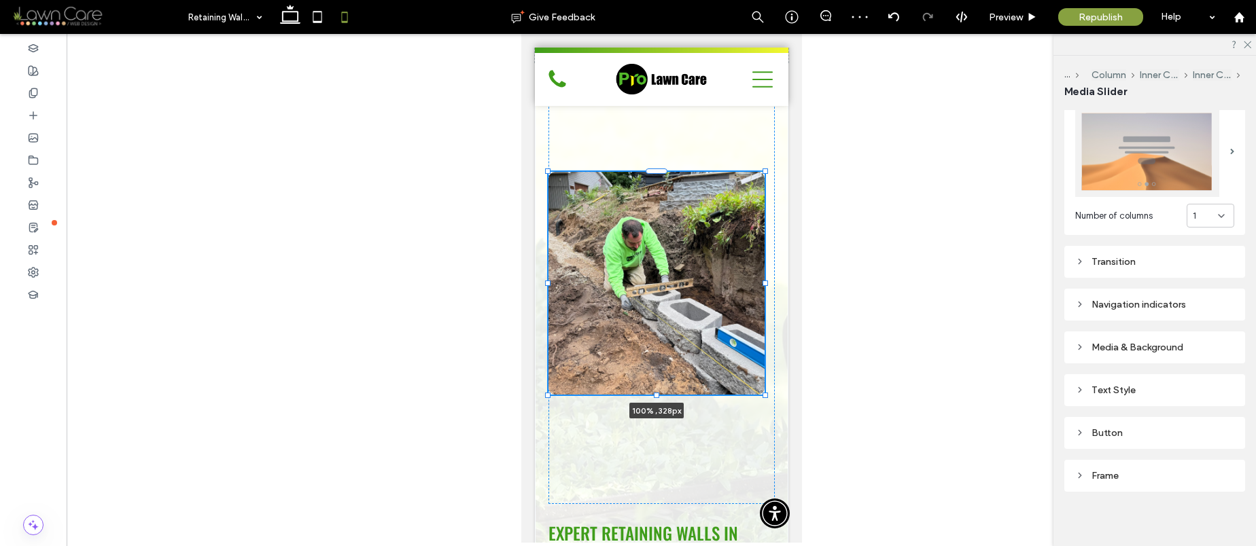
drag, startPoint x: 656, startPoint y: 504, endPoint x: 654, endPoint y: 394, distance: 109.4
click at [654, 394] on div at bounding box center [655, 395] width 5 height 5
type input "***"
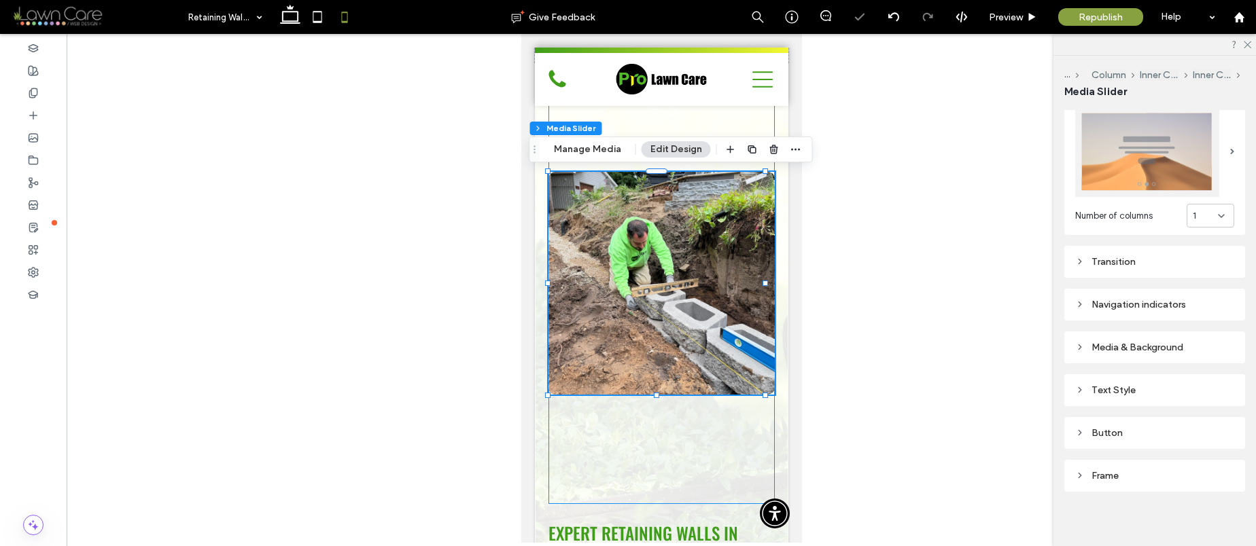
click at [671, 438] on div "a a a a 100% , 328px" at bounding box center [661, 284] width 226 height 442
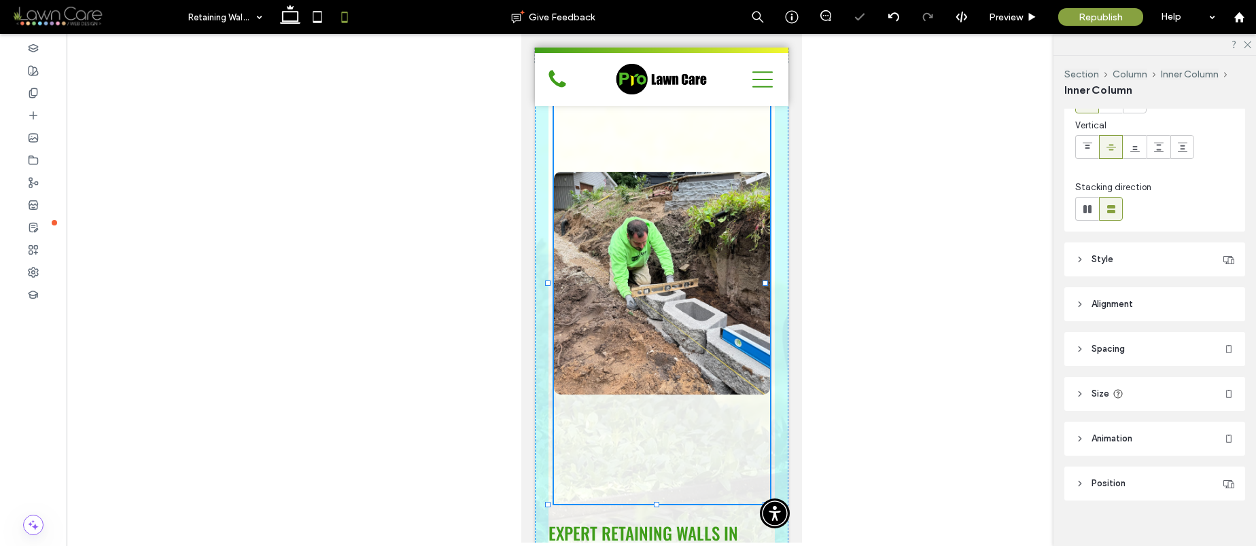
scroll to position [108, 0]
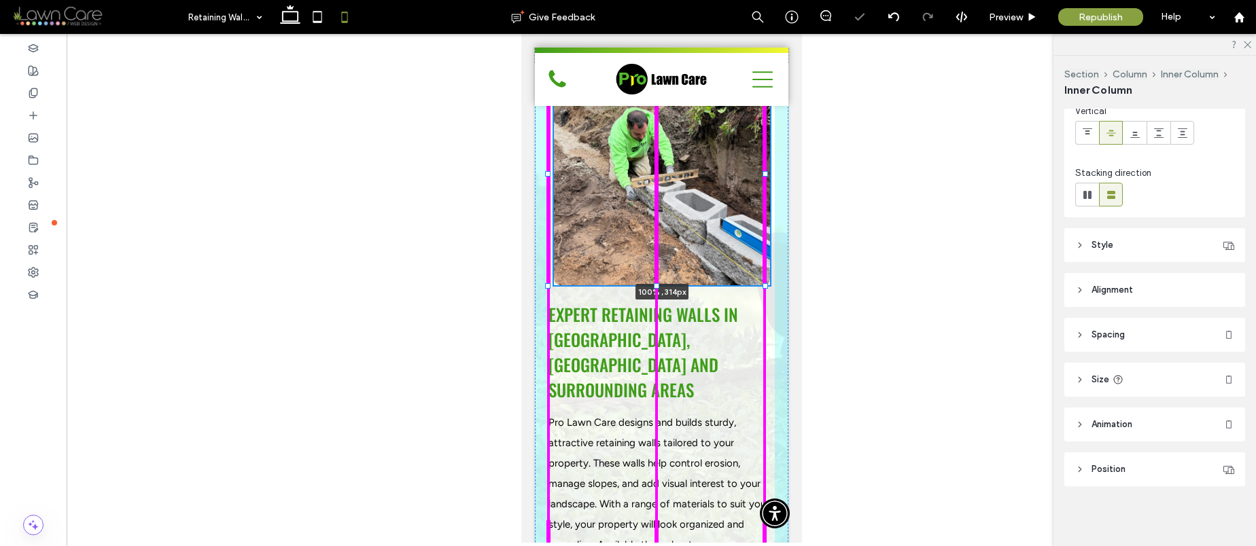
drag, startPoint x: 656, startPoint y: 503, endPoint x: 665, endPoint y: 376, distance: 126.7
click at [665, 376] on div "a a a a 100% , 314px eXPERT Retaining Walls in Benzonia Township, MI and Surrou…" at bounding box center [660, 378] width 253 height 696
type input "***"
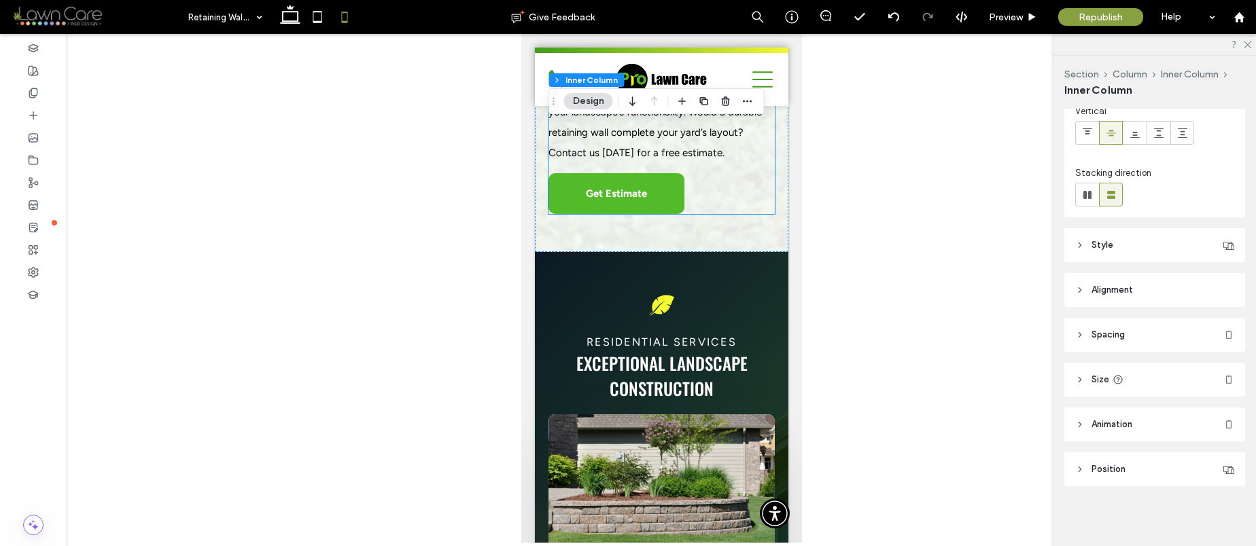
scroll to position [698, 0]
click at [286, 22] on use at bounding box center [290, 14] width 20 height 19
type input "**"
type input "***"
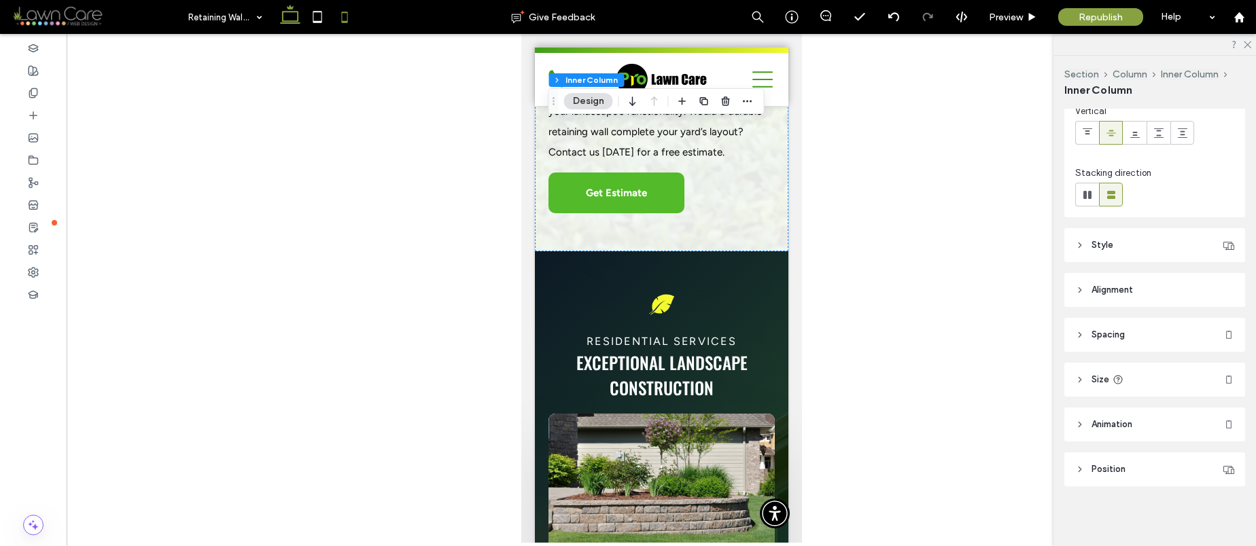
type input "***"
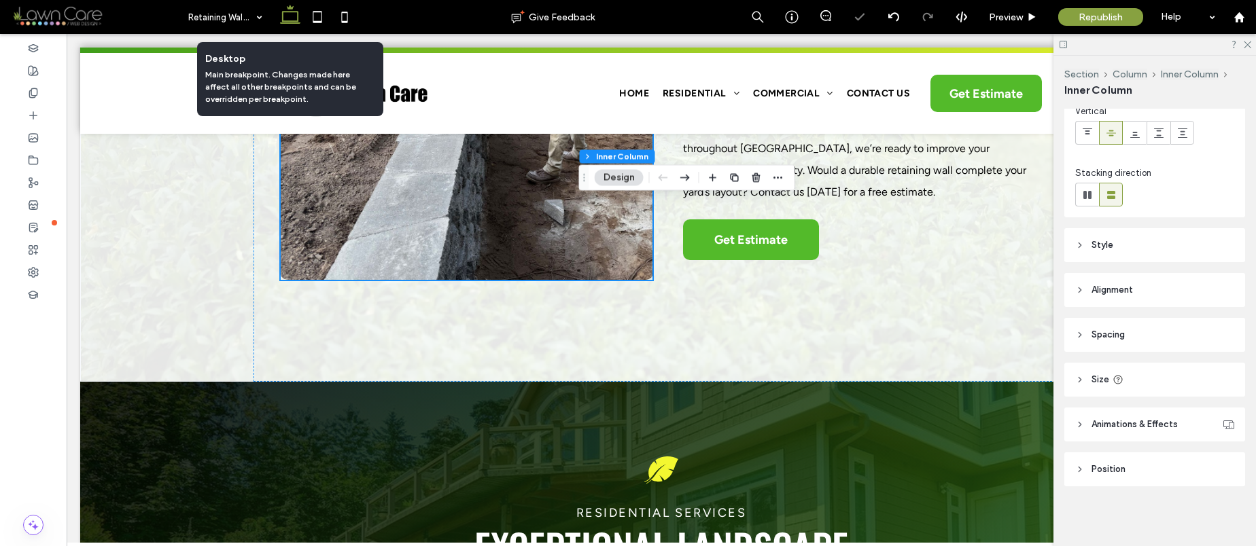
scroll to position [336, 0]
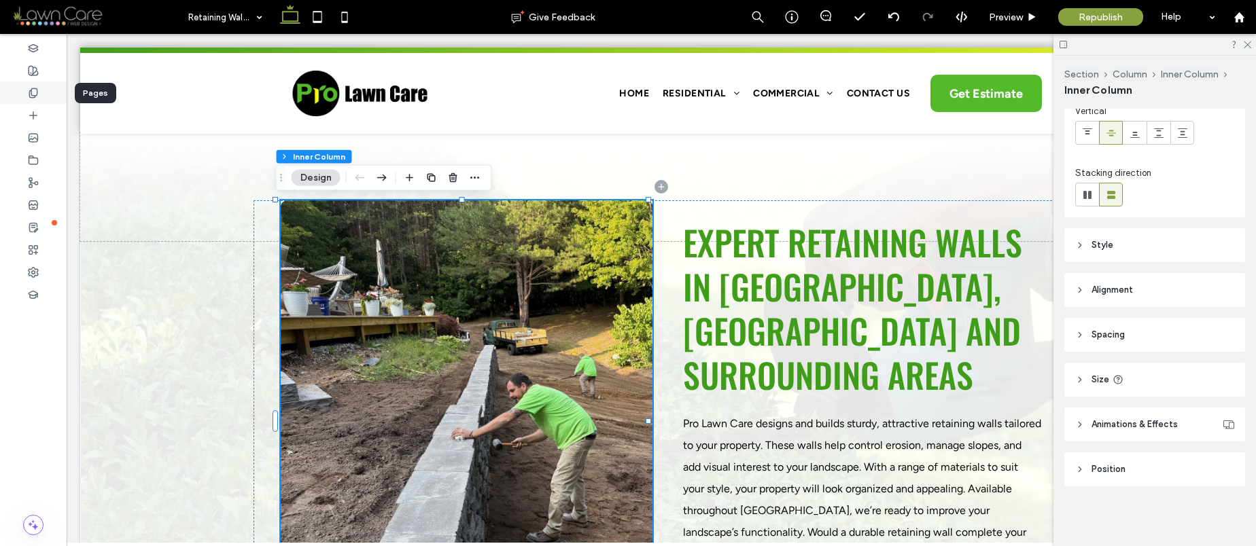
click at [33, 99] on div at bounding box center [33, 93] width 67 height 22
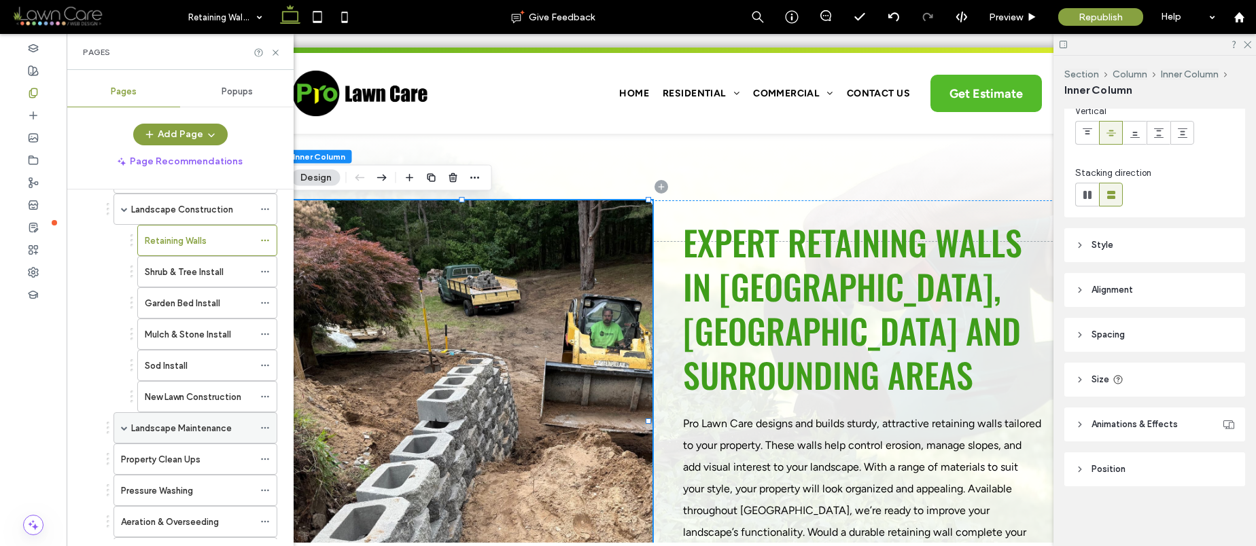
scroll to position [124, 0]
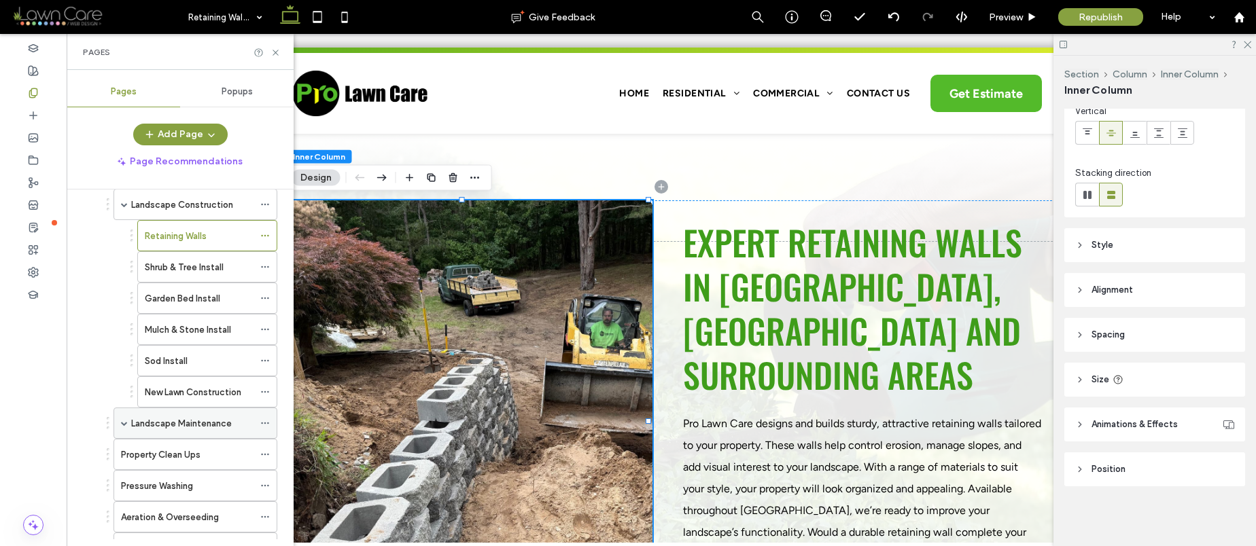
click at [127, 418] on span at bounding box center [124, 423] width 7 height 30
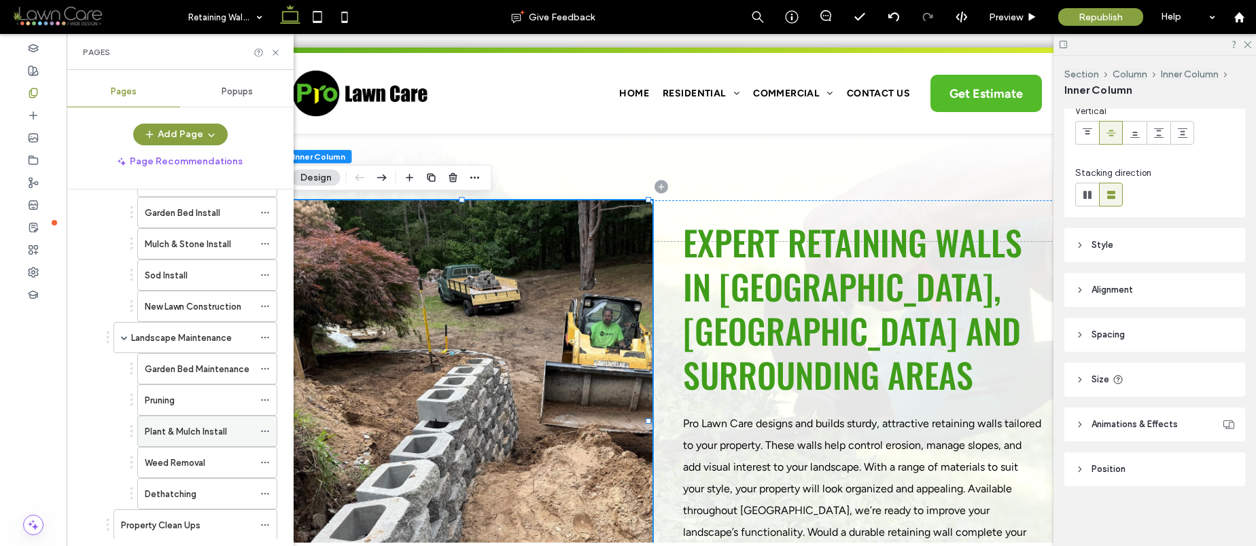
scroll to position [211, 0]
click at [192, 399] on div "Pruning" at bounding box center [199, 399] width 109 height 14
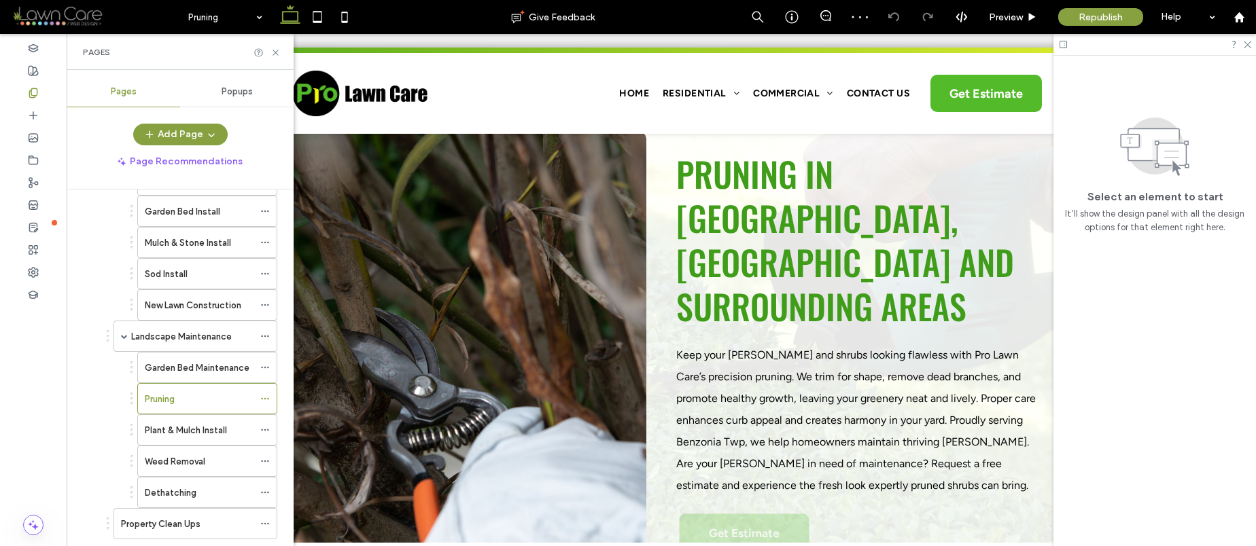
scroll to position [409, 0]
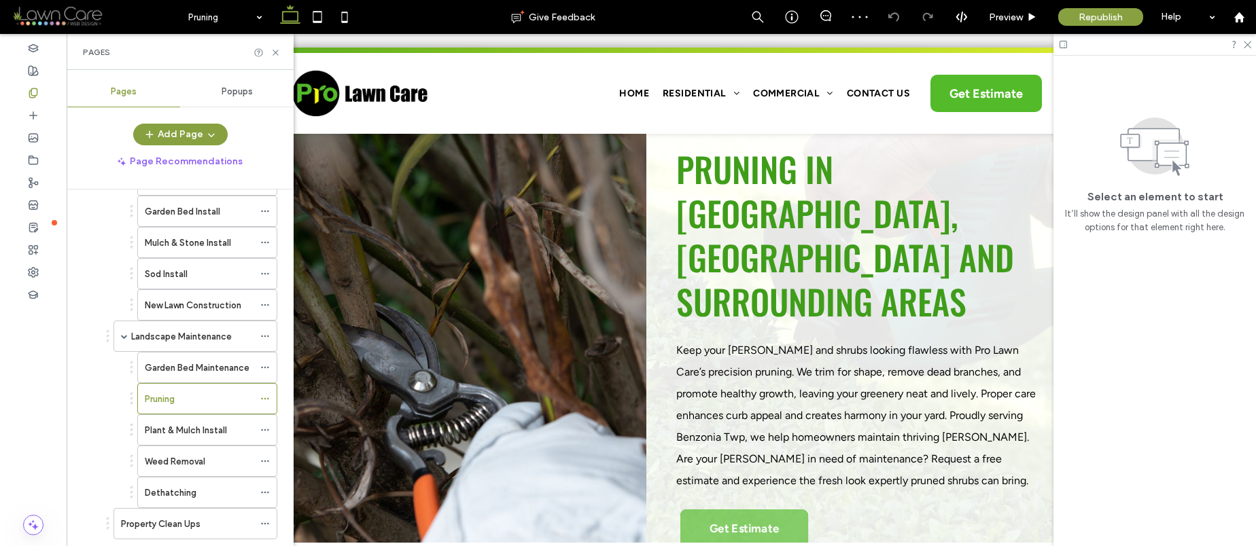
click at [588, 400] on link at bounding box center [463, 347] width 387 height 468
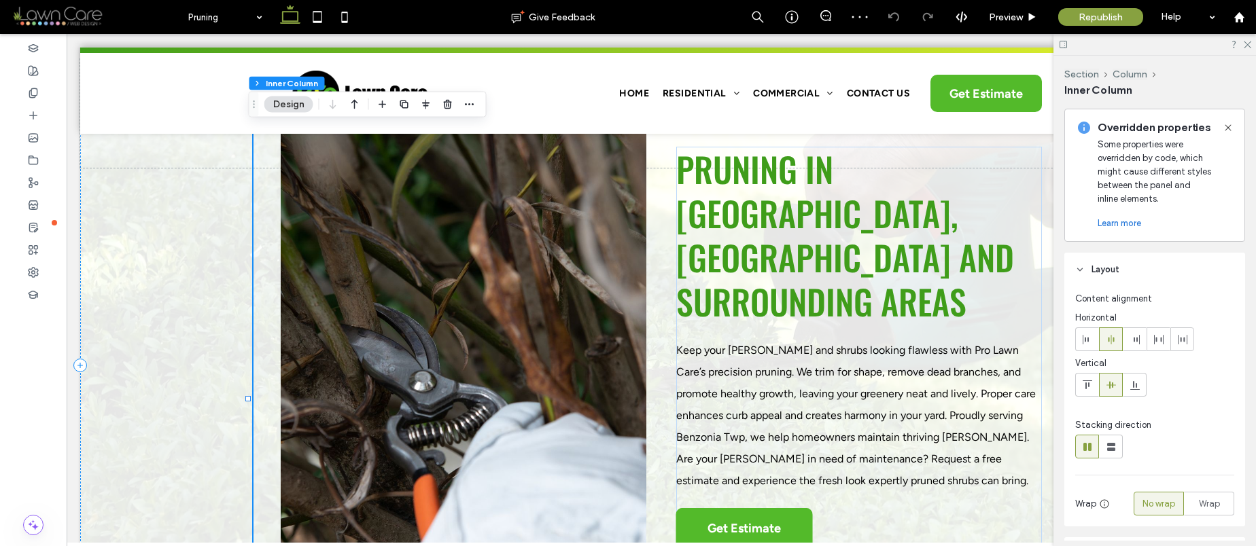
click at [588, 400] on link at bounding box center [463, 347] width 387 height 468
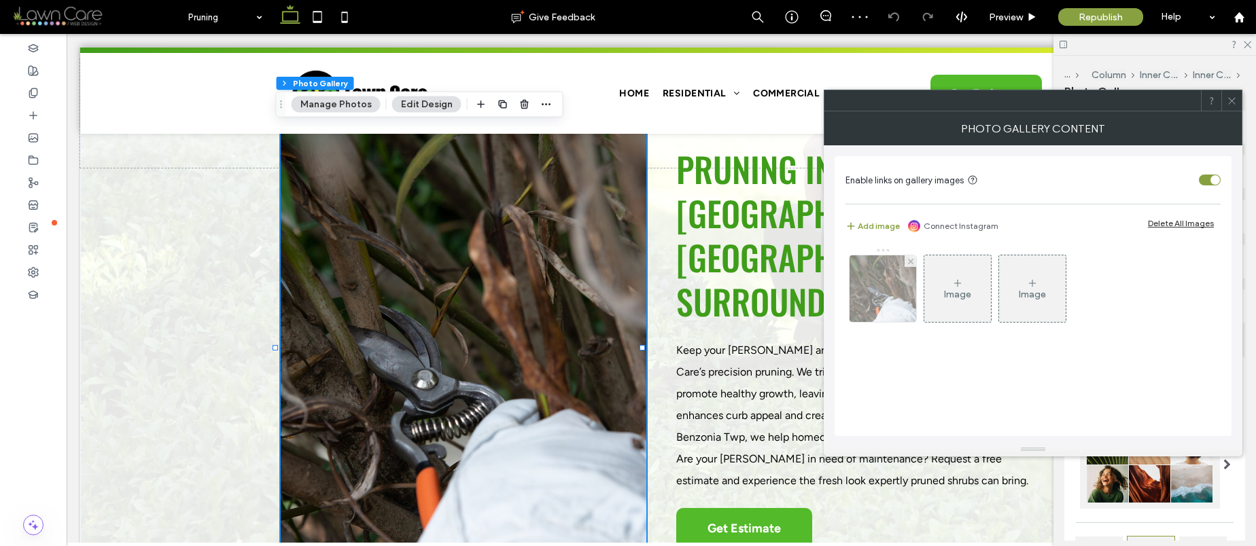
click at [884, 289] on img at bounding box center [883, 288] width 100 height 67
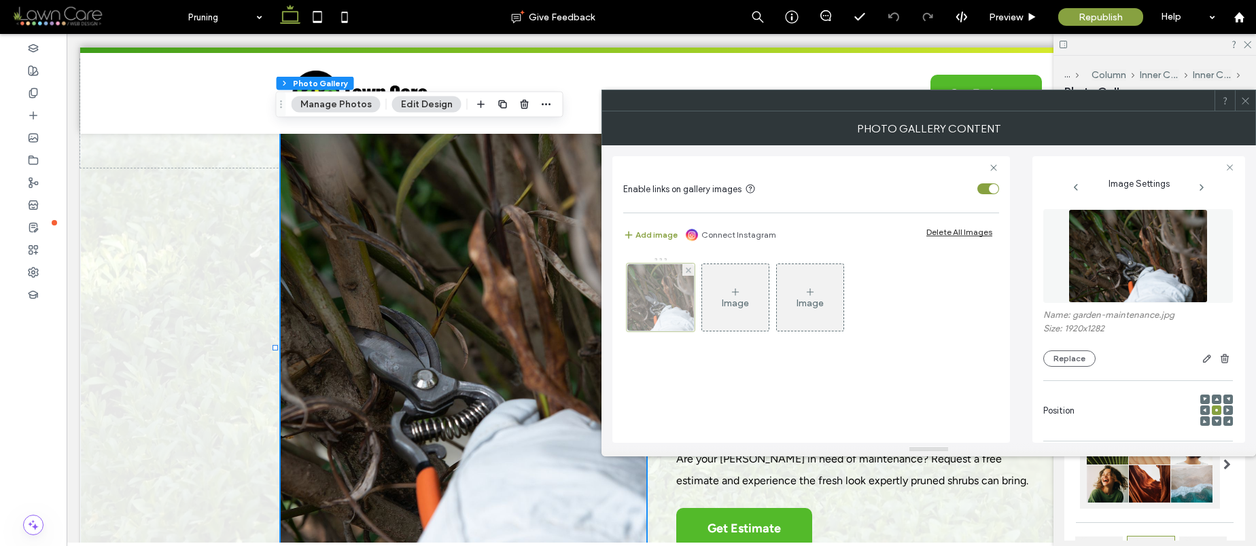
click at [650, 294] on div at bounding box center [661, 298] width 68 height 68
click at [1159, 272] on img at bounding box center [1138, 256] width 140 height 94
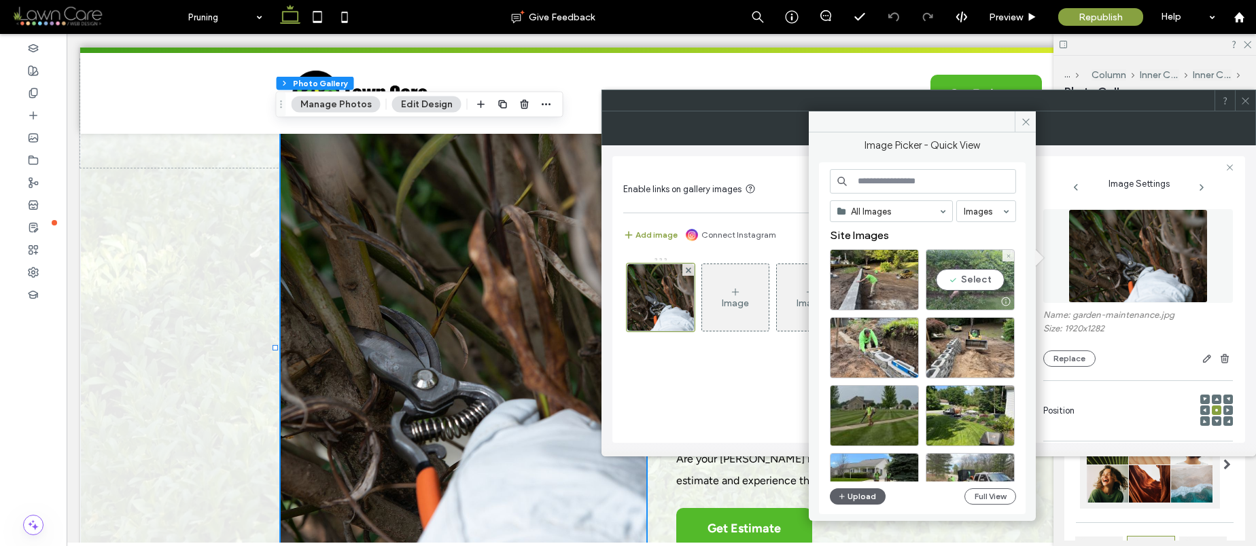
click at [978, 275] on div "Select" at bounding box center [969, 279] width 89 height 61
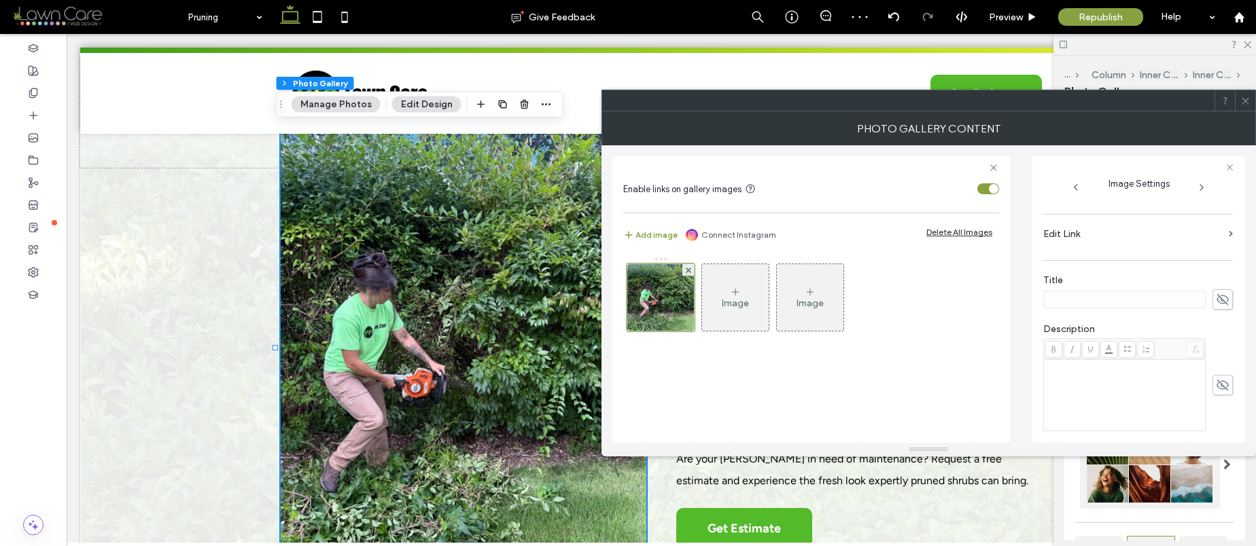
scroll to position [388, 0]
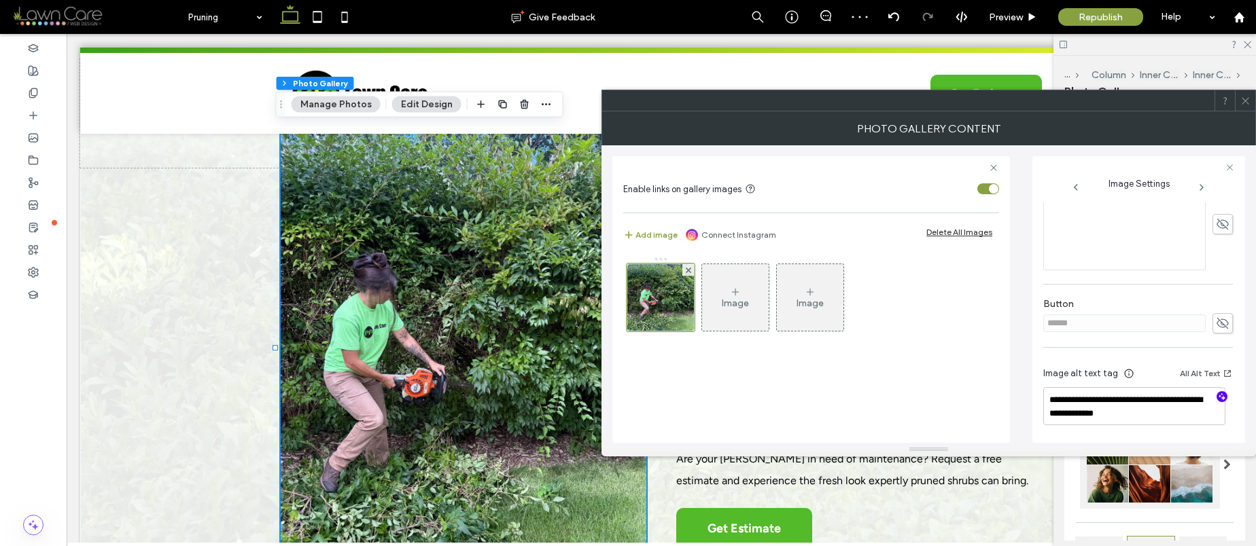
click at [1217, 394] on icon "button" at bounding box center [1222, 397] width 10 height 10
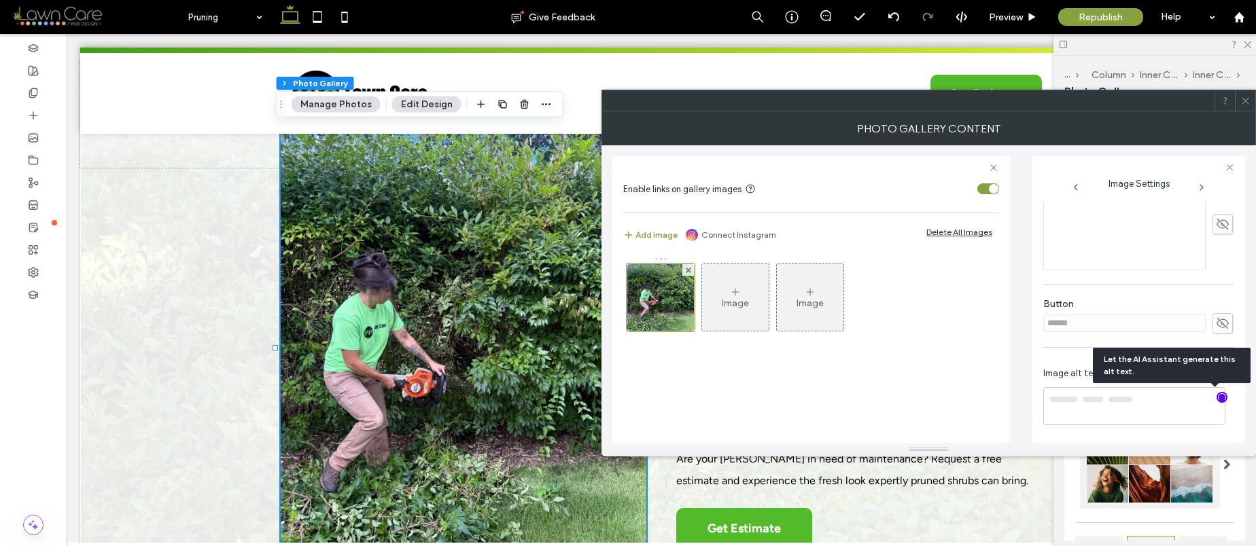
type textarea "**********"
click at [1247, 96] on icon at bounding box center [1245, 101] width 10 height 10
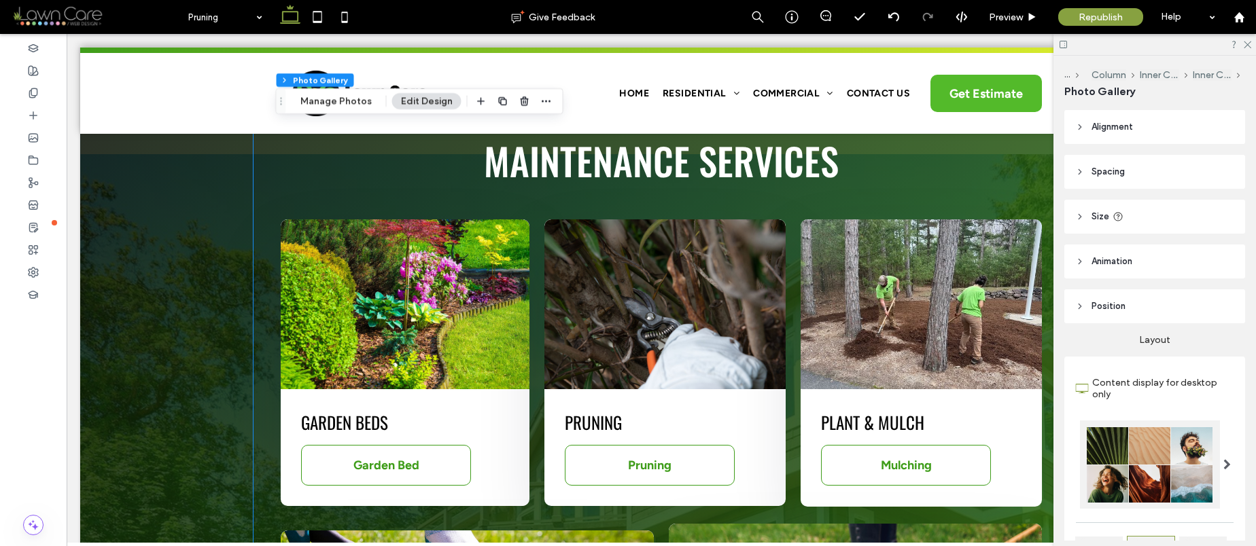
scroll to position [1131, 0]
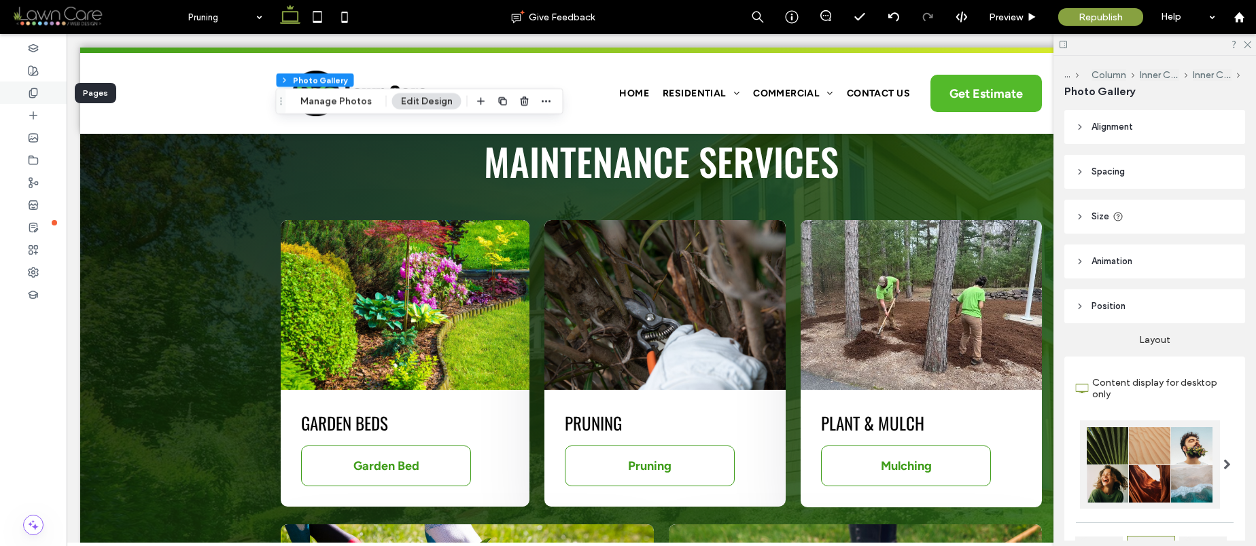
click at [33, 94] on use at bounding box center [32, 92] width 7 height 9
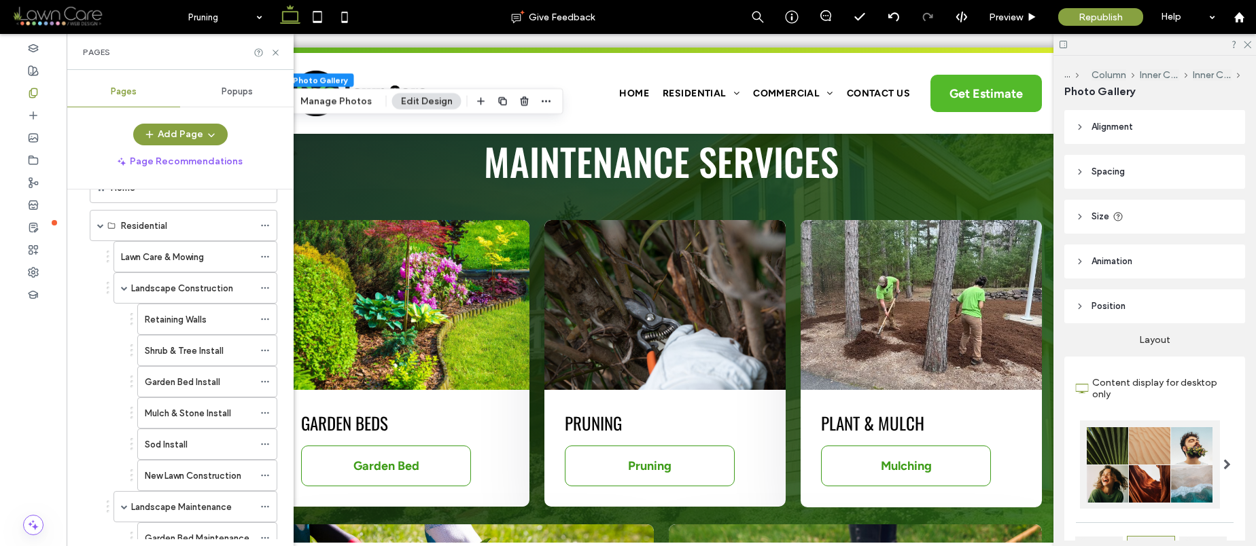
scroll to position [19, 0]
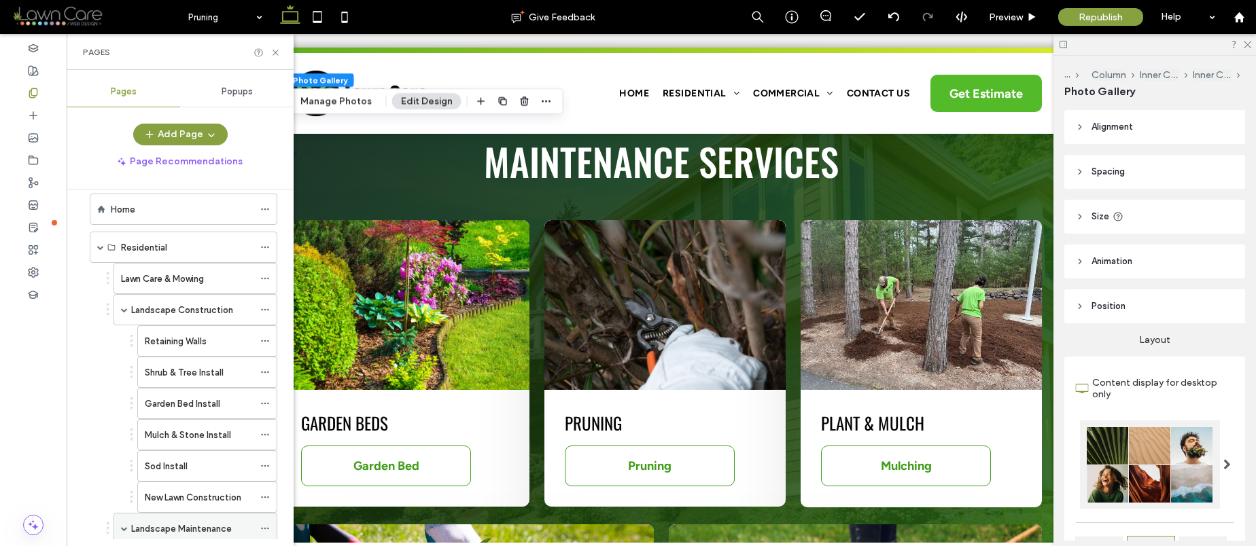
click at [123, 526] on span at bounding box center [124, 528] width 7 height 7
click at [125, 312] on span at bounding box center [124, 309] width 7 height 7
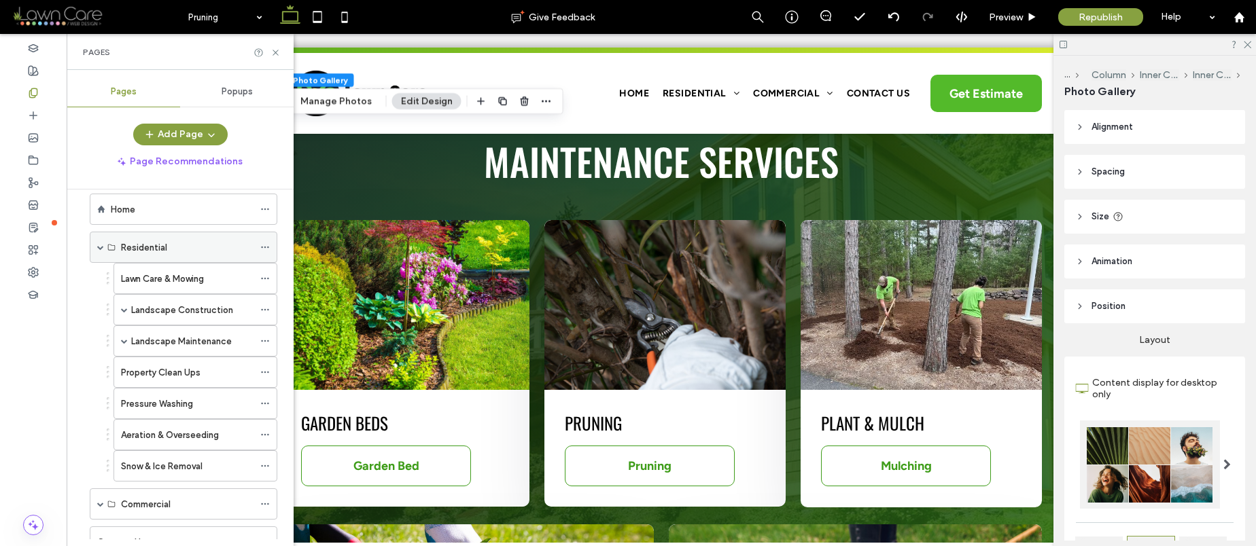
click at [99, 250] on span at bounding box center [100, 247] width 7 height 7
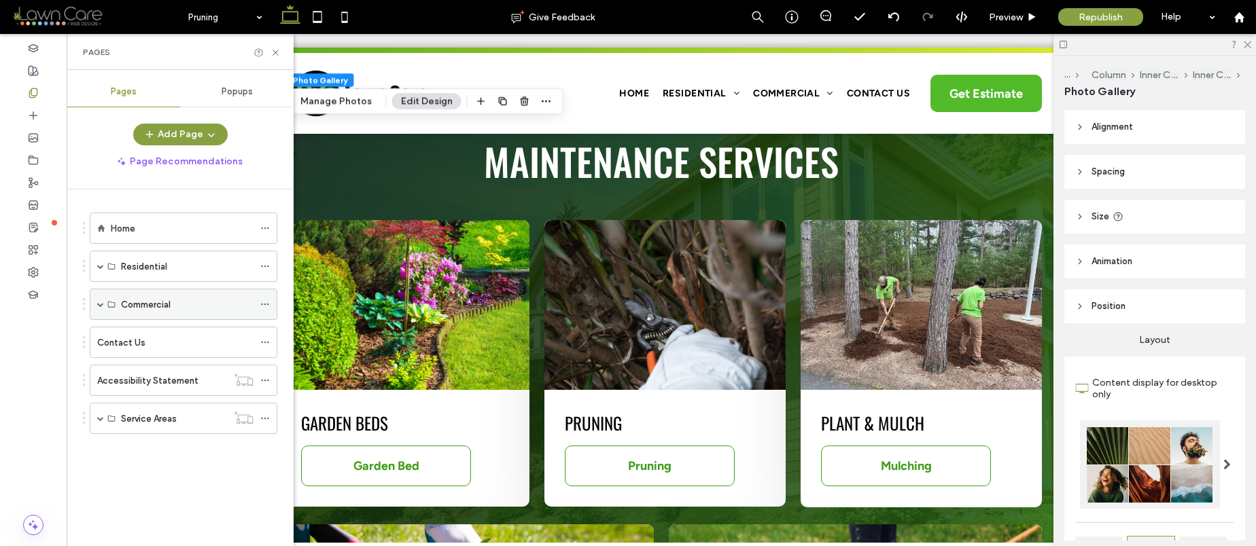
click at [101, 301] on span at bounding box center [100, 304] width 7 height 7
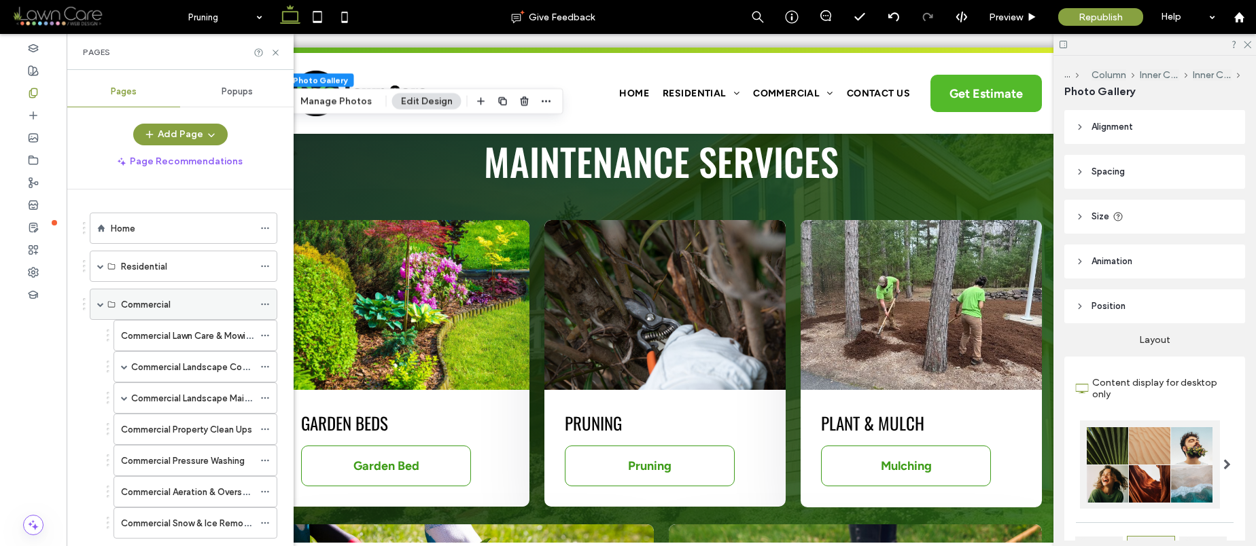
click at [99, 303] on span at bounding box center [100, 304] width 7 height 7
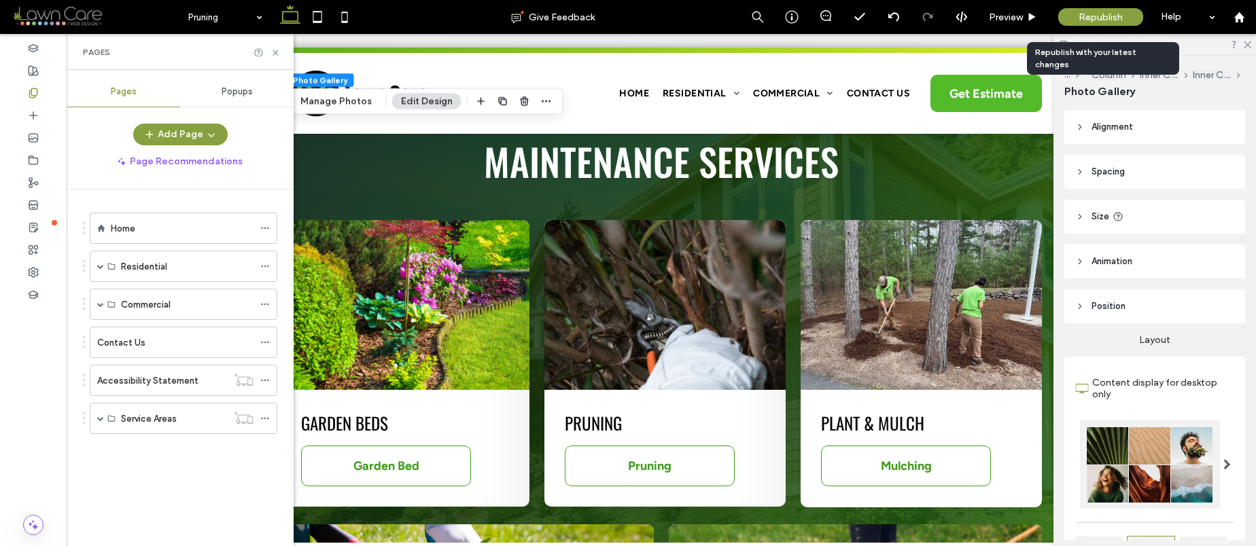
click at [1094, 16] on span "Republish" at bounding box center [1100, 18] width 44 height 12
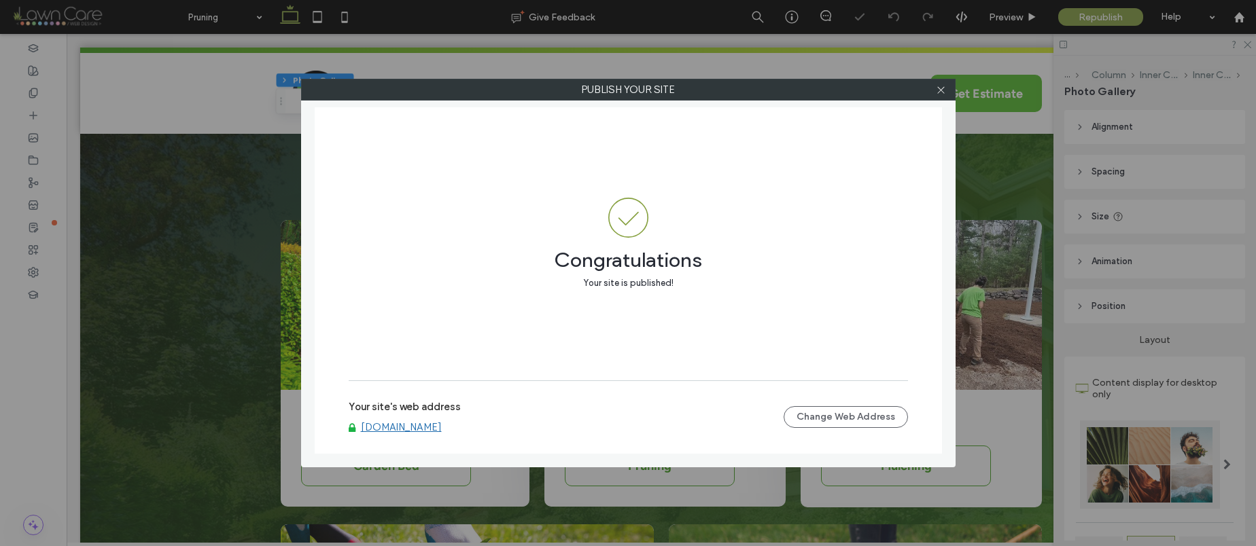
click at [433, 422] on link "[DOMAIN_NAME]" at bounding box center [401, 427] width 81 height 12
click at [940, 93] on icon at bounding box center [941, 90] width 10 height 10
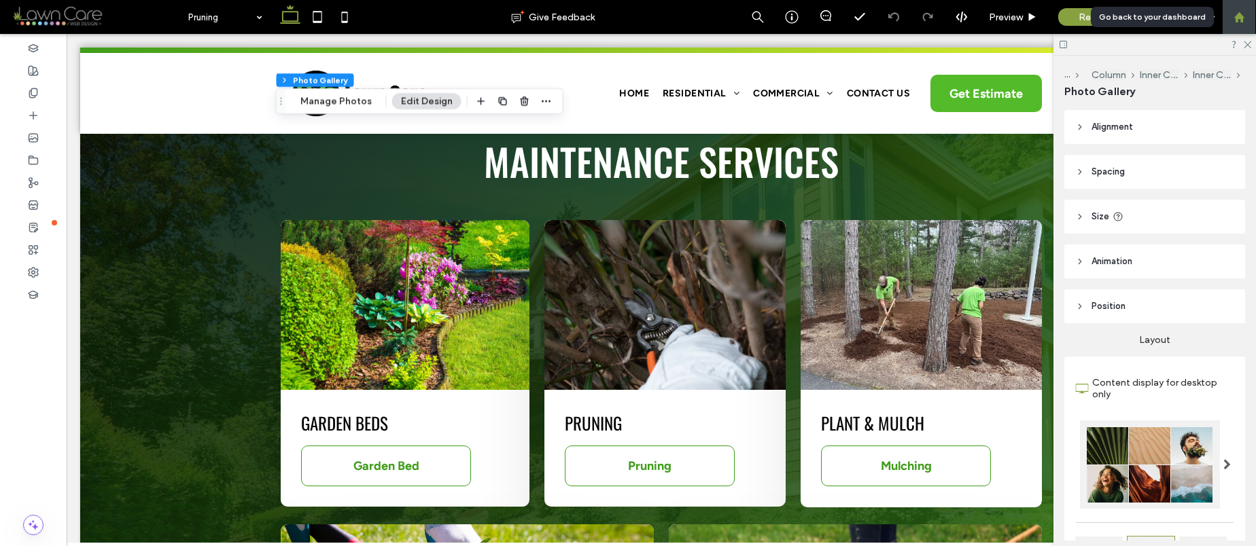
click at [1233, 18] on icon at bounding box center [1239, 18] width 12 height 12
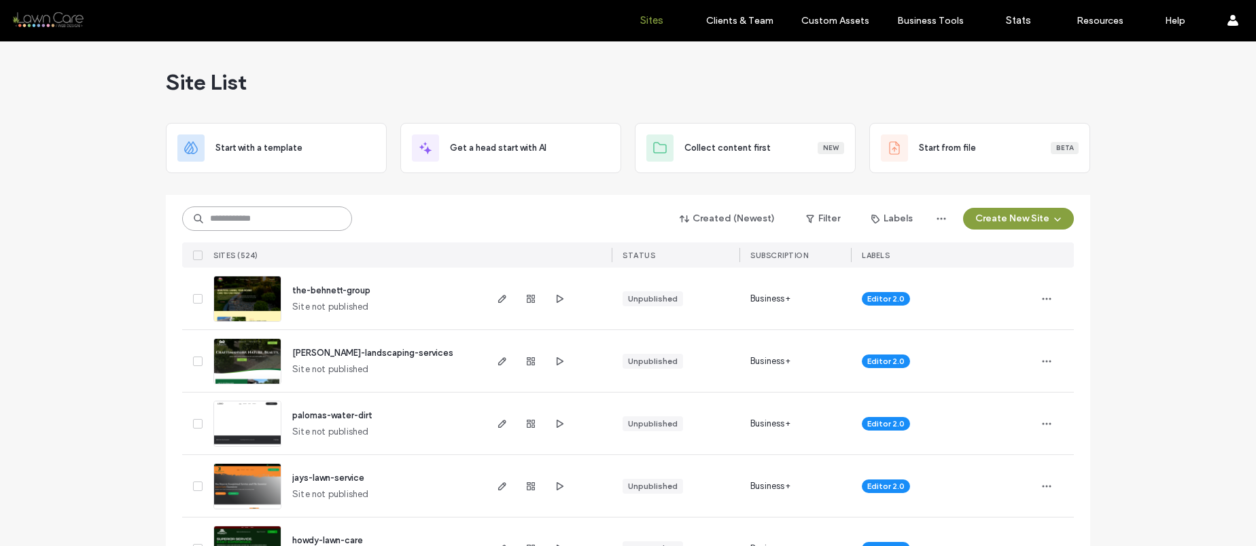
click at [299, 224] on input at bounding box center [267, 219] width 170 height 24
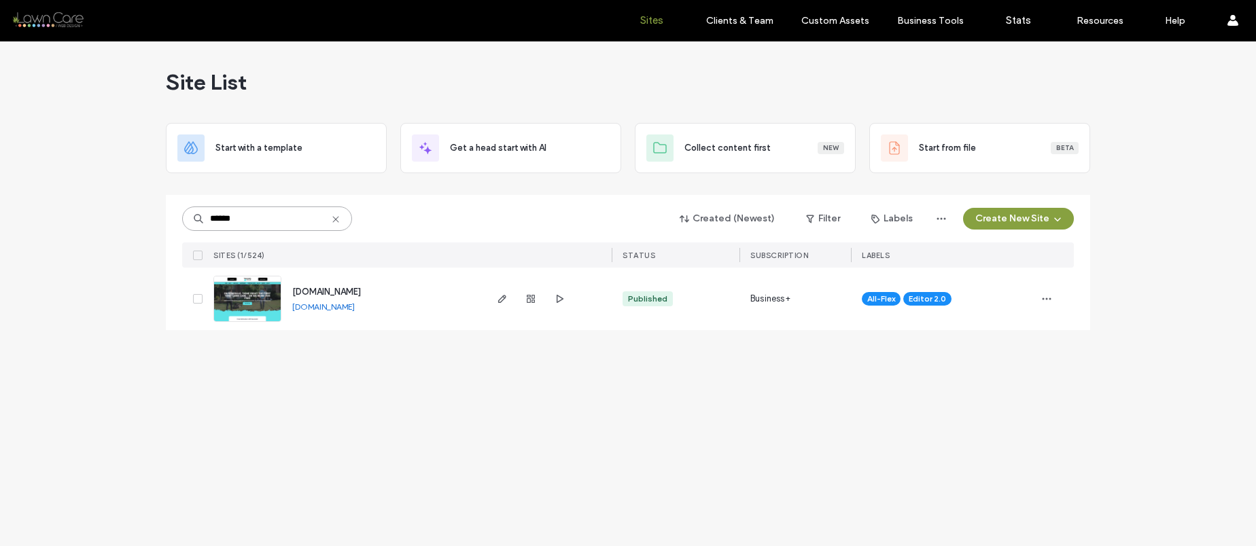
type input "******"
click at [326, 285] on div "[DOMAIN_NAME]" at bounding box center [326, 292] width 69 height 14
click at [327, 289] on span "[DOMAIN_NAME]" at bounding box center [326, 292] width 69 height 10
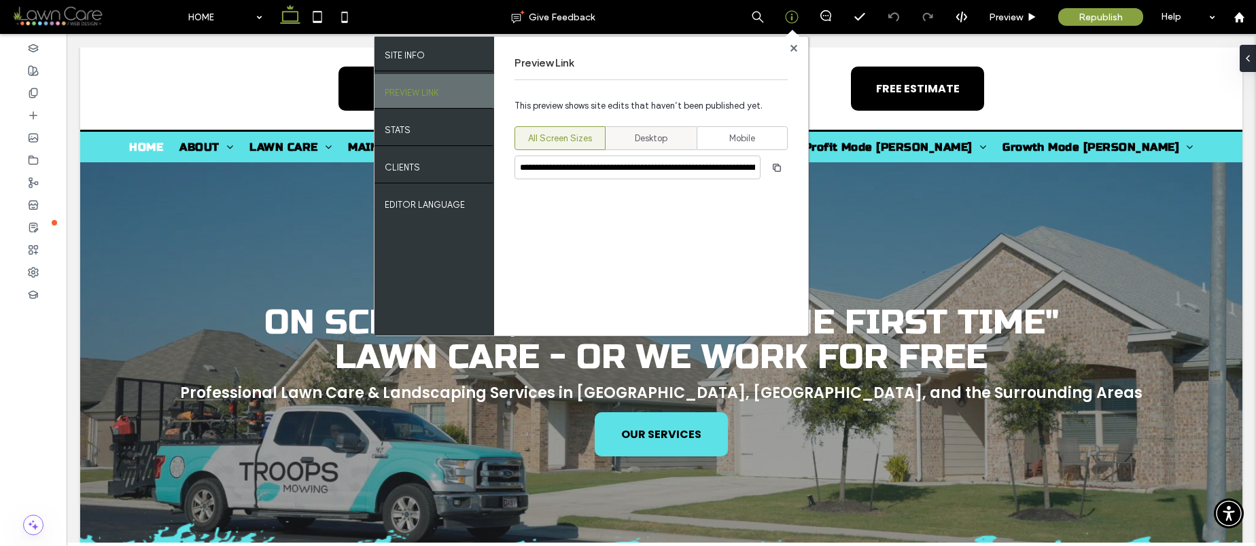
click at [639, 134] on span "Desktop" at bounding box center [651, 139] width 33 height 14
type input "**********"
click at [783, 173] on span "button" at bounding box center [777, 168] width 22 height 22
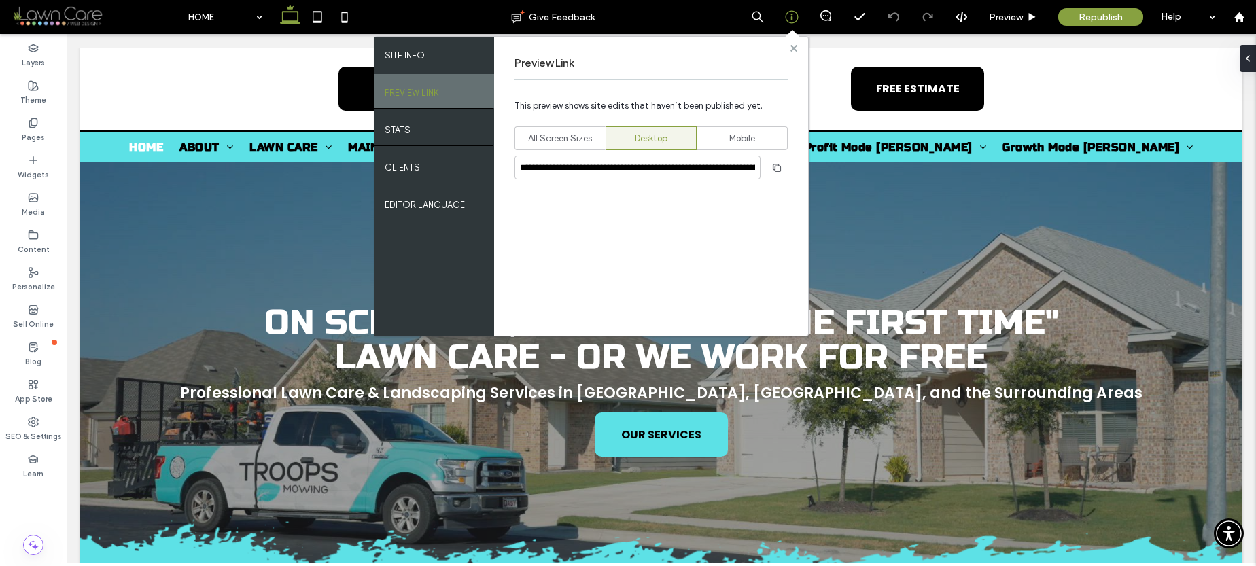
click at [790, 47] on icon at bounding box center [793, 48] width 7 height 7
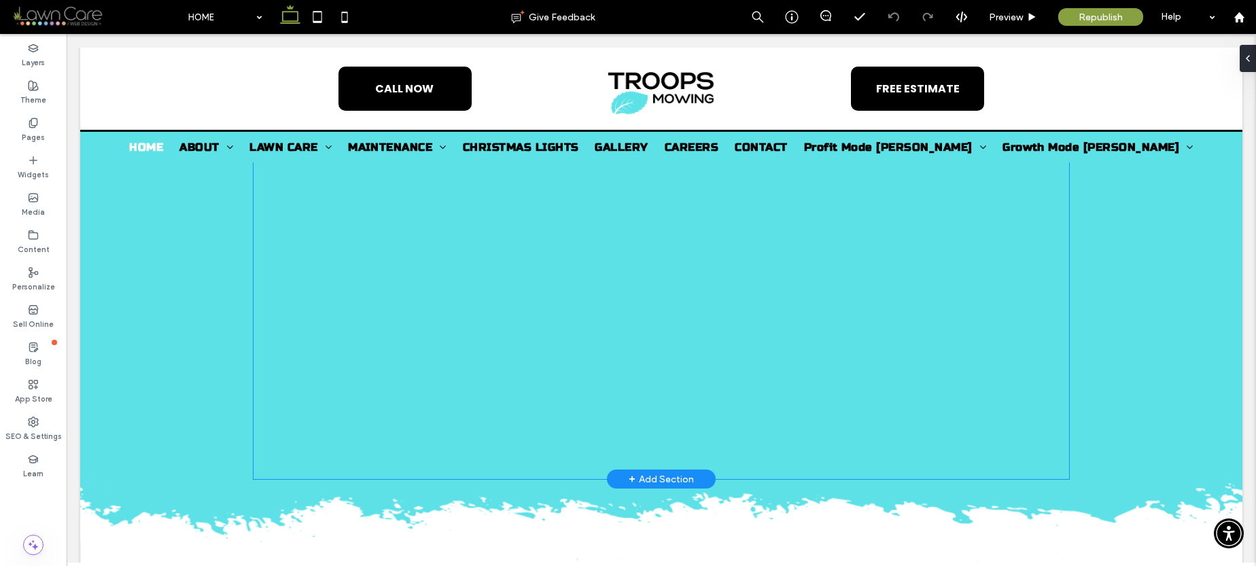
scroll to position [893, 0]
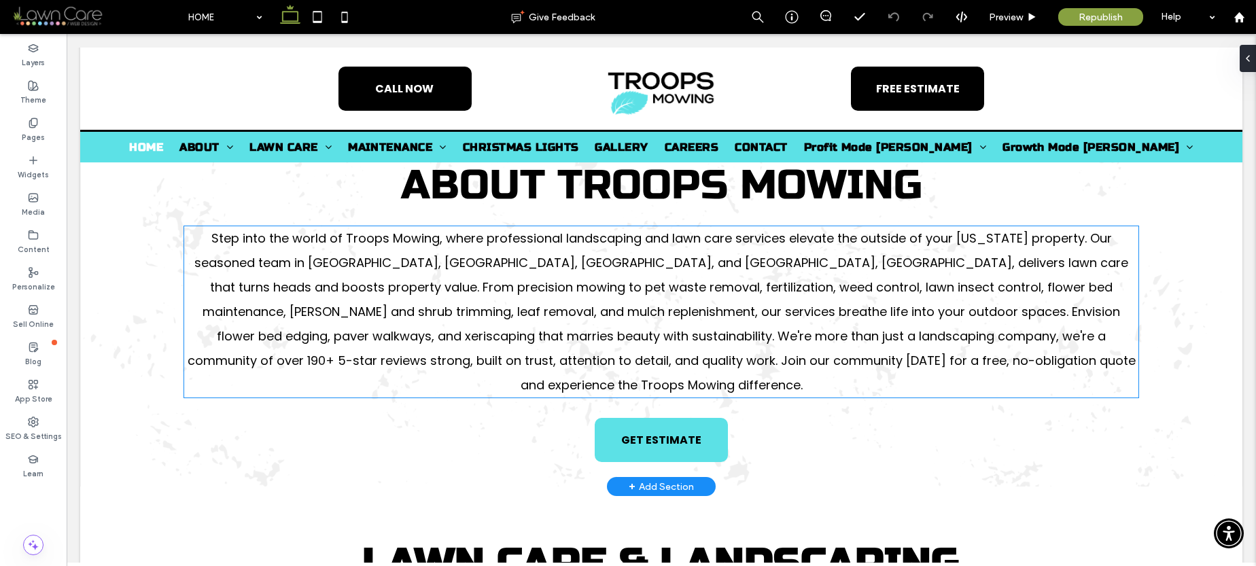
click at [612, 336] on span "Step into the world of Troops Mowing, where professional landscaping and lawn c…" at bounding box center [662, 312] width 948 height 164
click at [612, 336] on div "Step into the world of Troops Mowing, where professional landscaping and lawn c…" at bounding box center [661, 311] width 954 height 171
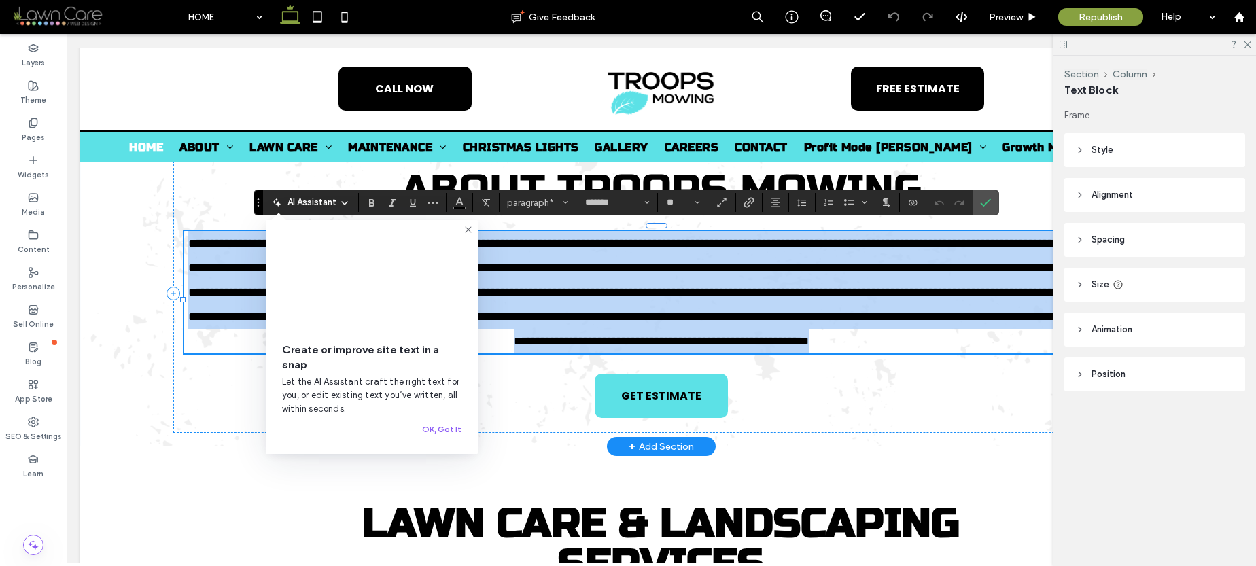
click at [494, 340] on span "**********" at bounding box center [663, 292] width 951 height 110
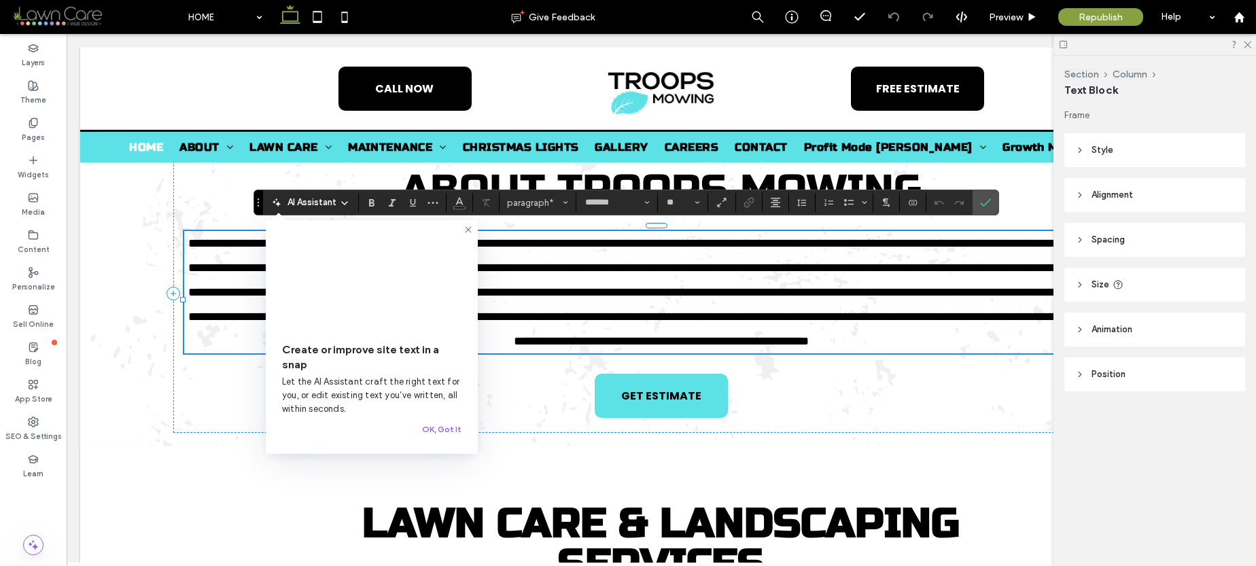
click at [468, 226] on icon at bounding box center [468, 229] width 11 height 11
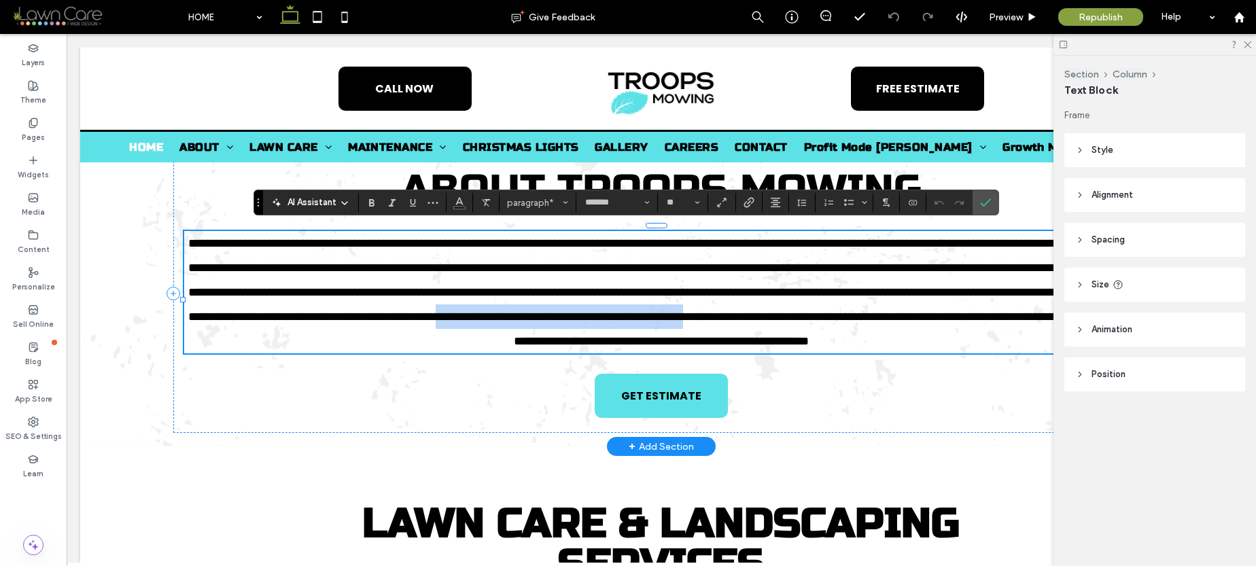
drag, startPoint x: 483, startPoint y: 334, endPoint x: 809, endPoint y: 334, distance: 326.2
click at [809, 334] on span "**********" at bounding box center [663, 292] width 951 height 110
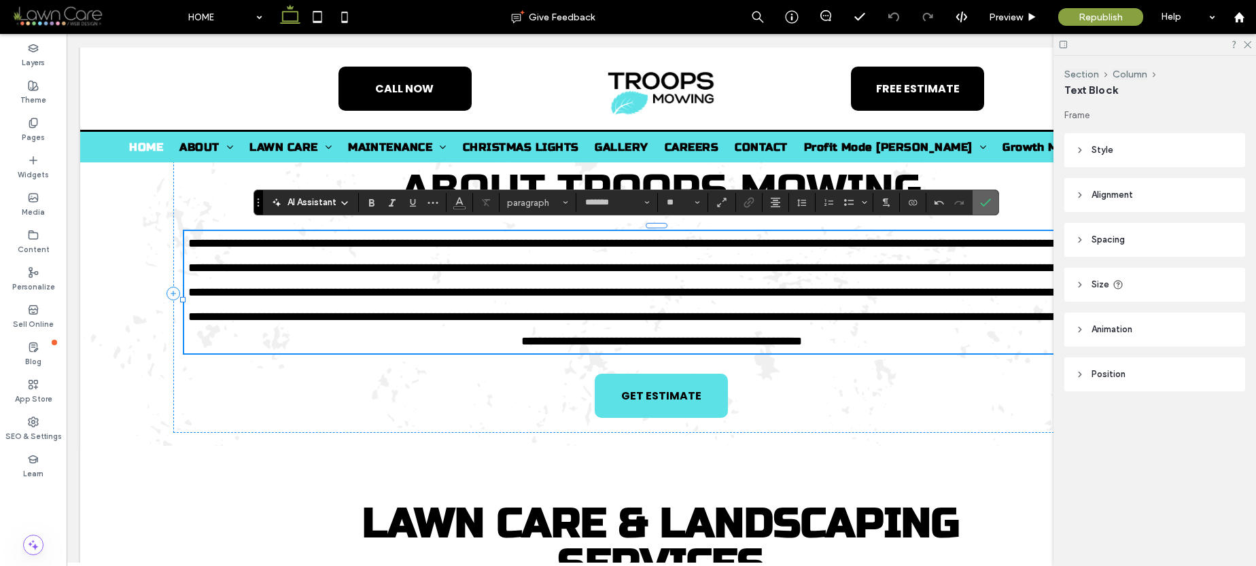
click at [982, 206] on use "Confirm" at bounding box center [985, 203] width 11 height 8
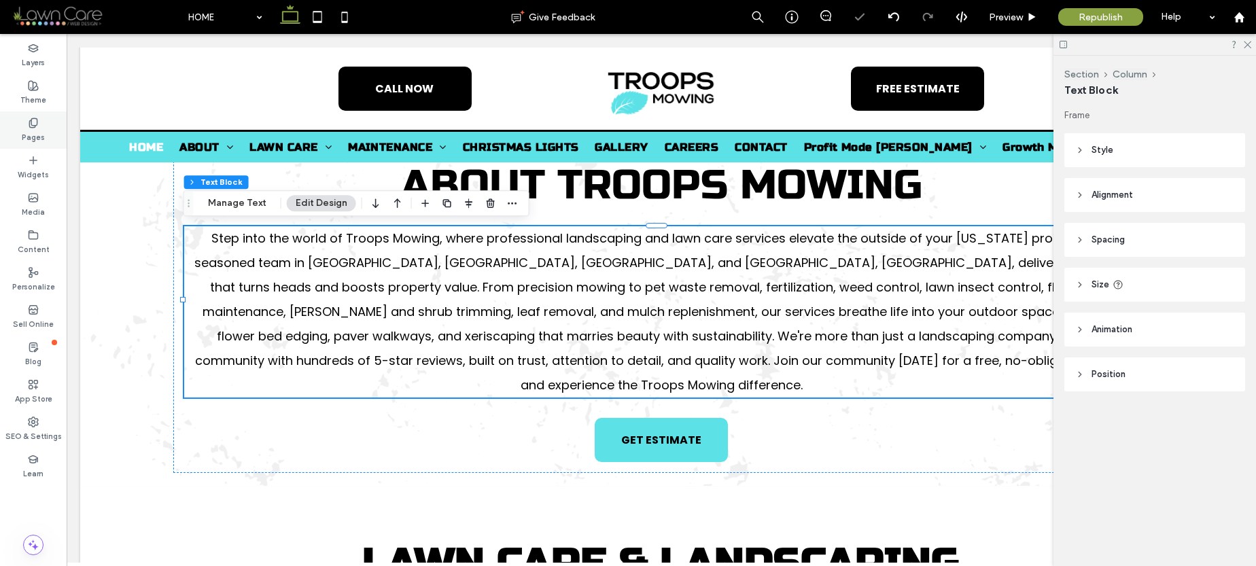
click at [42, 132] on label "Pages" at bounding box center [33, 135] width 23 height 15
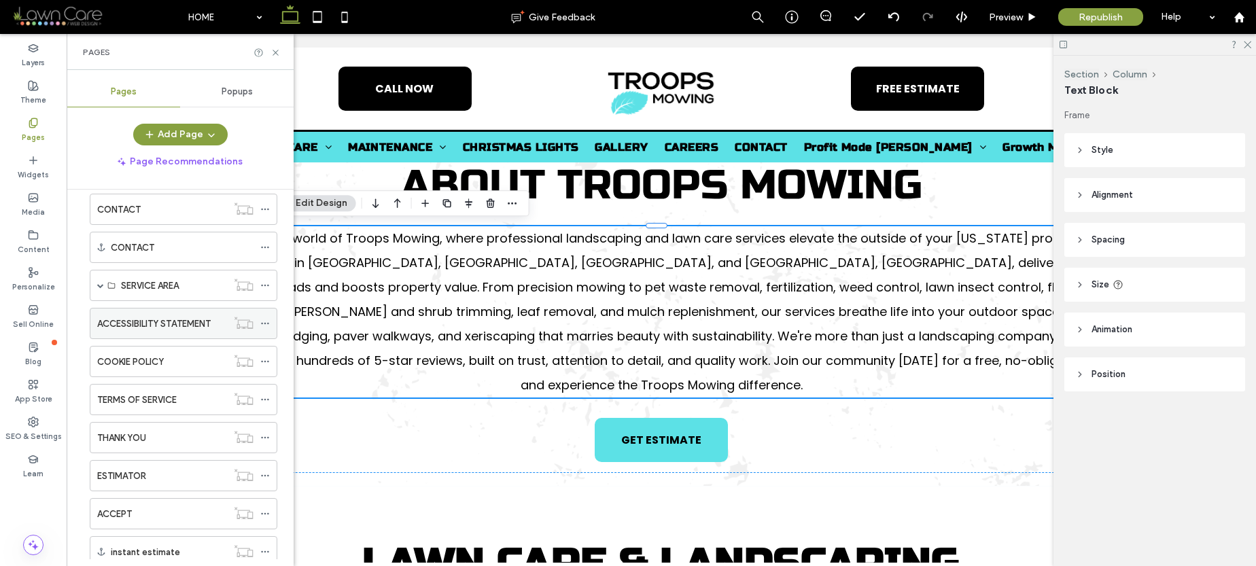
scroll to position [273, 0]
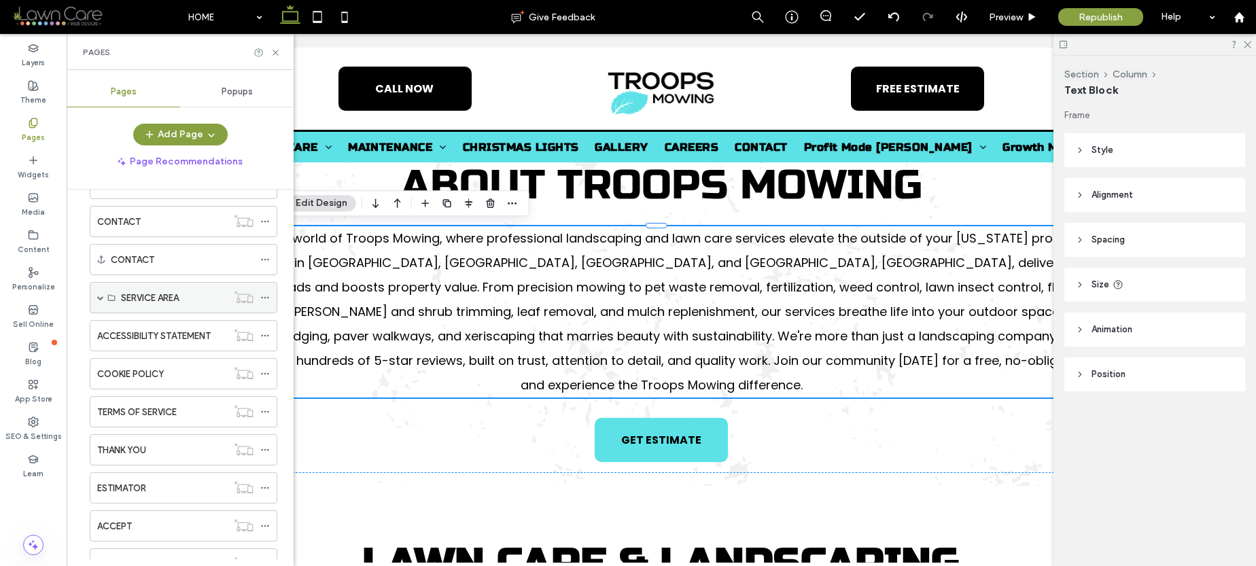
click at [98, 296] on span at bounding box center [100, 297] width 7 height 7
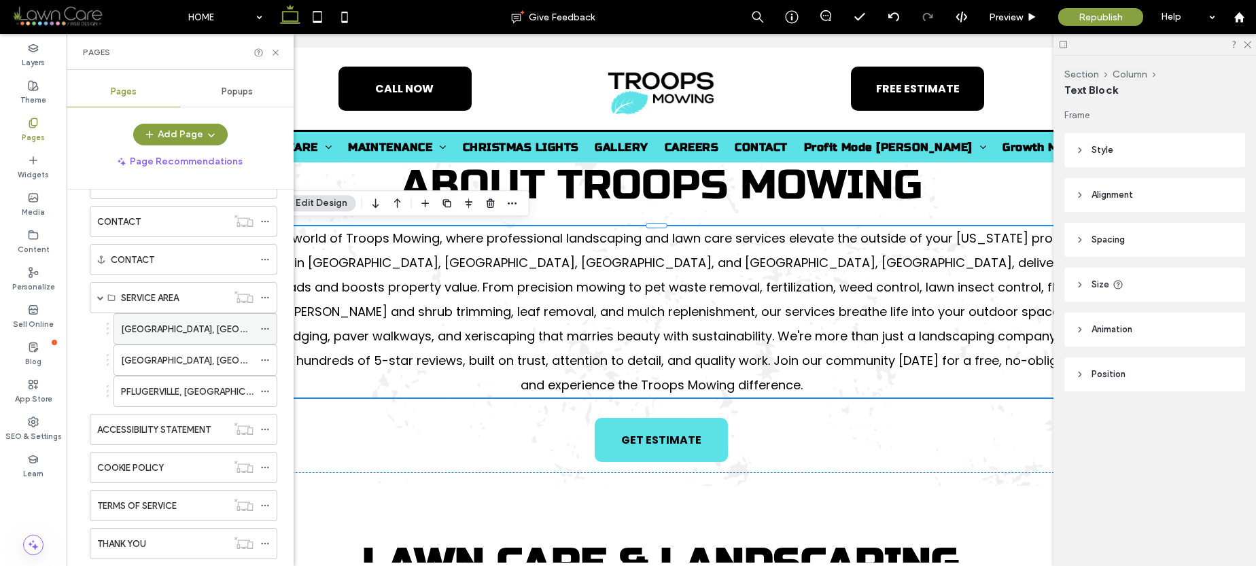
click at [160, 331] on label "GEORGETOWN, TX" at bounding box center [214, 329] width 186 height 24
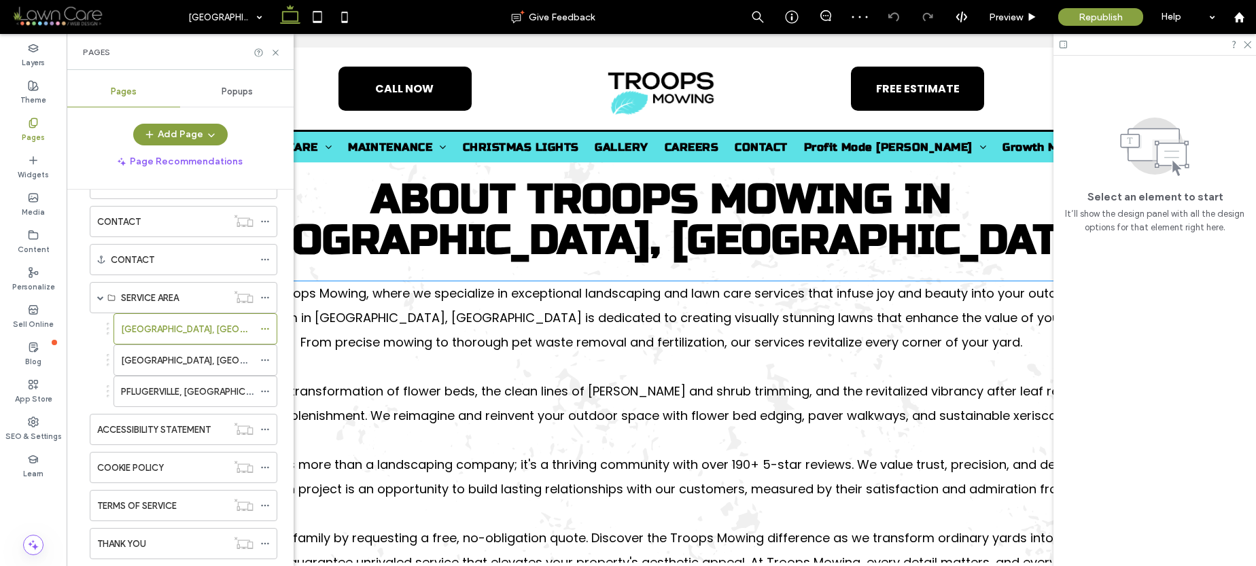
scroll to position [881, 0]
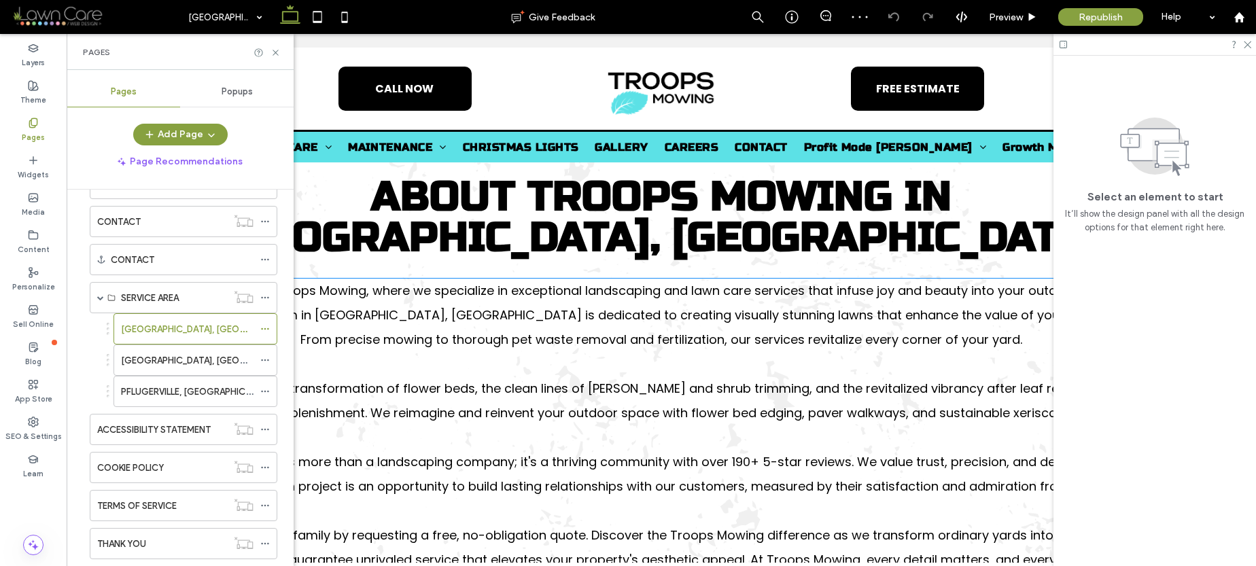
click at [637, 460] on span "Troops Mowing is more than a landscaping company; it's a thriving community wit…" at bounding box center [661, 473] width 949 height 41
click at [637, 460] on div "Welcome to Troops Mowing, where we specialize in exceptional landscaping and la…" at bounding box center [661, 438] width 954 height 318
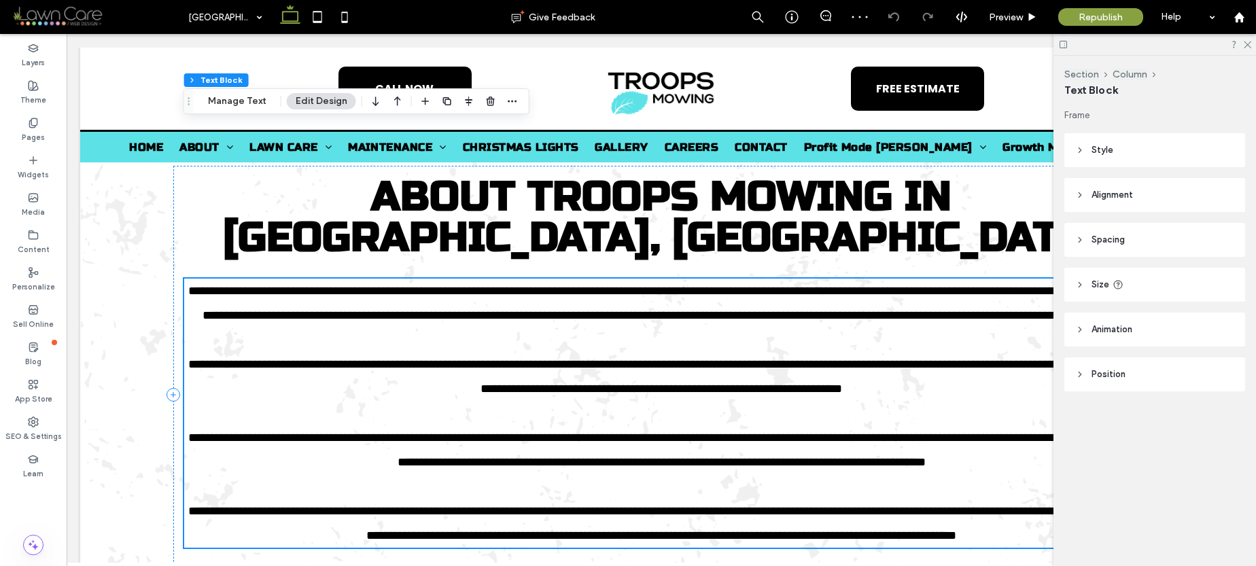
scroll to position [1038, 0]
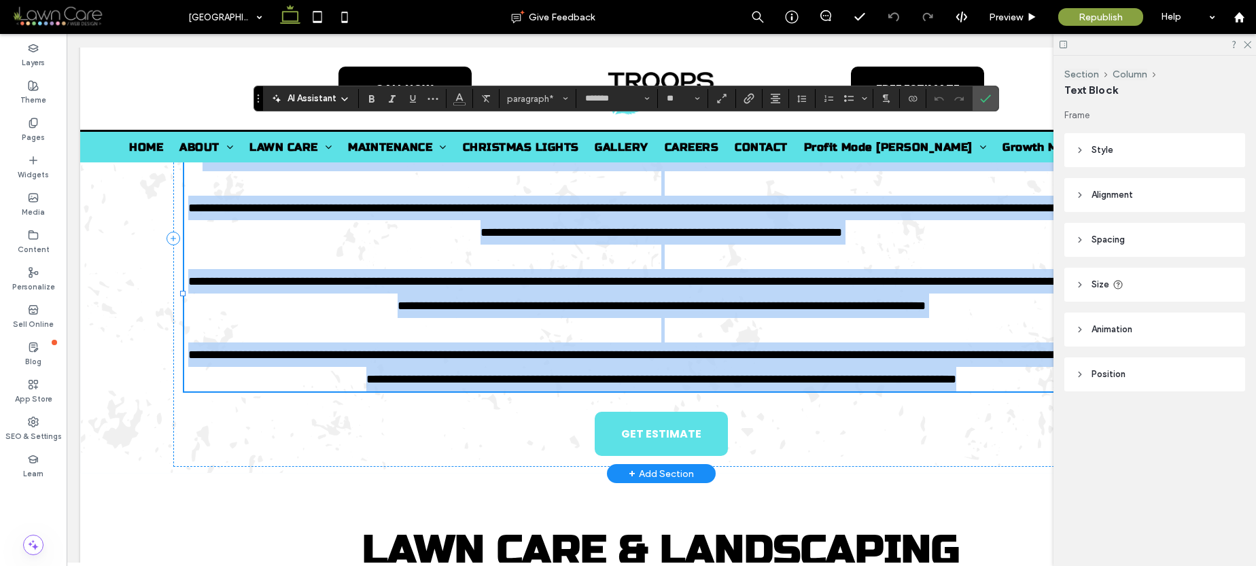
click at [726, 306] on span "**********" at bounding box center [663, 293] width 951 height 37
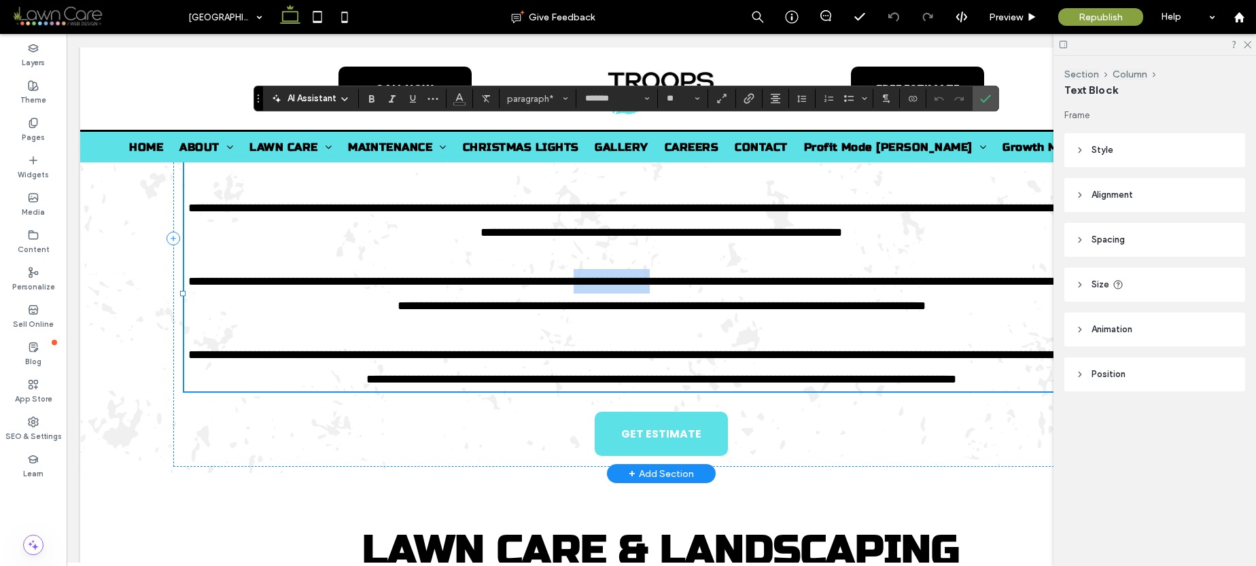
drag, startPoint x: 716, startPoint y: 305, endPoint x: 813, endPoint y: 302, distance: 96.5
click at [813, 302] on span "**********" at bounding box center [663, 293] width 951 height 37
click at [726, 296] on span "**********" at bounding box center [663, 293] width 951 height 37
drag, startPoint x: 718, startPoint y: 306, endPoint x: 773, endPoint y: 303, distance: 55.1
click at [773, 303] on span "**********" at bounding box center [663, 293] width 951 height 37
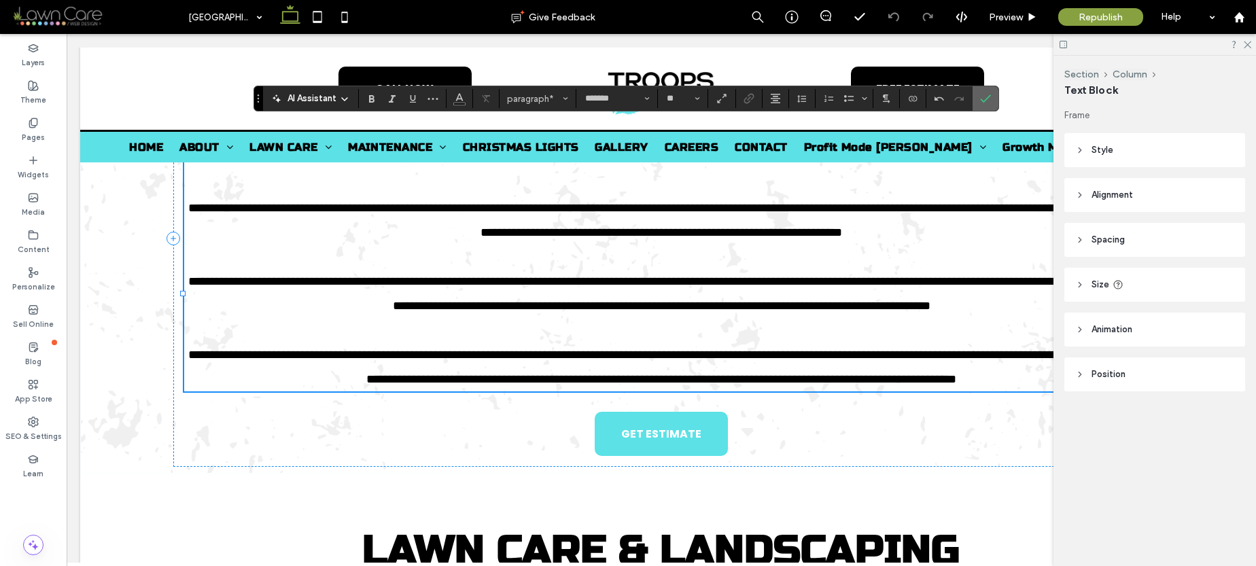
click at [978, 98] on label "Confirm" at bounding box center [985, 98] width 20 height 24
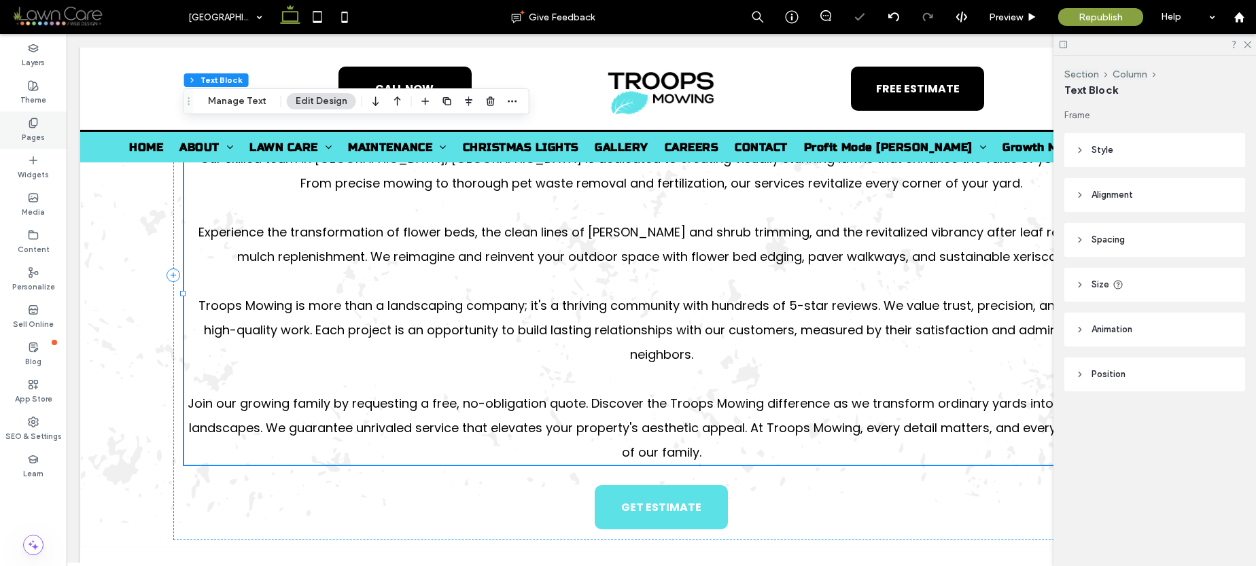
click at [44, 130] on div "Pages" at bounding box center [33, 129] width 67 height 37
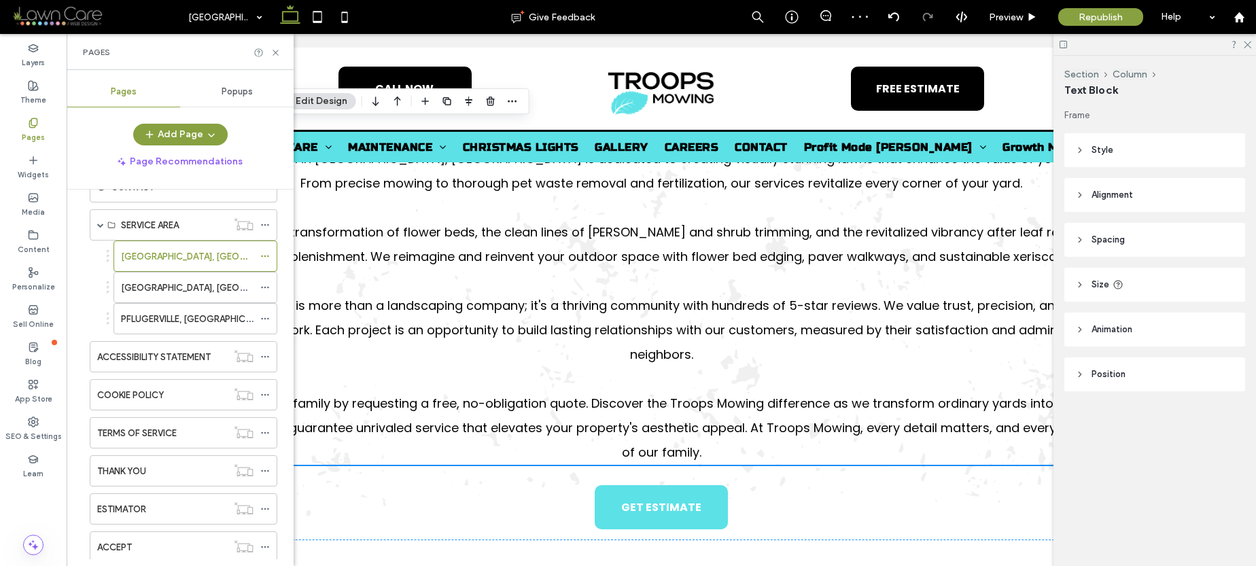
scroll to position [226, 0]
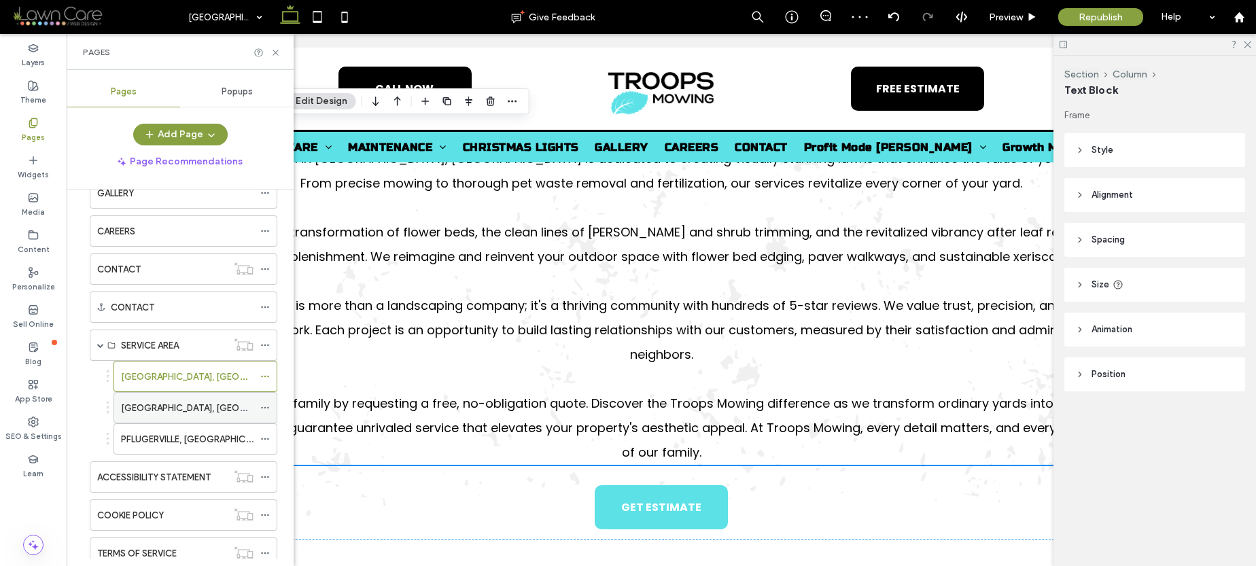
click at [147, 402] on label "ROUND ROCK, TX" at bounding box center [214, 408] width 186 height 24
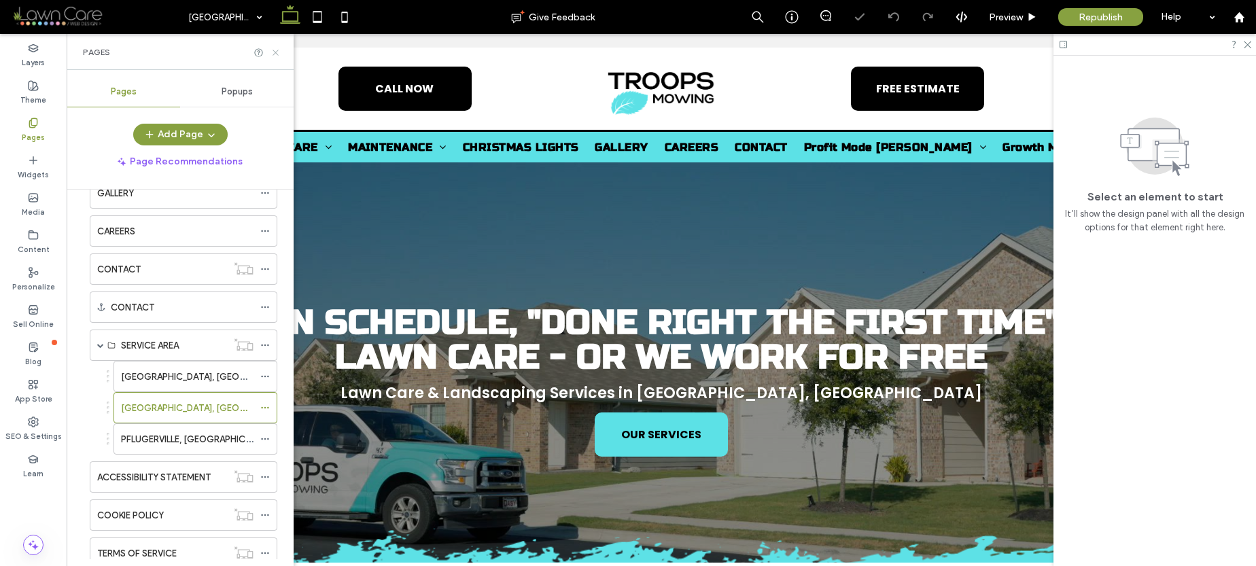
click at [277, 52] on icon at bounding box center [275, 53] width 10 height 10
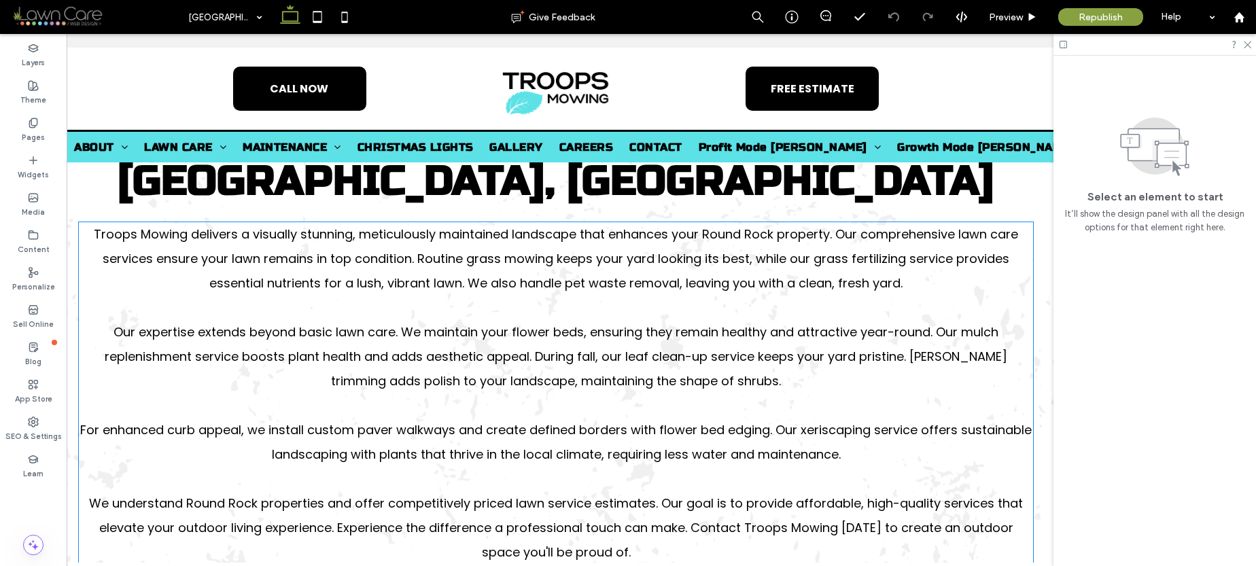
scroll to position [936, 0]
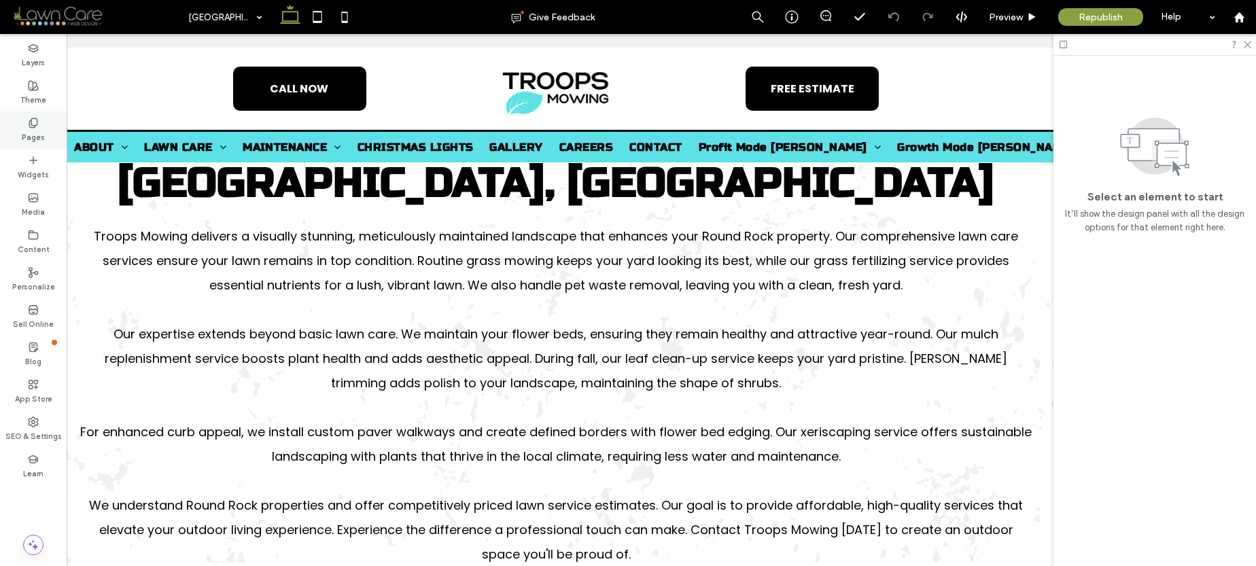
click at [40, 133] on label "Pages" at bounding box center [33, 135] width 23 height 15
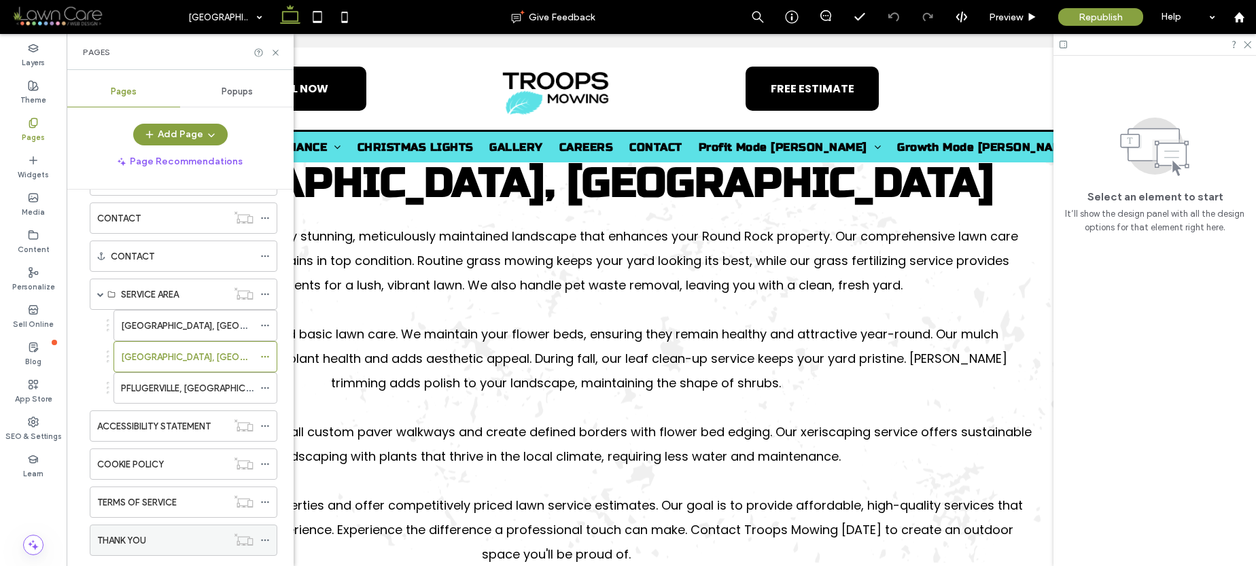
scroll to position [268, 0]
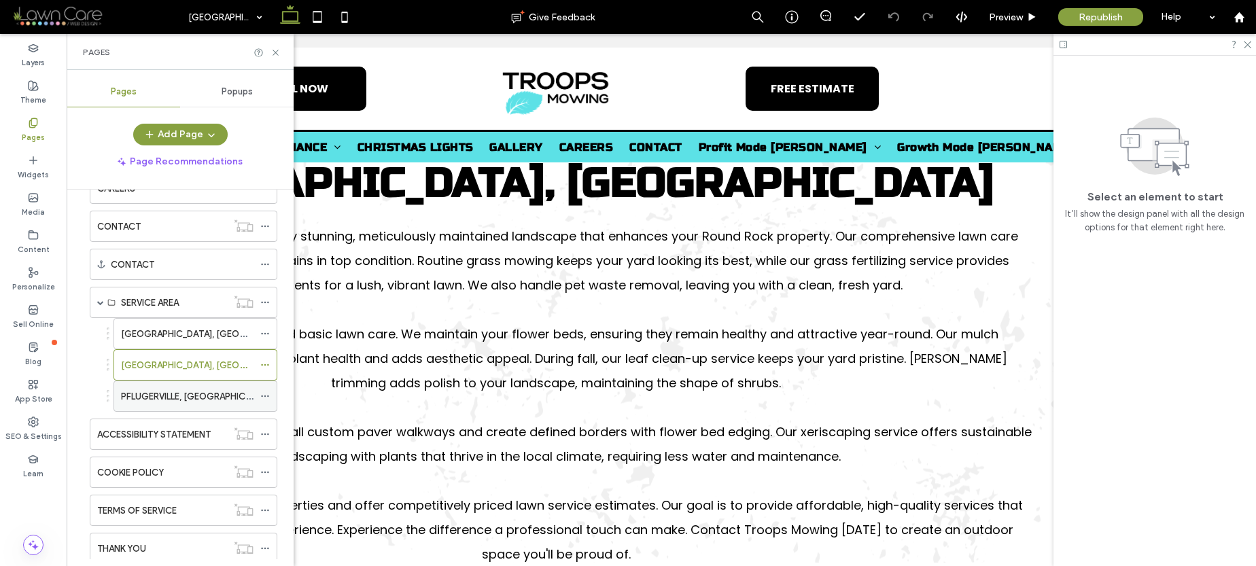
click at [167, 396] on label "PFLUGERVILLE, TX" at bounding box center [198, 397] width 154 height 24
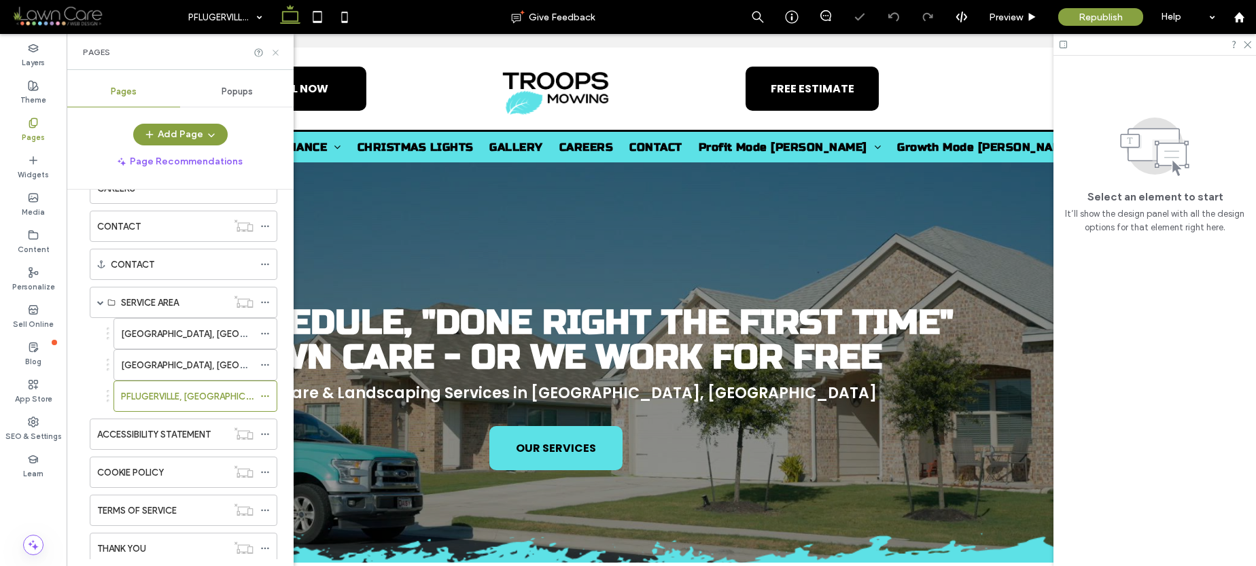
drag, startPoint x: 273, startPoint y: 54, endPoint x: 423, endPoint y: 166, distance: 187.4
click at [273, 54] on icon at bounding box center [275, 53] width 10 height 10
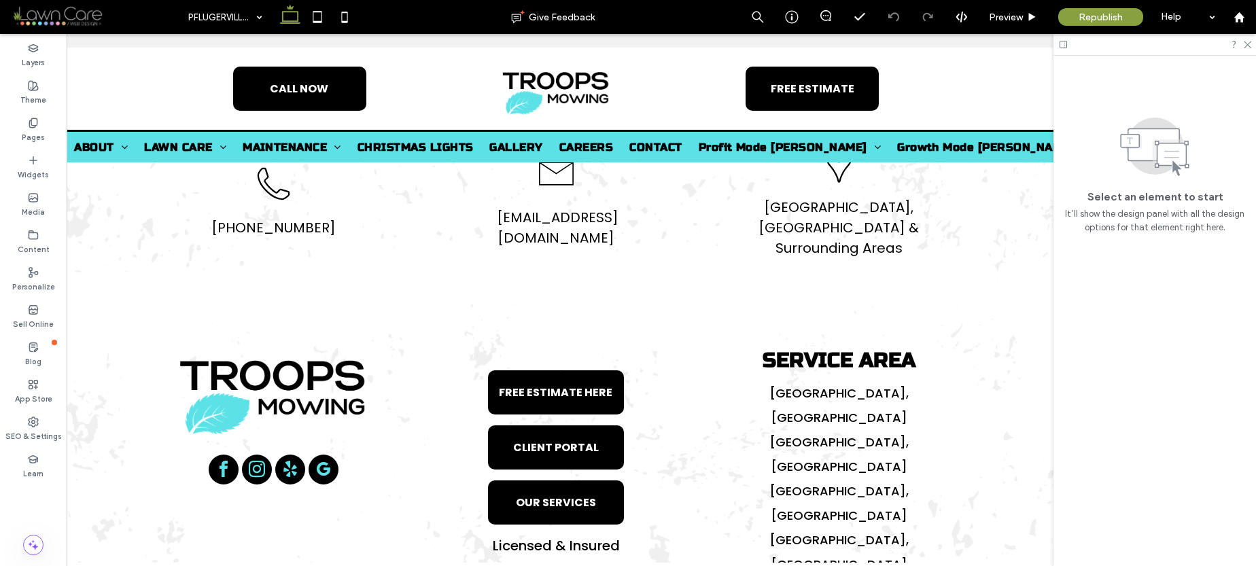
scroll to position [3075, 0]
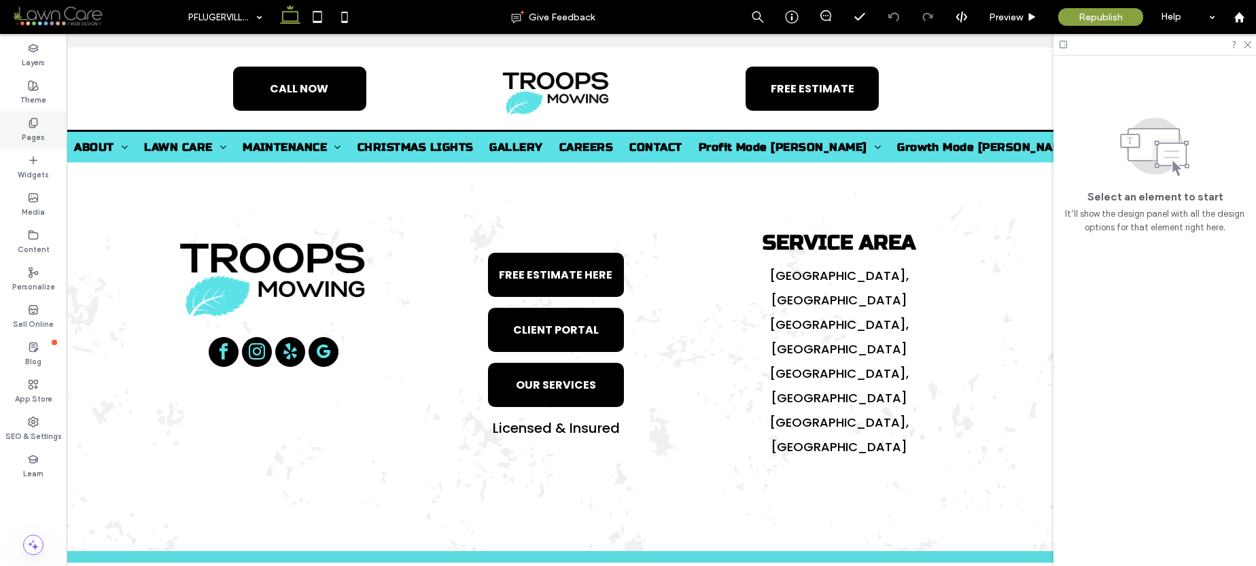
click at [33, 122] on icon at bounding box center [33, 123] width 11 height 11
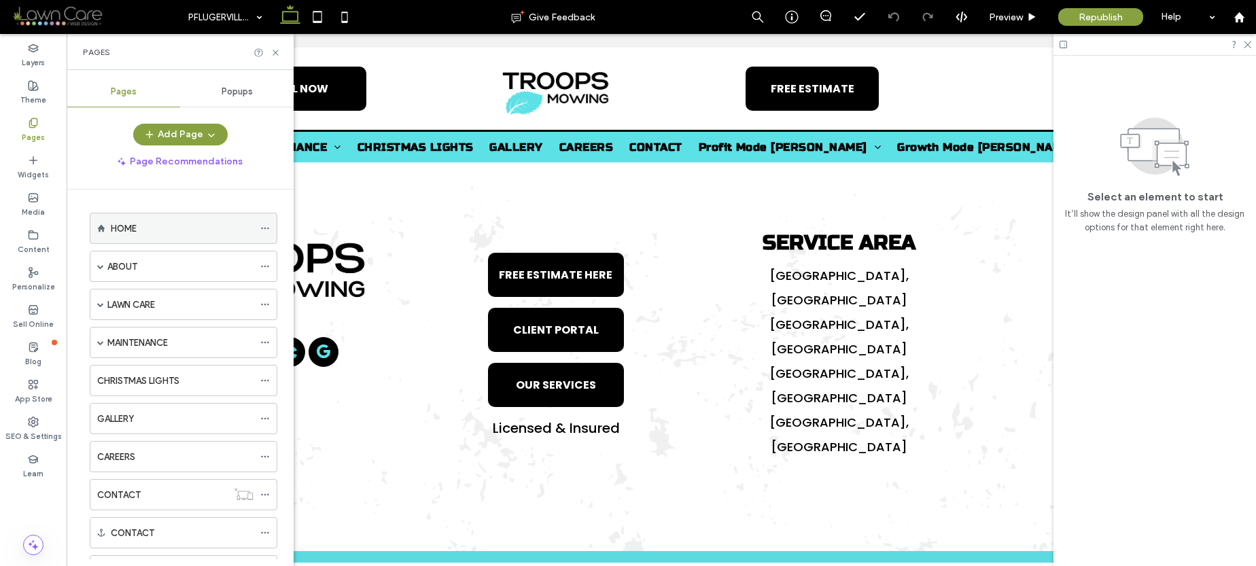
click at [152, 238] on div "HOME" at bounding box center [182, 228] width 143 height 30
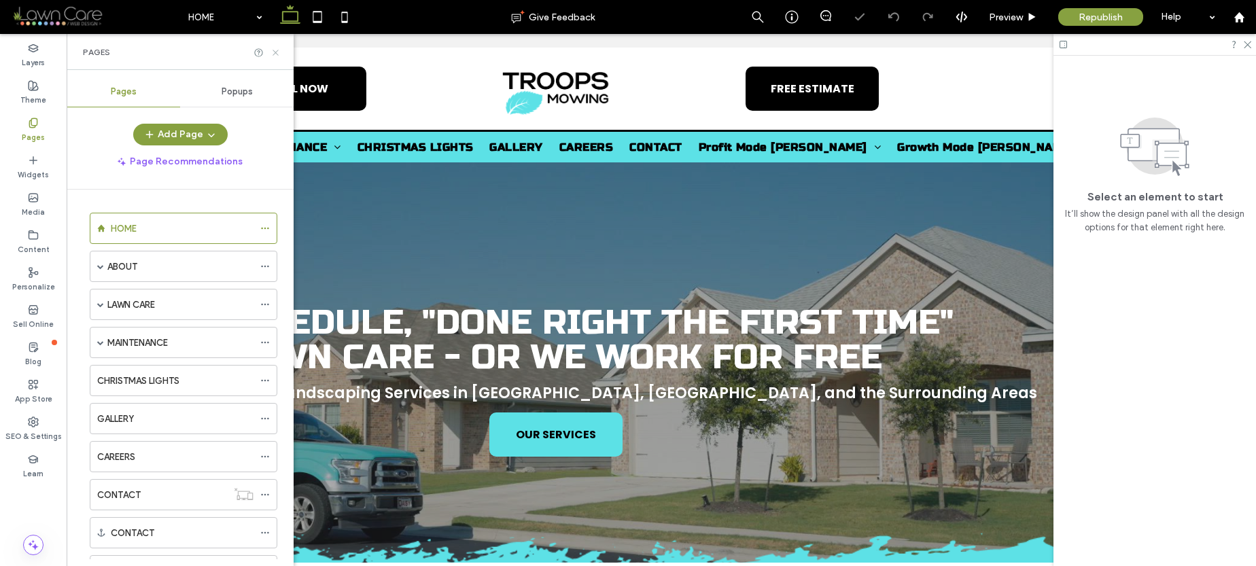
click at [272, 51] on icon at bounding box center [275, 53] width 10 height 10
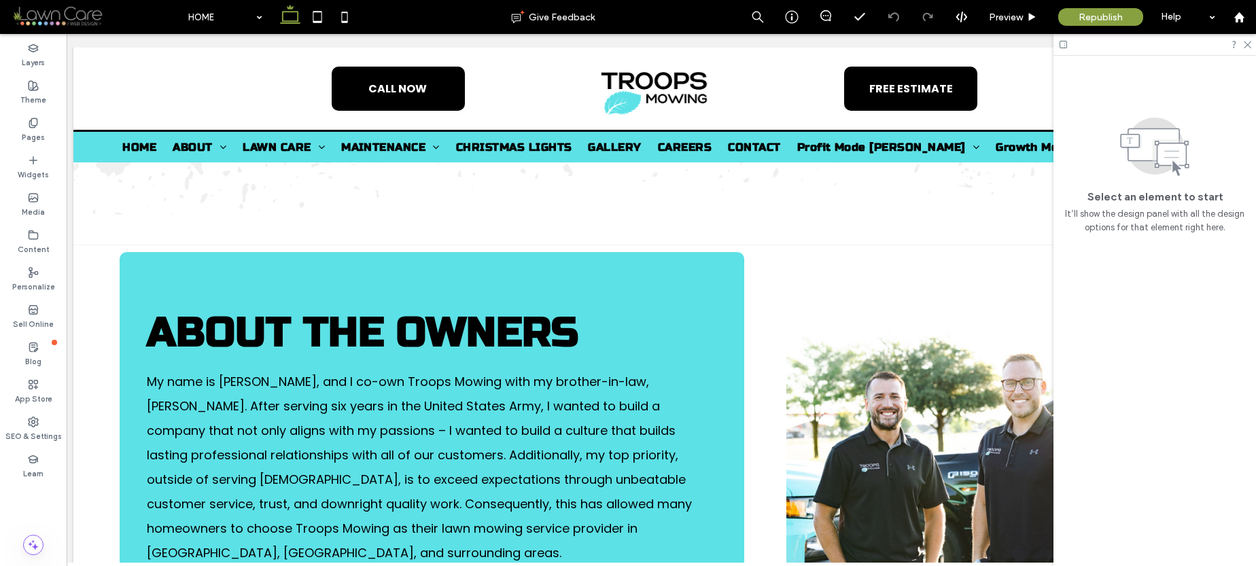
scroll to position [0, 5]
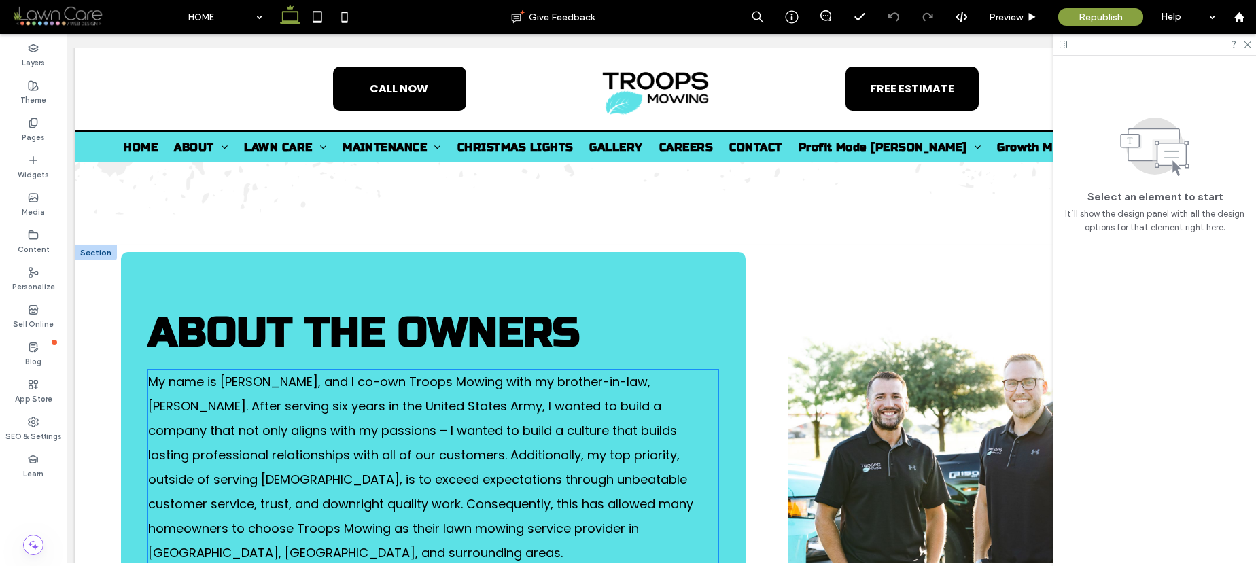
click at [431, 394] on span "My name is Sam, and I co-own Troops Mowing with my brother-in-law, Dylan. After…" at bounding box center [420, 467] width 545 height 188
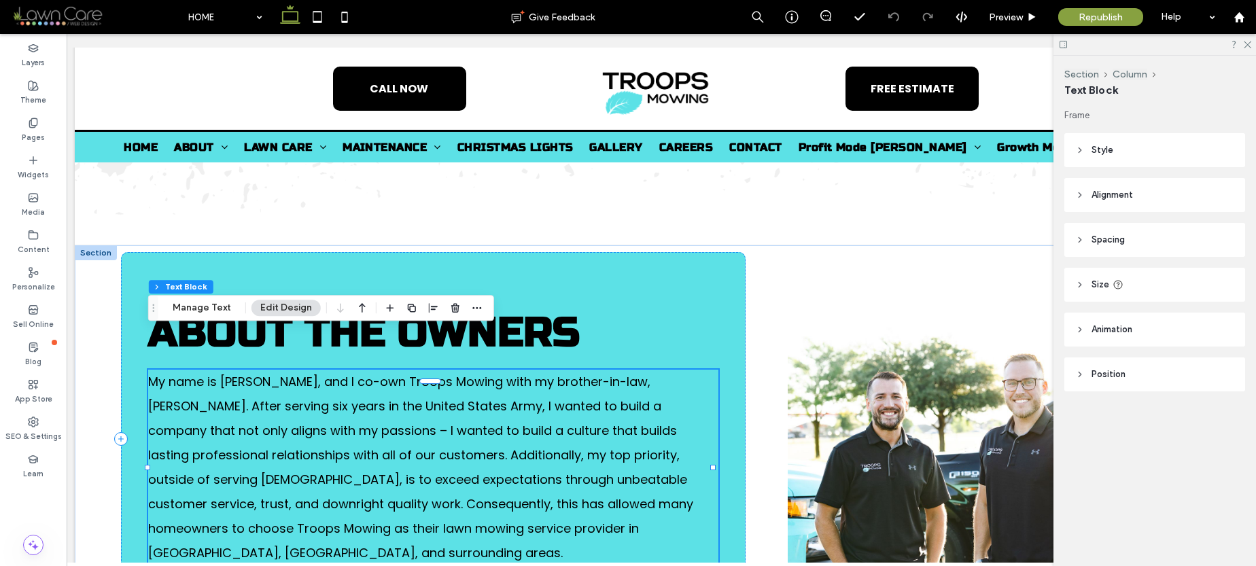
click at [431, 394] on div "My name is Sam, and I co-own Troops Mowing with my brother-in-law, Dylan. After…" at bounding box center [432, 468] width 569 height 196
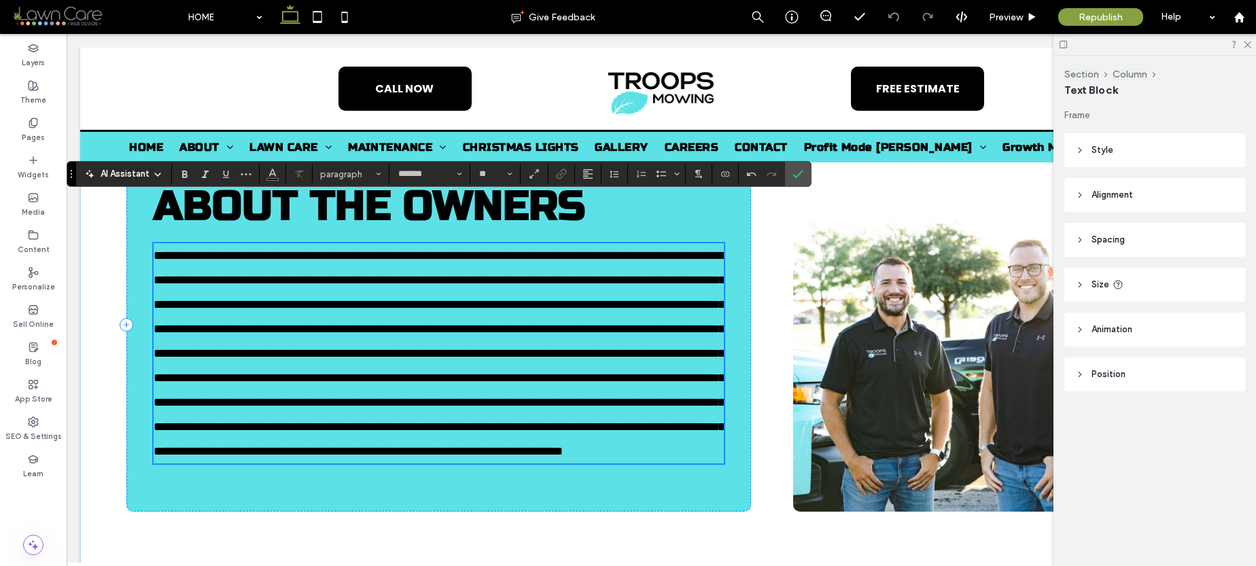
scroll to position [1783, 0]
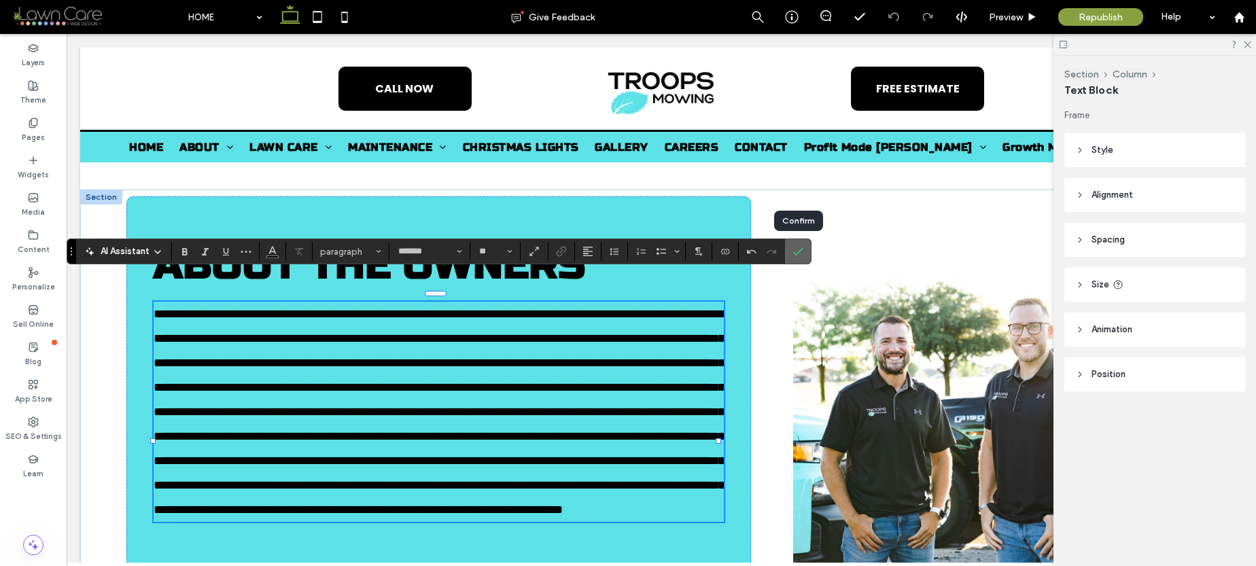
drag, startPoint x: 796, startPoint y: 254, endPoint x: 667, endPoint y: 244, distance: 129.5
click at [796, 254] on use "Confirm" at bounding box center [798, 252] width 11 height 8
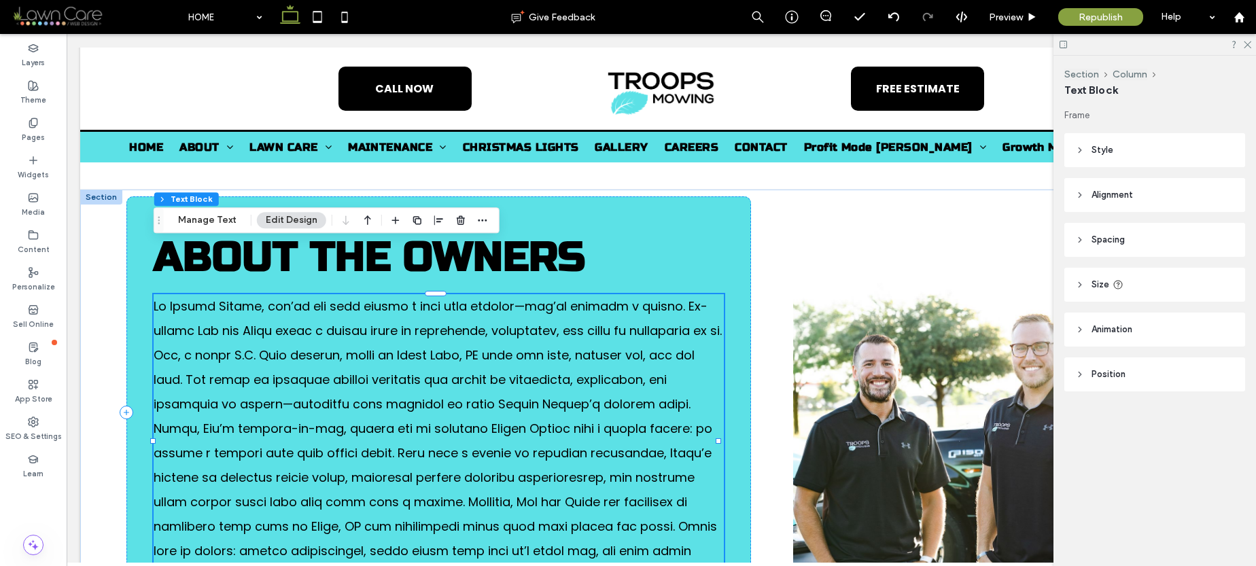
click at [356, 300] on span at bounding box center [438, 441] width 568 height 286
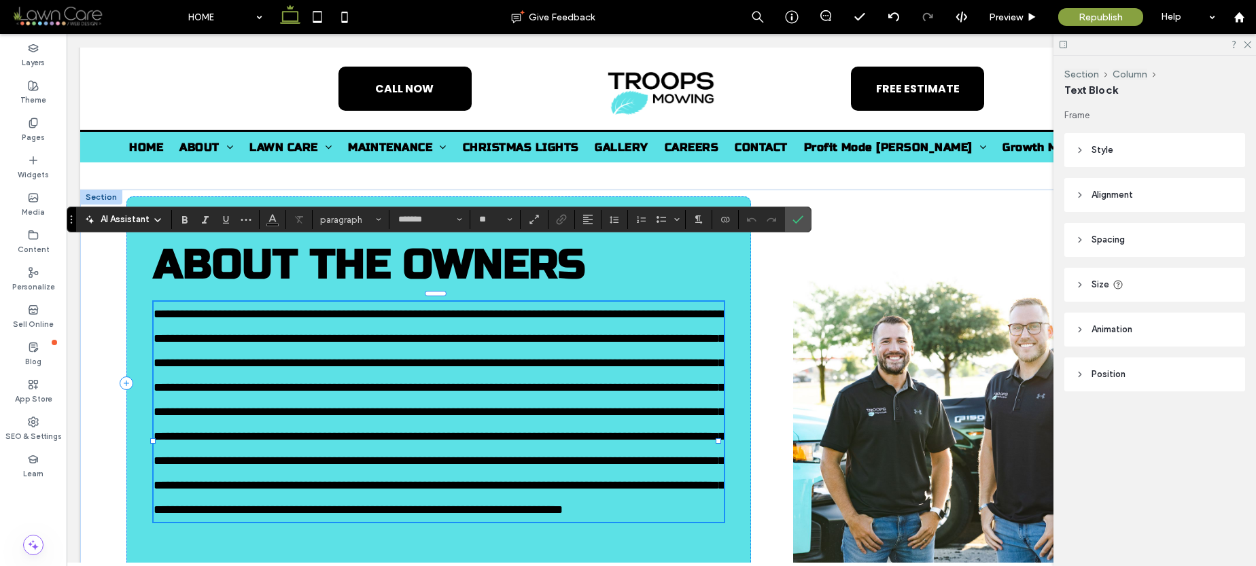
type input "*******"
type input "**"
drag, startPoint x: 289, startPoint y: 285, endPoint x: 294, endPoint y: 278, distance: 8.3
click at [294, 308] on span at bounding box center [439, 412] width 571 height 208
drag, startPoint x: 391, startPoint y: 474, endPoint x: 662, endPoint y: 471, distance: 270.5
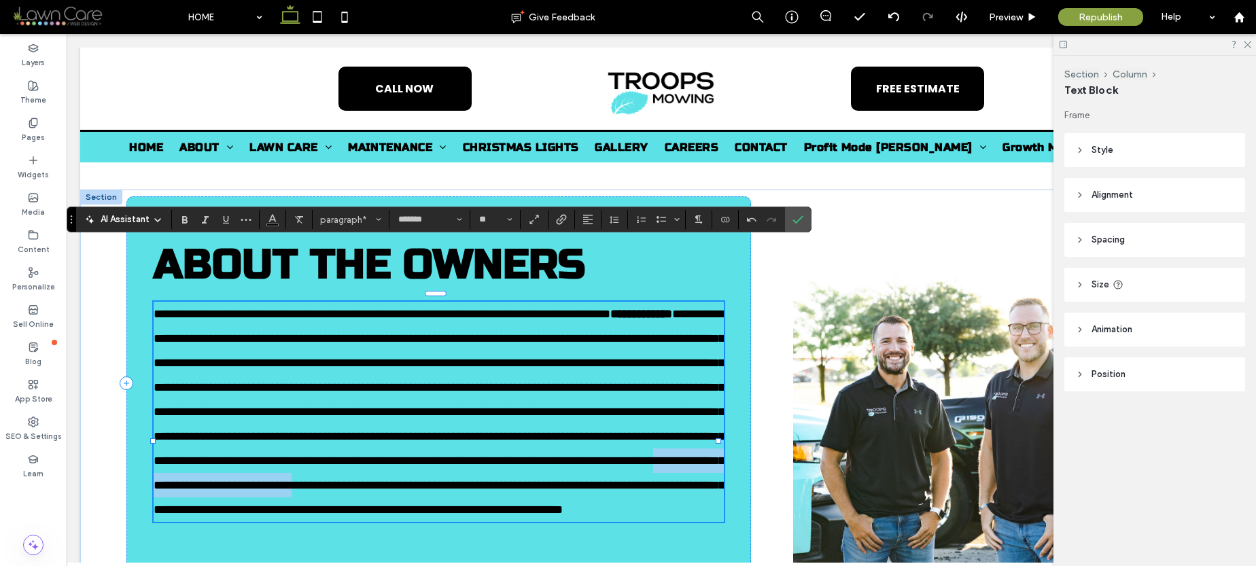
click at [662, 471] on span "**********" at bounding box center [439, 412] width 571 height 208
click at [794, 222] on use "Confirm" at bounding box center [798, 220] width 11 height 8
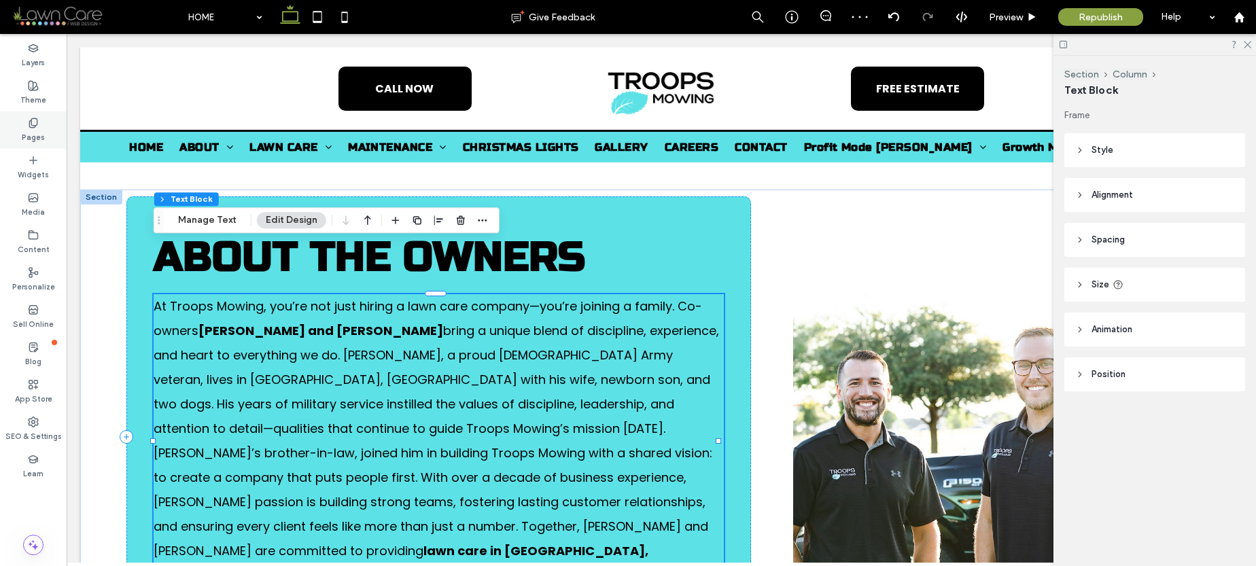
click at [33, 138] on label "Pages" at bounding box center [33, 135] width 23 height 15
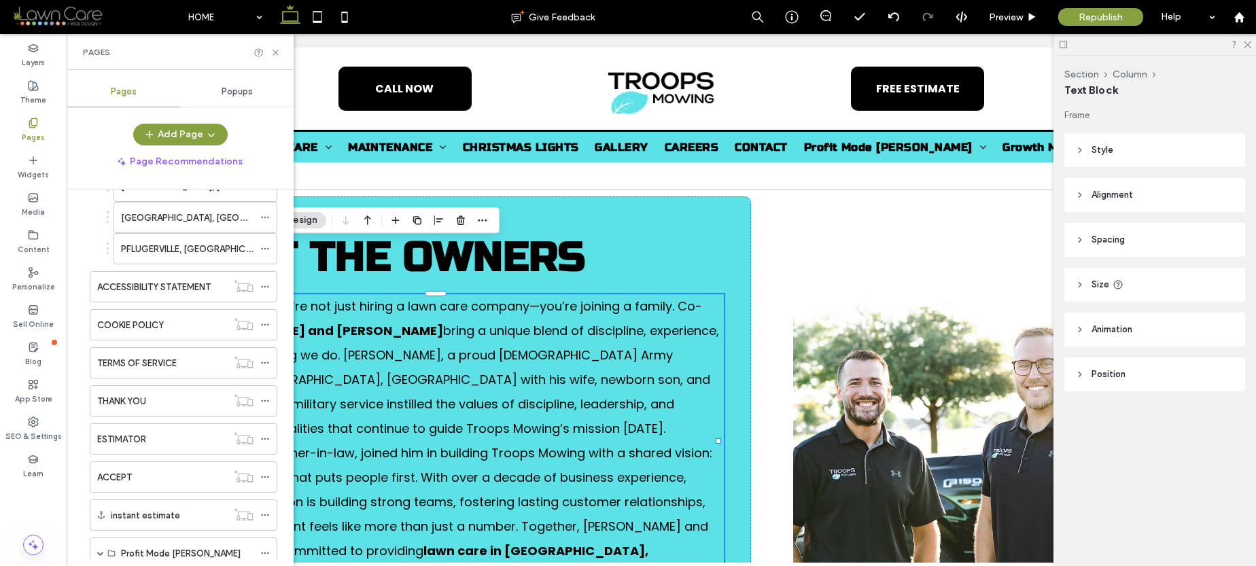
scroll to position [406, 0]
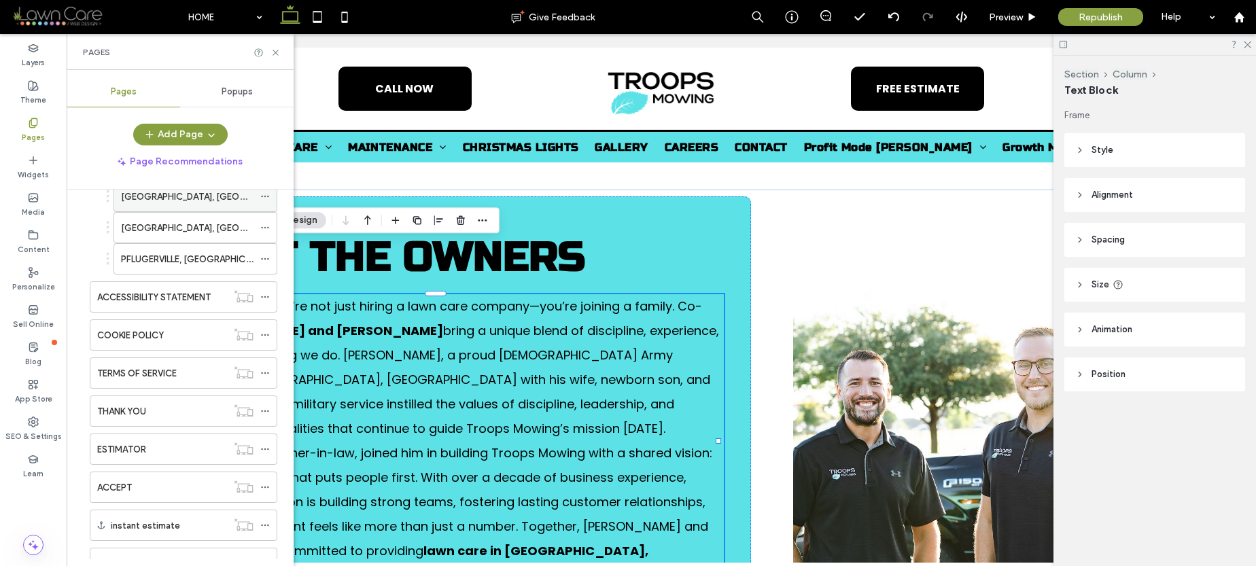
click at [184, 205] on div "GEORGETOWN, TX" at bounding box center [187, 196] width 133 height 30
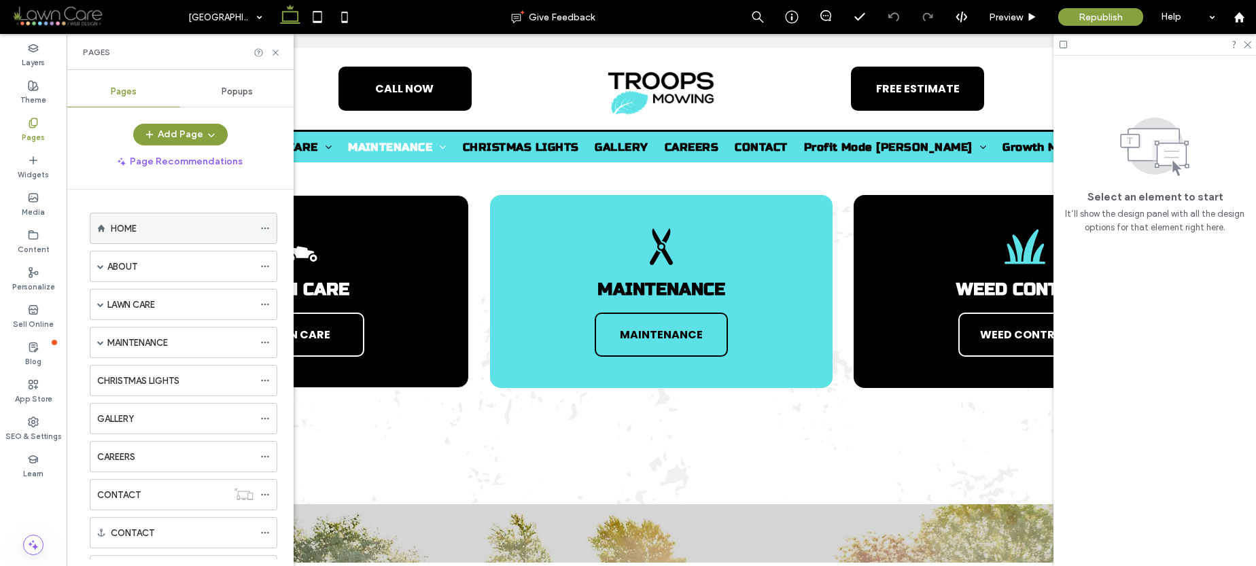
click at [169, 226] on div "HOME" at bounding box center [182, 229] width 143 height 14
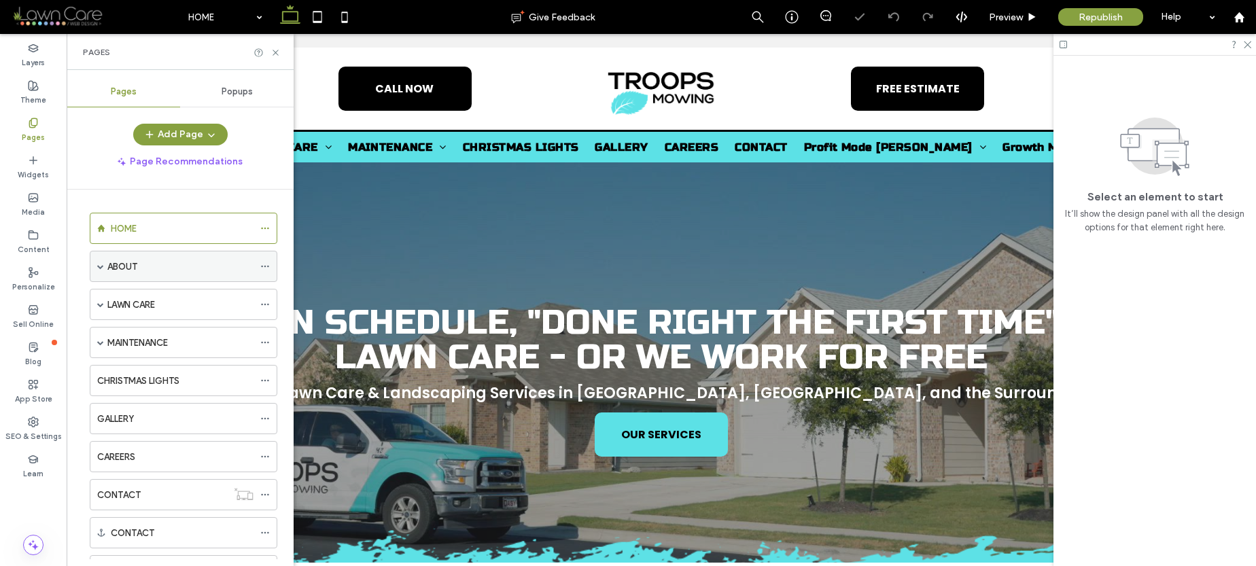
click at [112, 269] on label "ABOUT" at bounding box center [122, 267] width 30 height 24
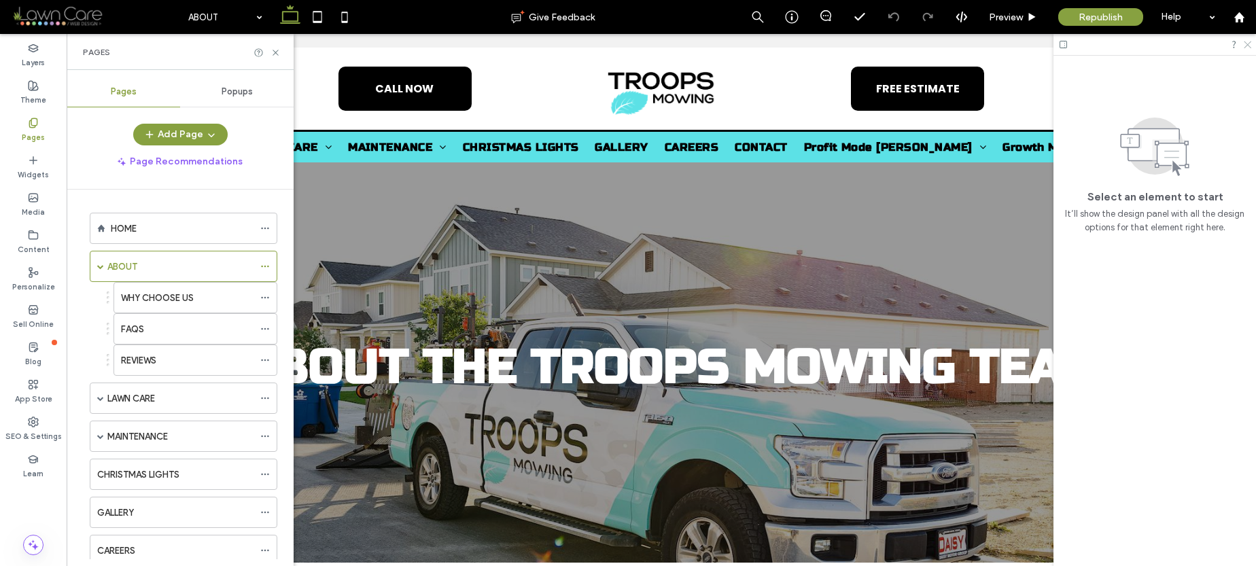
click at [1244, 46] on icon at bounding box center [1246, 43] width 9 height 9
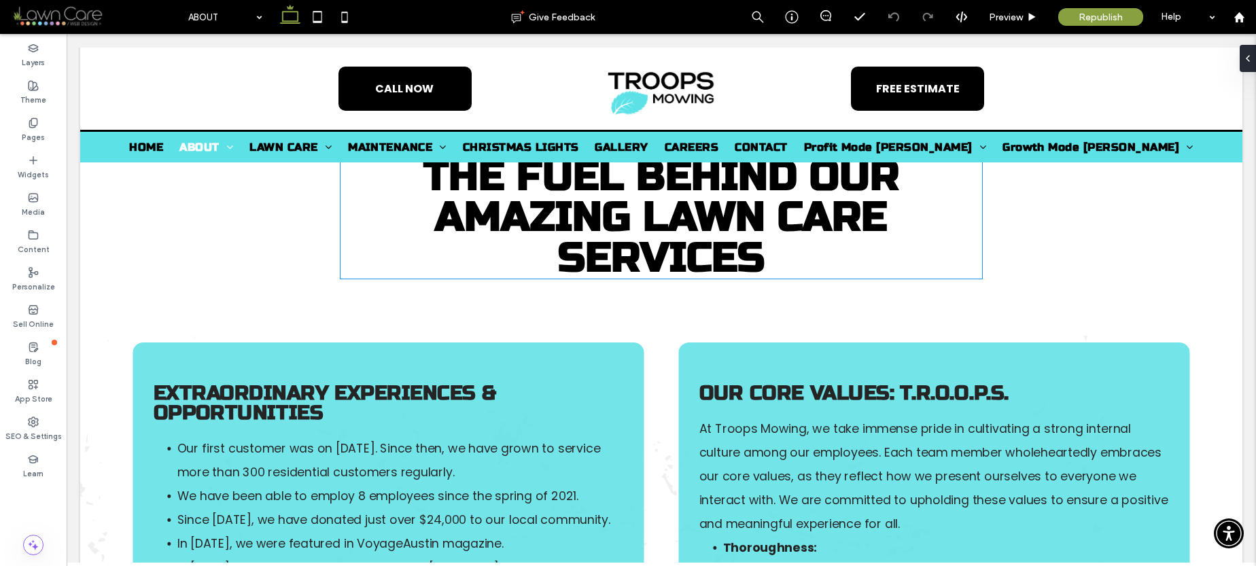
scroll to position [2393, 0]
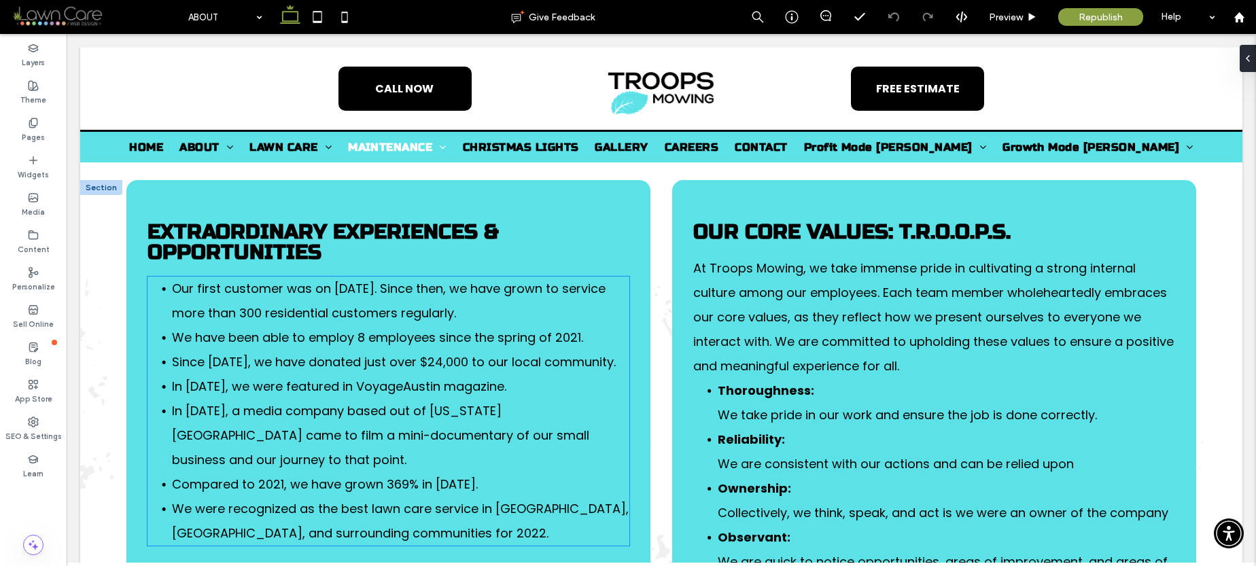
click at [256, 353] on span "Since 2021, we have donated just over $24,000 to our local community." at bounding box center [394, 361] width 444 height 17
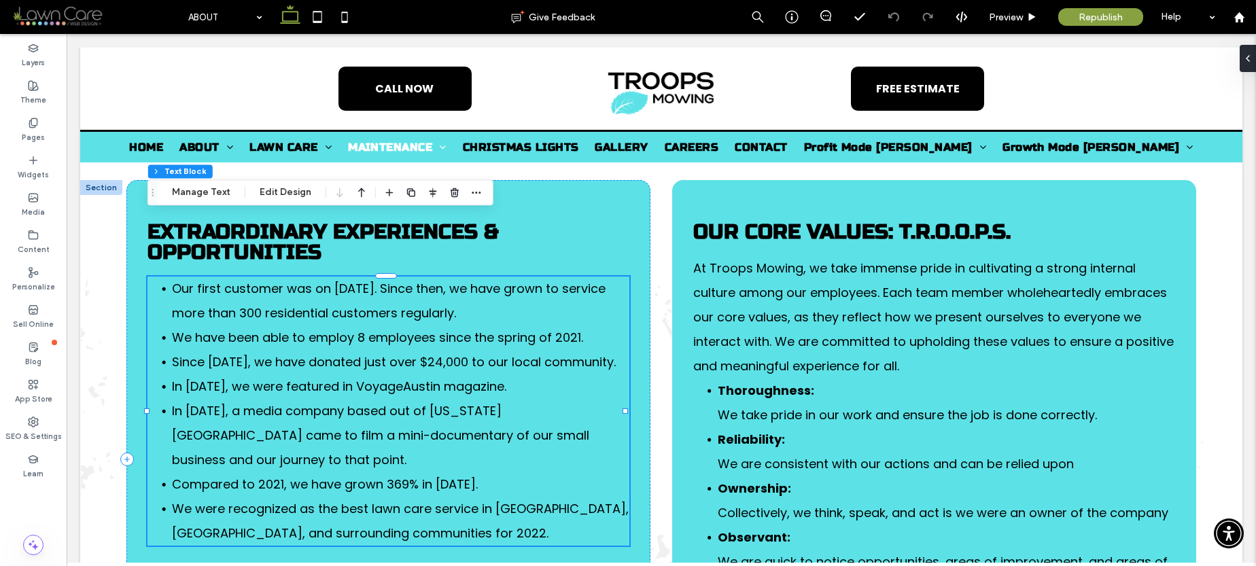
click at [256, 296] on div "Our first customer was on September 17th, 2020. Since then, we have grown to se…" at bounding box center [388, 411] width 482 height 269
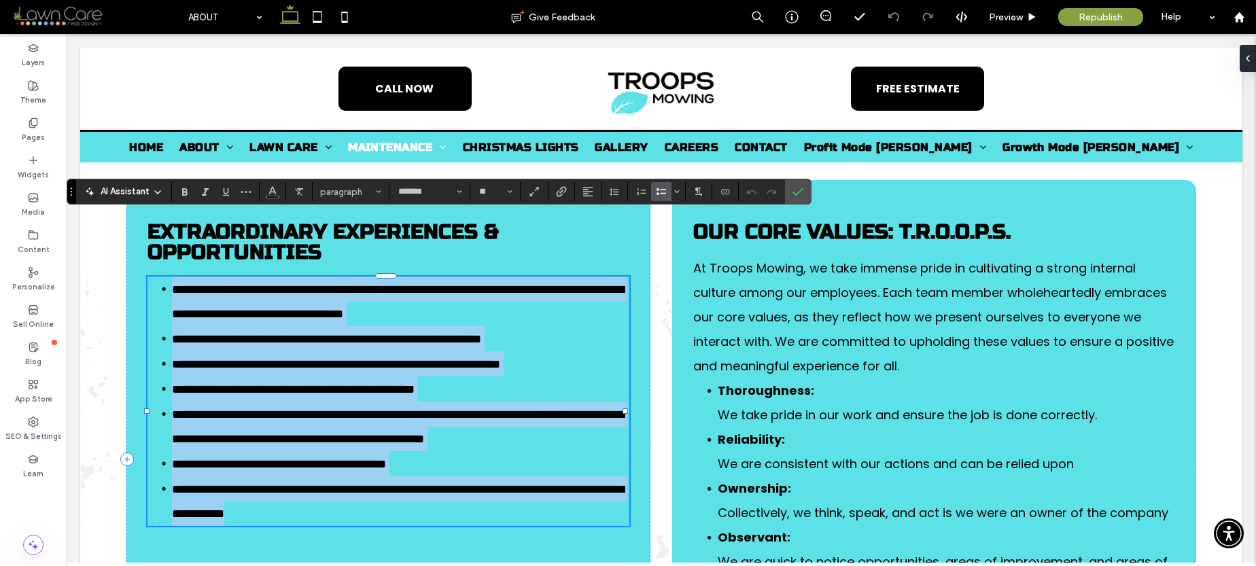
click at [205, 283] on span "**********" at bounding box center [398, 301] width 452 height 37
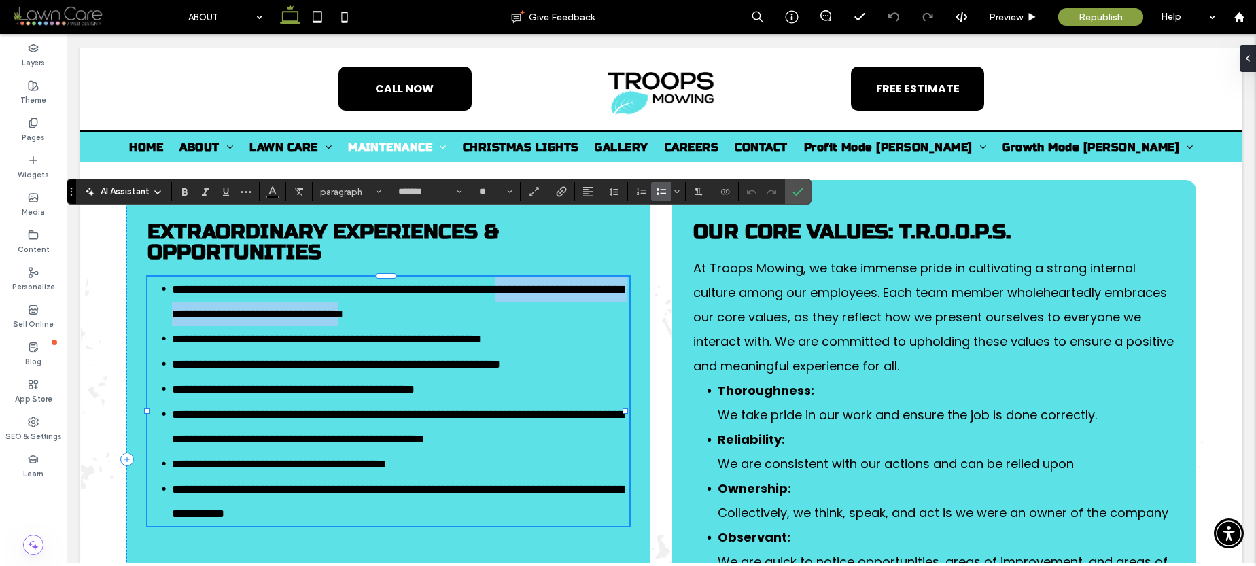
drag, startPoint x: 173, startPoint y: 251, endPoint x: 559, endPoint y: 251, distance: 386.6
click at [559, 283] on span "**********" at bounding box center [398, 301] width 452 height 37
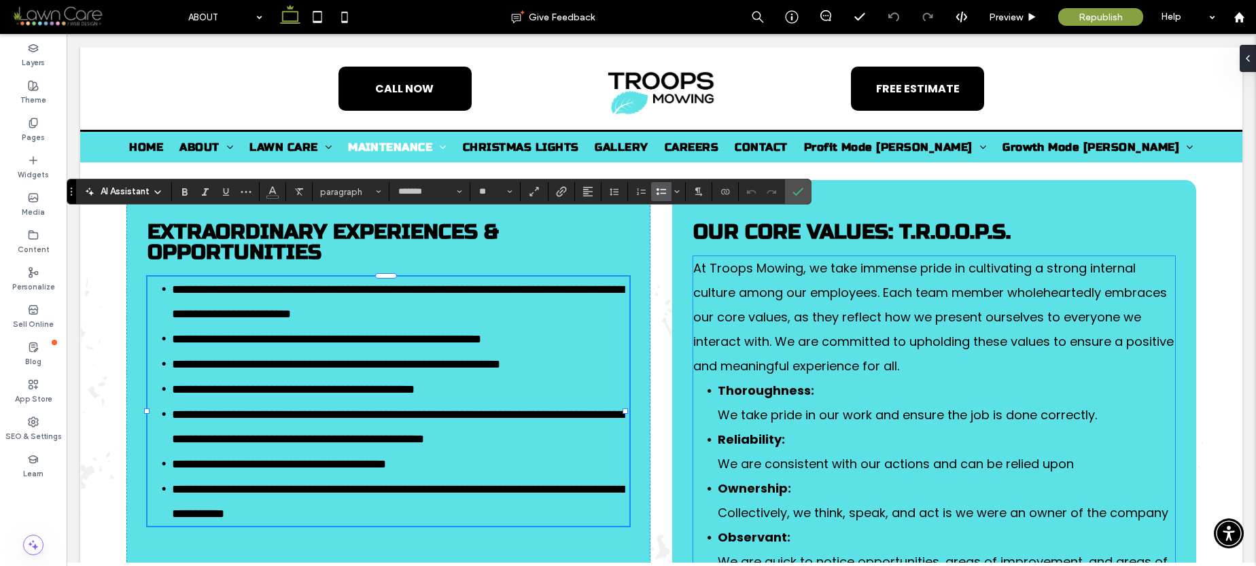
scroll to position [0, 0]
click at [795, 188] on icon "Confirm" at bounding box center [797, 191] width 11 height 11
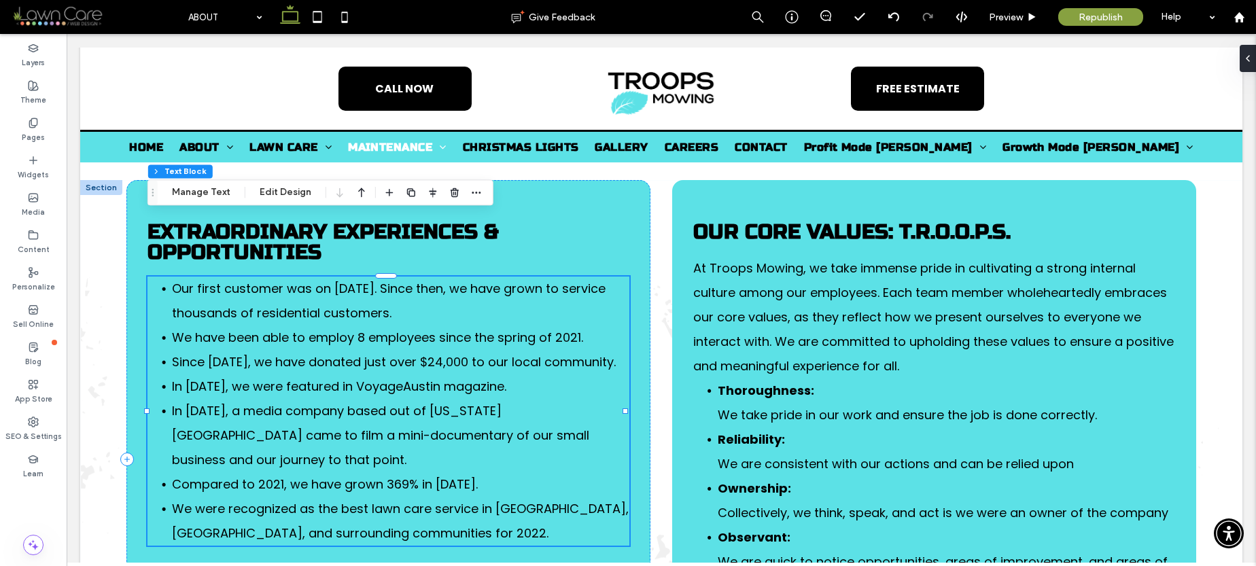
click at [236, 329] on span "We have been able to employ 8 employees since the spring of 2021." at bounding box center [377, 337] width 411 height 17
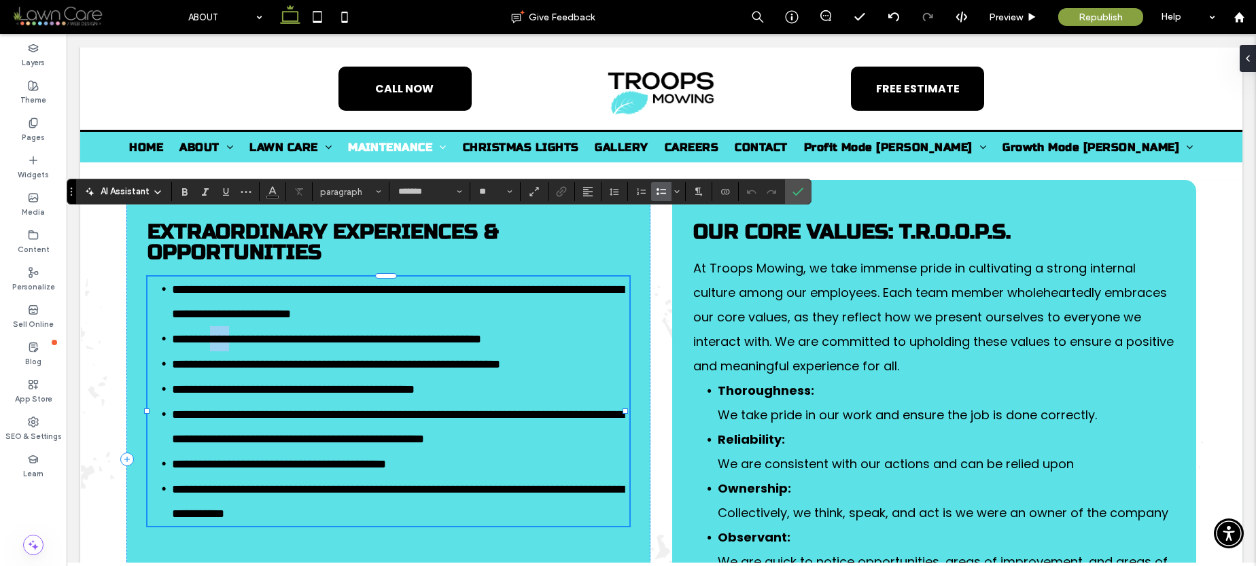
click at [236, 333] on span "**********" at bounding box center [326, 339] width 309 height 12
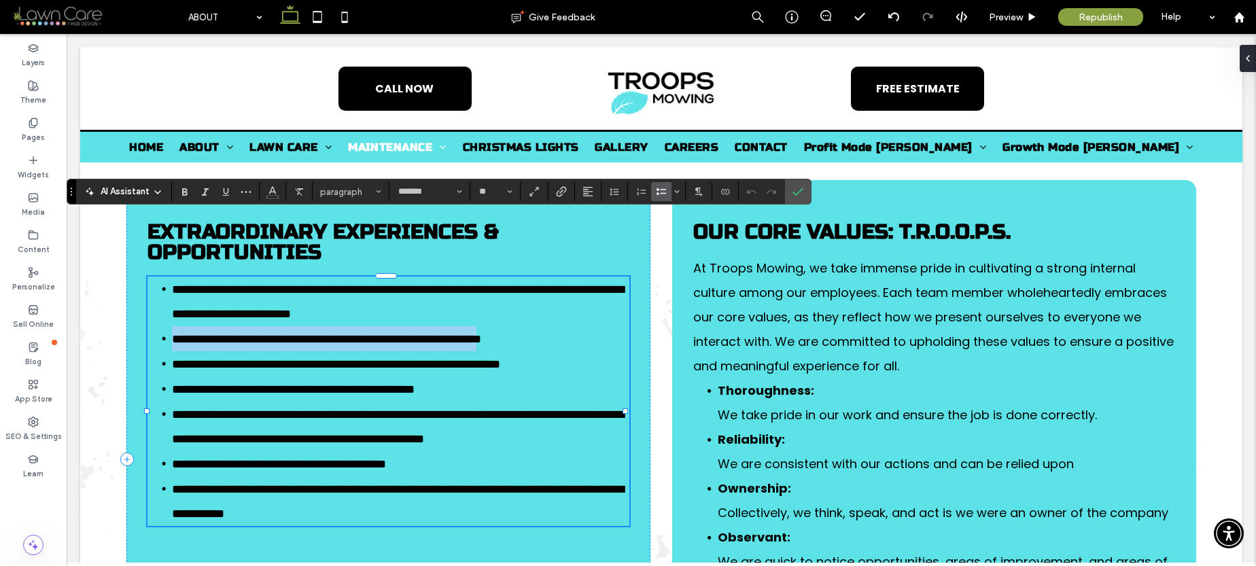
drag, startPoint x: 174, startPoint y: 274, endPoint x: 581, endPoint y: 273, distance: 407.0
click at [481, 333] on span "**********" at bounding box center [326, 339] width 309 height 12
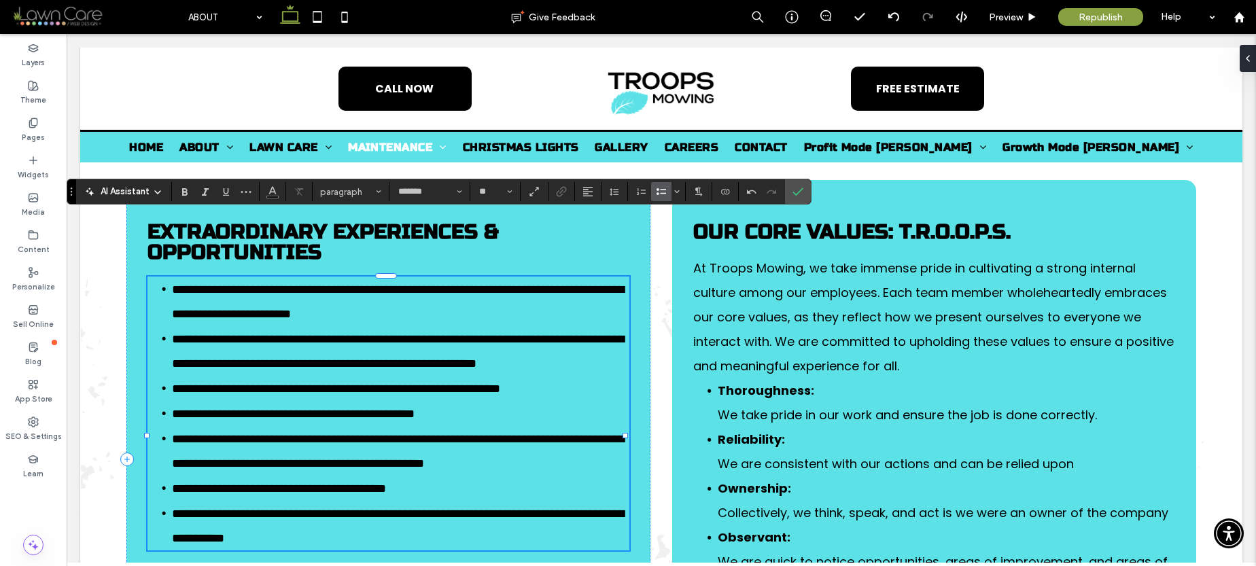
click at [315, 383] on span "**********" at bounding box center [336, 389] width 328 height 12
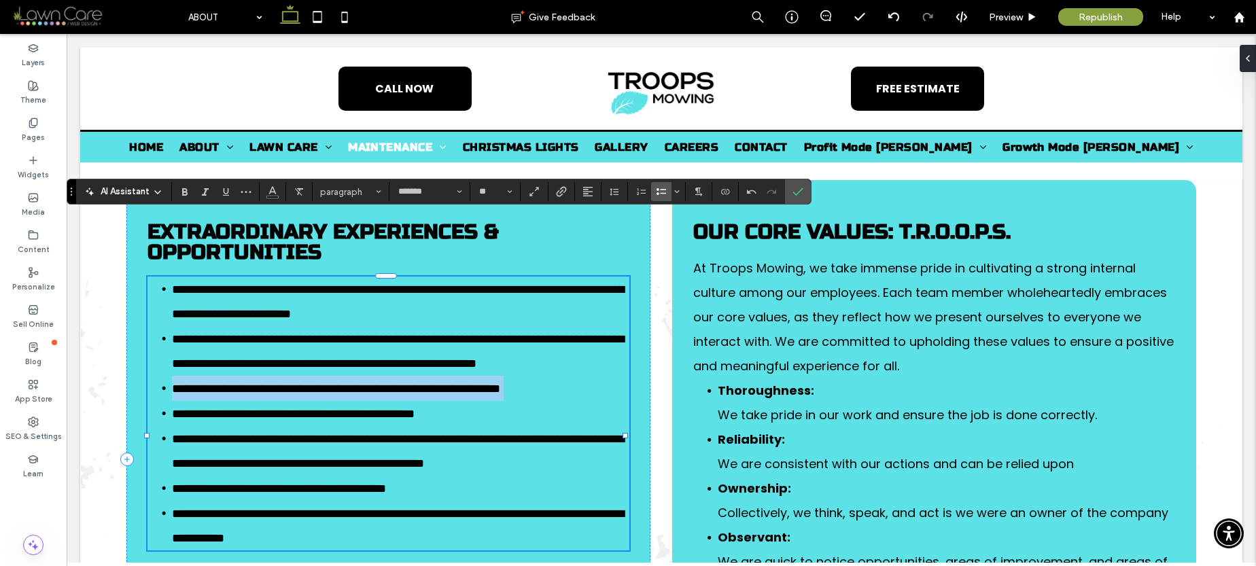
click at [315, 383] on span "**********" at bounding box center [336, 389] width 328 height 12
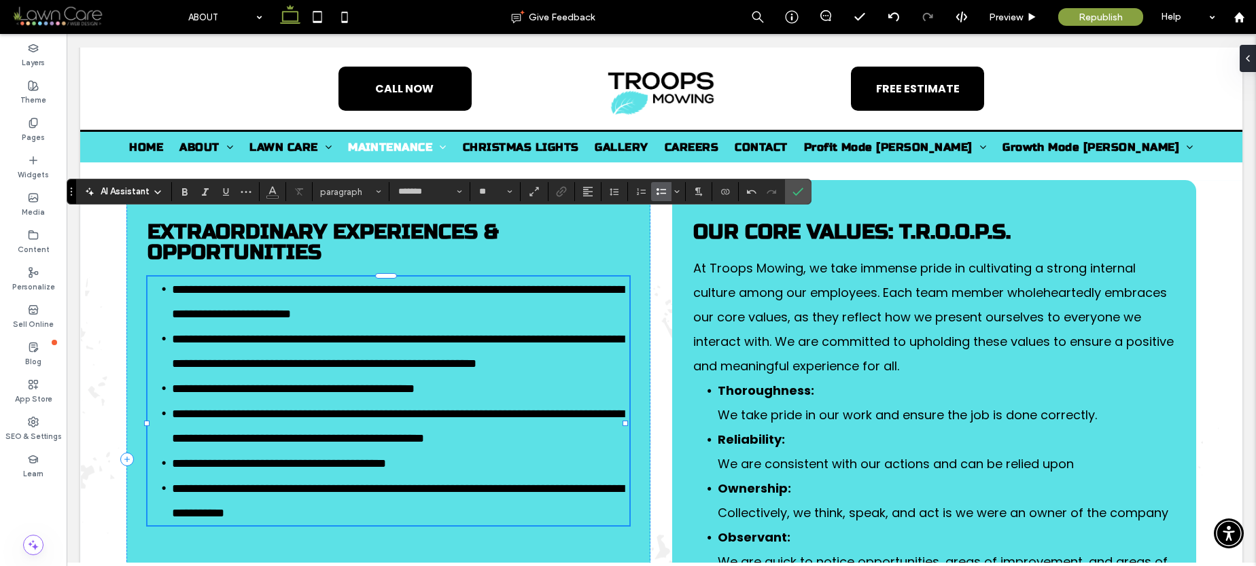
drag, startPoint x: 173, startPoint y: 349, endPoint x: 406, endPoint y: 347, distance: 232.4
click at [414, 383] on span "**********" at bounding box center [293, 389] width 243 height 12
drag, startPoint x: 171, startPoint y: 349, endPoint x: 491, endPoint y: 351, distance: 319.4
click at [414, 383] on span "**********" at bounding box center [293, 389] width 243 height 12
click at [298, 333] on span "**********" at bounding box center [398, 363] width 452 height 61
